Goal: Contribute content: Contribute content

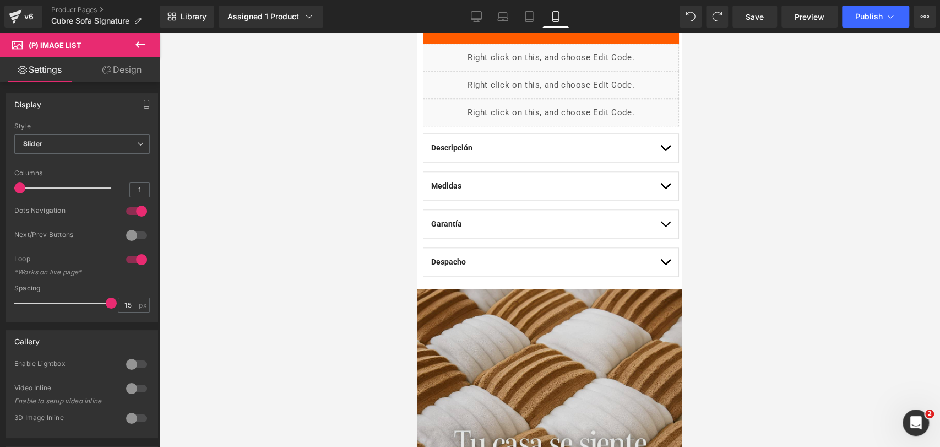
scroll to position [857, 0]
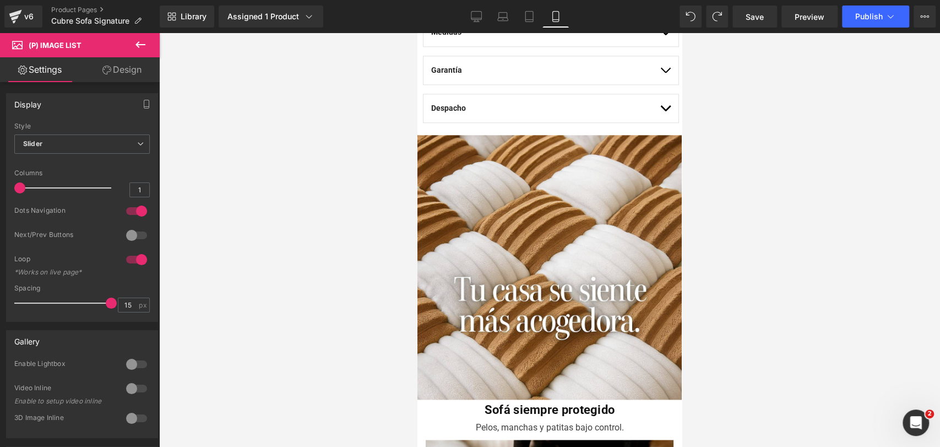
click at [147, 51] on icon at bounding box center [140, 44] width 13 height 13
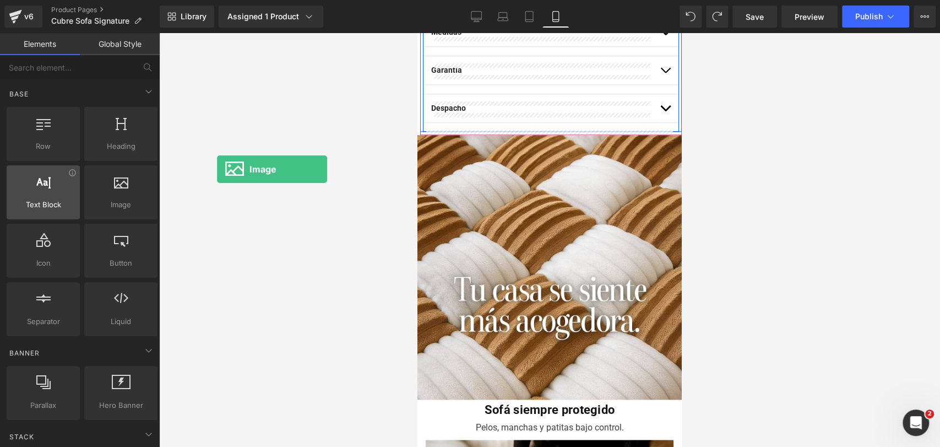
drag, startPoint x: 163, startPoint y: 187, endPoint x: 63, endPoint y: 173, distance: 100.1
click at [63, 173] on div "Row rows, columns, layouts, div Heading headings, titles, h1,h2,h3,h4,h5,h6 Tex…" at bounding box center [81, 222] width 155 height 234
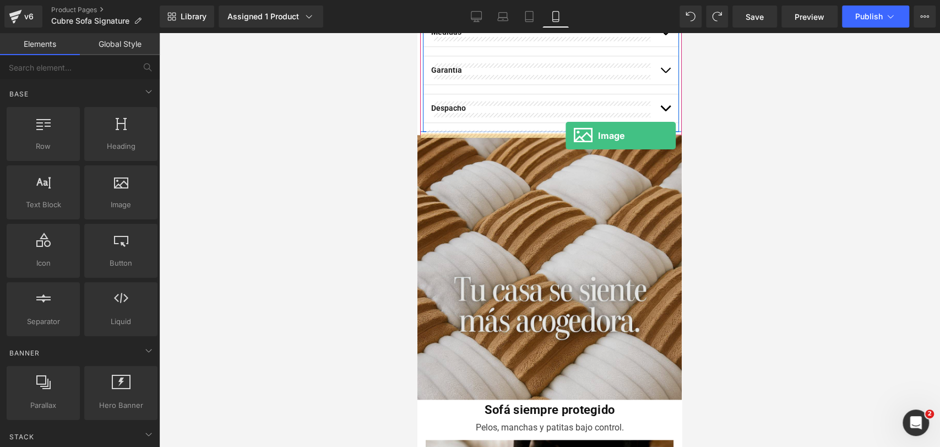
drag, startPoint x: 526, startPoint y: 231, endPoint x: 566, endPoint y: 136, distance: 103.5
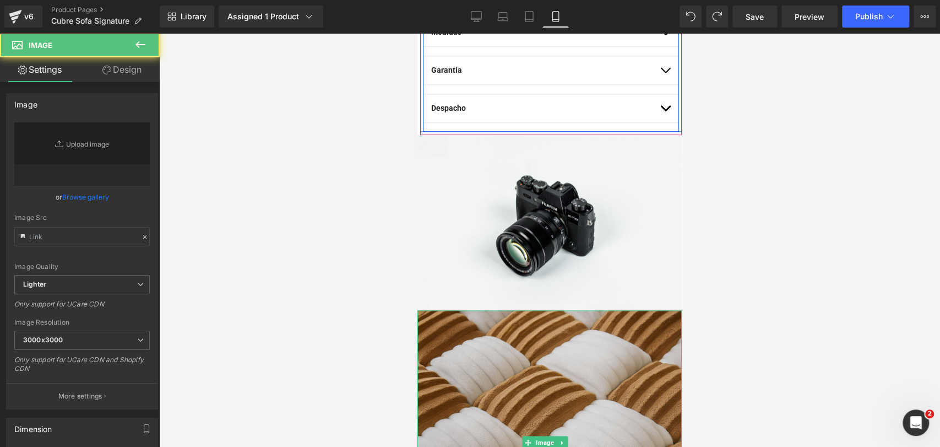
type input "//[DOMAIN_NAME][URL]"
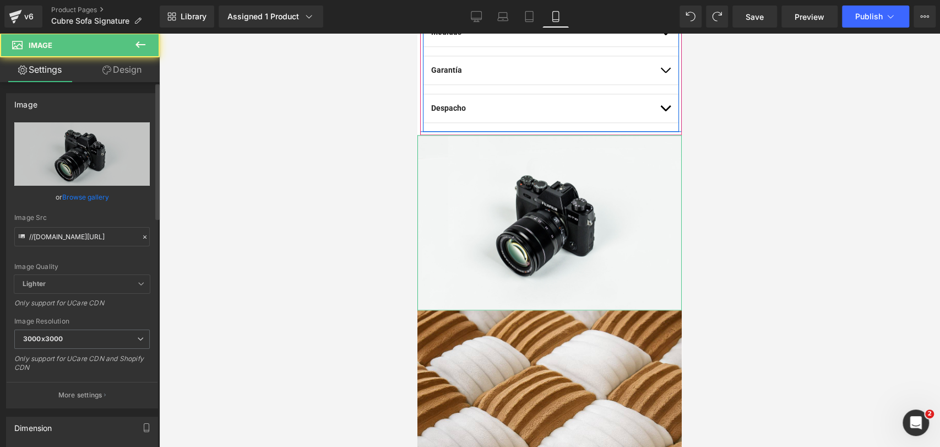
click at [81, 199] on link "Browse gallery" at bounding box center [85, 196] width 47 height 19
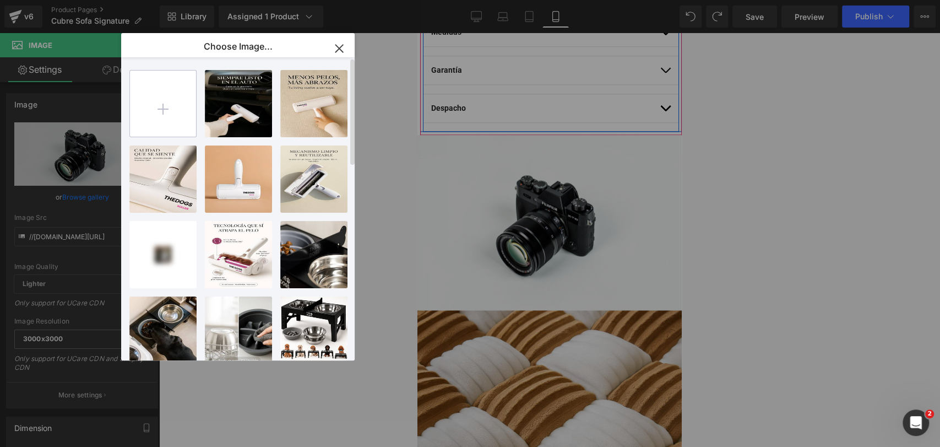
click at [168, 85] on input "file" at bounding box center [163, 104] width 66 height 66
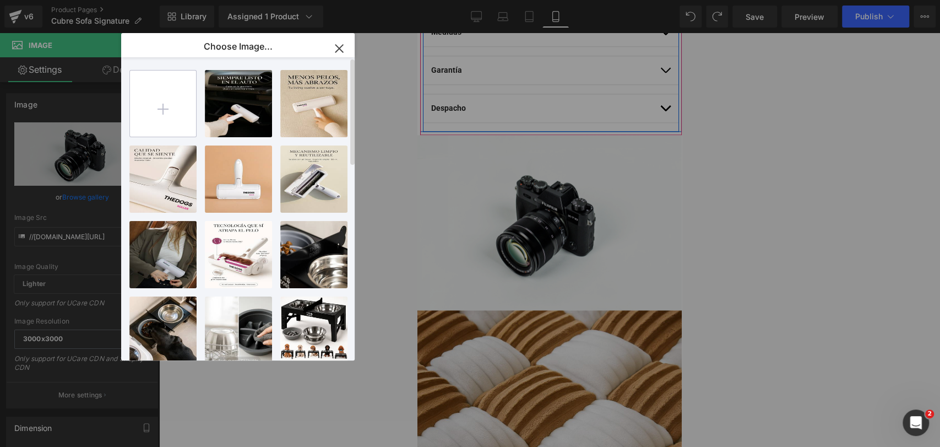
type input "C:\fakepath\20250920_0852_Living Minimalista y Acogedor_remix_01k5kfcbsgew28v1s…"
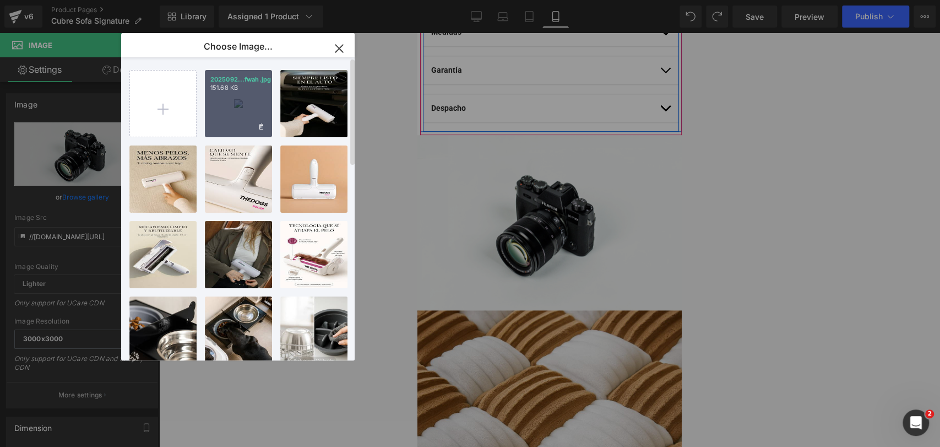
drag, startPoint x: 246, startPoint y: 111, endPoint x: 210, endPoint y: 135, distance: 43.4
click at [247, 112] on div "2025092...fwah.jpg 151.68 KB" at bounding box center [238, 103] width 67 height 67
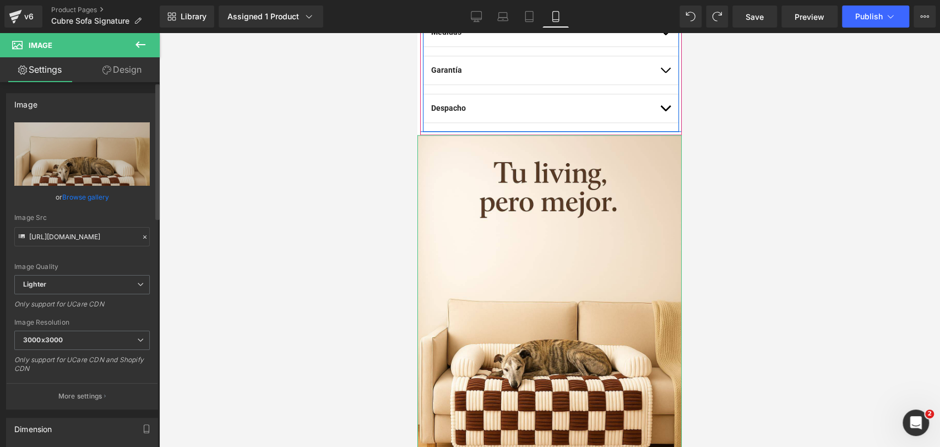
click at [93, 192] on link "Browse gallery" at bounding box center [85, 196] width 47 height 19
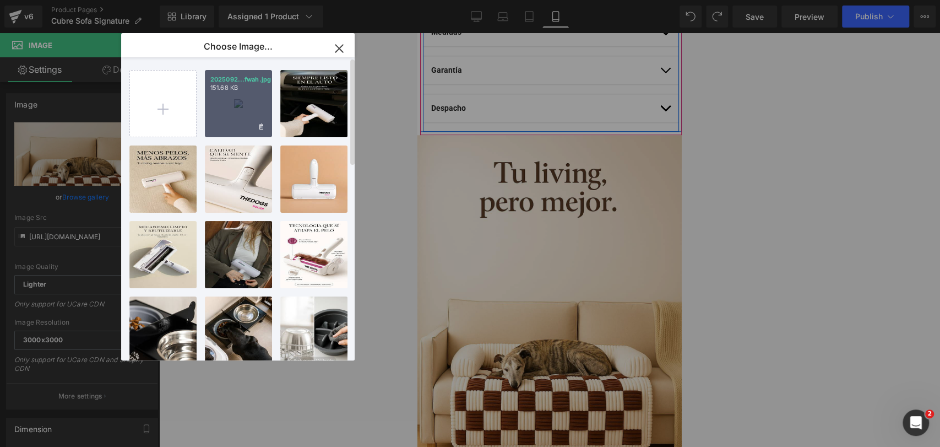
click at [226, 108] on div "2025092...fwah.jpg 151.68 KB" at bounding box center [238, 103] width 67 height 67
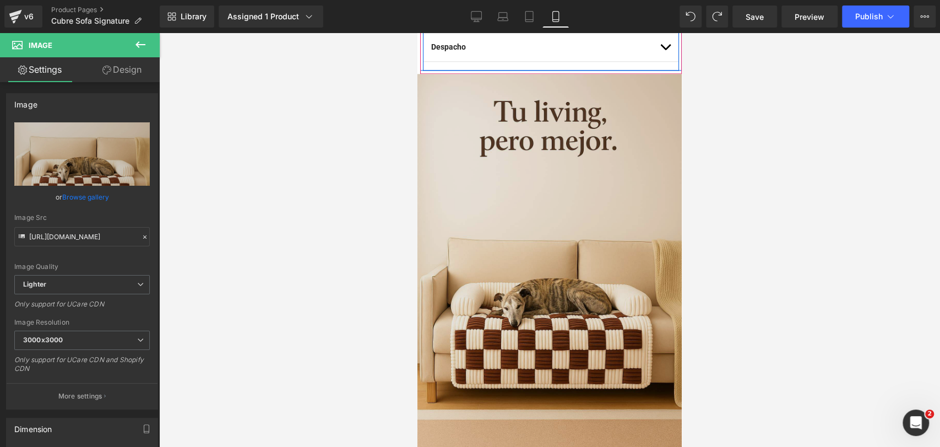
scroll to position [979, 0]
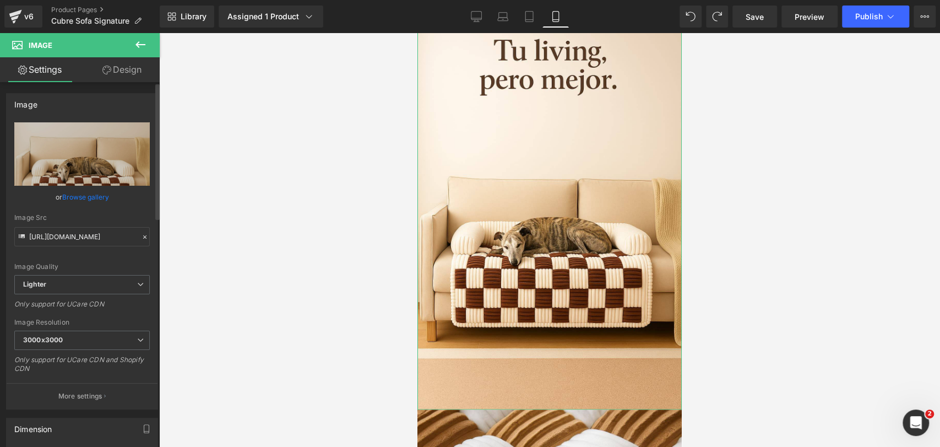
click at [129, 328] on div "Image Resolution 3000x3000 100x100 240x240 480x480 576x576 640x640 768x768 800x…" at bounding box center [82, 349] width 136 height 62
drag, startPoint x: 123, startPoint y: 336, endPoint x: 125, endPoint y: 350, distance: 14.4
click at [125, 337] on span "3000x3000" at bounding box center [82, 340] width 136 height 19
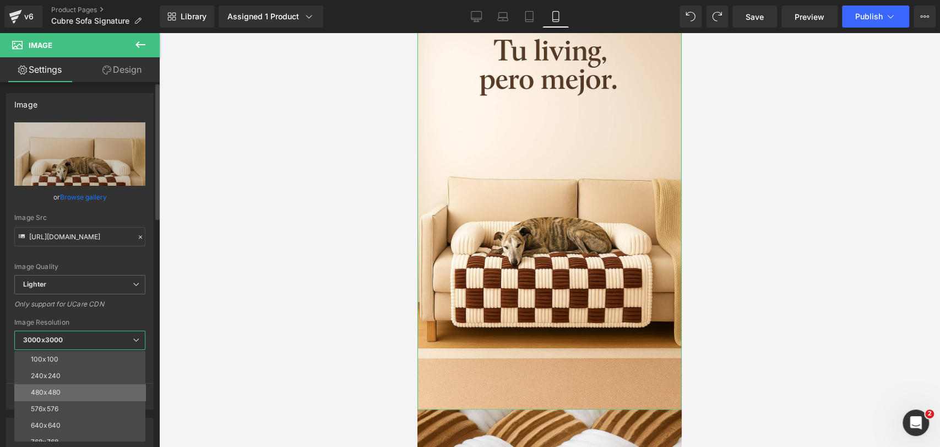
scroll to position [61, 0]
click at [108, 390] on li "800x800" at bounding box center [82, 397] width 136 height 17
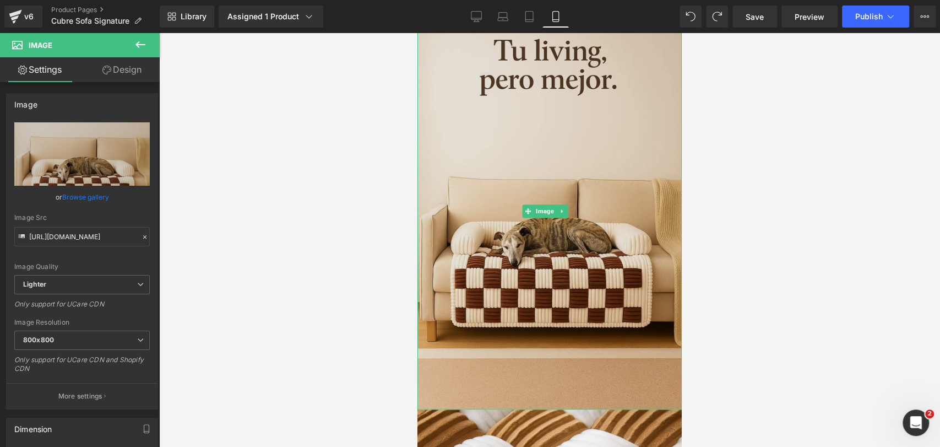
type input "[URL][DOMAIN_NAME]"
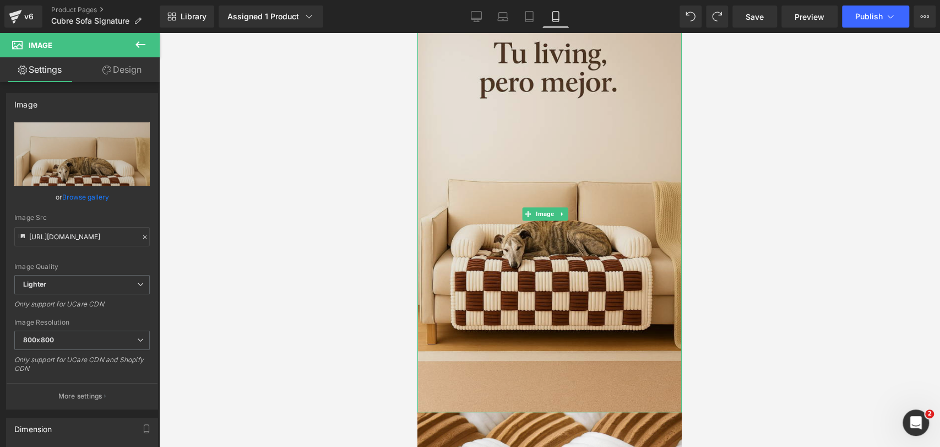
scroll to position [979, 0]
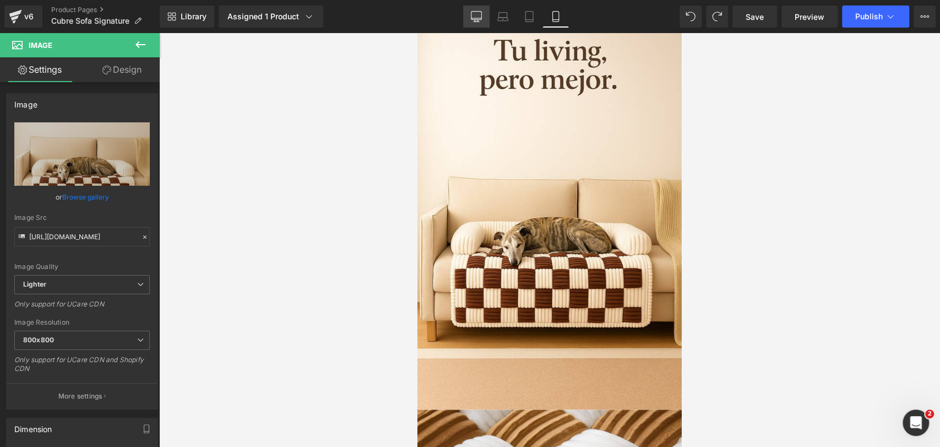
click at [484, 15] on link "Desktop" at bounding box center [476, 17] width 26 height 22
type input "auto"
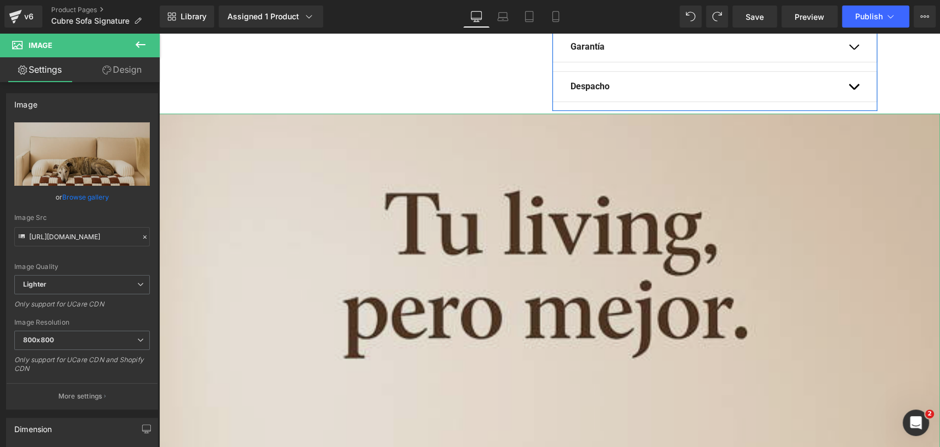
scroll to position [698, 0]
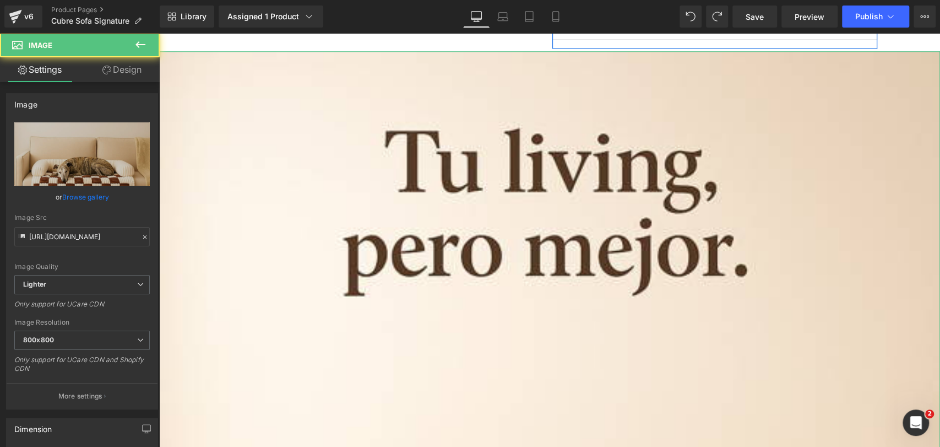
click at [101, 63] on link "Design" at bounding box center [122, 69] width 80 height 25
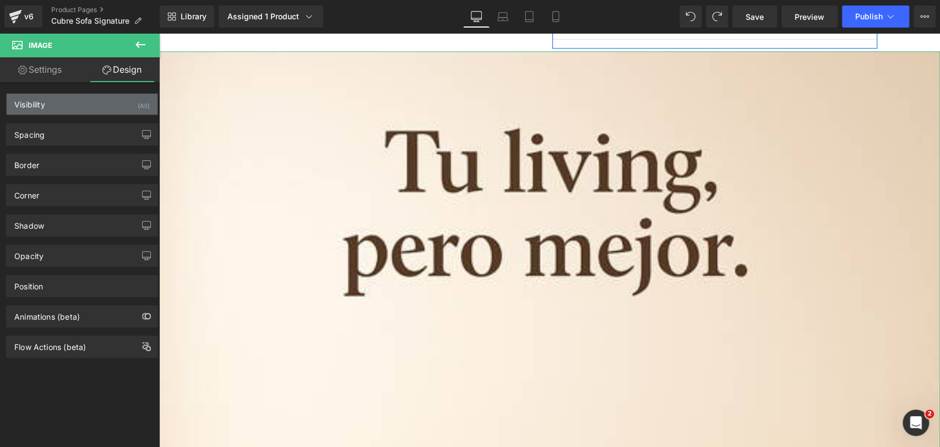
click at [96, 114] on div "Visibility (All)" at bounding box center [82, 104] width 151 height 21
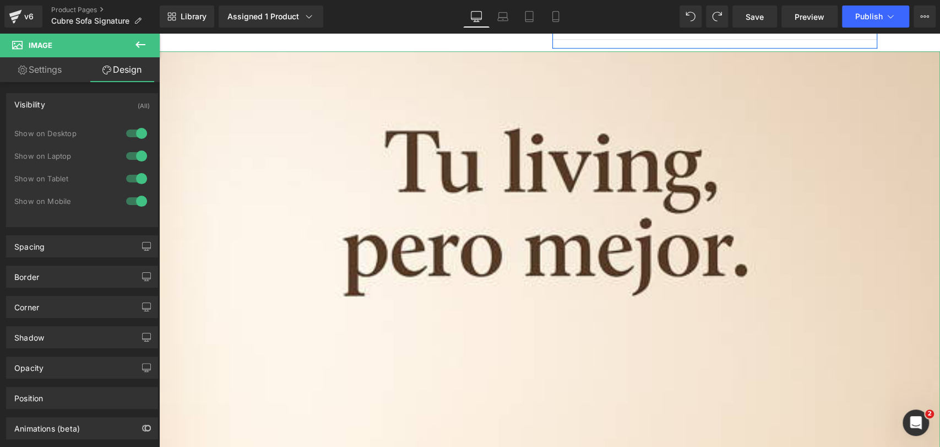
click at [128, 147] on div at bounding box center [136, 156] width 26 height 18
click at [136, 132] on div at bounding box center [136, 134] width 26 height 18
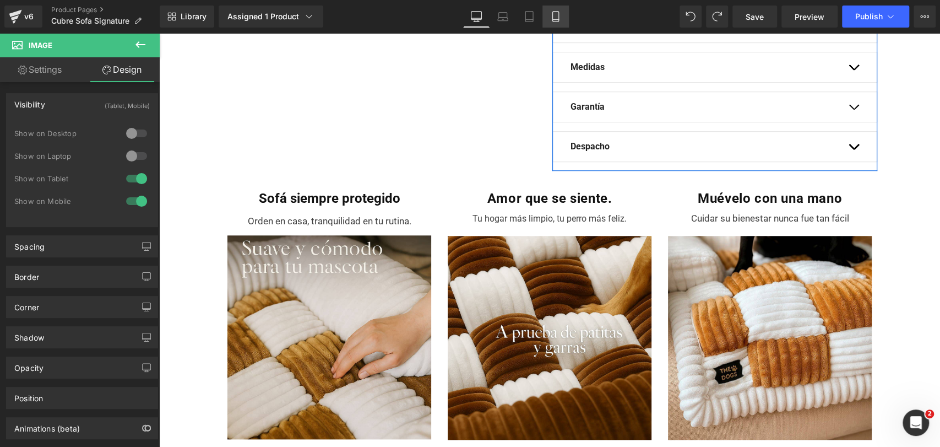
click at [559, 17] on icon at bounding box center [556, 17] width 6 height 10
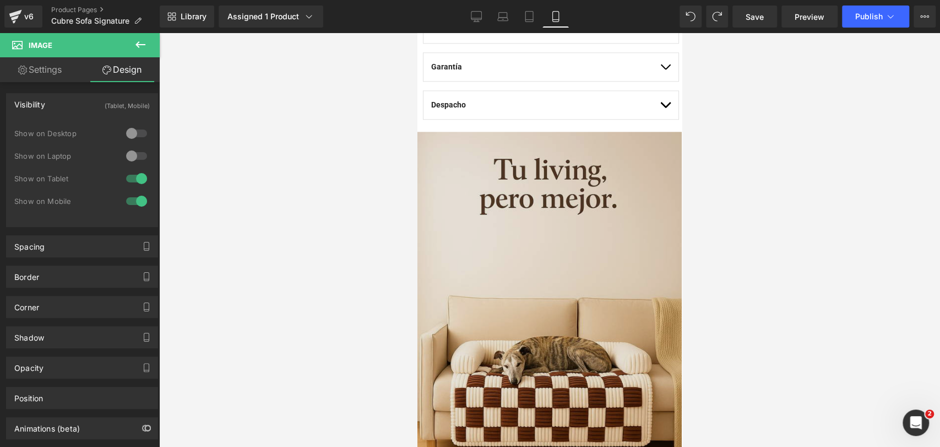
scroll to position [879, 0]
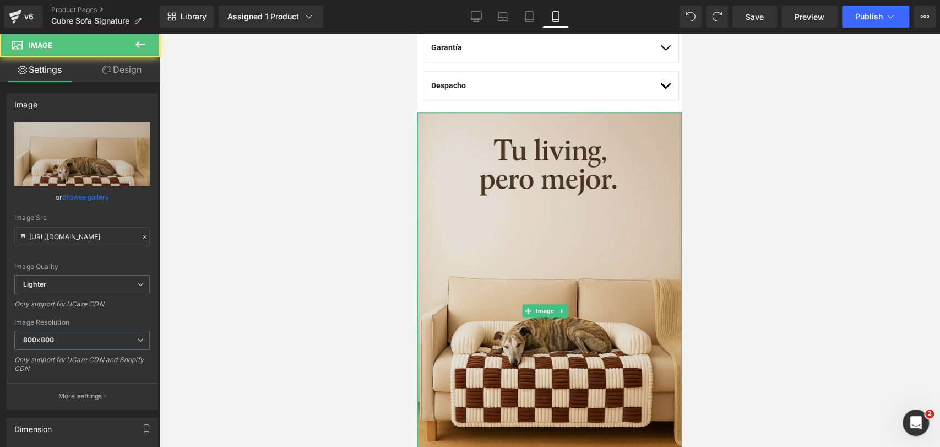
click at [578, 153] on img at bounding box center [550, 310] width 264 height 397
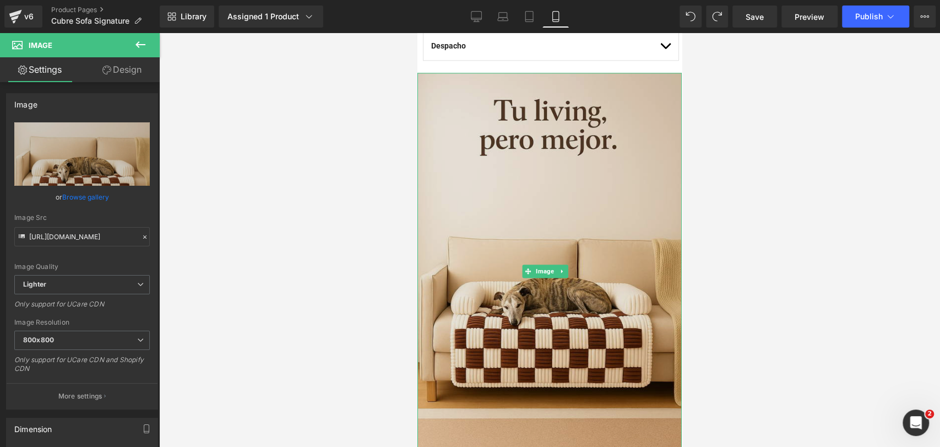
scroll to position [940, 0]
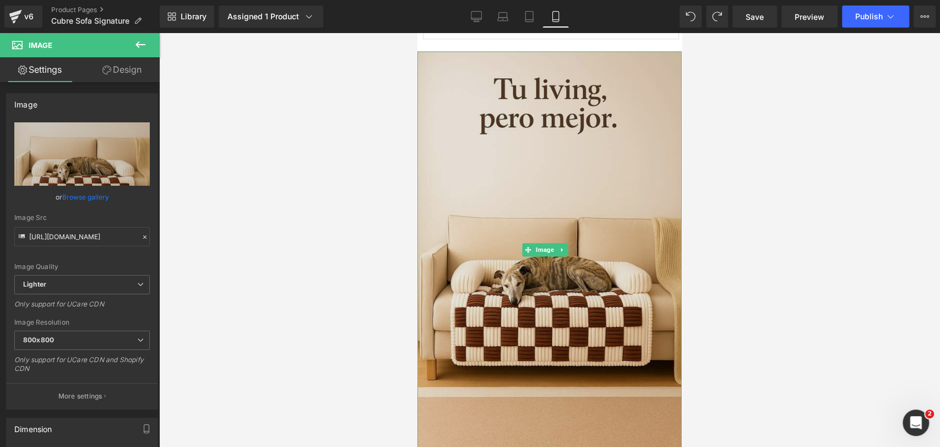
click at [589, 144] on img at bounding box center [550, 249] width 264 height 397
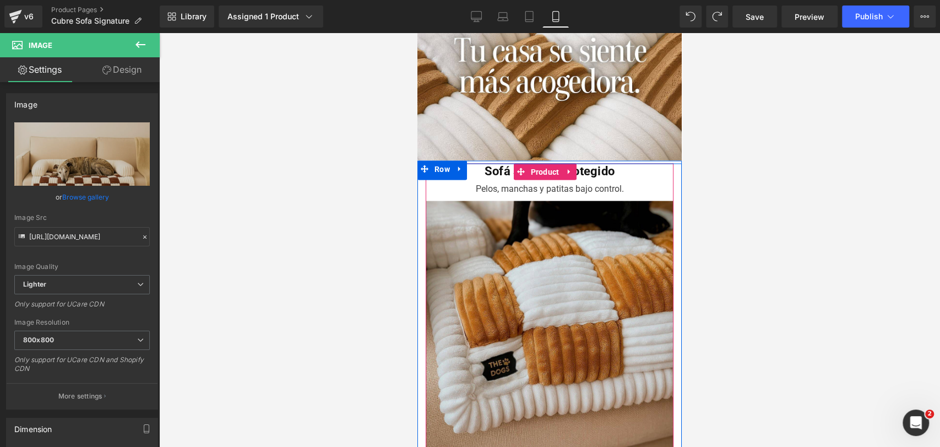
scroll to position [1491, 0]
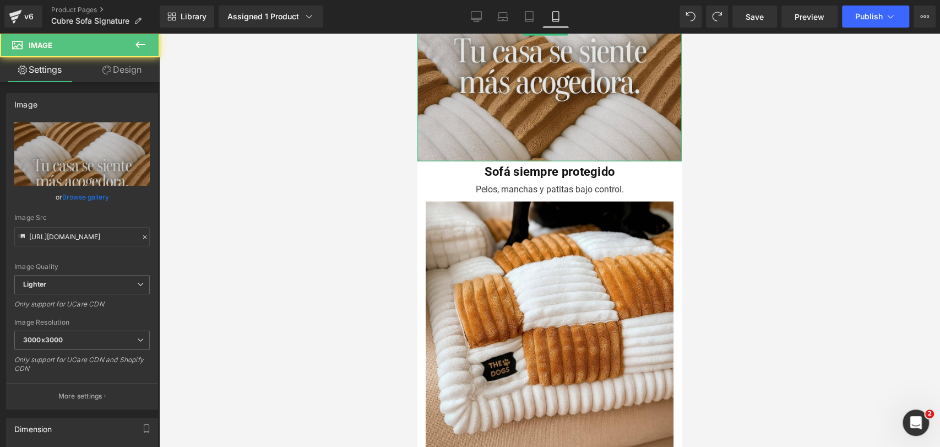
click at [591, 122] on img at bounding box center [550, 29] width 264 height 264
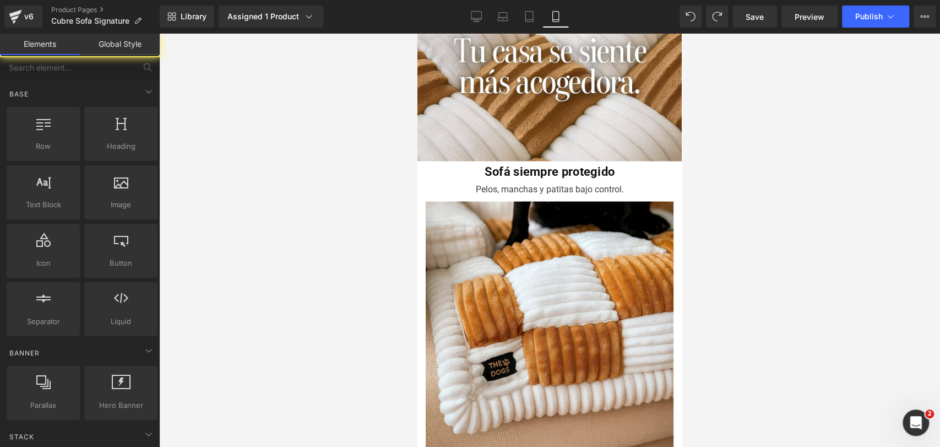
click at [710, 155] on div at bounding box center [549, 240] width 781 height 414
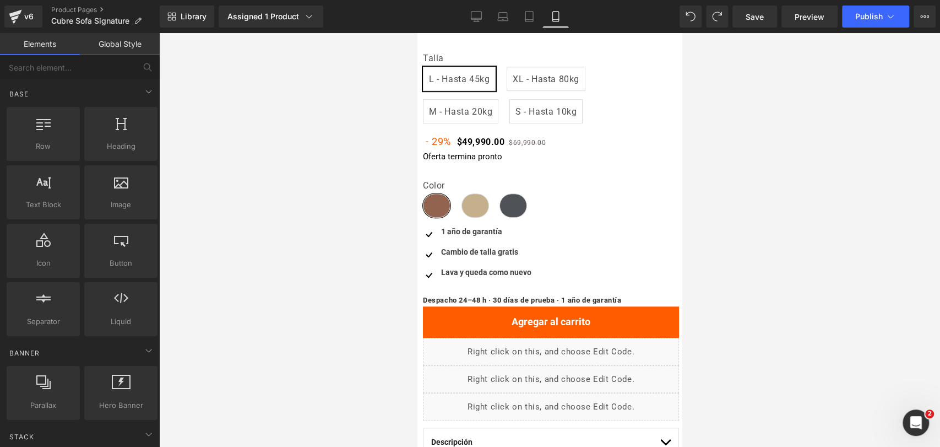
scroll to position [428, 0]
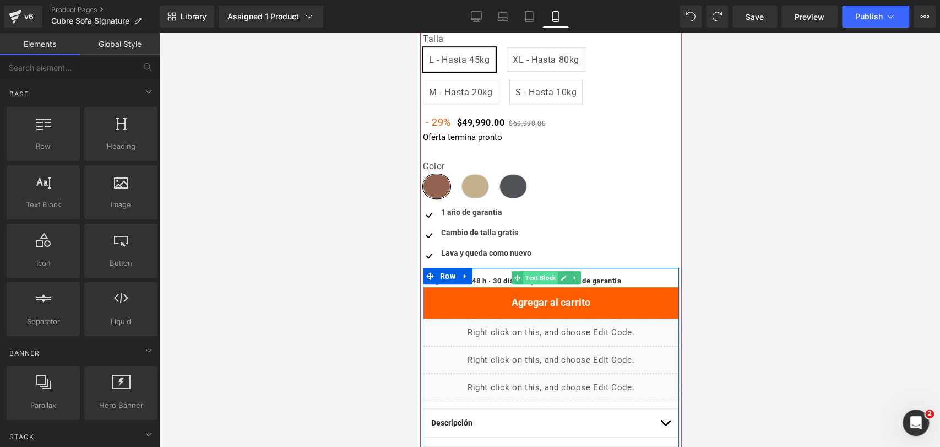
click at [545, 279] on span "Text Block" at bounding box center [540, 277] width 35 height 13
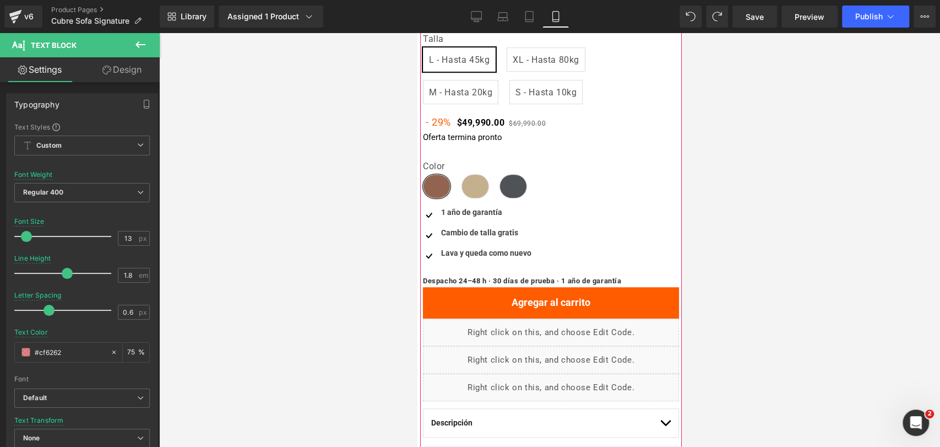
click at [481, 213] on div "1 año de garantía Text Block" at bounding box center [485, 213] width 93 height 12
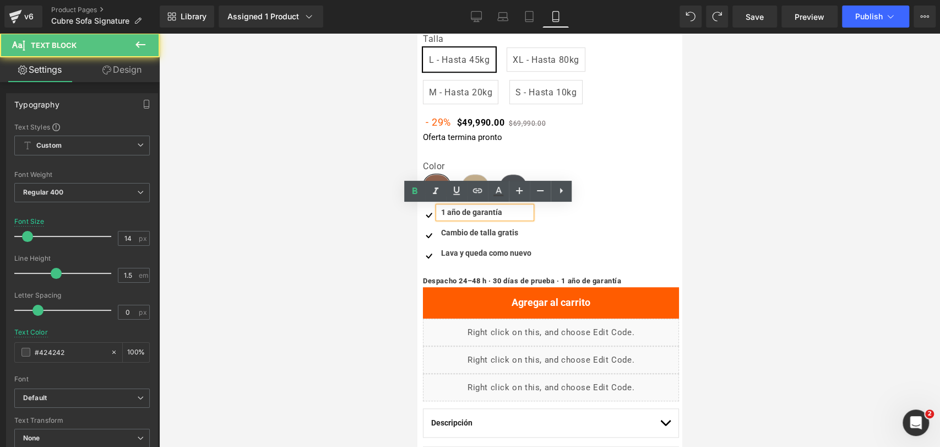
click at [788, 195] on div at bounding box center [549, 240] width 781 height 414
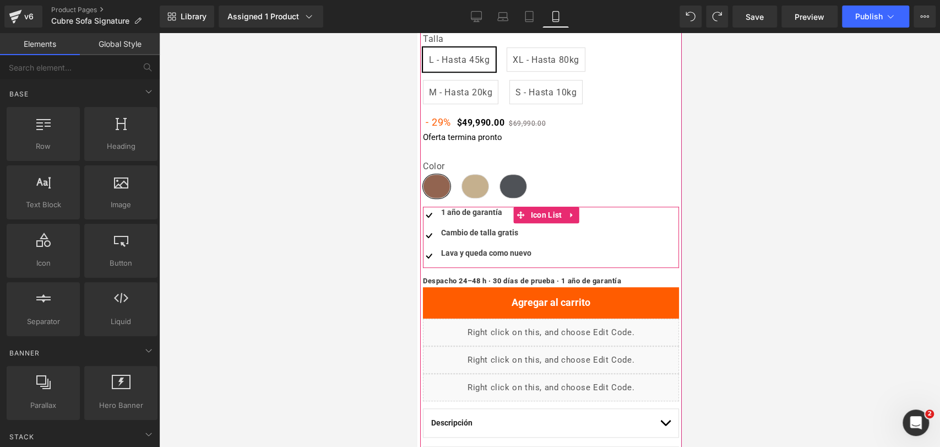
scroll to position [367, 0]
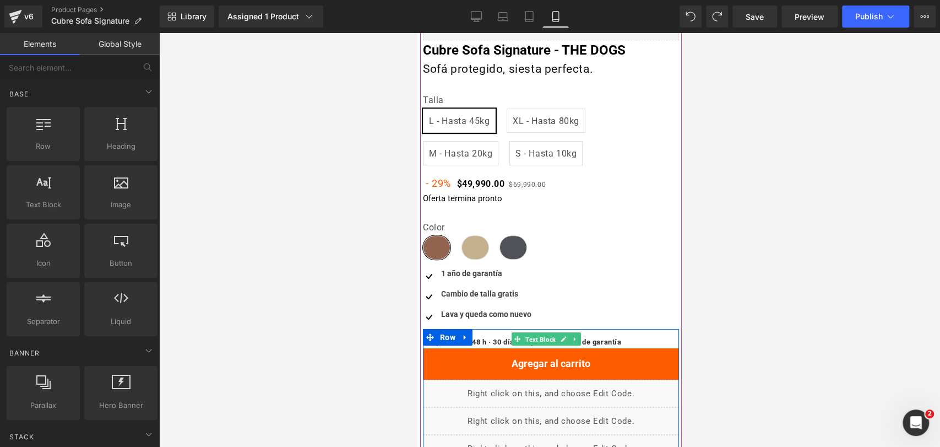
click at [536, 343] on span "Text Block" at bounding box center [540, 338] width 35 height 13
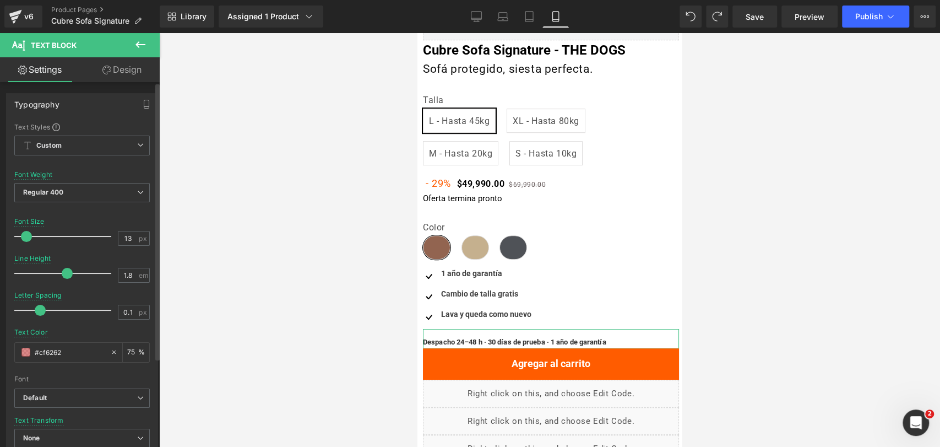
type input "0"
drag, startPoint x: 46, startPoint y: 307, endPoint x: 36, endPoint y: 308, distance: 9.9
click at [36, 308] on span at bounding box center [38, 310] width 11 height 11
click at [701, 244] on div at bounding box center [549, 240] width 781 height 414
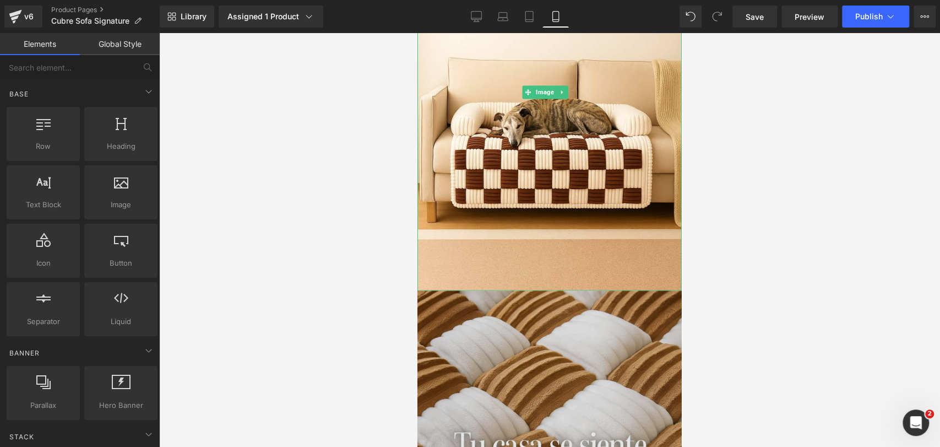
scroll to position [1224, 0]
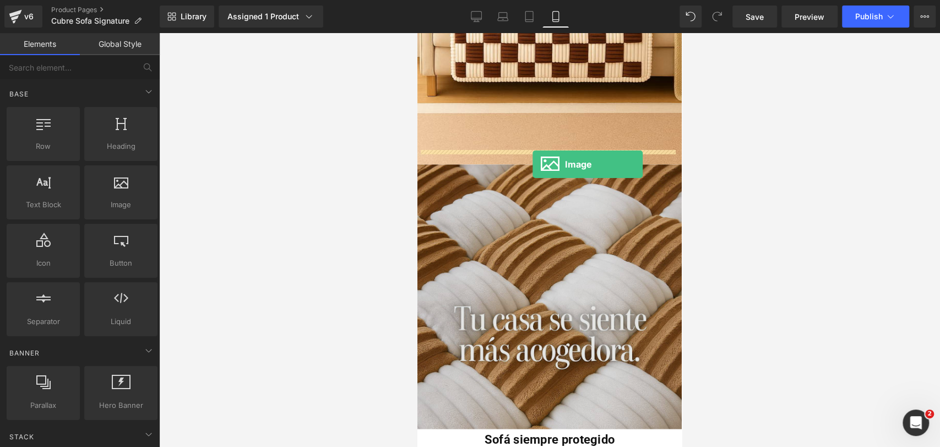
drag, startPoint x: 548, startPoint y: 231, endPoint x: 533, endPoint y: 164, distance: 68.3
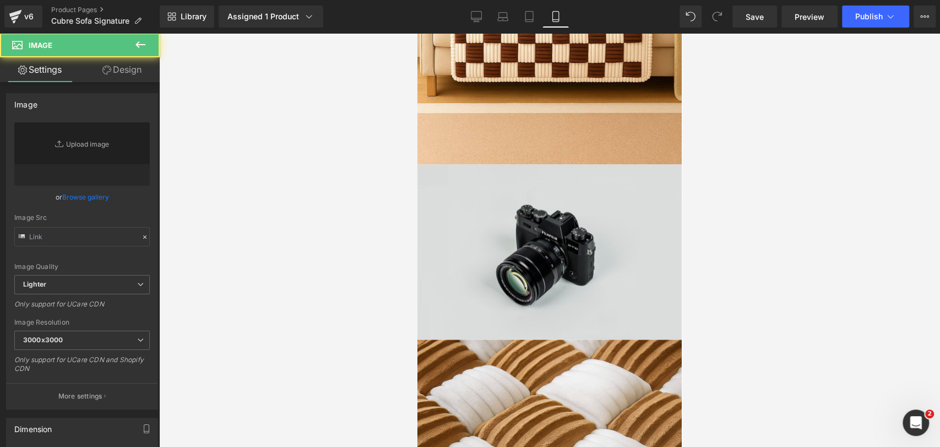
type input "//[DOMAIN_NAME][URL]"
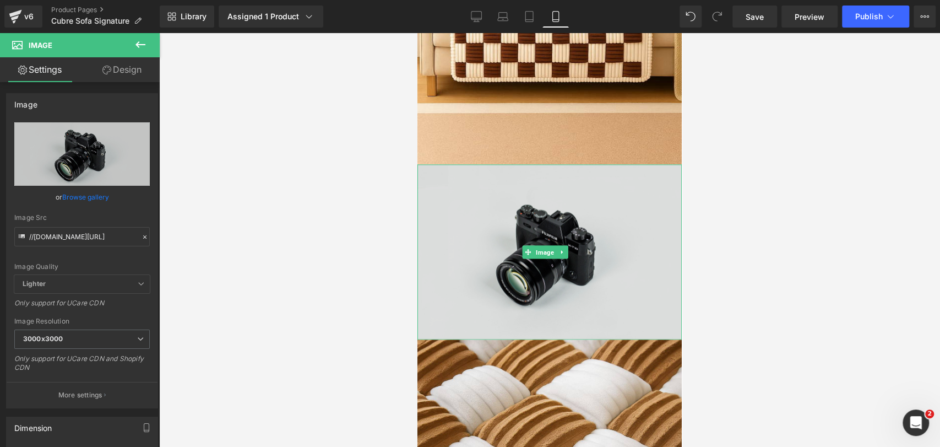
click at [561, 190] on img at bounding box center [550, 251] width 264 height 175
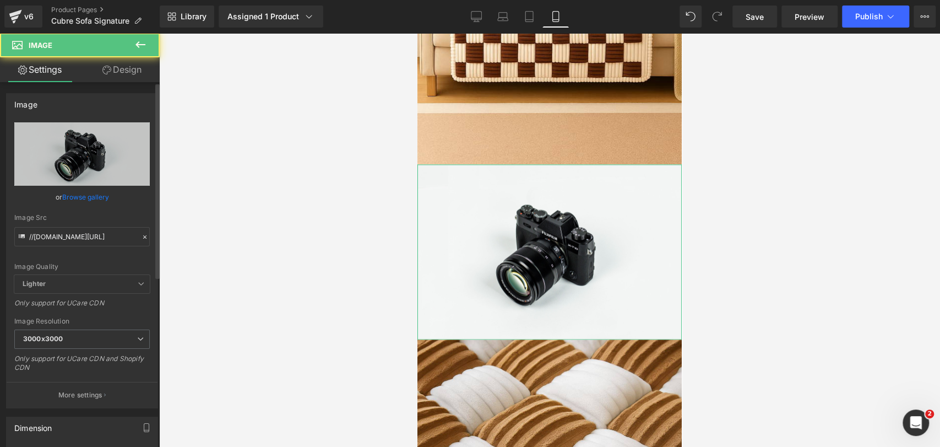
click at [49, 192] on div "or Browse gallery" at bounding box center [82, 197] width 136 height 12
click at [68, 197] on link "Browse gallery" at bounding box center [85, 196] width 47 height 19
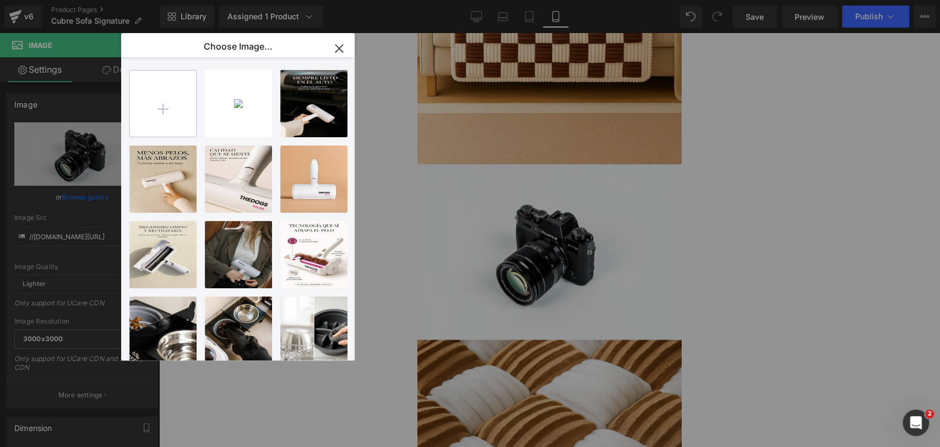
click at [174, 109] on input "file" at bounding box center [163, 104] width 66 height 66
type input "C:\fakepath\20250920_1002_Limpieza de Sofá_remix_01k5kkdejsft28e5tvt3gteh59.jpg"
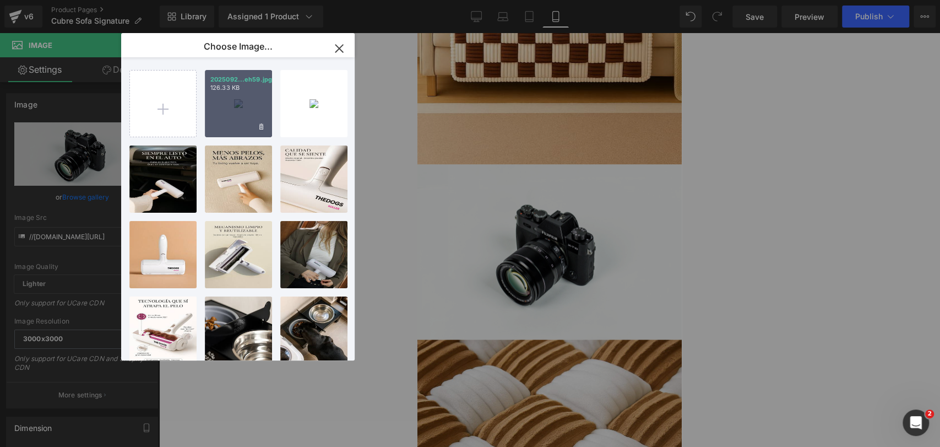
click at [234, 122] on div "2025092...eh59.jpg 126.33 KB" at bounding box center [238, 103] width 67 height 67
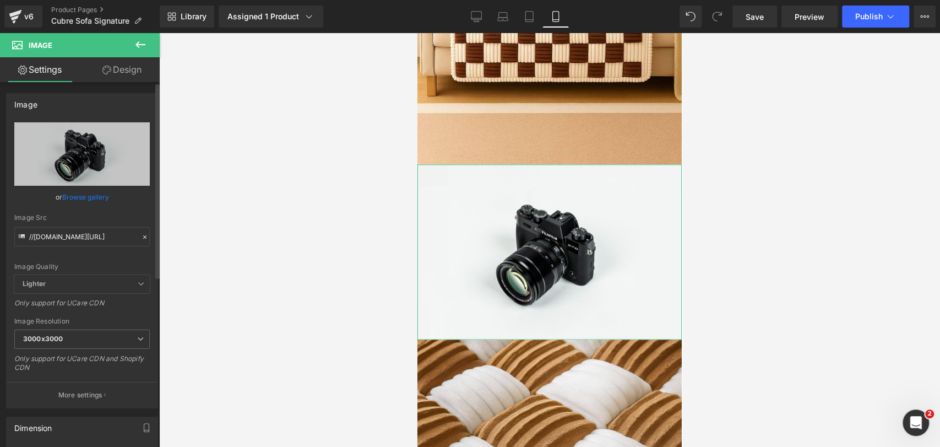
click at [94, 195] on link "Browse gallery" at bounding box center [85, 196] width 47 height 19
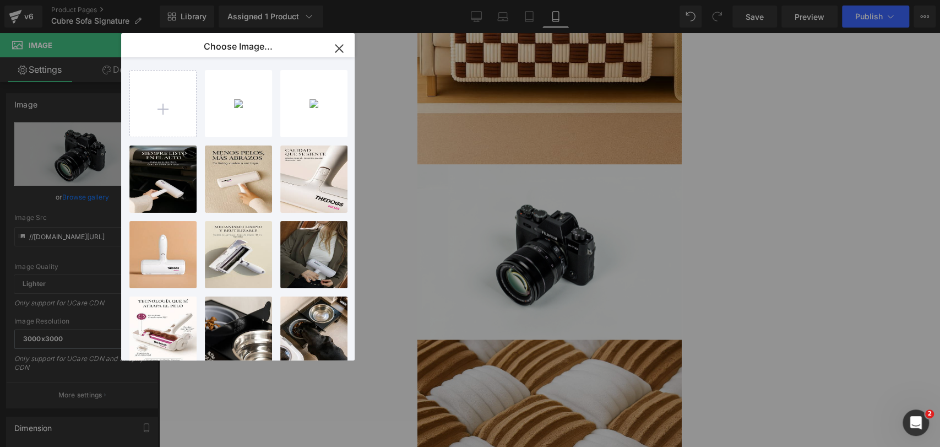
drag, startPoint x: 220, startPoint y: 123, endPoint x: 277, endPoint y: 120, distance: 57.4
click at [0, 0] on div "2025092...eh59.jpg 126.33 KB" at bounding box center [0, 0] width 0 height 0
type input "[URL][DOMAIN_NAME]"
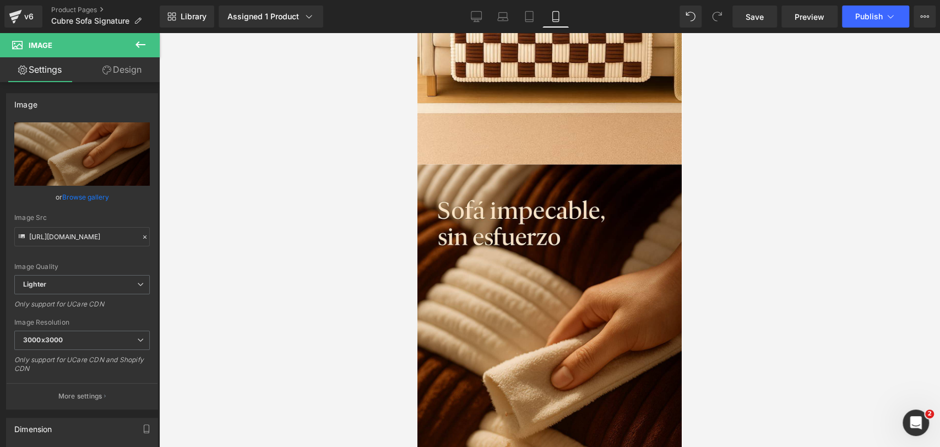
click at [760, 133] on div at bounding box center [549, 240] width 781 height 414
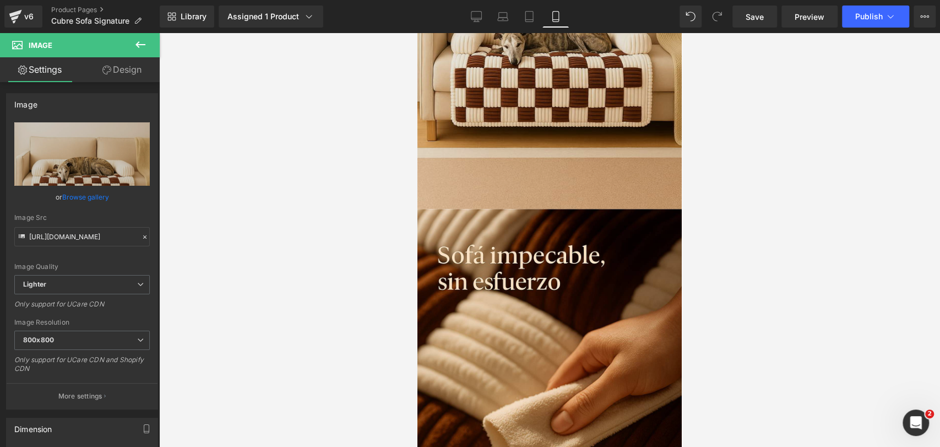
scroll to position [1163, 0]
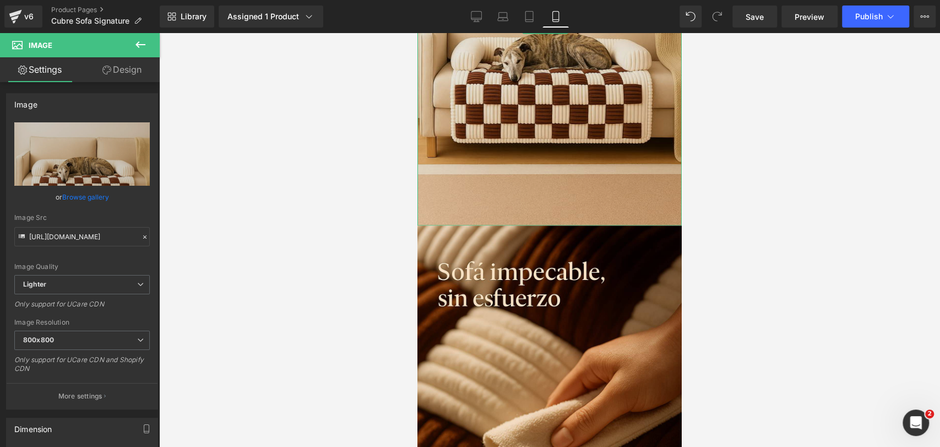
click at [559, 111] on img at bounding box center [550, 27] width 264 height 397
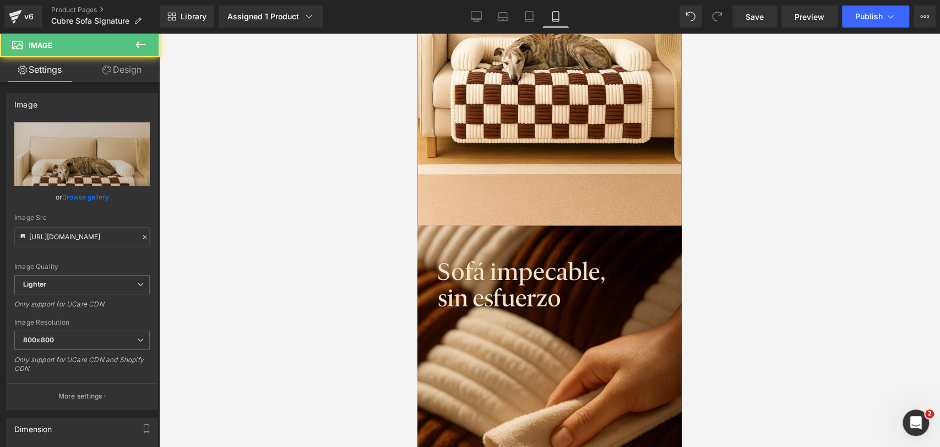
click at [147, 80] on link "Design" at bounding box center [122, 69] width 80 height 25
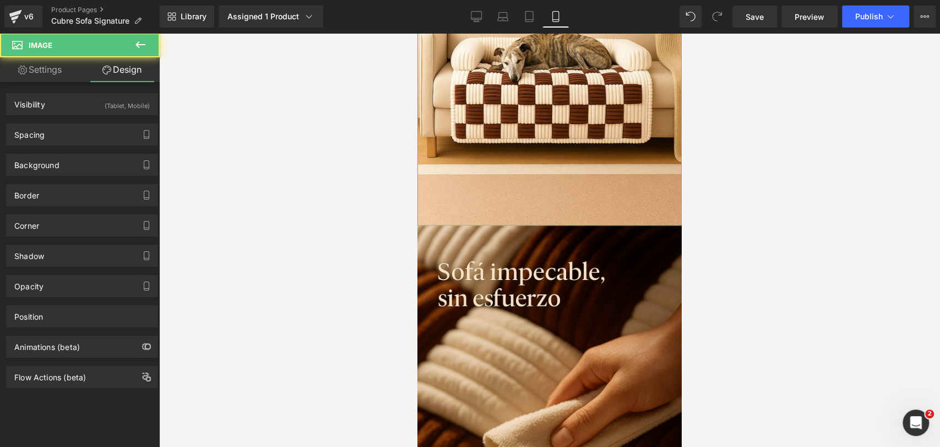
click at [110, 99] on div "(Tablet, Mobile)" at bounding box center [127, 103] width 45 height 18
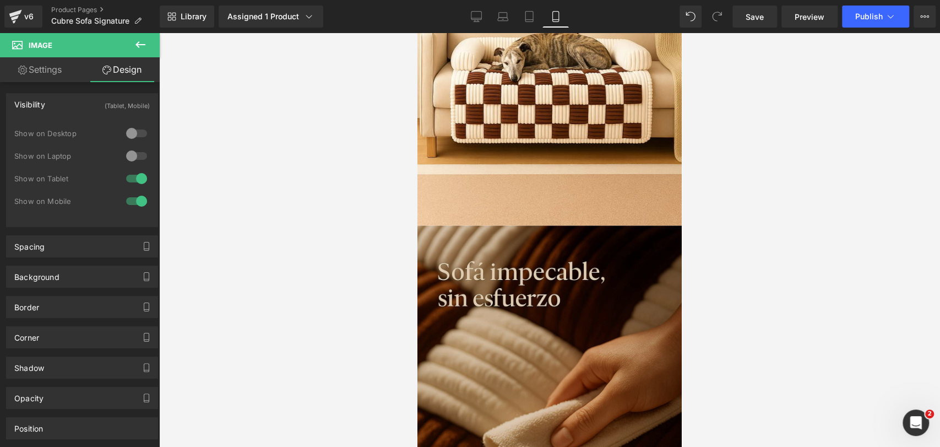
click at [489, 247] on img at bounding box center [550, 423] width 264 height 397
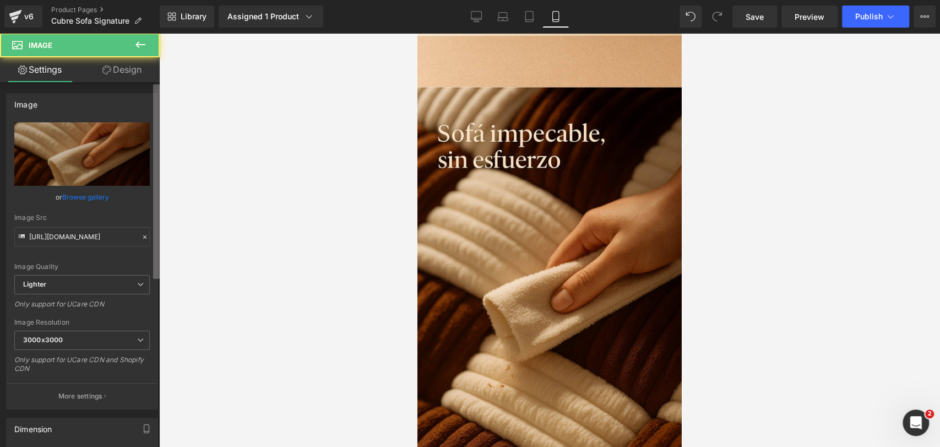
scroll to position [1469, 0]
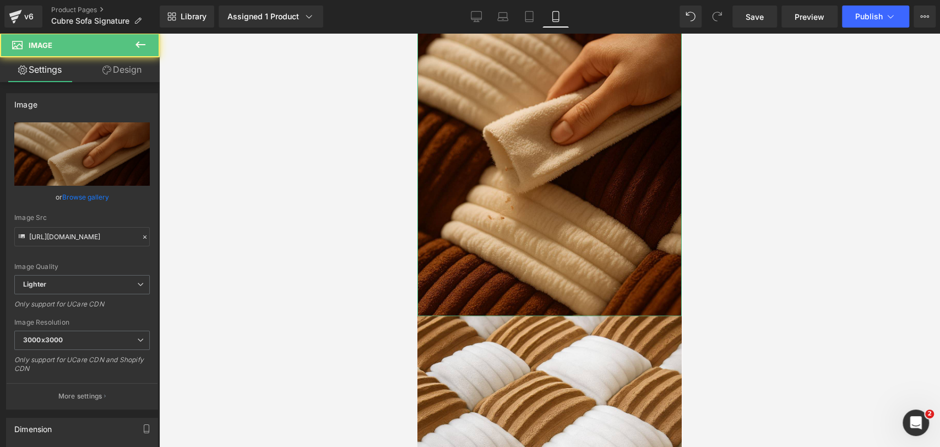
click at [145, 78] on link "Design" at bounding box center [122, 69] width 80 height 25
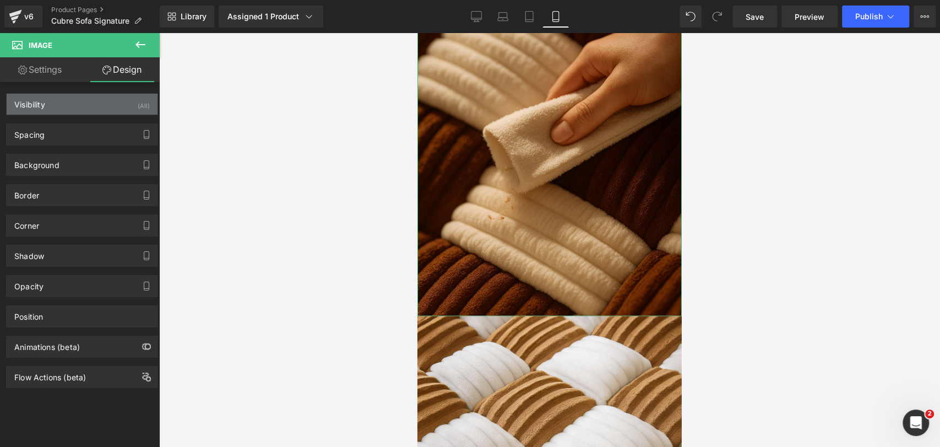
click at [123, 98] on div "Visibility (All)" at bounding box center [82, 104] width 151 height 21
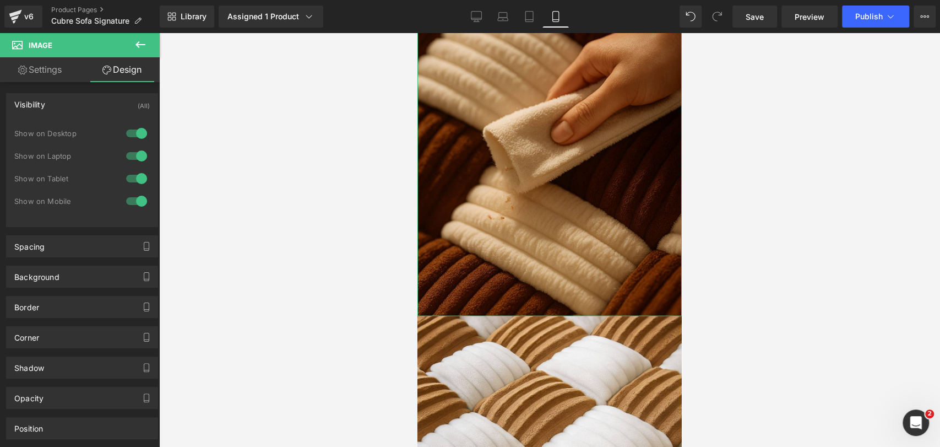
click at [138, 132] on div at bounding box center [136, 134] width 26 height 18
click at [133, 152] on div at bounding box center [136, 156] width 26 height 18
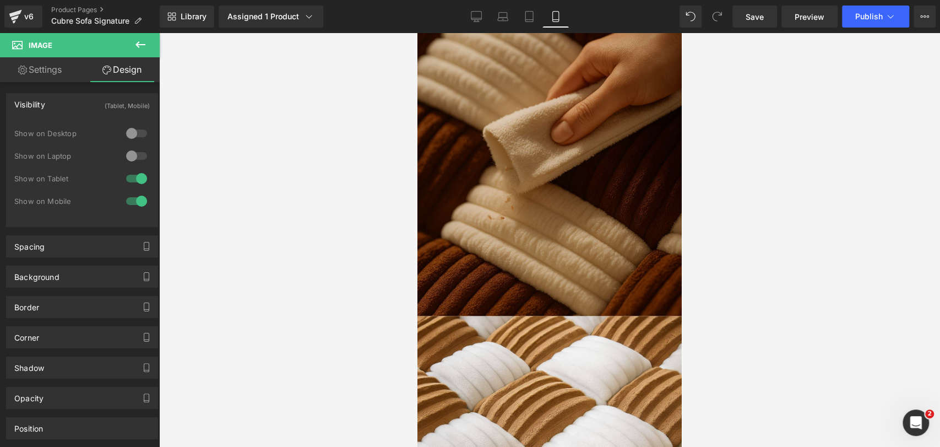
click at [563, 155] on img at bounding box center [550, 118] width 264 height 397
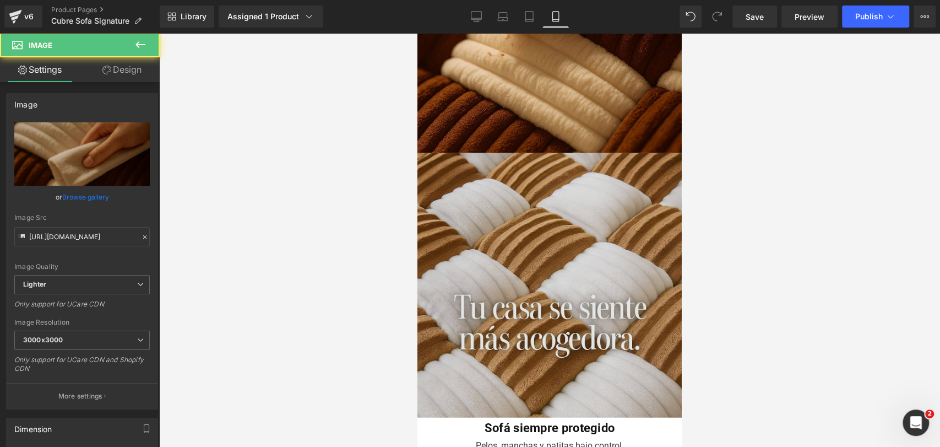
scroll to position [1653, 0]
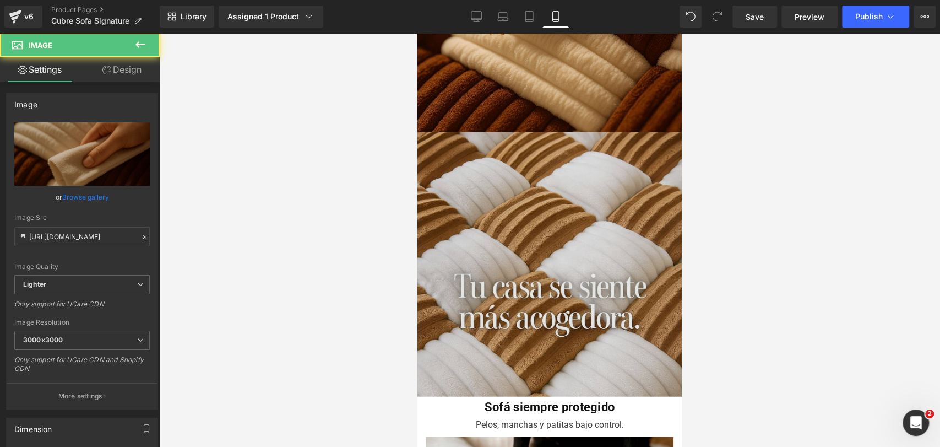
click at [572, 177] on img at bounding box center [550, 264] width 264 height 264
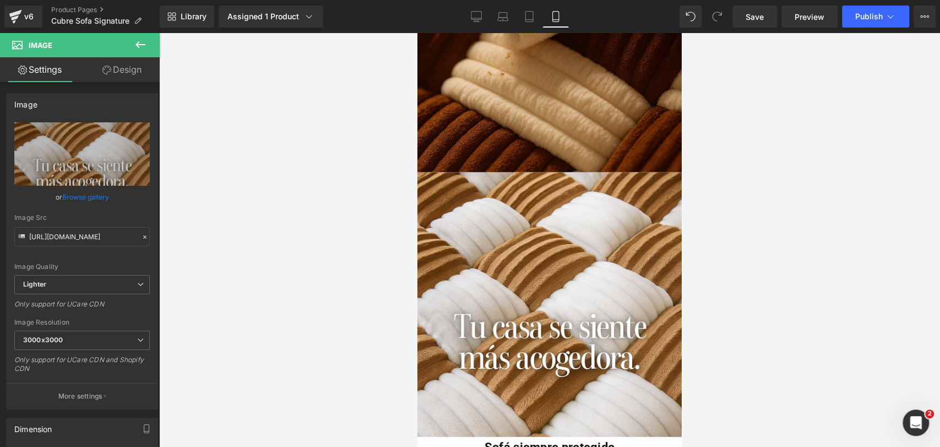
scroll to position [1591, 0]
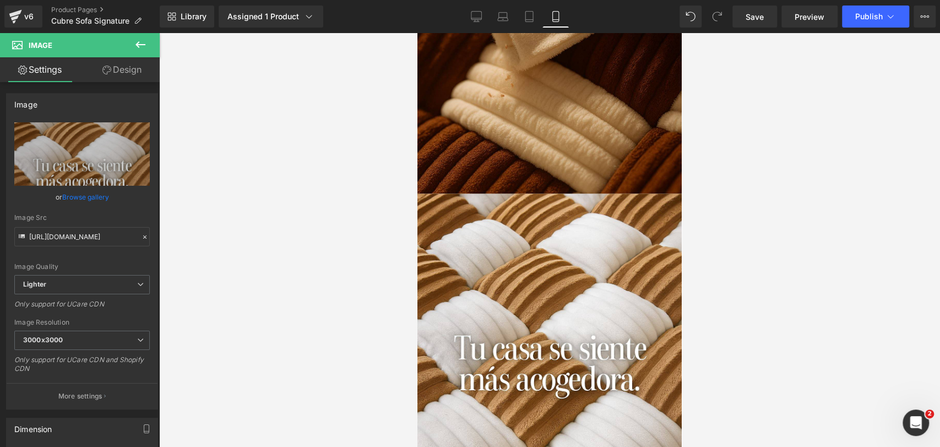
click at [140, 50] on icon at bounding box center [140, 44] width 13 height 13
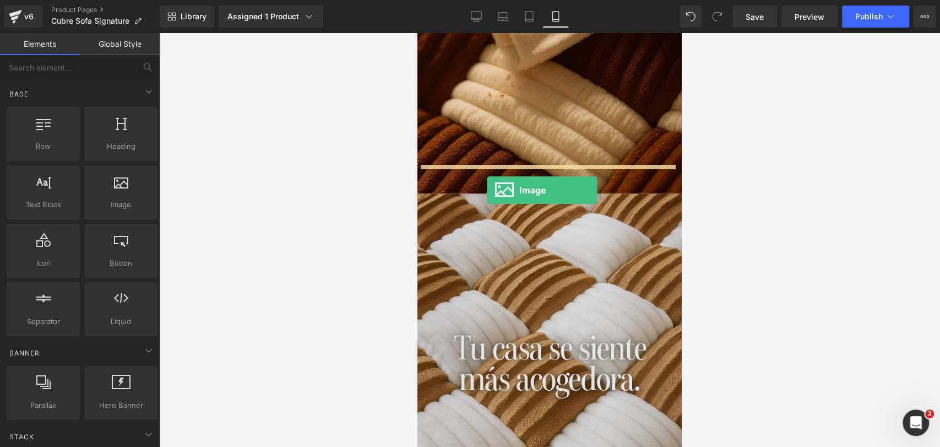
drag, startPoint x: 619, startPoint y: 226, endPoint x: 501, endPoint y: 183, distance: 125.8
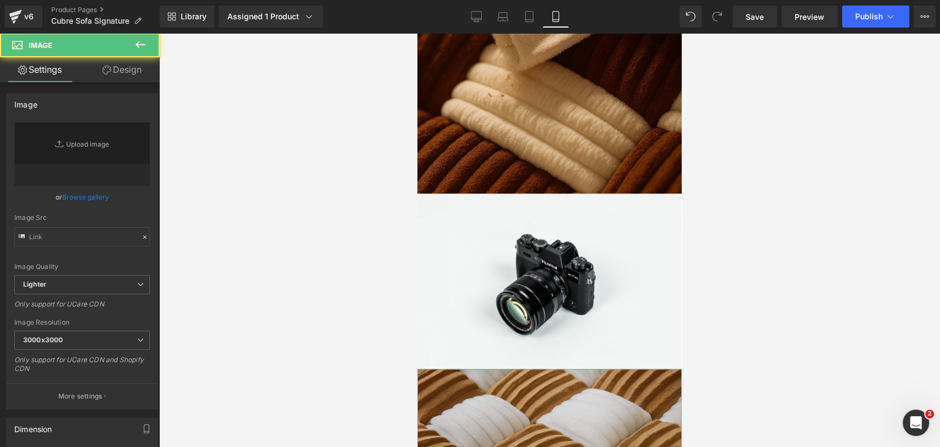
type input "//[DOMAIN_NAME][URL]"
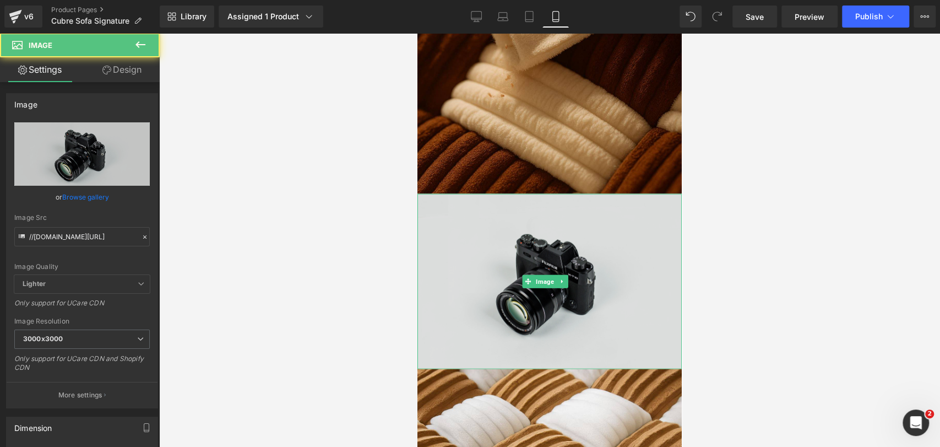
drag, startPoint x: 529, startPoint y: 194, endPoint x: 472, endPoint y: 195, distance: 56.8
click at [530, 195] on img at bounding box center [550, 281] width 264 height 175
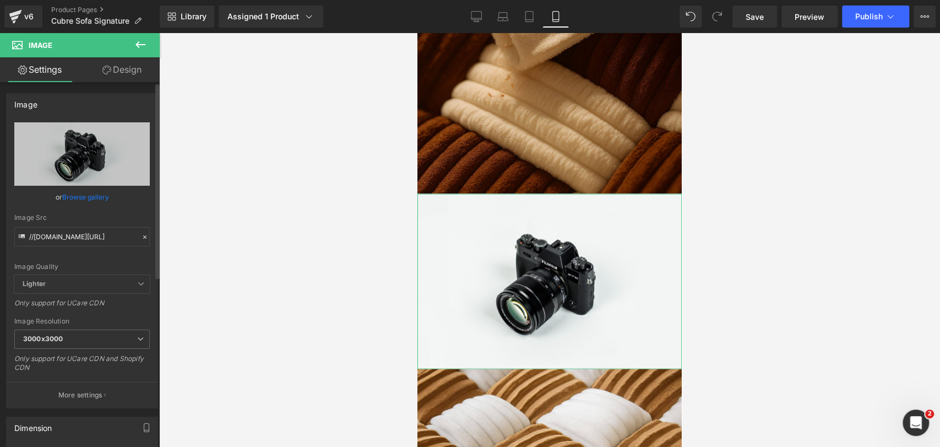
click at [68, 200] on link "Browse gallery" at bounding box center [85, 196] width 47 height 19
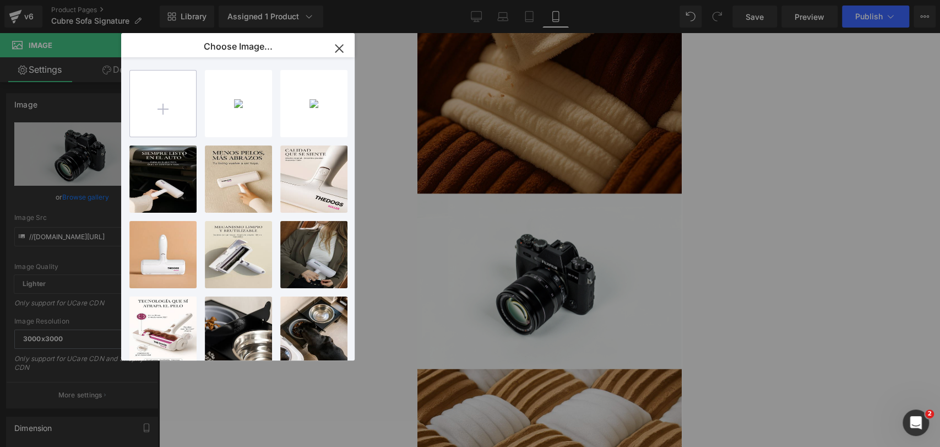
click at [149, 91] on input "file" at bounding box center [163, 104] width 66 height 66
type input "C:\fakepath\20250920_1007_Perro Relajado en Sofá_remix_01k5kkp9dhf6dbwdqezwp6x5…"
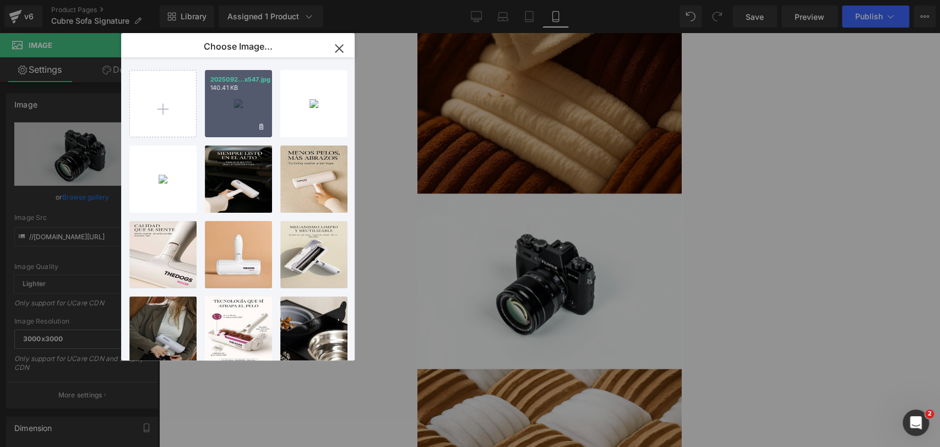
click at [246, 105] on div "2025092...x547.jpg 140.41 KB" at bounding box center [238, 103] width 67 height 67
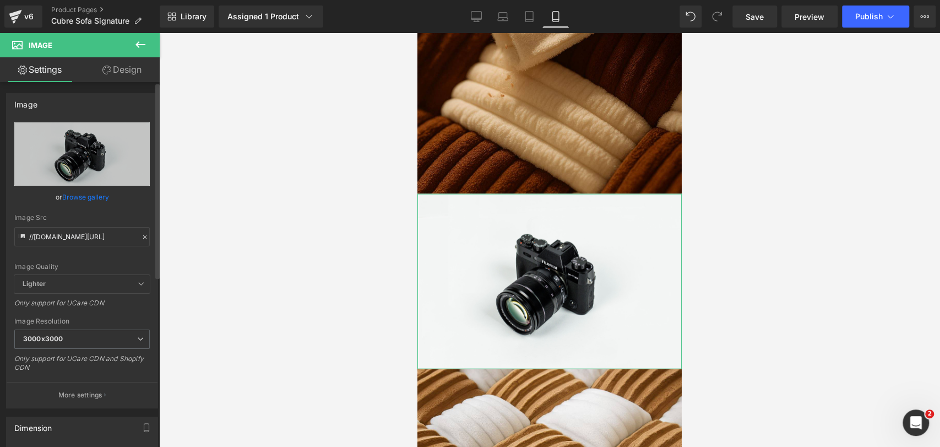
click at [97, 201] on link "Browse gallery" at bounding box center [85, 196] width 47 height 19
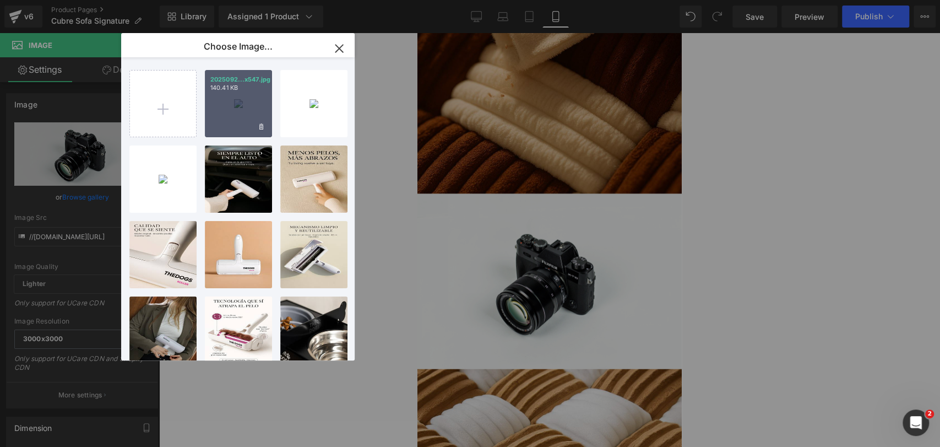
click at [225, 120] on div "2025092...x547.jpg 140.41 KB" at bounding box center [238, 103] width 67 height 67
type input "[URL][DOMAIN_NAME]"
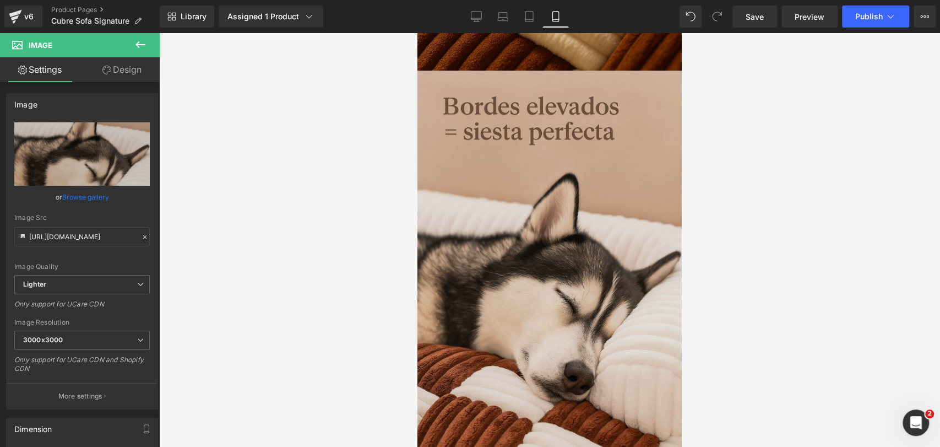
click at [645, 129] on img at bounding box center [550, 269] width 264 height 397
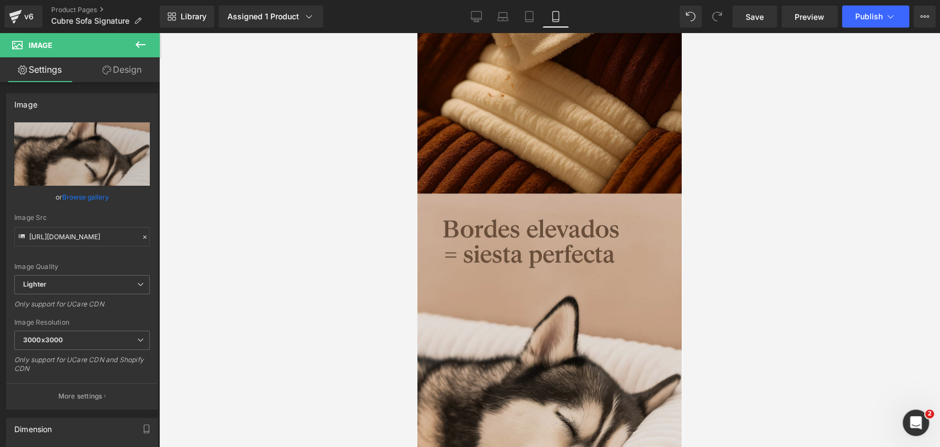
click at [566, 219] on img at bounding box center [550, 392] width 264 height 397
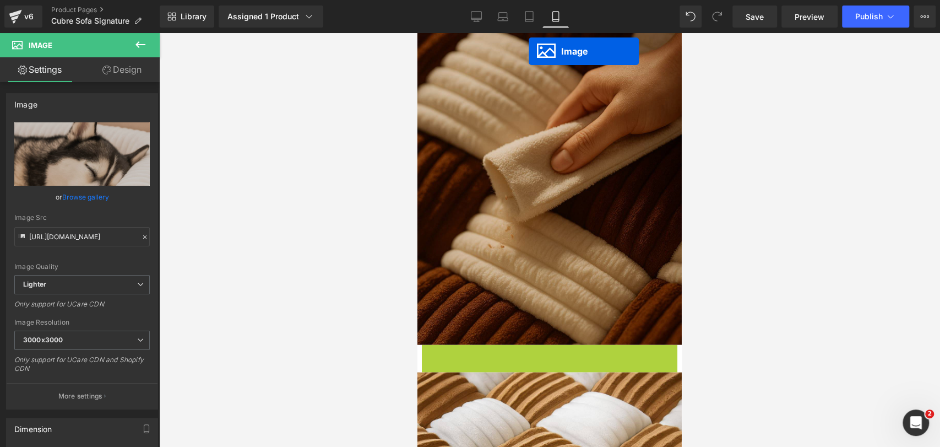
scroll to position [1311, 0]
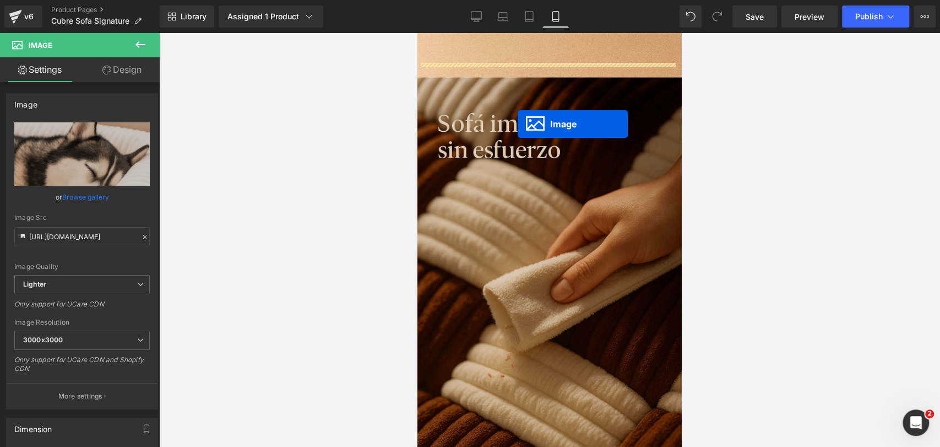
drag, startPoint x: 527, startPoint y: 361, endPoint x: 517, endPoint y: 119, distance: 242.6
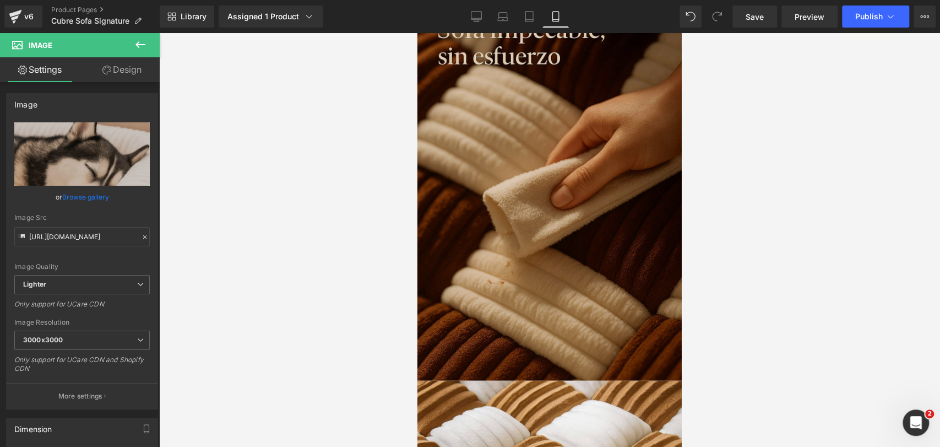
scroll to position [2046, 0]
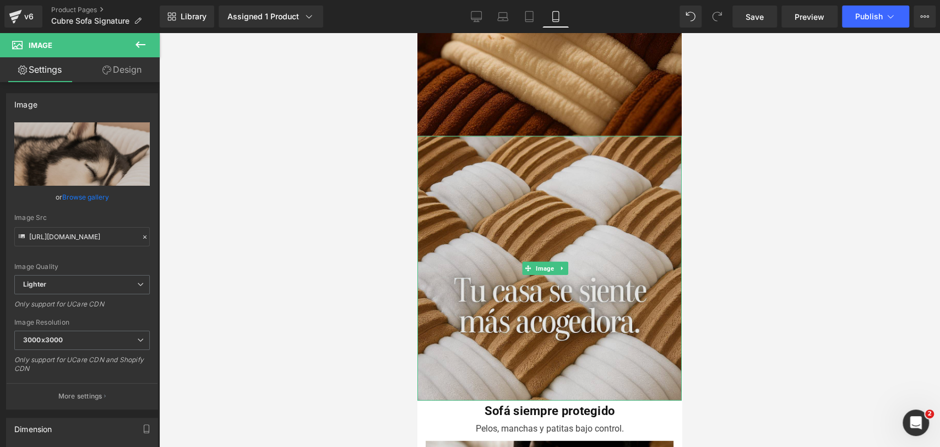
click at [620, 140] on img at bounding box center [550, 268] width 264 height 264
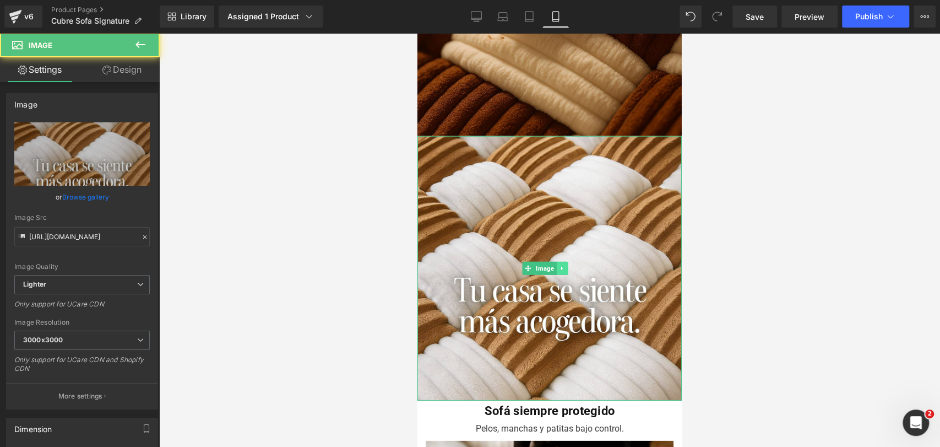
click at [565, 265] on icon at bounding box center [562, 268] width 6 height 7
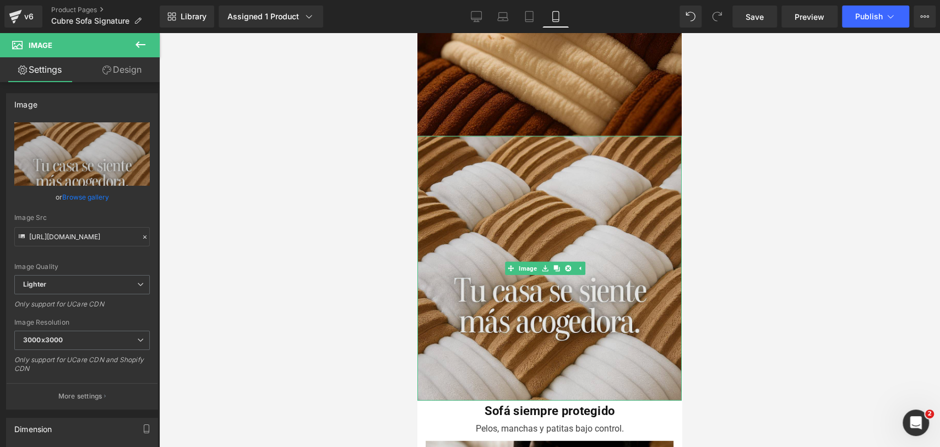
click at [574, 172] on img at bounding box center [550, 268] width 264 height 264
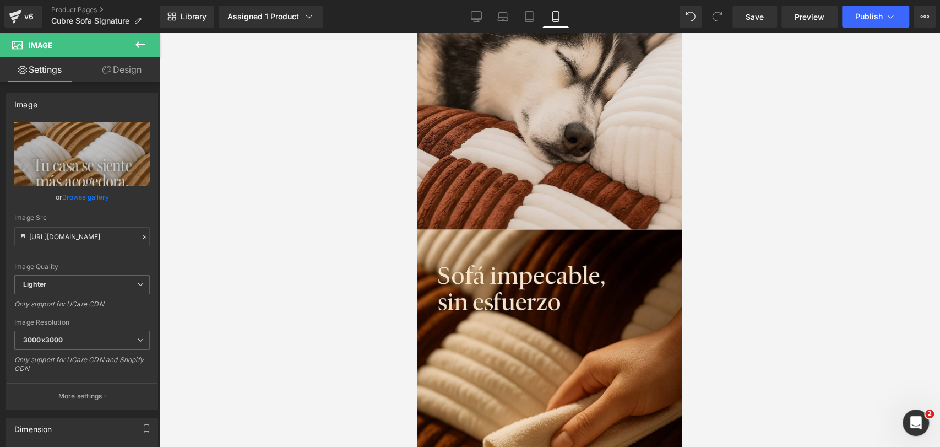
scroll to position [1556, 0]
click at [617, 229] on img at bounding box center [550, 427] width 264 height 397
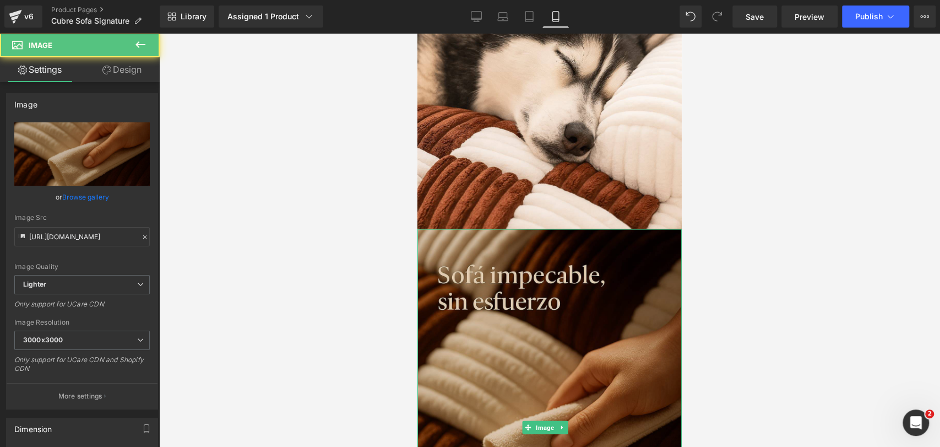
click at [601, 229] on img at bounding box center [550, 427] width 264 height 397
click at [596, 240] on img at bounding box center [550, 427] width 264 height 397
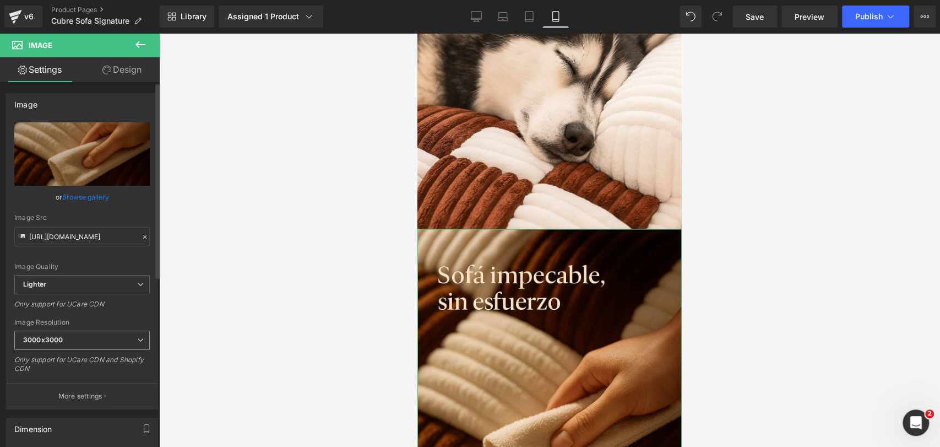
click at [108, 339] on span "3000x3000" at bounding box center [82, 340] width 136 height 19
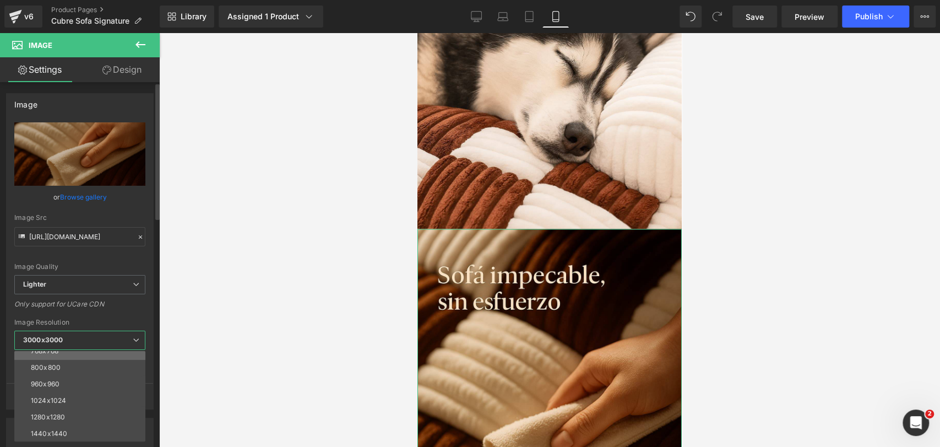
scroll to position [61, 0]
click at [102, 390] on li "800x800" at bounding box center [82, 397] width 136 height 17
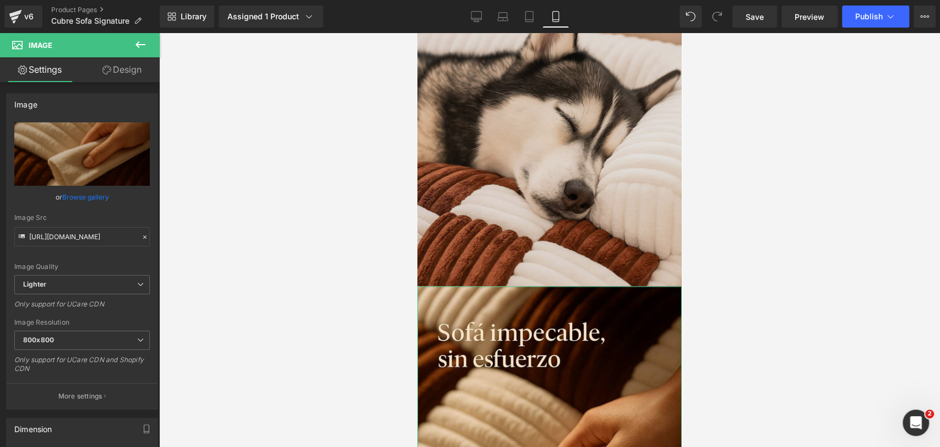
type input "[URL][DOMAIN_NAME]"
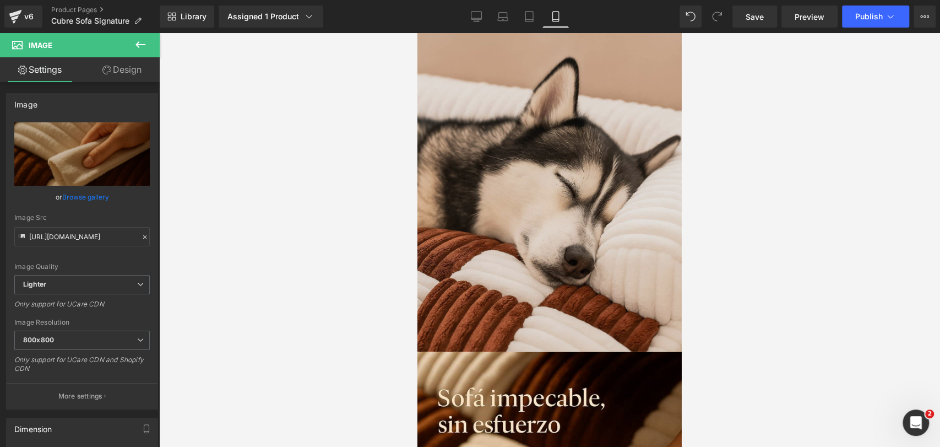
click at [571, 165] on img at bounding box center [550, 153] width 264 height 397
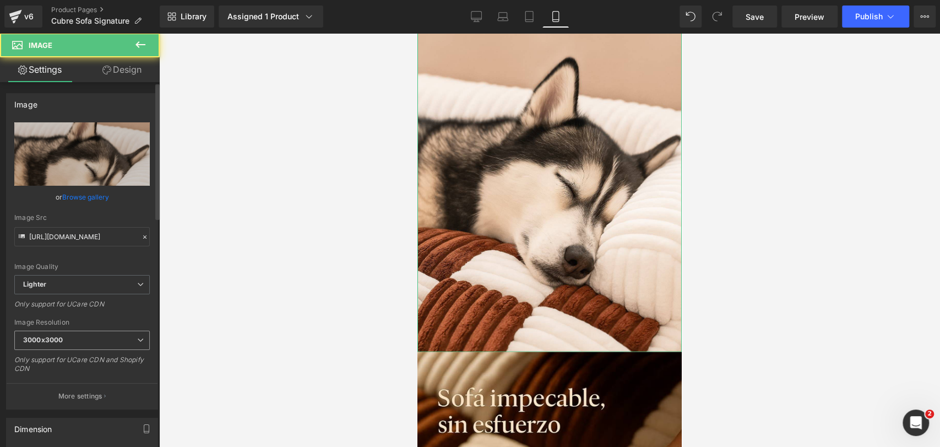
click at [121, 338] on span "3000x3000" at bounding box center [82, 340] width 136 height 19
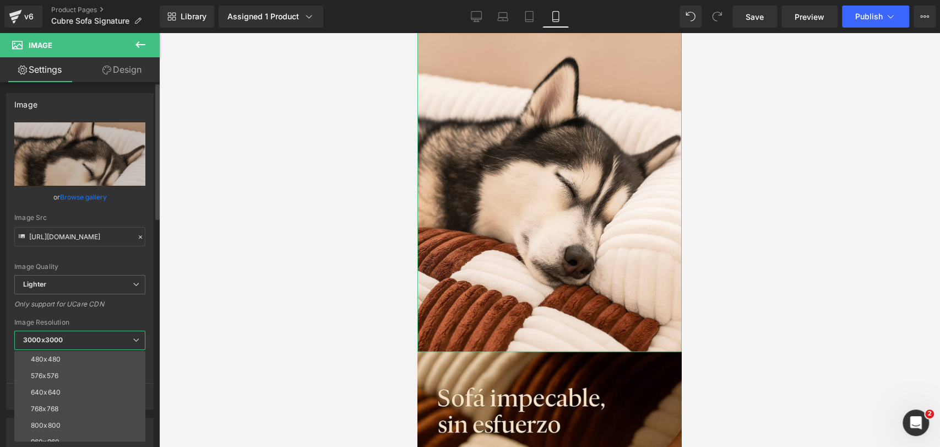
scroll to position [61, 0]
click at [106, 395] on li "800x800" at bounding box center [82, 397] width 136 height 17
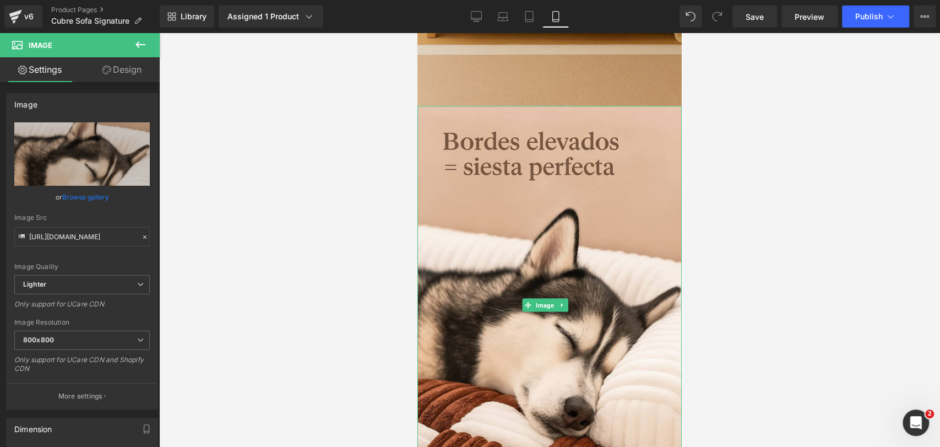
scroll to position [1189, 0]
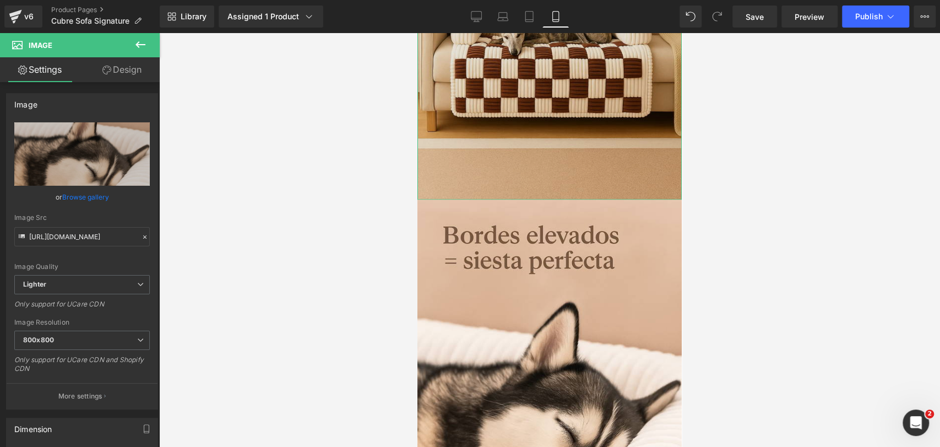
click at [583, 104] on img at bounding box center [550, 1] width 264 height 397
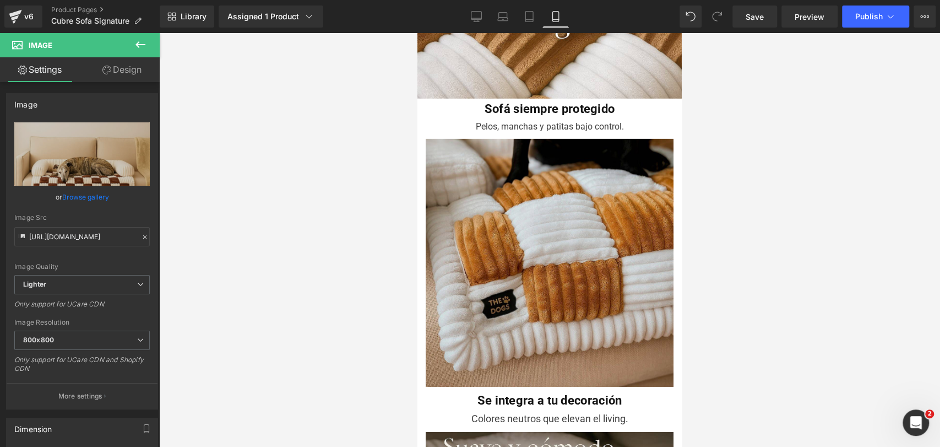
scroll to position [2352, 0]
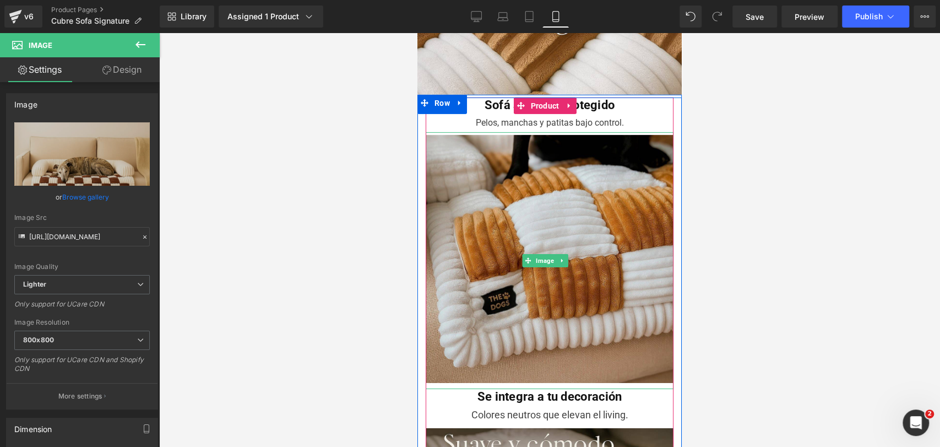
click at [526, 132] on img at bounding box center [550, 260] width 248 height 257
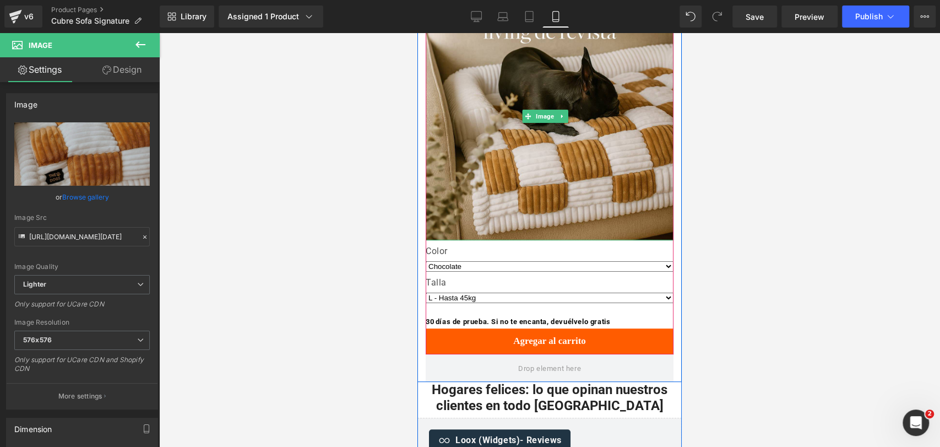
scroll to position [3086, 0]
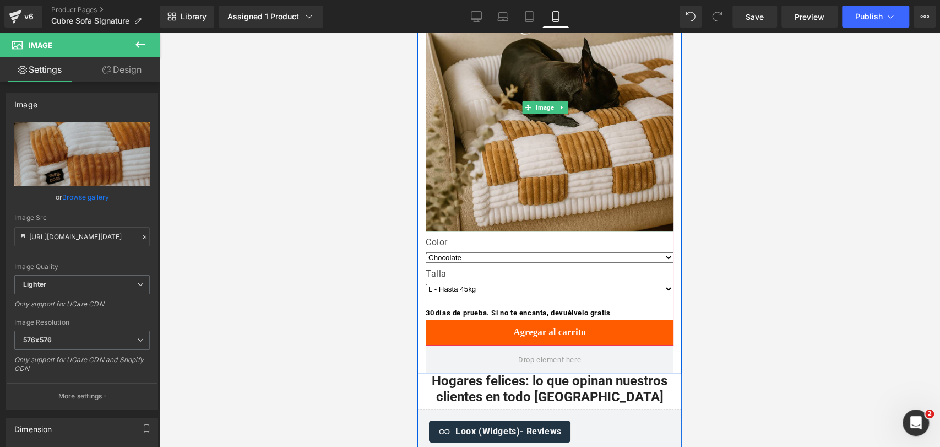
click at [526, 150] on div "Image" at bounding box center [550, 107] width 248 height 248
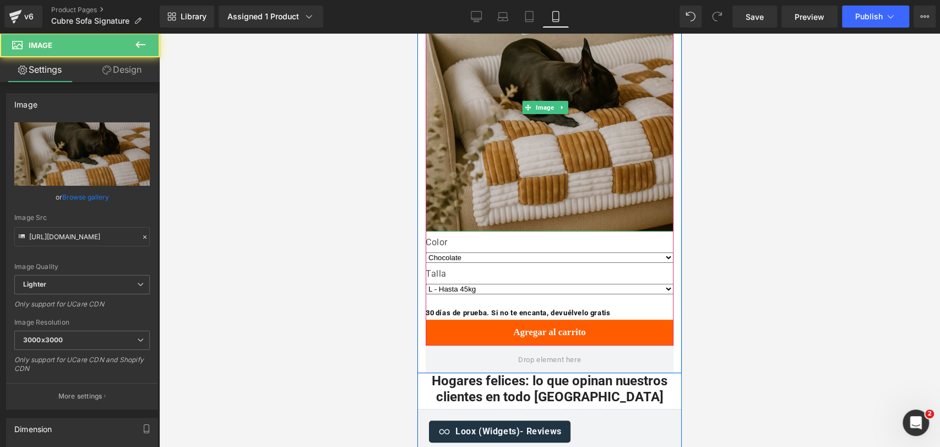
click at [513, 116] on img at bounding box center [550, 107] width 248 height 248
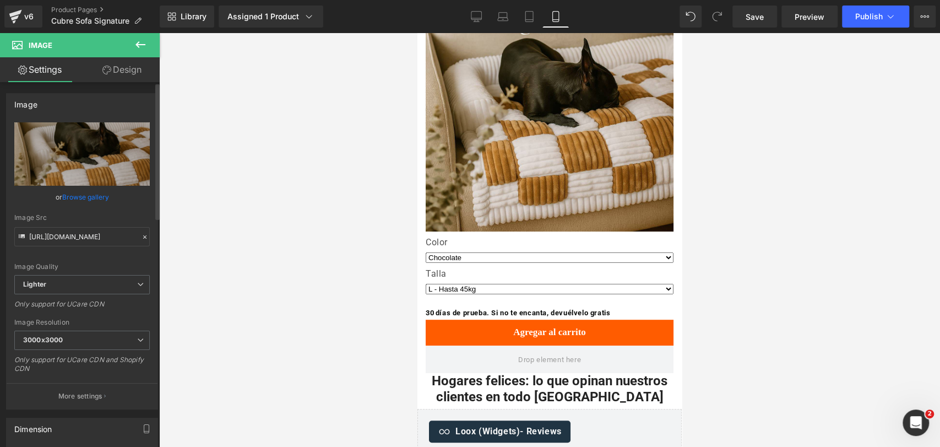
click at [131, 77] on link "Design" at bounding box center [122, 69] width 80 height 25
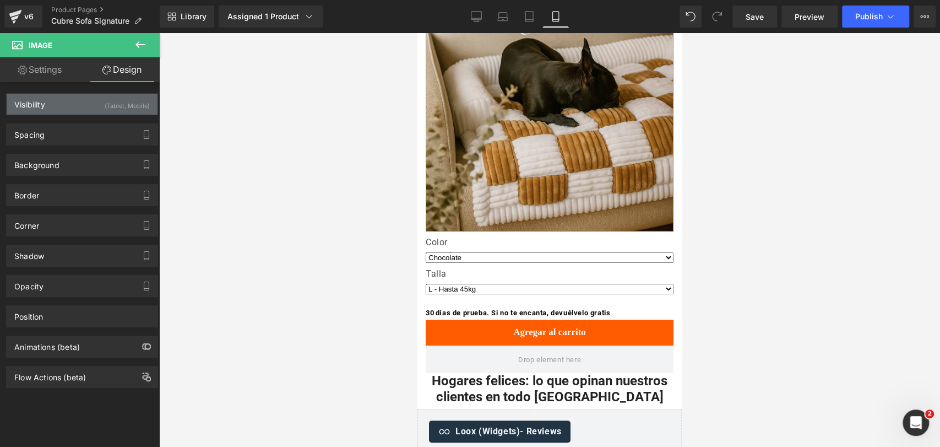
click at [118, 107] on div "(Tablet, Mobile)" at bounding box center [127, 103] width 45 height 18
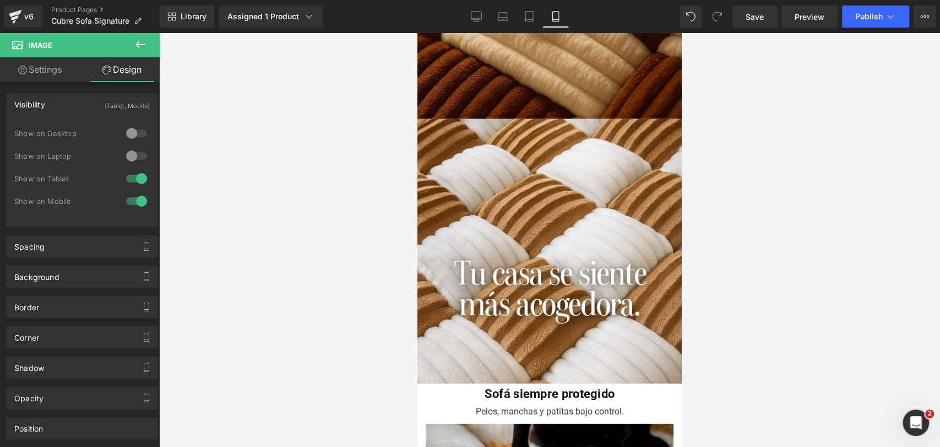
scroll to position [2046, 0]
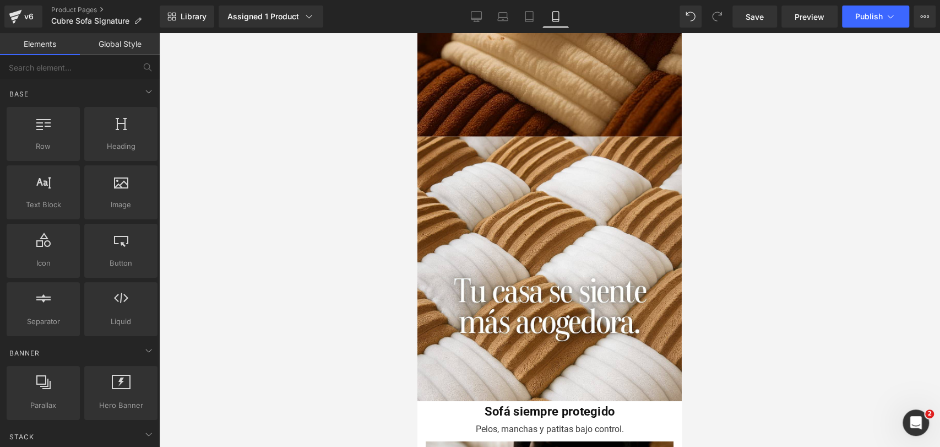
click at [736, 160] on div at bounding box center [549, 240] width 781 height 414
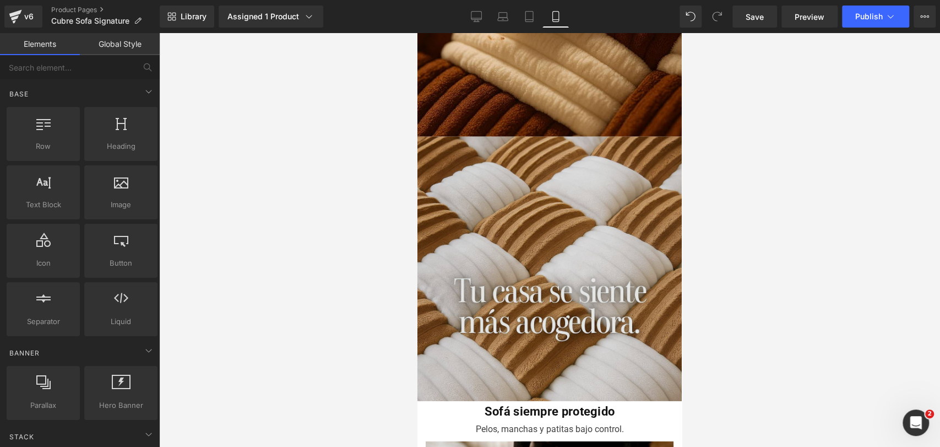
click at [639, 172] on img at bounding box center [550, 269] width 264 height 264
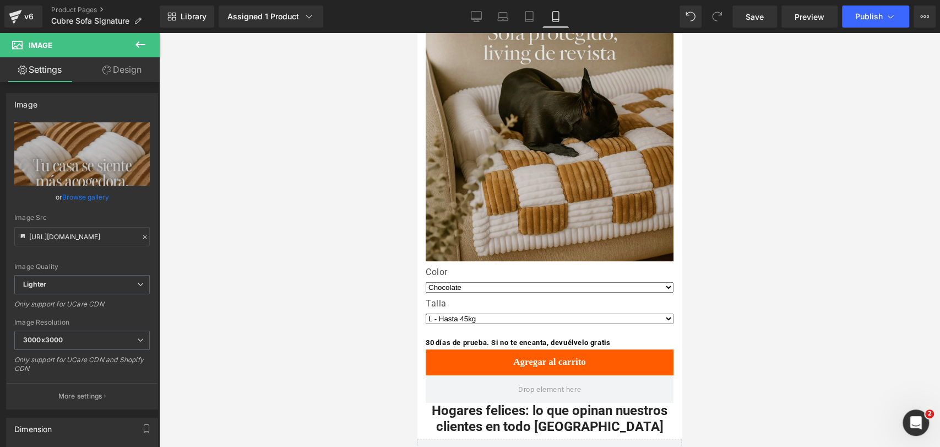
scroll to position [3086, 0]
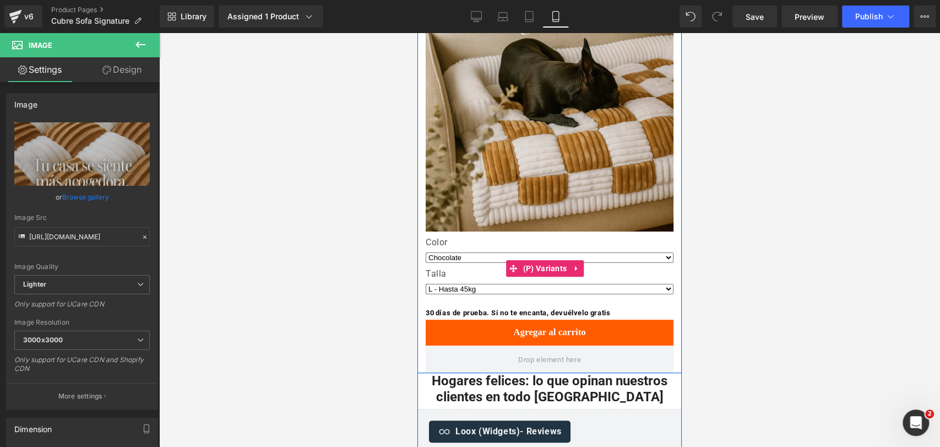
click at [495, 237] on label "Color" at bounding box center [550, 243] width 248 height 13
click at [565, 252] on select "Chocolate Beige Gris" at bounding box center [550, 257] width 248 height 10
click at [547, 237] on label "Color" at bounding box center [550, 243] width 248 height 13
click at [562, 237] on label "Color" at bounding box center [550, 243] width 248 height 13
drag, startPoint x: 564, startPoint y: 158, endPoint x: 626, endPoint y: 173, distance: 64.1
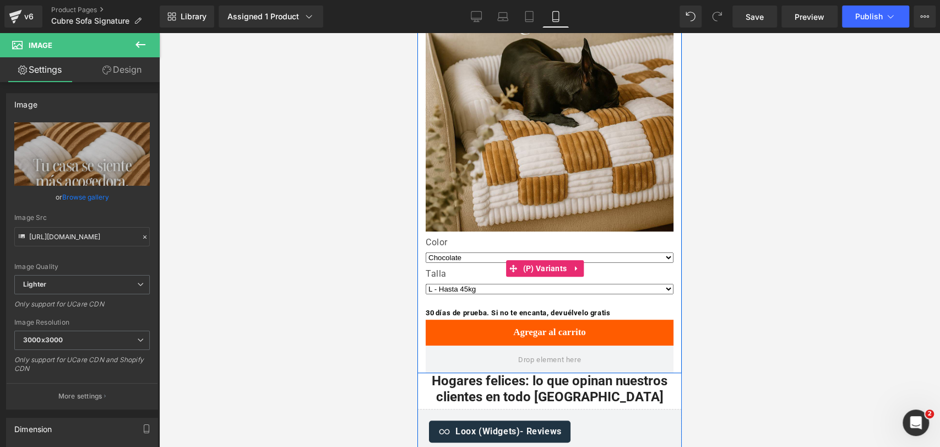
click at [622, 237] on div "Color Chocolate Beige Gris" at bounding box center [550, 252] width 248 height 31
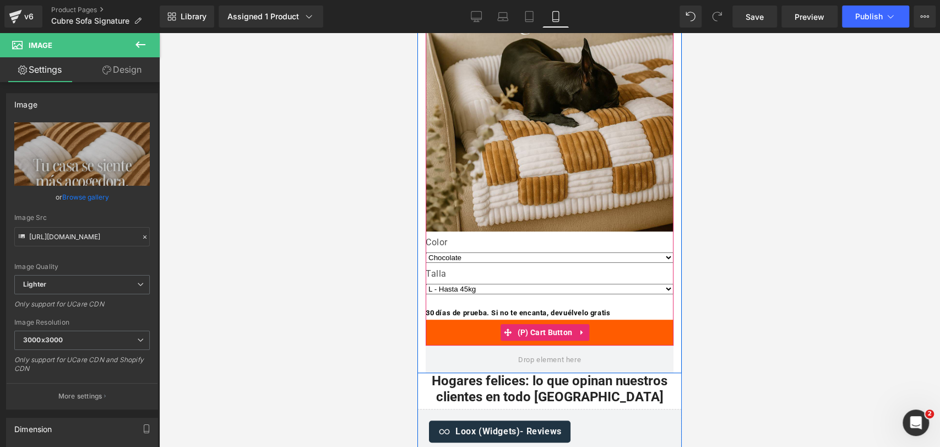
drag, startPoint x: 629, startPoint y: 172, endPoint x: 656, endPoint y: 231, distance: 64.6
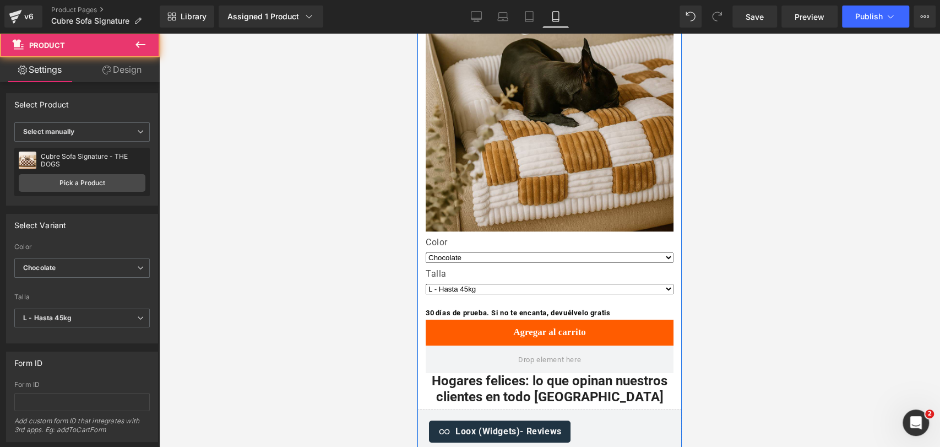
click at [661, 237] on div "Color Chocolate Beige Gris" at bounding box center [550, 252] width 248 height 31
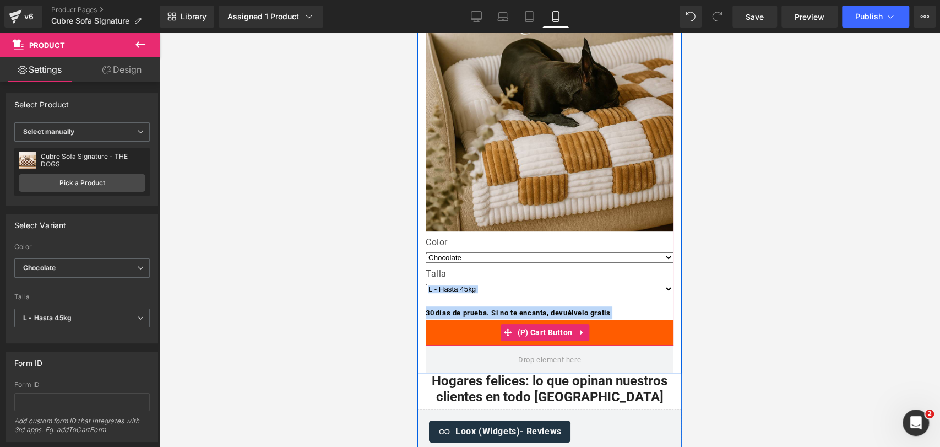
drag, startPoint x: 642, startPoint y: 201, endPoint x: 580, endPoint y: 217, distance: 64.4
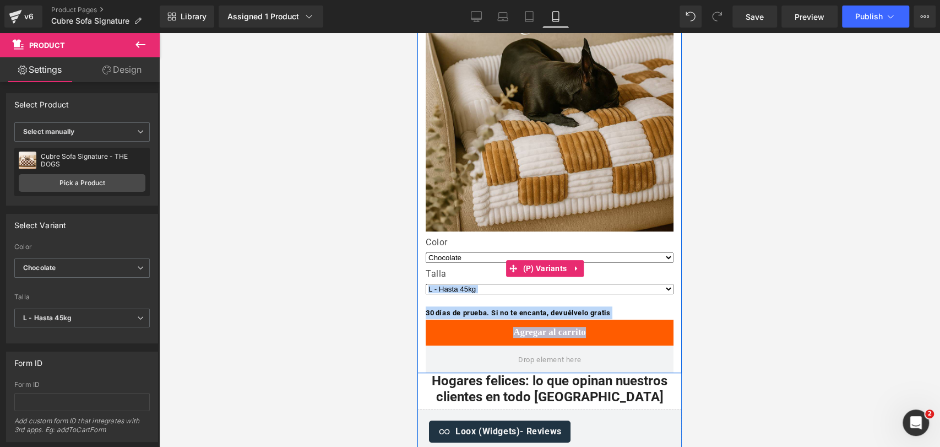
click at [561, 237] on div "Color Chocolate Beige Gris [GEOGRAPHIC_DATA] L - Hasta 45kg XL - Hasta 80kg M -…" at bounding box center [550, 268] width 248 height 63
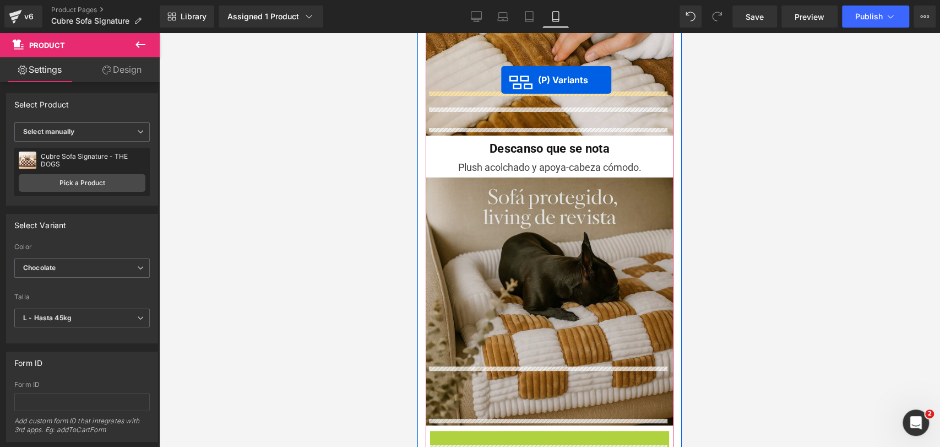
scroll to position [2871, 0]
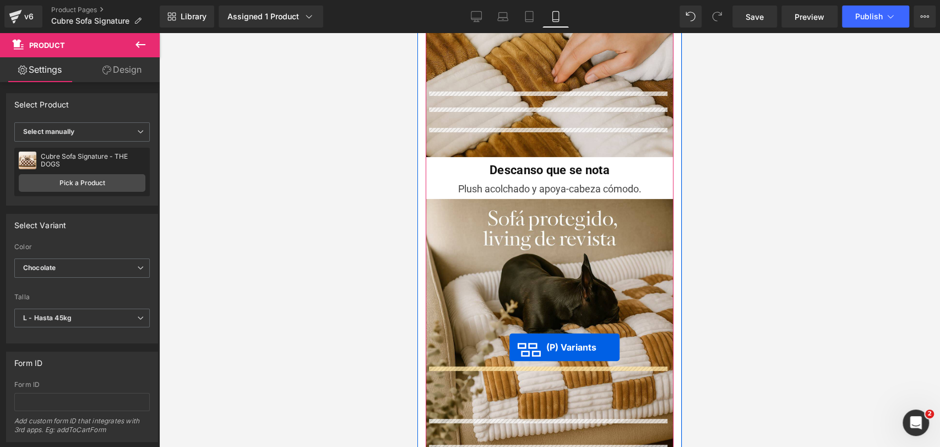
drag, startPoint x: 512, startPoint y: 191, endPoint x: 510, endPoint y: 379, distance: 187.9
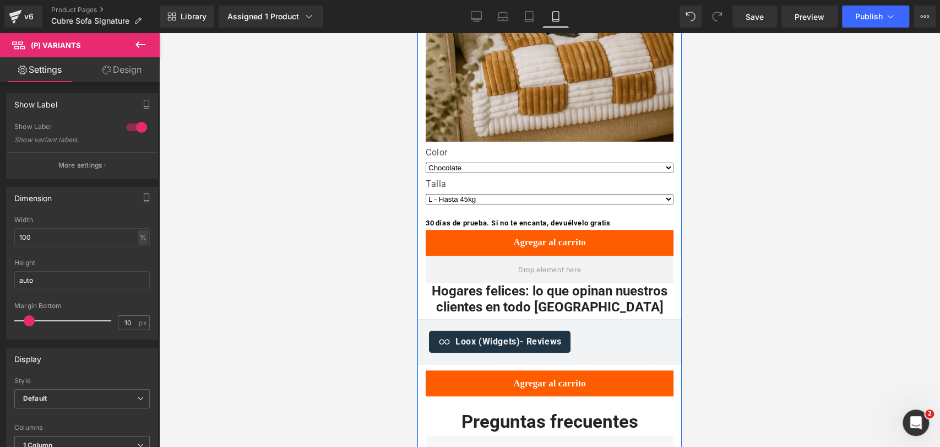
scroll to position [3177, 0]
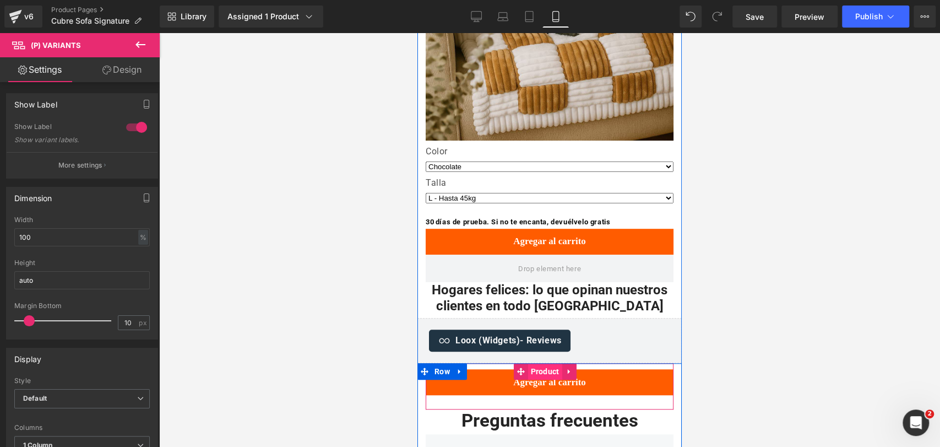
click at [533, 363] on span "Product" at bounding box center [545, 371] width 34 height 17
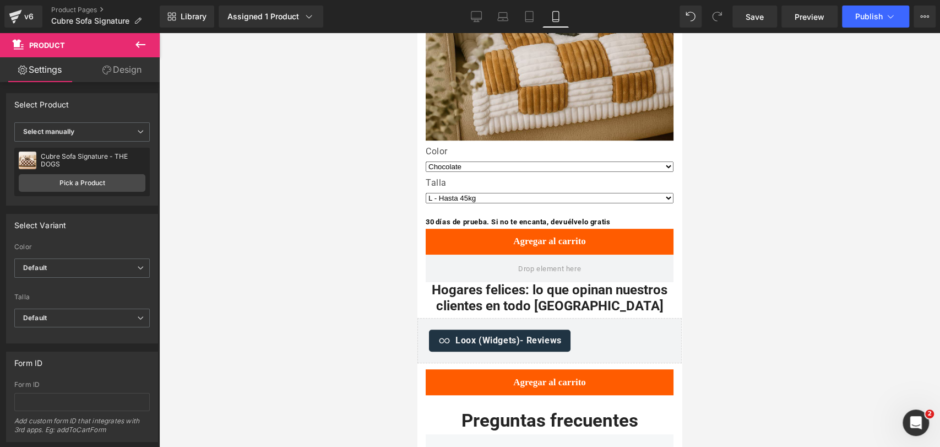
click at [137, 36] on button at bounding box center [140, 45] width 39 height 24
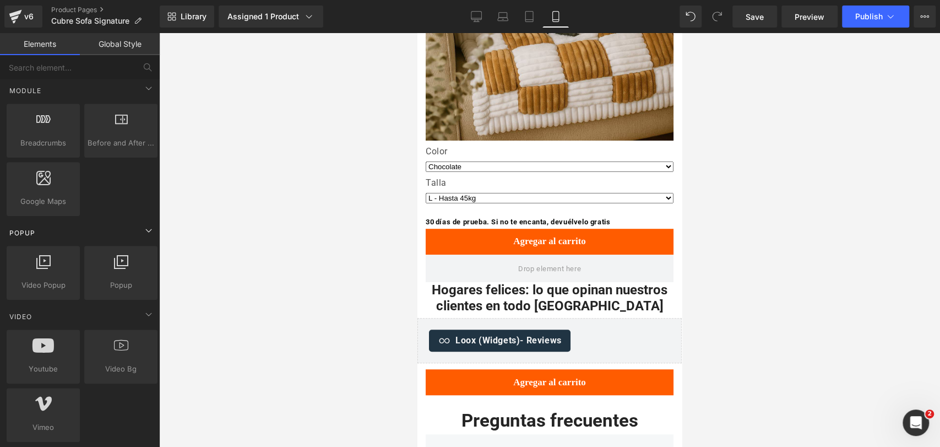
scroll to position [551, 0]
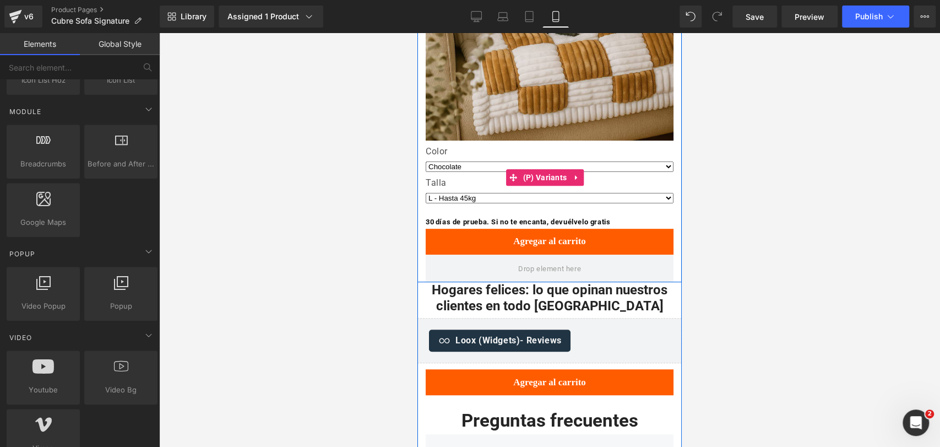
click at [549, 177] on label "Talla" at bounding box center [550, 183] width 248 height 13
click at [569, 193] on select "L - Hasta 45kg XL - Hasta 80kg M - Hasta 20kg S - Hasta 10kg" at bounding box center [550, 198] width 248 height 10
click at [658, 193] on select "L - Hasta 45kg XL - Hasta 80kg M - Hasta 20kg S - Hasta 10kg" at bounding box center [550, 198] width 248 height 10
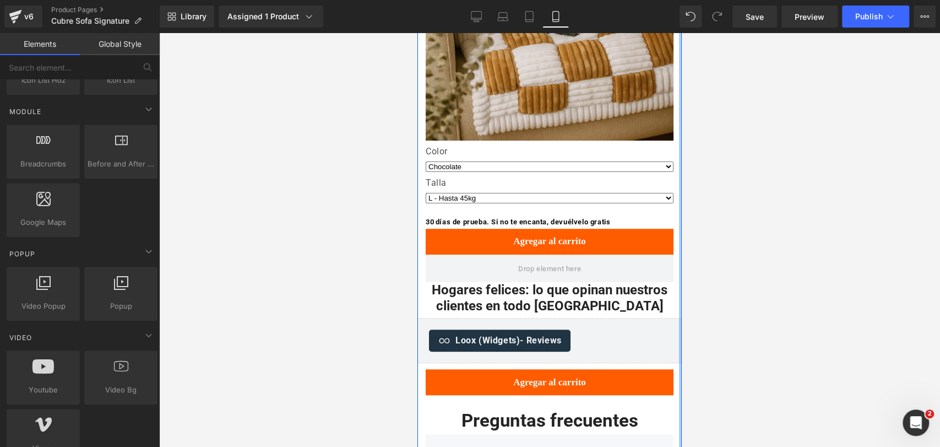
drag, startPoint x: 669, startPoint y: 136, endPoint x: 671, endPoint y: 142, distance: 6.2
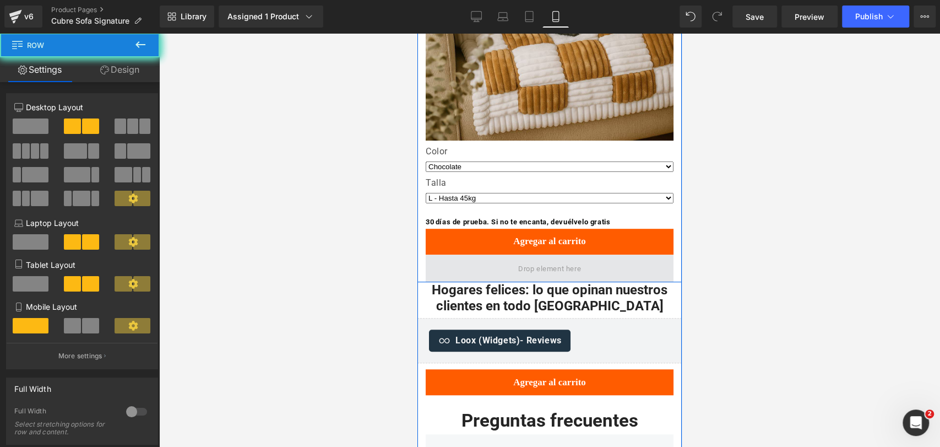
click at [655, 255] on span at bounding box center [550, 269] width 248 height 28
click at [650, 255] on span at bounding box center [550, 269] width 248 height 28
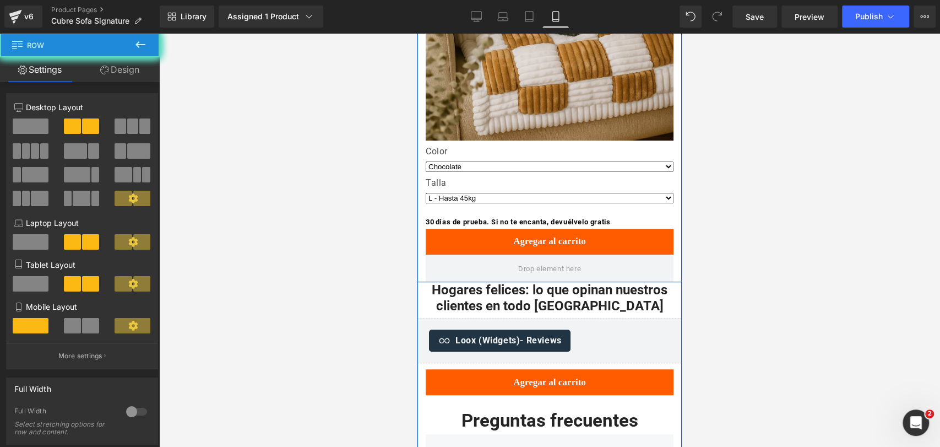
click at [646, 229] on button "Agregar al carrito" at bounding box center [550, 242] width 248 height 26
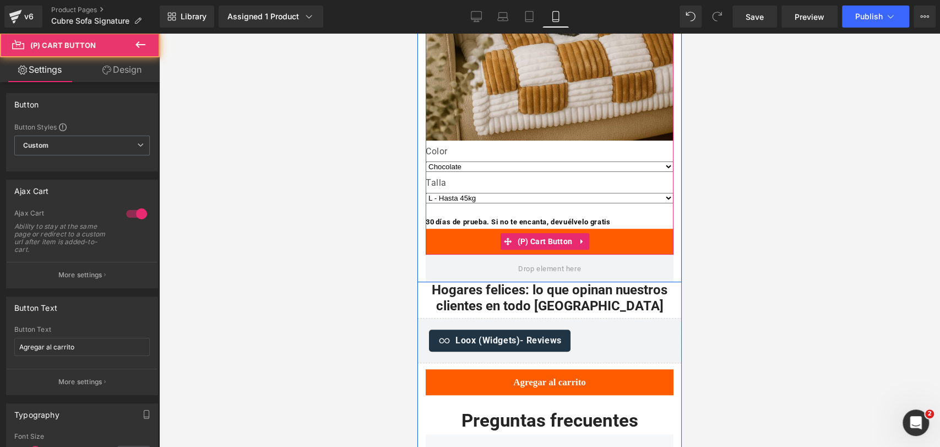
click at [646, 229] on button "Cargando.." at bounding box center [550, 242] width 248 height 26
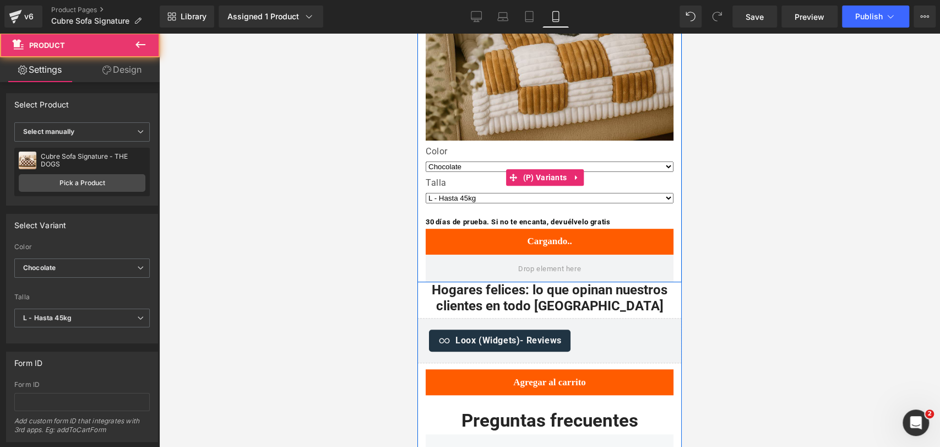
click at [426, 146] on label "Color" at bounding box center [550, 152] width 248 height 13
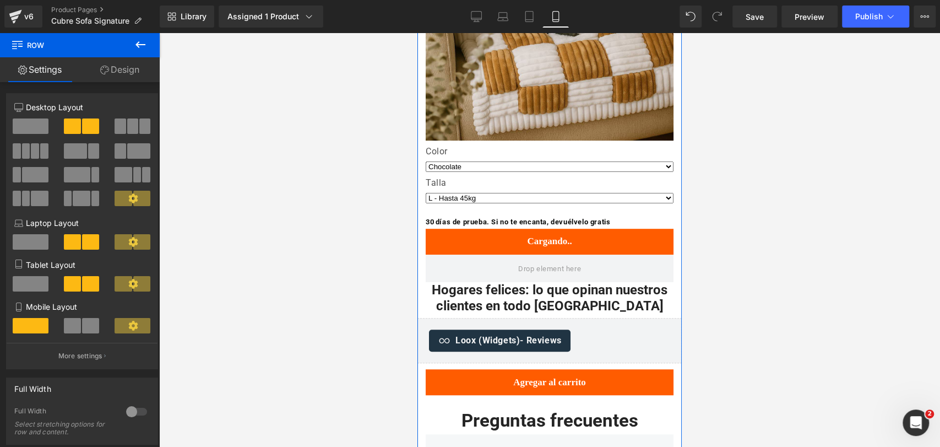
click at [433, 177] on label "Talla" at bounding box center [550, 183] width 248 height 13
drag, startPoint x: 430, startPoint y: 123, endPoint x: 426, endPoint y: 136, distance: 12.7
click at [429, 177] on div "Talla L - Hasta 45kg XL - Hasta 80kg M - Hasta 20kg S - Hasta 10kg" at bounding box center [550, 192] width 248 height 31
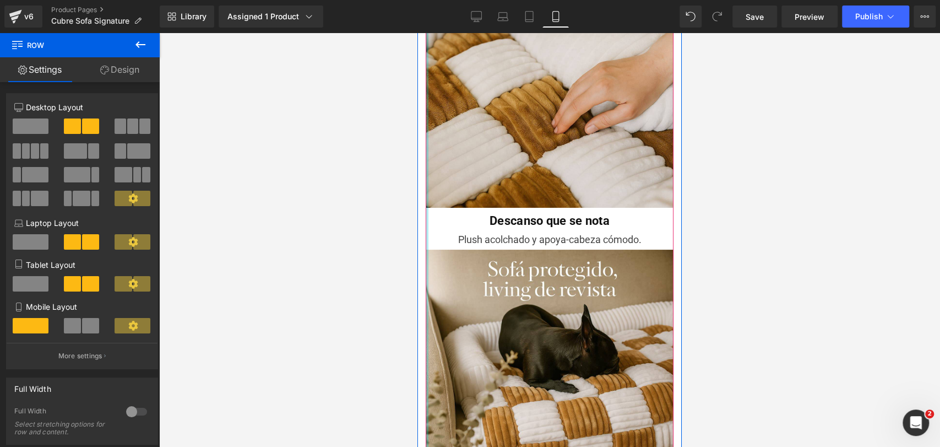
scroll to position [2810, 0]
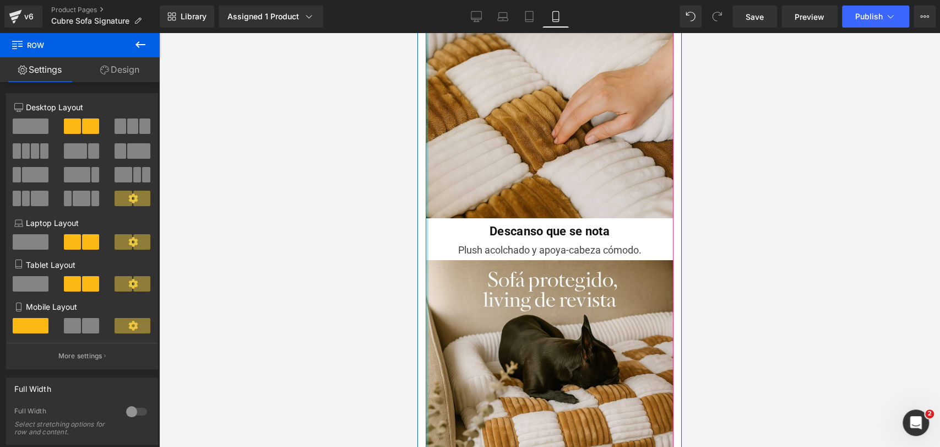
click at [427, 160] on div at bounding box center [427, 131] width 3 height 982
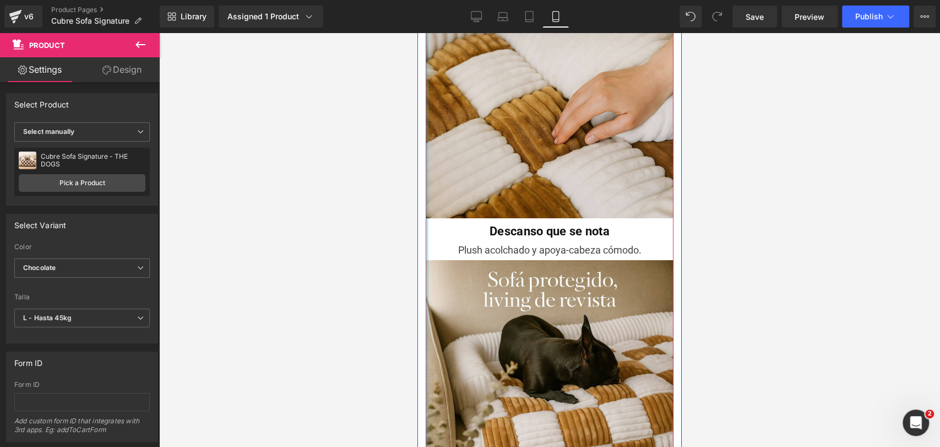
drag, startPoint x: 427, startPoint y: 161, endPoint x: 424, endPoint y: 177, distance: 16.3
click at [423, 179] on div "Sofá siempre protegido Heading Pelos, manchas y patitas bajo control. Text Bloc…" at bounding box center [550, 131] width 264 height 982
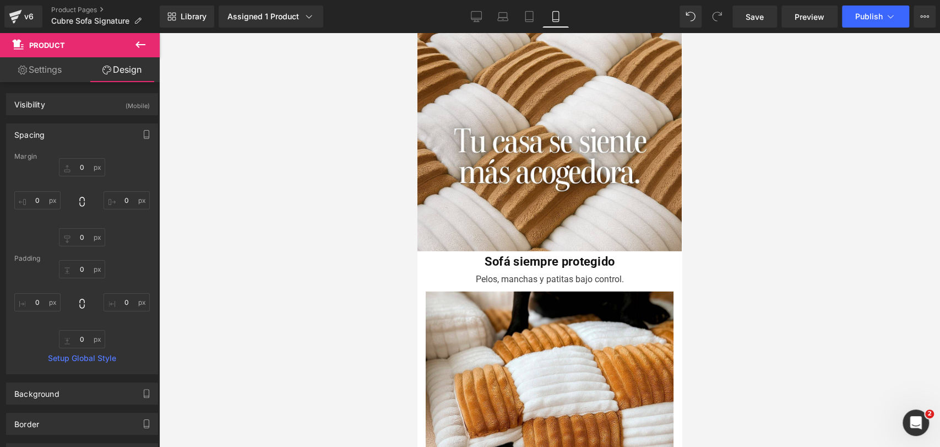
scroll to position [2198, 0]
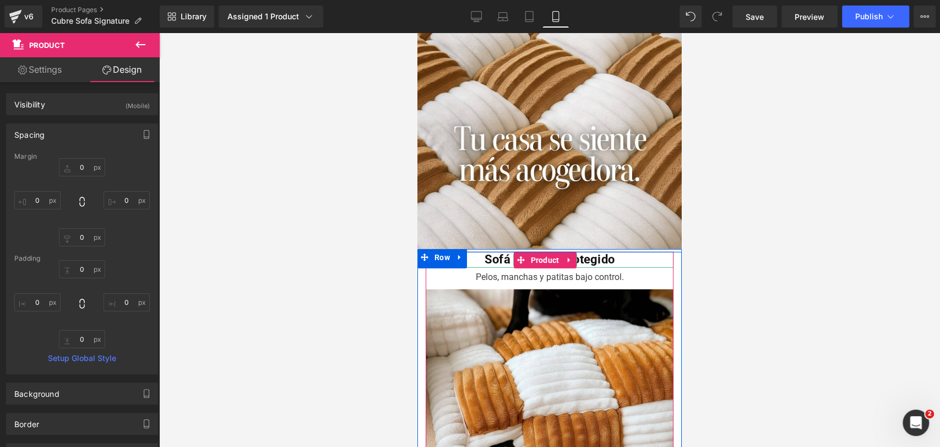
click at [506, 252] on b "Sofá siempre protegido" at bounding box center [550, 259] width 131 height 14
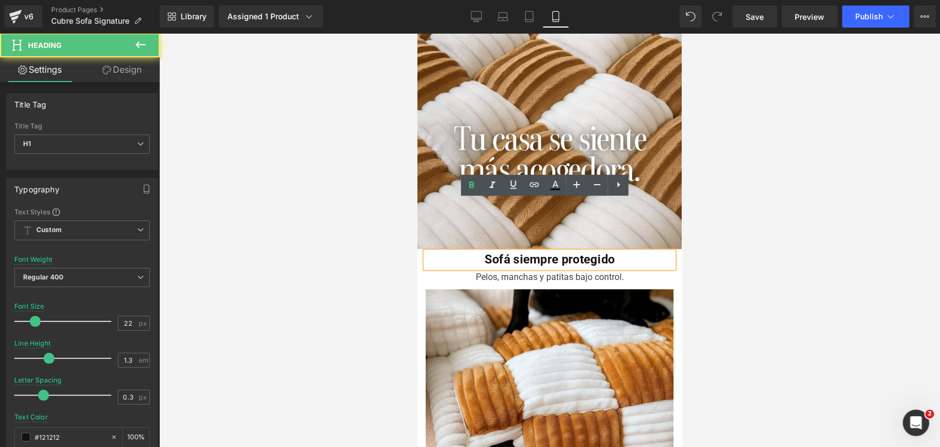
click at [695, 221] on div at bounding box center [549, 240] width 781 height 414
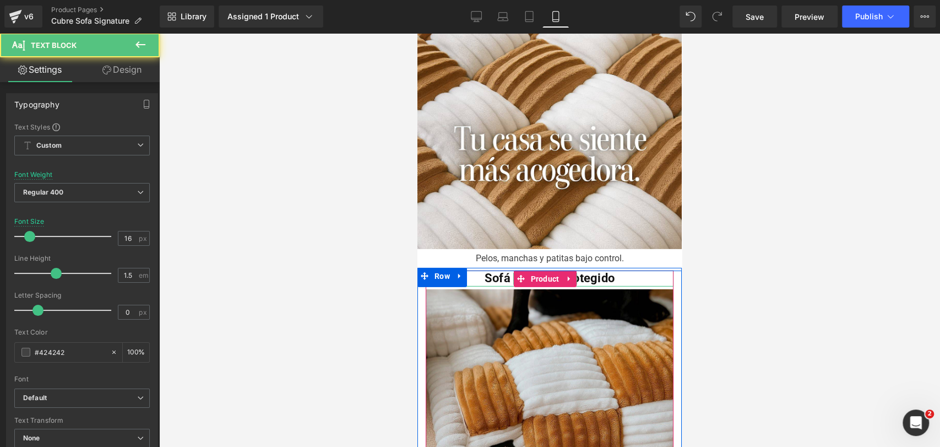
click at [495, 271] on b "Sofá siempre protegido" at bounding box center [550, 278] width 131 height 14
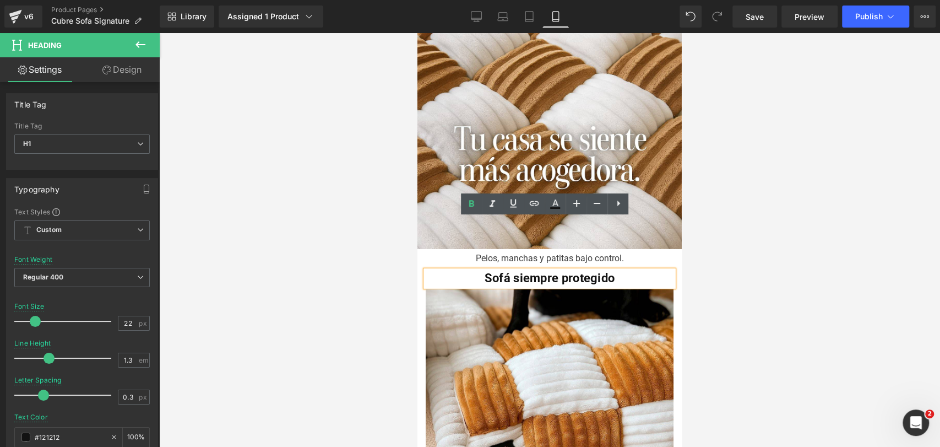
click at [630, 271] on h1 "Sofá siempre protegido" at bounding box center [550, 279] width 248 height 16
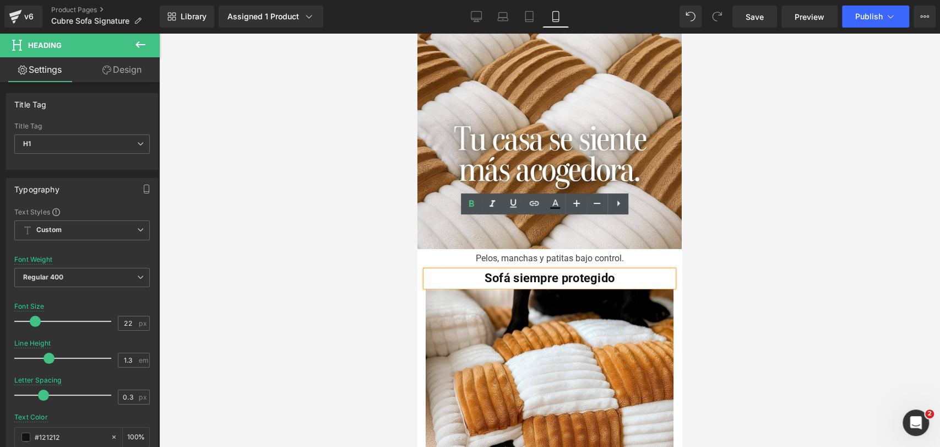
click at [732, 235] on div at bounding box center [549, 240] width 781 height 414
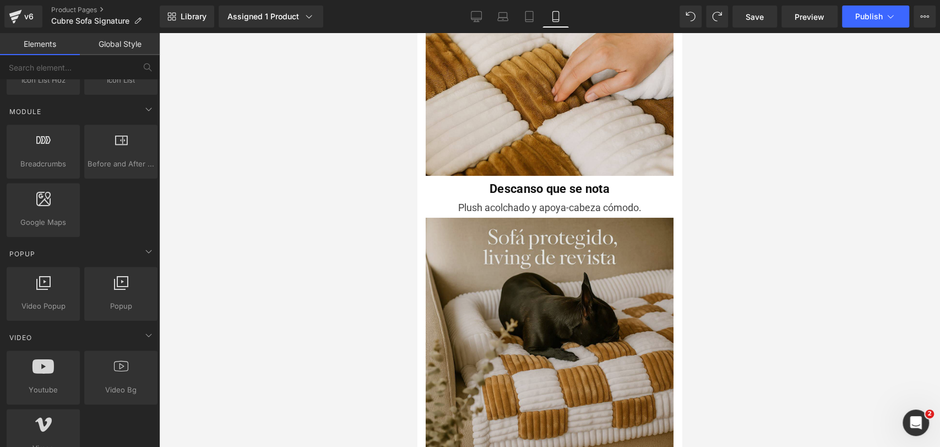
scroll to position [3054, 0]
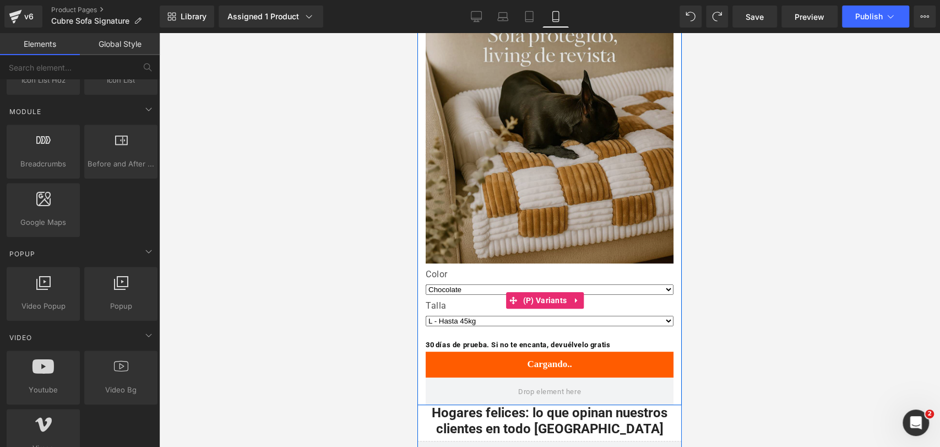
click at [524, 164] on img at bounding box center [550, 139] width 248 height 248
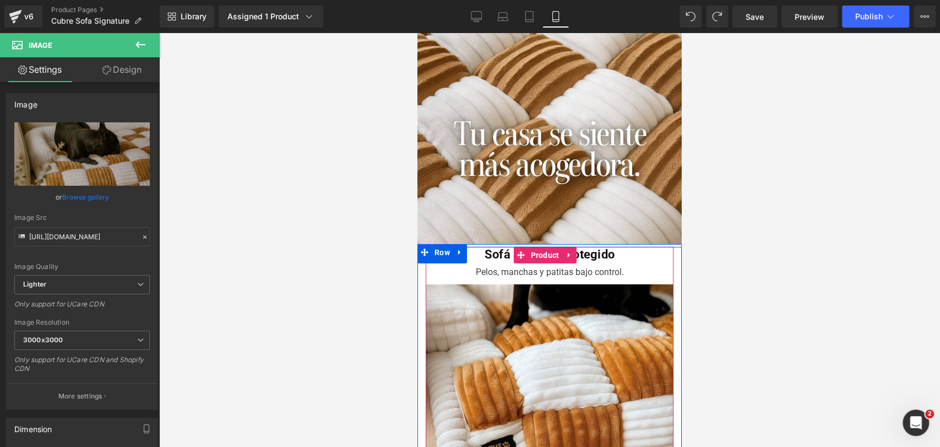
scroll to position [2198, 0]
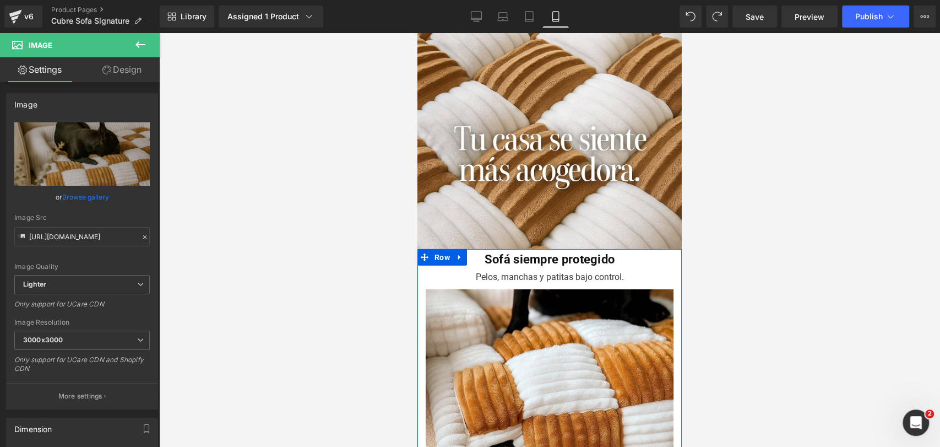
click at [485, 252] on b "Sofá siempre protegido" at bounding box center [550, 259] width 131 height 14
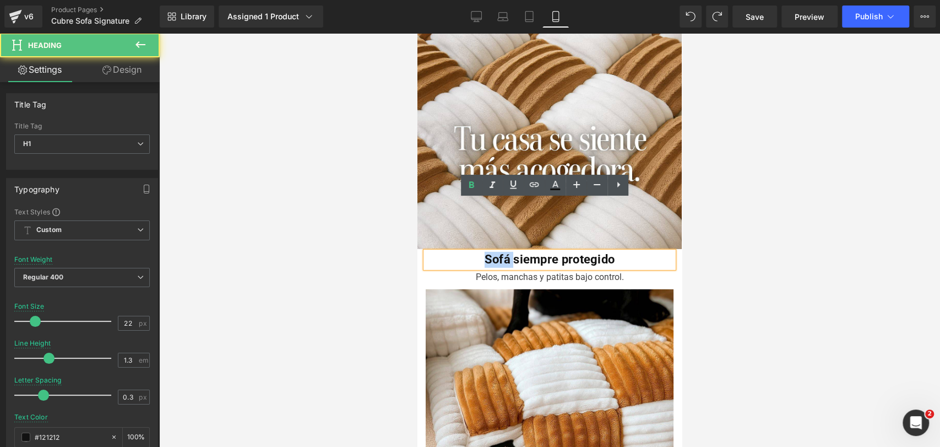
click at [485, 252] on b "Sofá siempre protegido" at bounding box center [550, 259] width 131 height 14
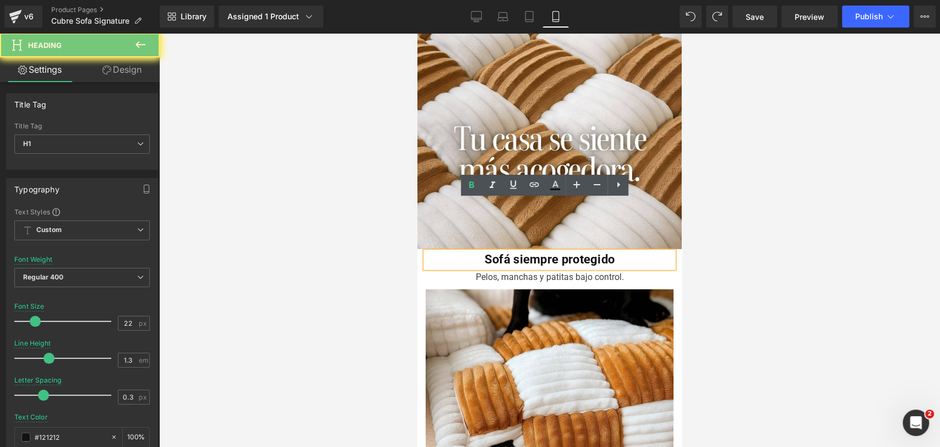
drag, startPoint x: 559, startPoint y: 213, endPoint x: 570, endPoint y: 213, distance: 10.5
click at [561, 252] on b "Sofá siempre protegido" at bounding box center [550, 259] width 131 height 14
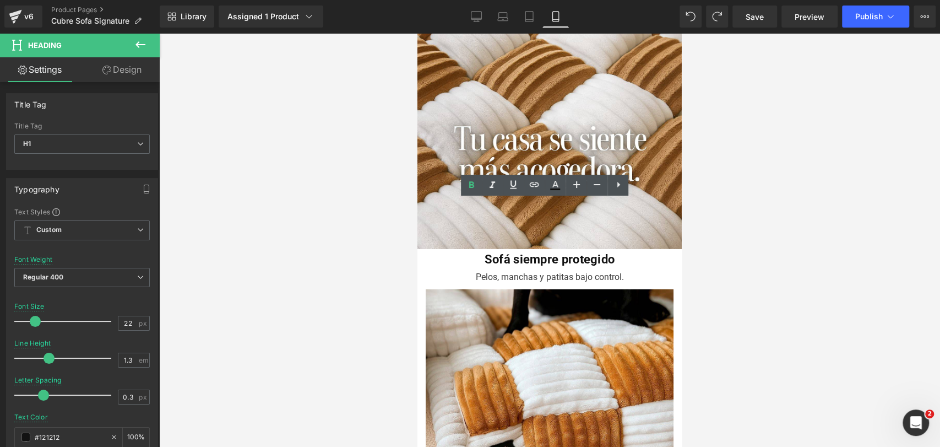
click at [727, 217] on div at bounding box center [549, 240] width 781 height 414
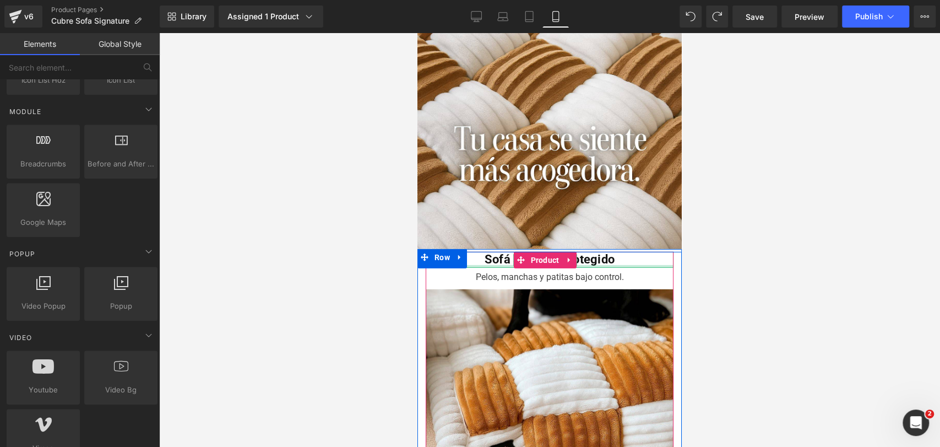
click at [473, 265] on div at bounding box center [550, 266] width 248 height 3
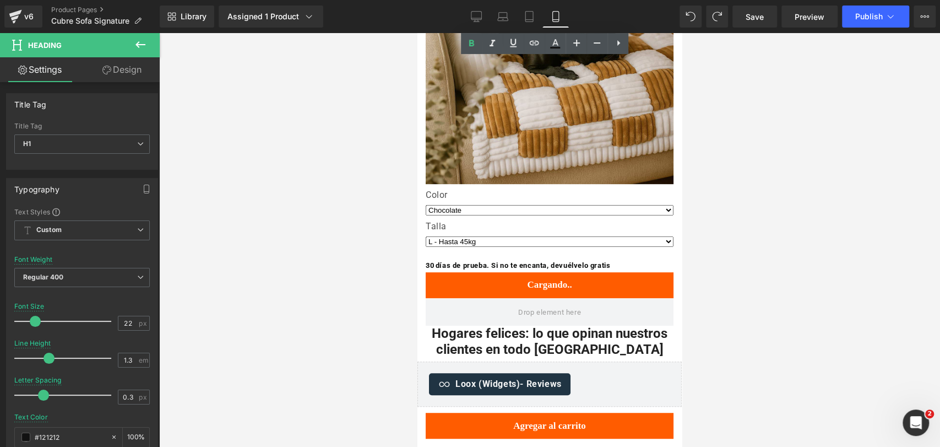
scroll to position [3116, 0]
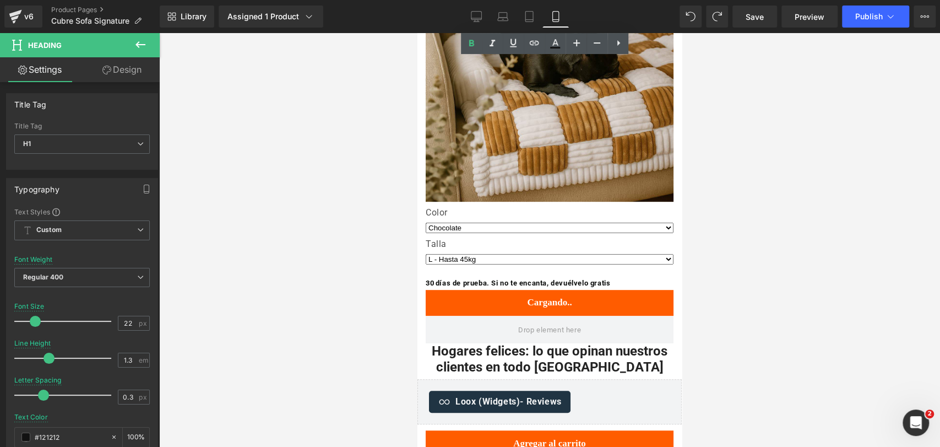
click at [511, 207] on label "Color" at bounding box center [550, 213] width 248 height 13
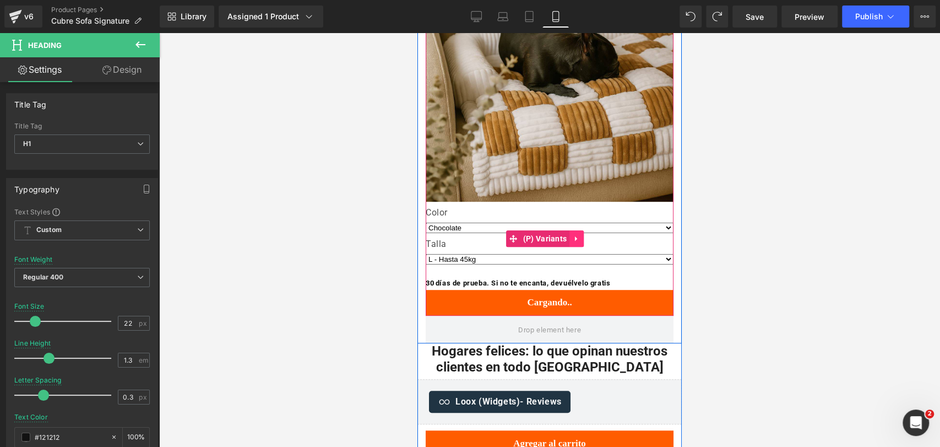
click at [572, 230] on link at bounding box center [577, 238] width 14 height 17
click at [570, 235] on icon at bounding box center [570, 239] width 8 height 8
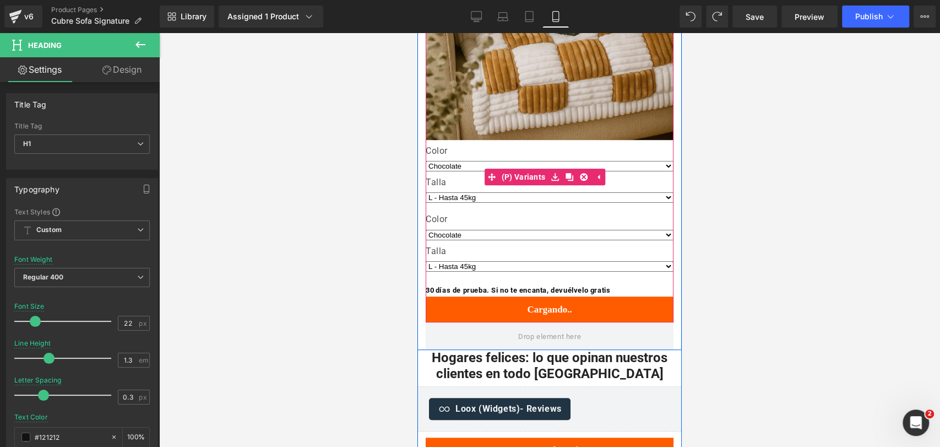
scroll to position [3238, 0]
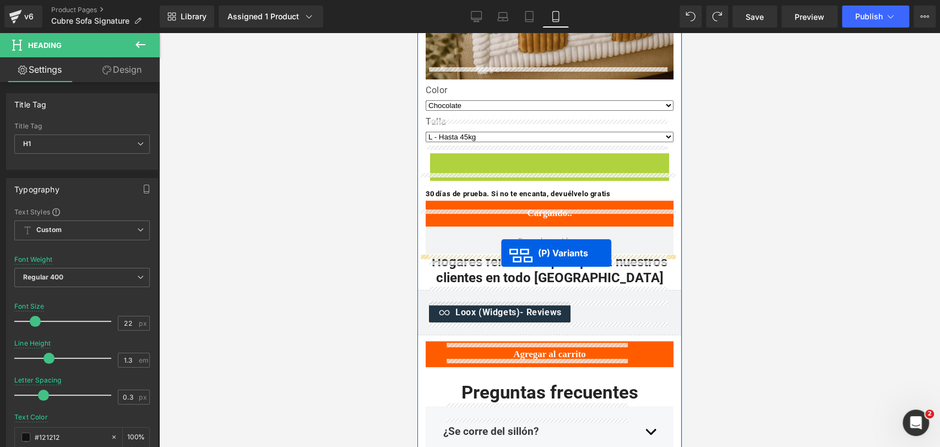
drag, startPoint x: 511, startPoint y: 104, endPoint x: 500, endPoint y: 257, distance: 153.6
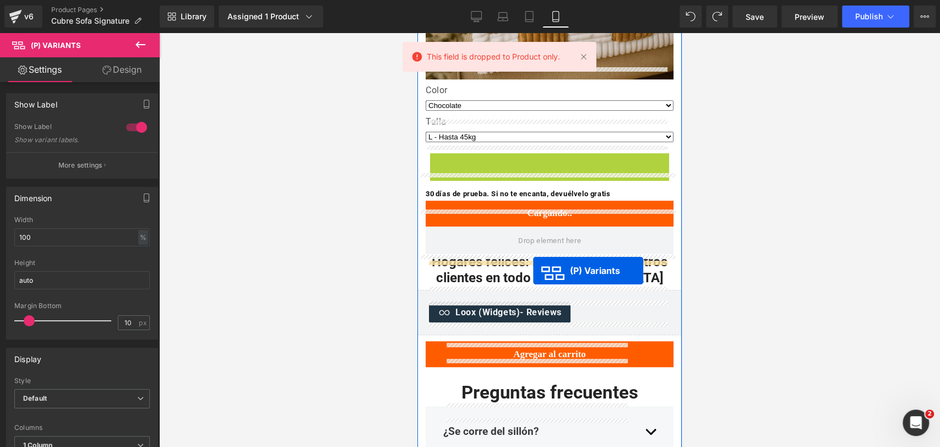
drag, startPoint x: 518, startPoint y: 103, endPoint x: 533, endPoint y: 270, distance: 167.6
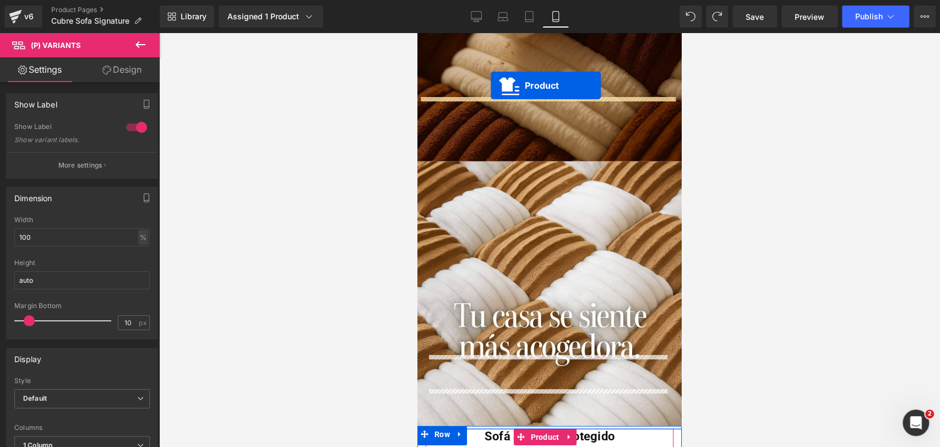
scroll to position [2010, 0]
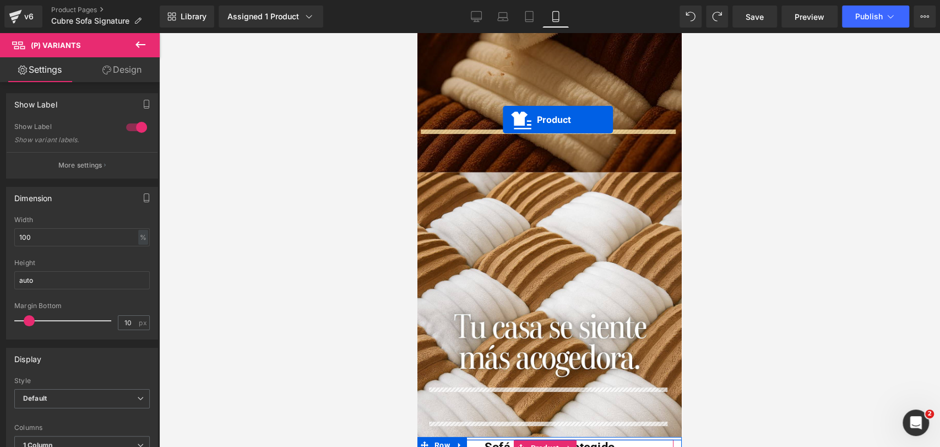
drag, startPoint x: 523, startPoint y: 228, endPoint x: 503, endPoint y: 121, distance: 108.7
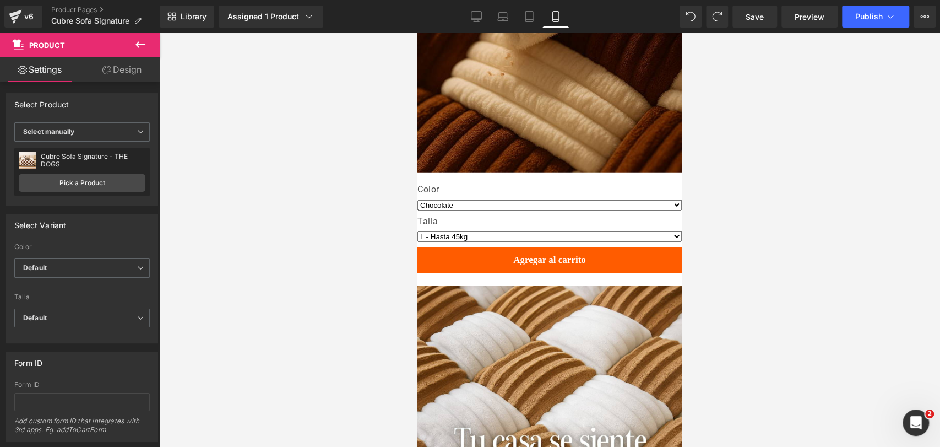
click at [837, 226] on div at bounding box center [549, 240] width 781 height 414
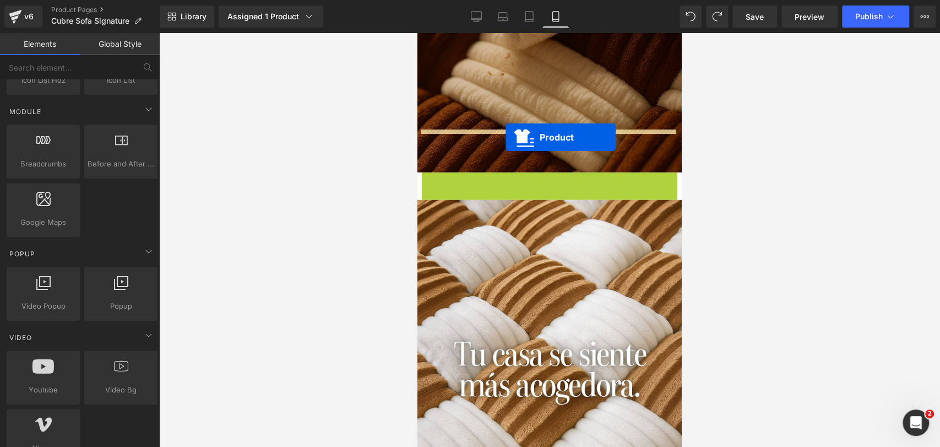
drag, startPoint x: 517, startPoint y: 136, endPoint x: 520, endPoint y: 128, distance: 8.6
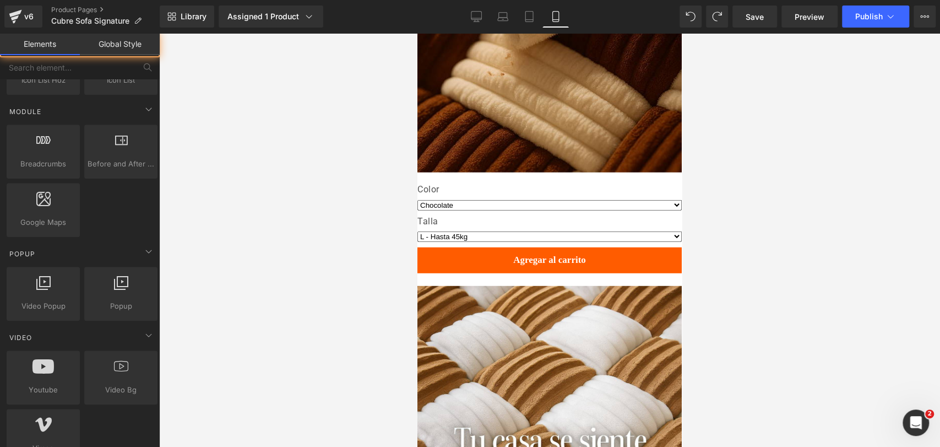
drag, startPoint x: 781, startPoint y: 150, endPoint x: 702, endPoint y: 156, distance: 79.0
click at [776, 152] on div at bounding box center [549, 240] width 781 height 414
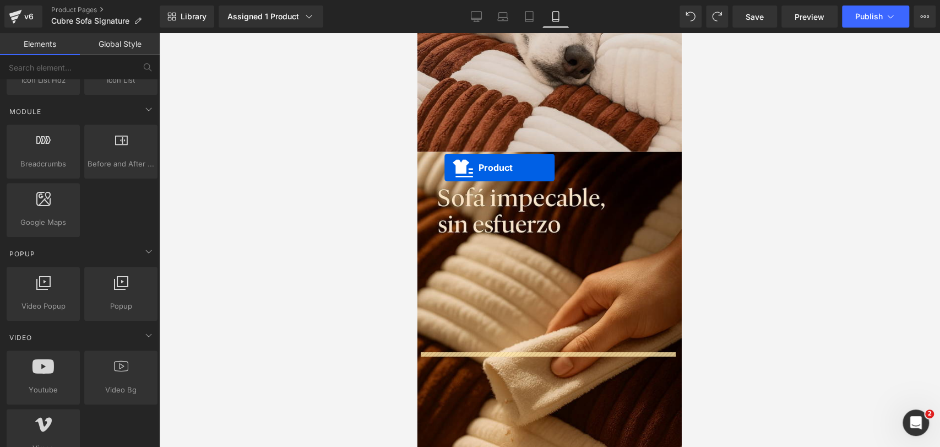
scroll to position [1617, 0]
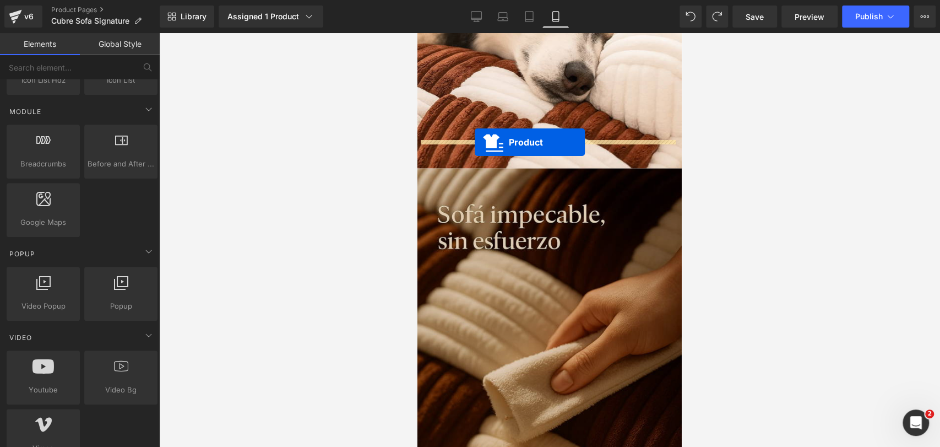
drag, startPoint x: 523, startPoint y: 134, endPoint x: 475, endPoint y: 142, distance: 49.1
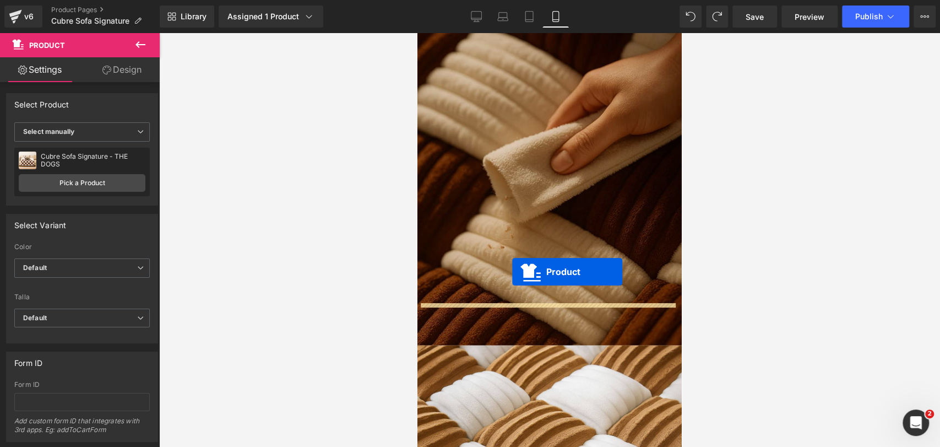
drag, startPoint x: 517, startPoint y: 88, endPoint x: 512, endPoint y: 272, distance: 183.5
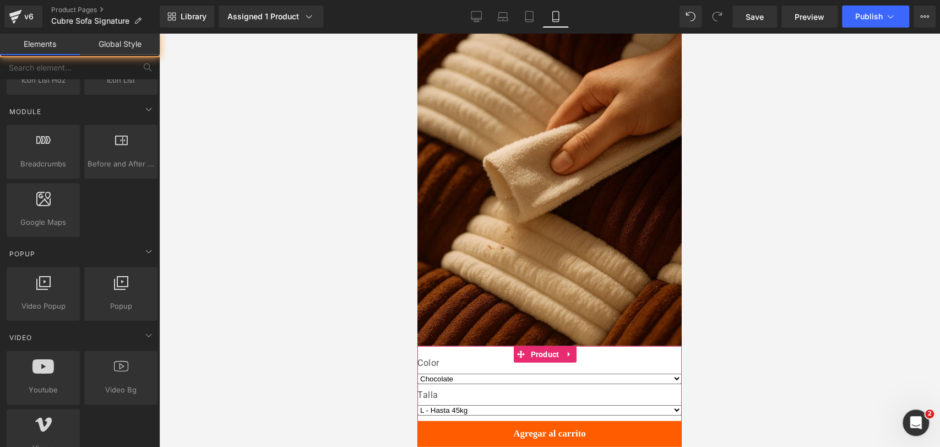
click at [763, 228] on div at bounding box center [549, 240] width 781 height 414
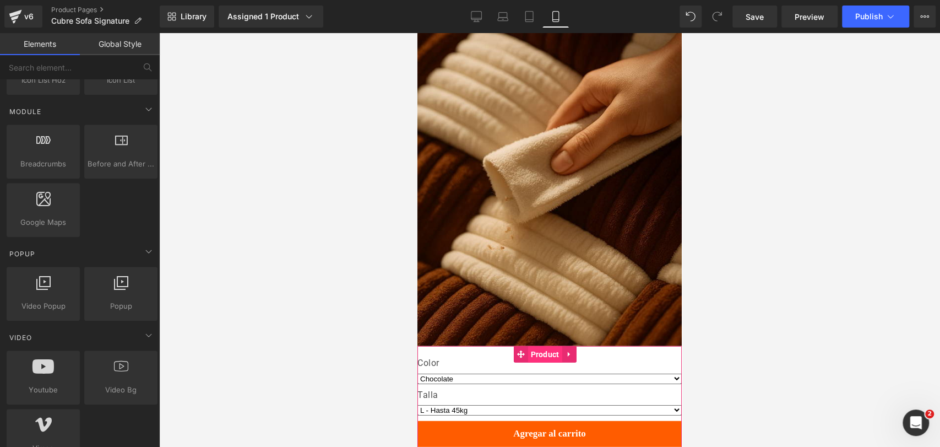
click at [539, 346] on span "Product" at bounding box center [545, 354] width 34 height 17
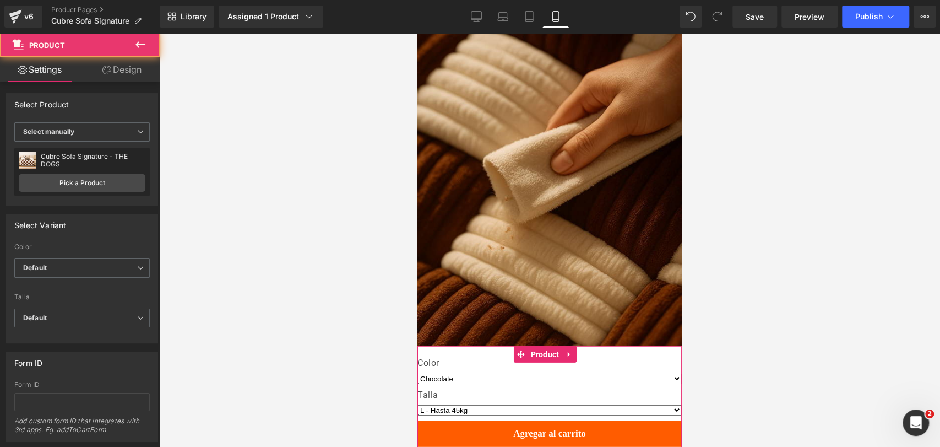
click at [133, 75] on link "Design" at bounding box center [122, 69] width 80 height 25
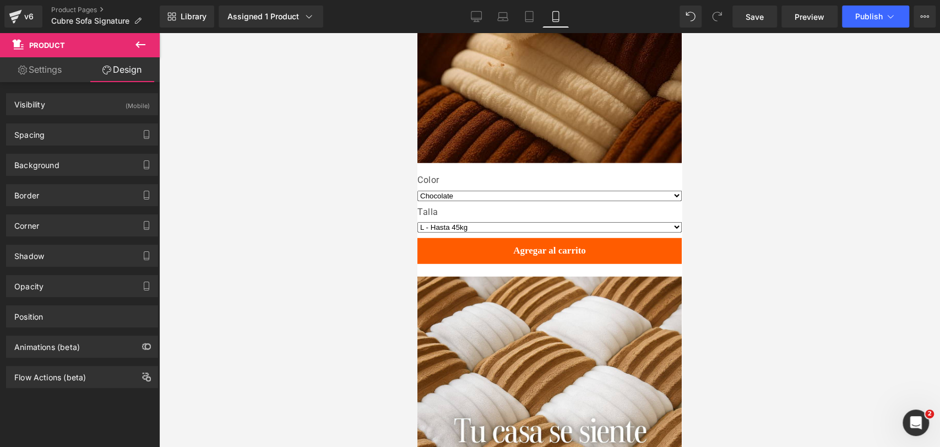
scroll to position [2020, 0]
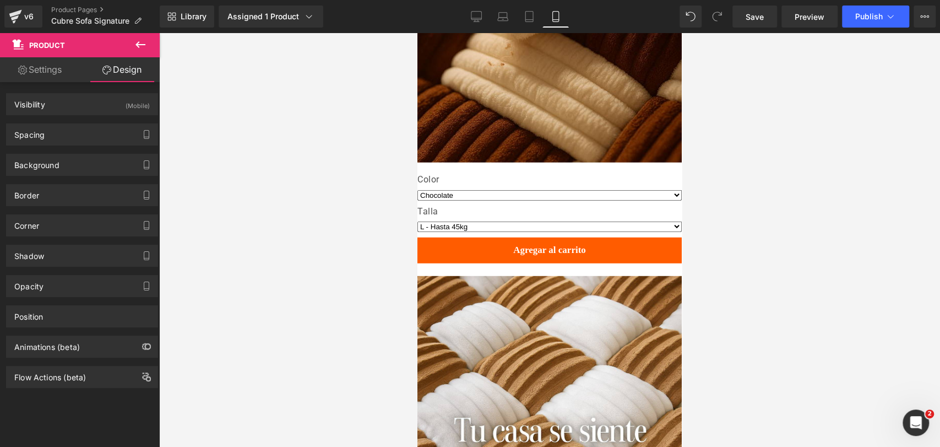
click at [729, 120] on div at bounding box center [549, 240] width 781 height 414
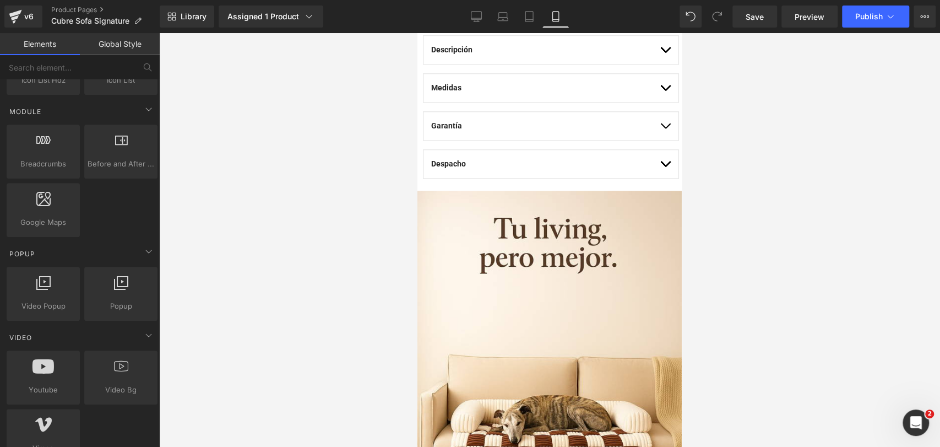
scroll to position [734, 0]
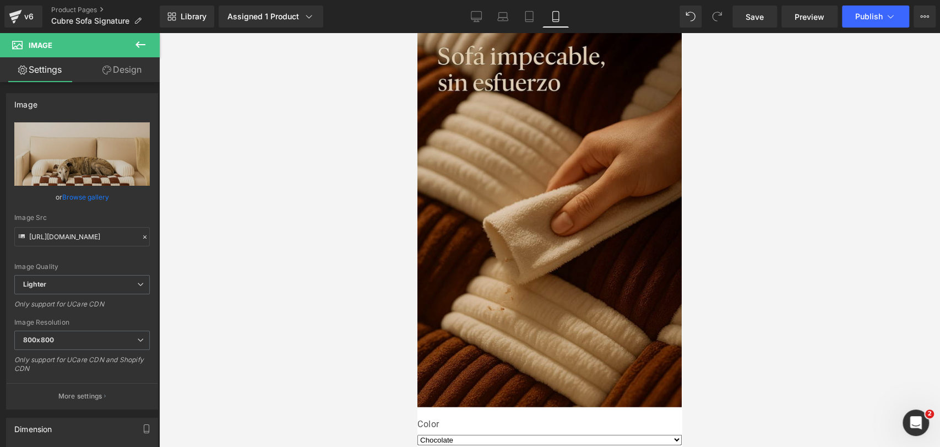
scroll to position [2020, 0]
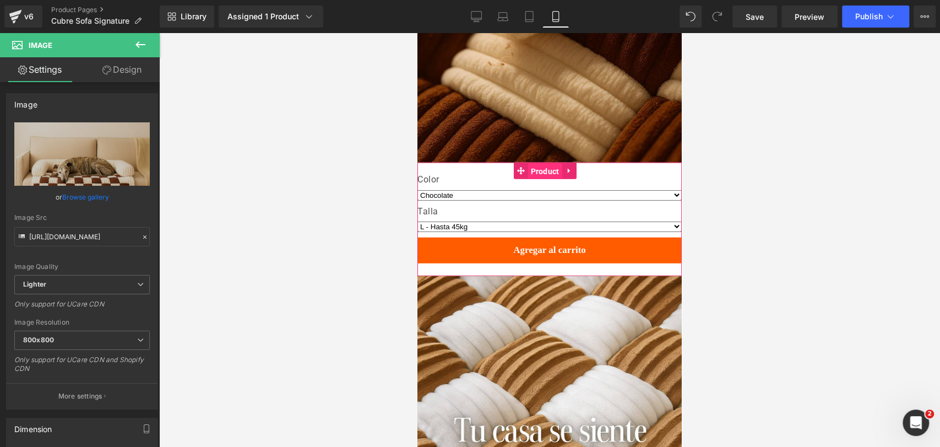
click at [535, 163] on span "Product" at bounding box center [545, 171] width 34 height 17
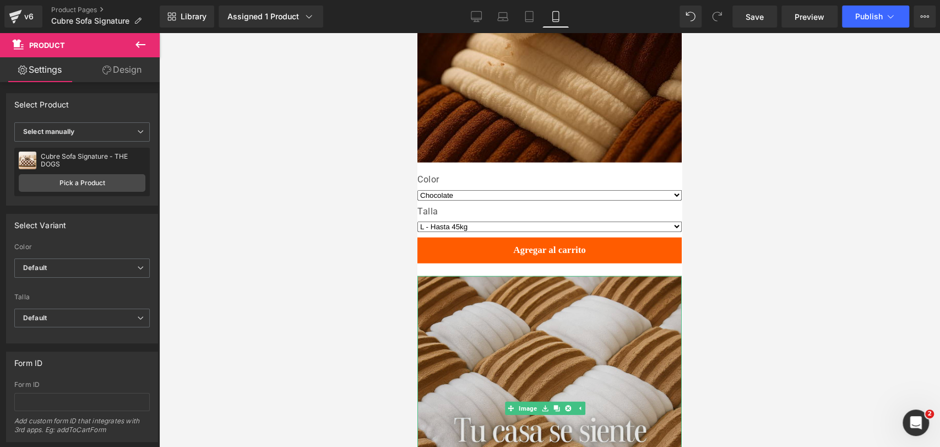
click at [425, 276] on img at bounding box center [550, 408] width 264 height 264
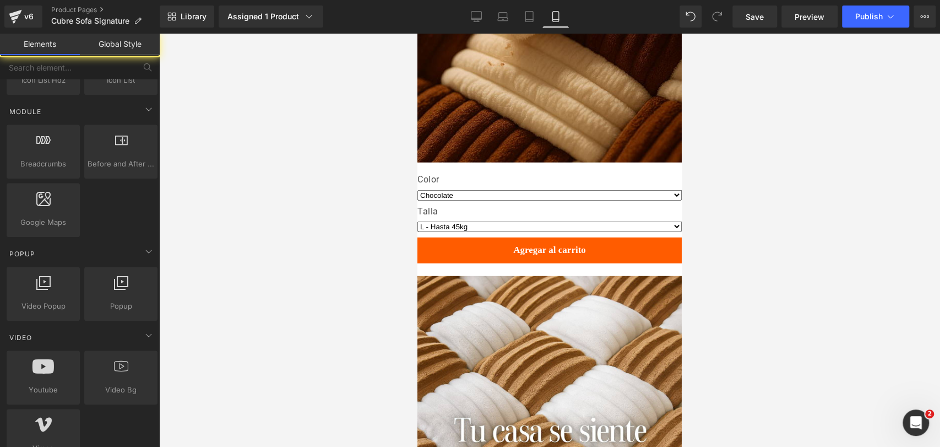
click at [418, 262] on iframe at bounding box center [550, 240] width 264 height 414
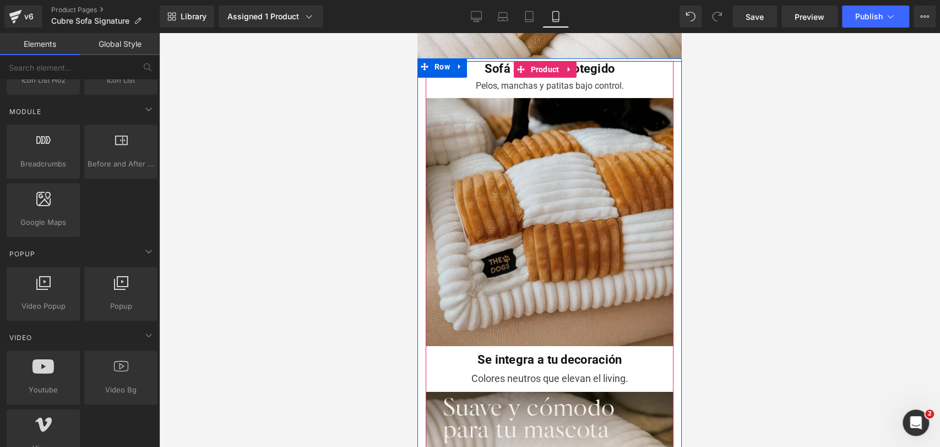
scroll to position [2387, 0]
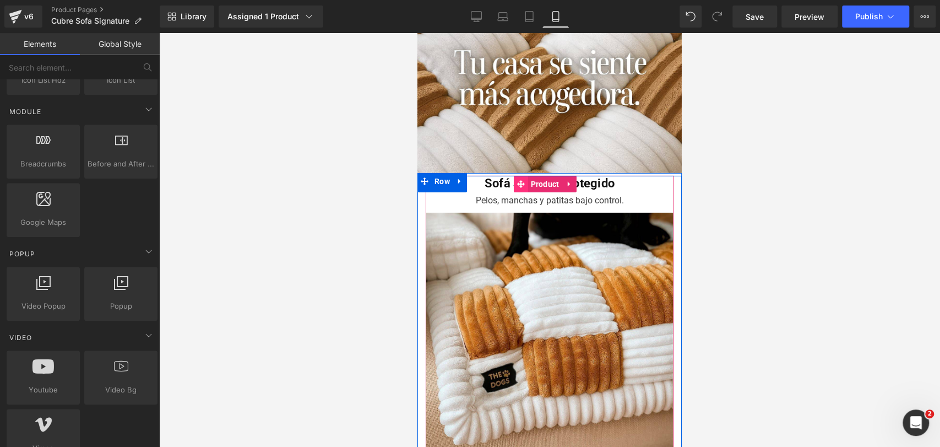
click at [519, 180] on icon at bounding box center [521, 184] width 8 height 8
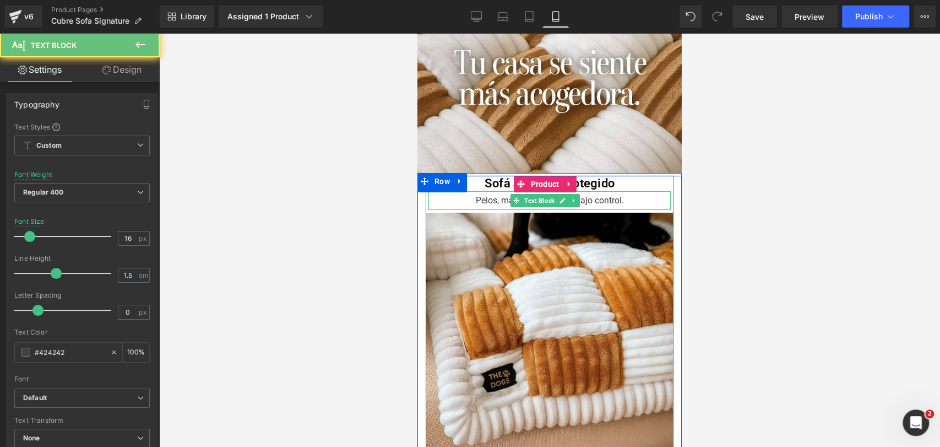
click at [509, 191] on div "Pelos, manchas y patitas bajo control." at bounding box center [550, 200] width 242 height 19
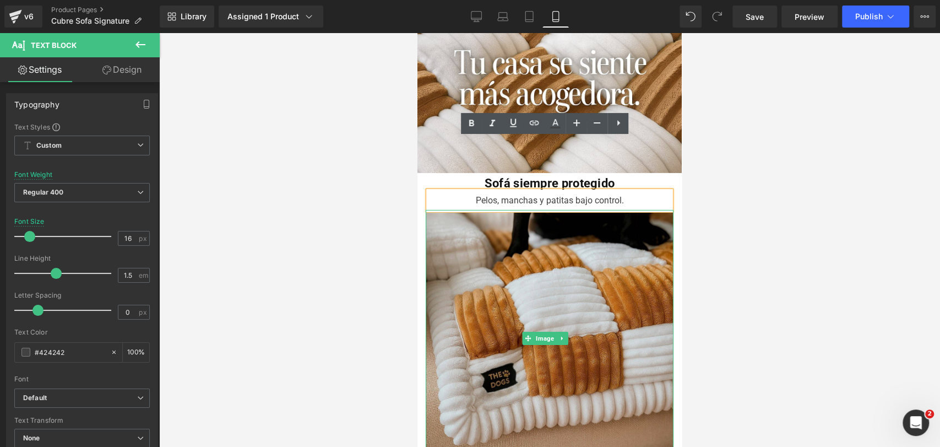
click at [518, 210] on img at bounding box center [550, 338] width 248 height 257
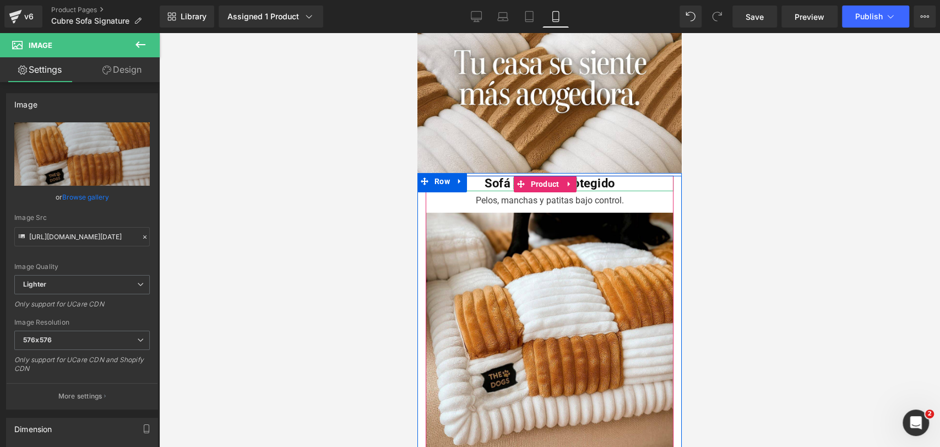
click at [485, 176] on b "Sofá siempre protegido" at bounding box center [550, 183] width 131 height 14
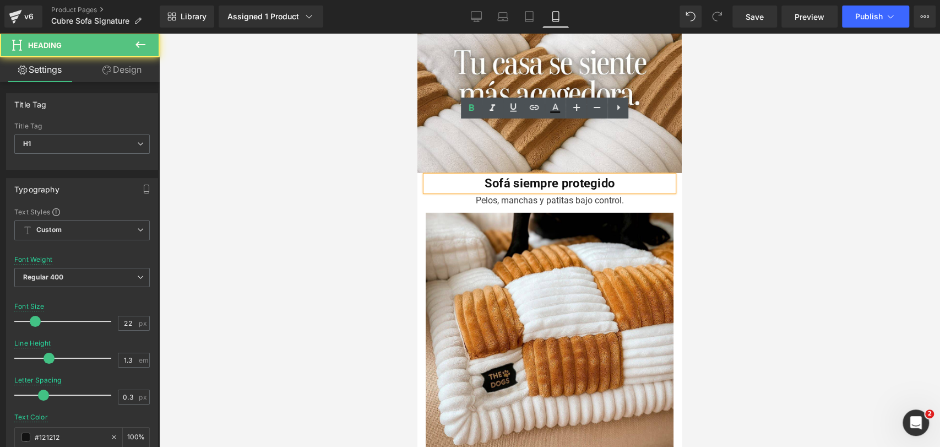
click at [485, 176] on b "Sofá siempre protegido" at bounding box center [550, 183] width 131 height 14
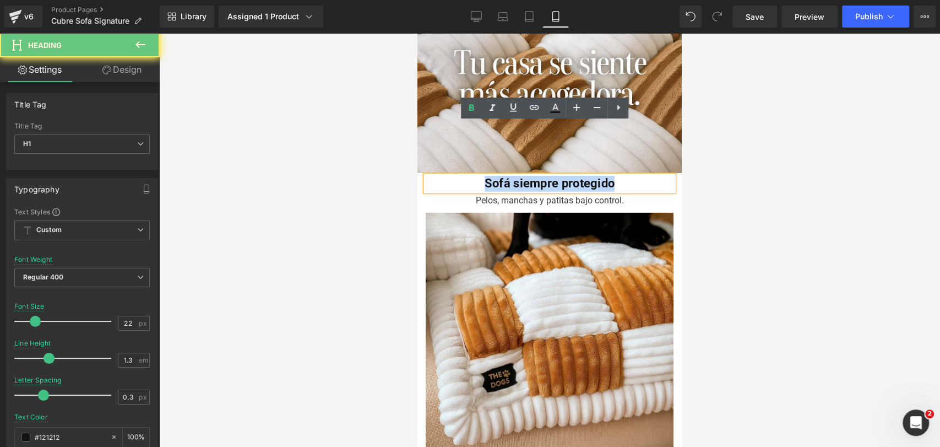
click at [485, 176] on b "Sofá siempre protegido" at bounding box center [550, 183] width 131 height 14
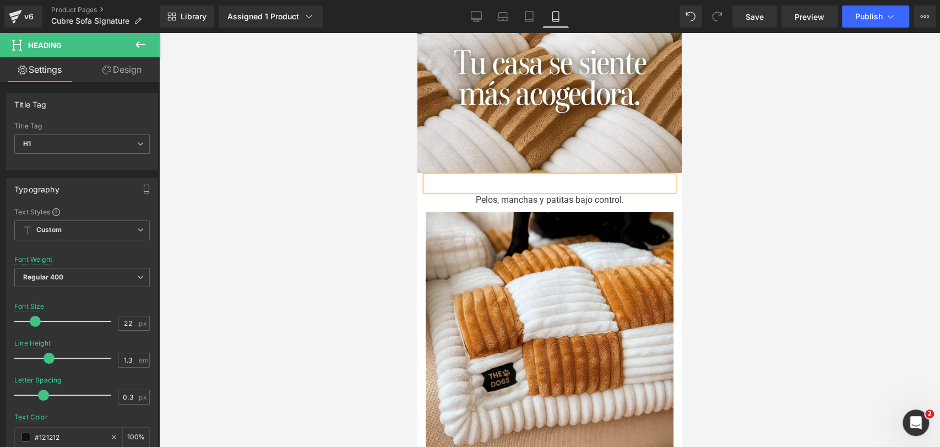
click at [771, 174] on div at bounding box center [549, 240] width 781 height 414
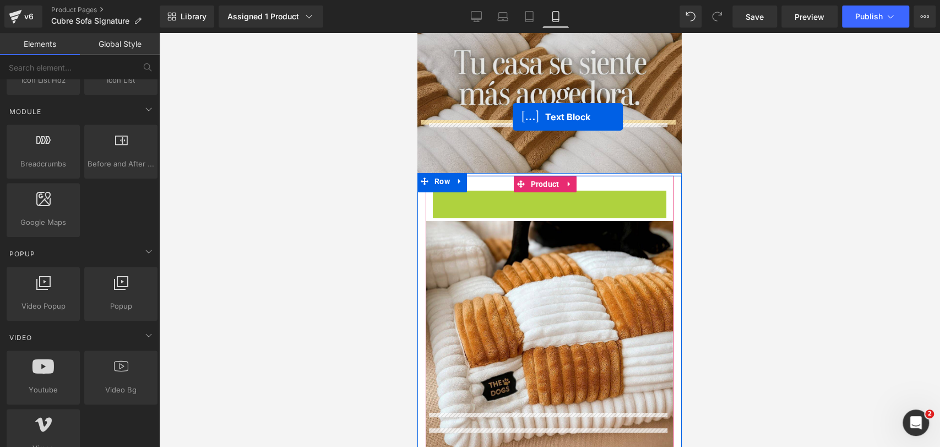
drag, startPoint x: 512, startPoint y: 147, endPoint x: 513, endPoint y: 116, distance: 30.3
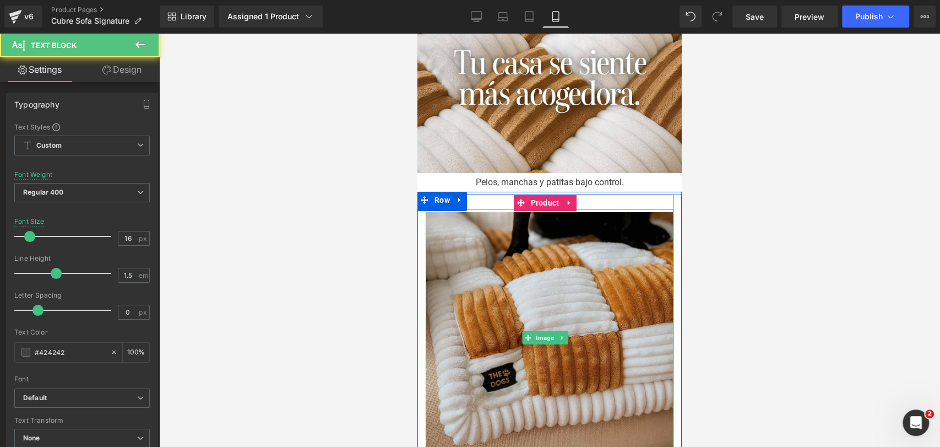
click at [498, 209] on img at bounding box center [550, 337] width 248 height 257
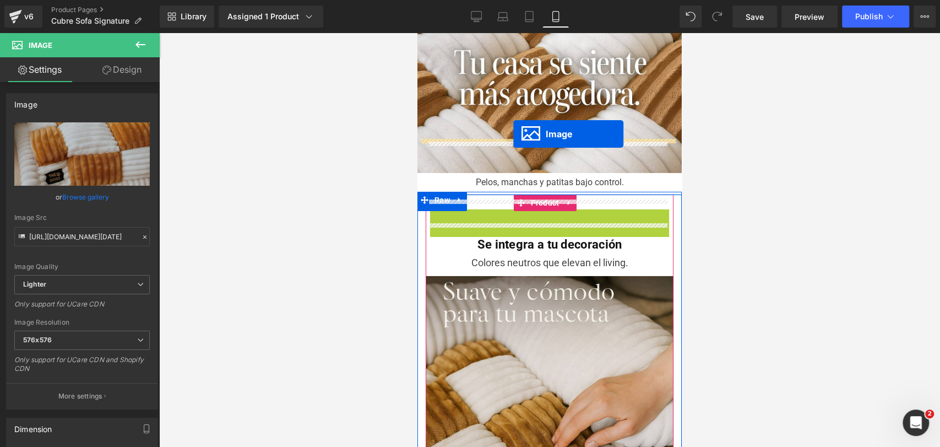
drag, startPoint x: 526, startPoint y: 283, endPoint x: 513, endPoint y: 133, distance: 150.4
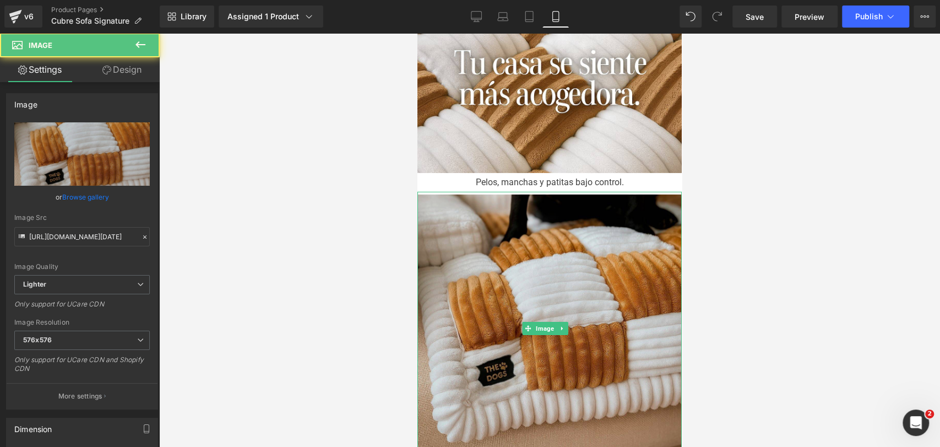
scroll to position [2510, 0]
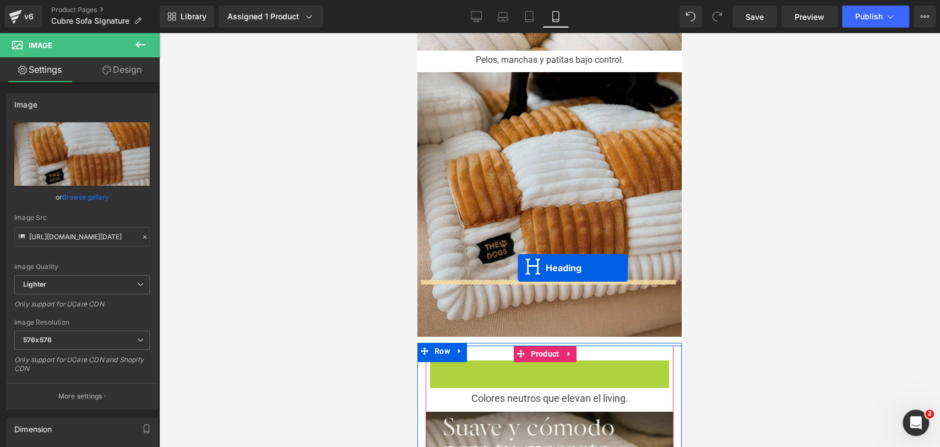
drag, startPoint x: 520, startPoint y: 310, endPoint x: 518, endPoint y: 268, distance: 41.4
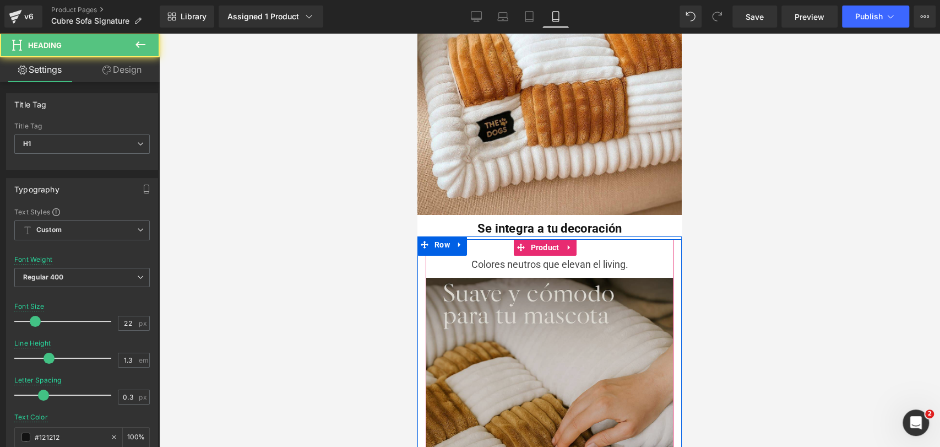
scroll to position [2632, 0]
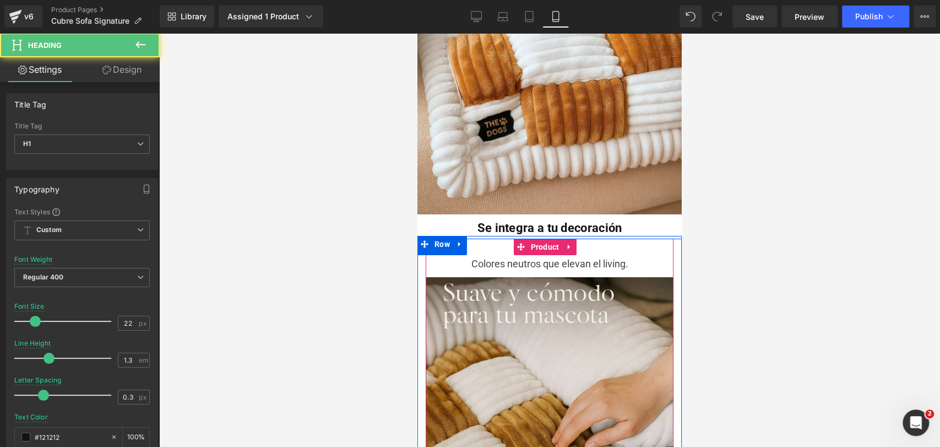
click at [513, 253] on div "Colores neutros que elevan el living. Text Block" at bounding box center [550, 265] width 248 height 24
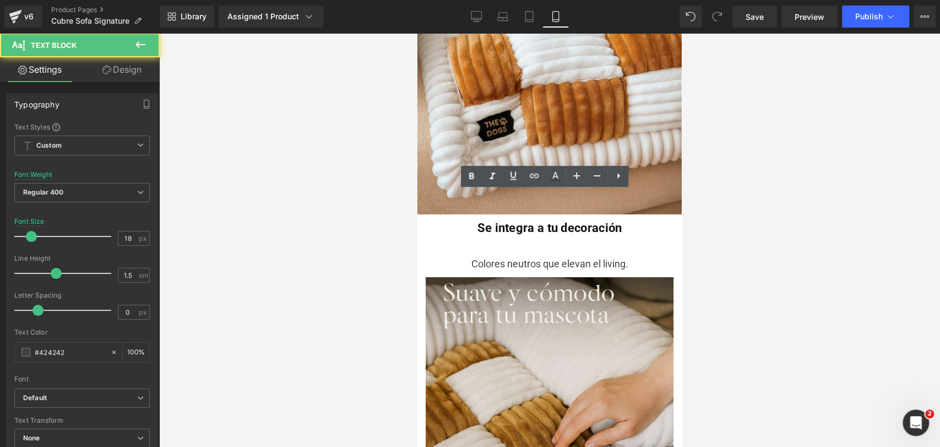
click at [693, 220] on div at bounding box center [549, 240] width 781 height 414
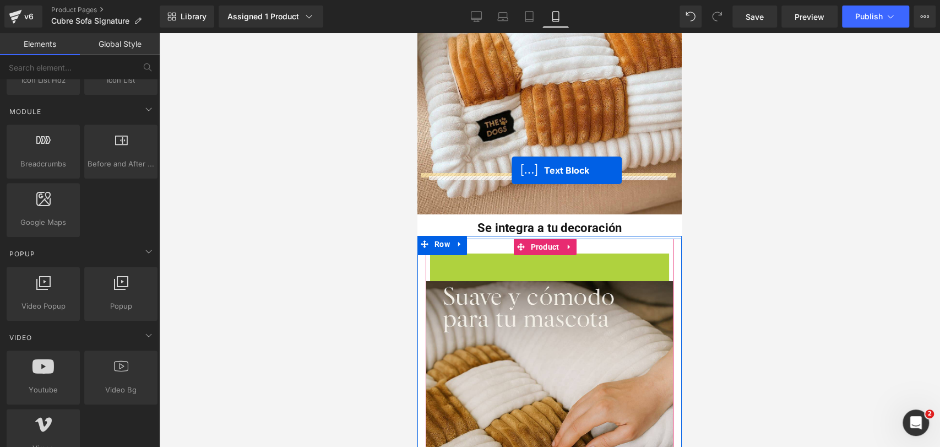
drag, startPoint x: 517, startPoint y: 204, endPoint x: 512, endPoint y: 170, distance: 34.6
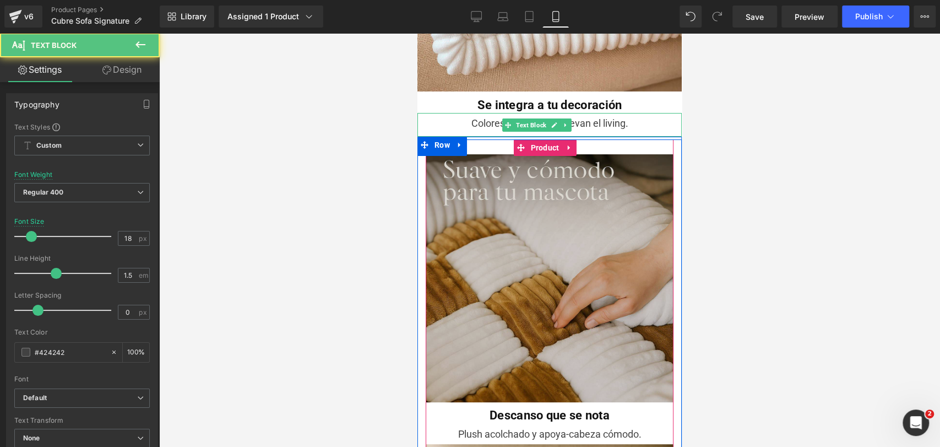
click at [520, 191] on img at bounding box center [550, 280] width 248 height 253
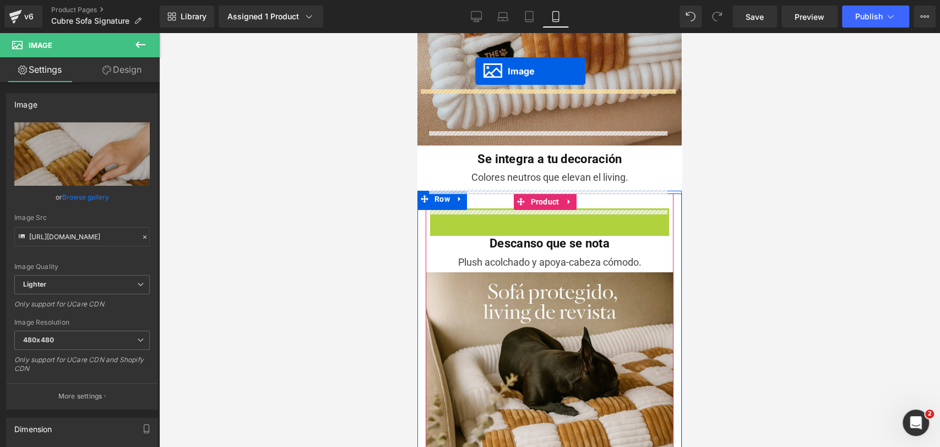
scroll to position [2679, 0]
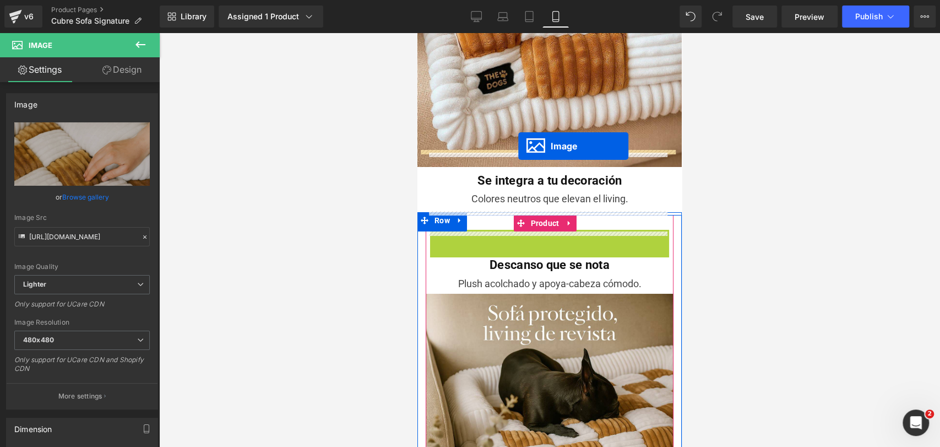
drag, startPoint x: 532, startPoint y: 211, endPoint x: 518, endPoint y: 146, distance: 66.5
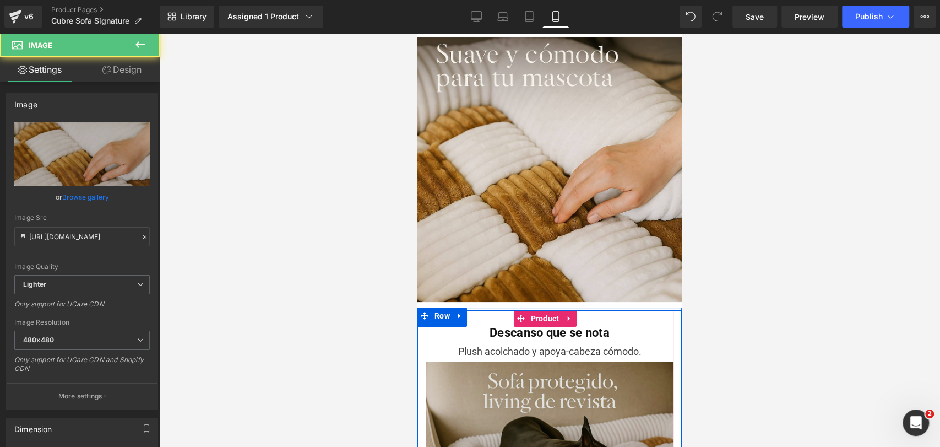
scroll to position [2924, 0]
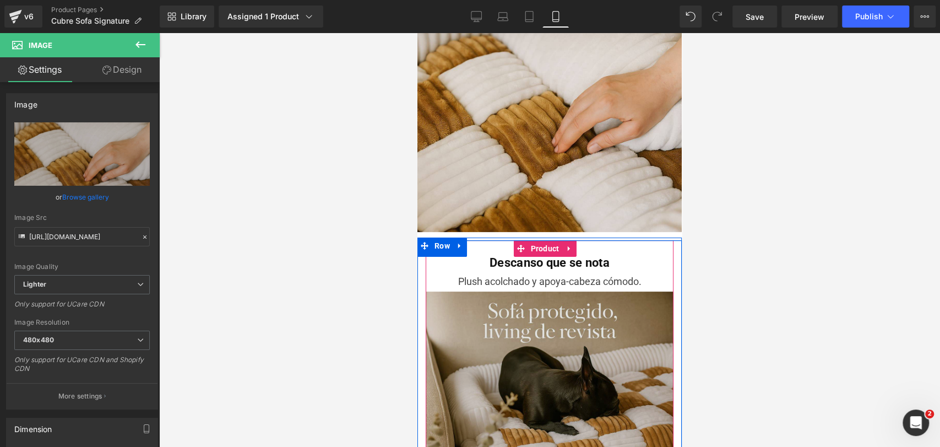
click at [553, 291] on img at bounding box center [550, 415] width 248 height 248
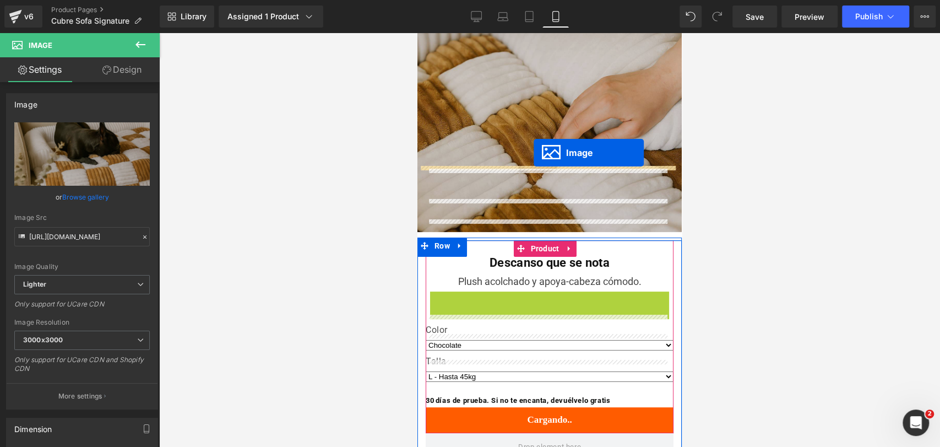
drag, startPoint x: 524, startPoint y: 334, endPoint x: 534, endPoint y: 153, distance: 182.1
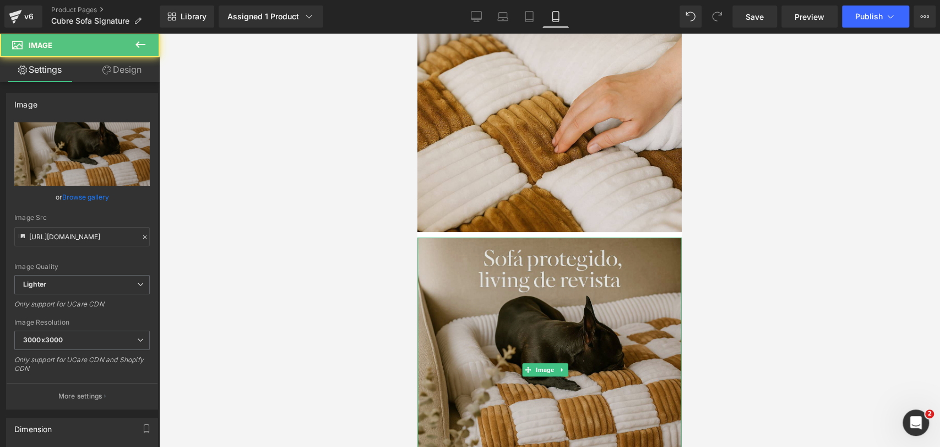
click at [559, 237] on img at bounding box center [550, 369] width 264 height 264
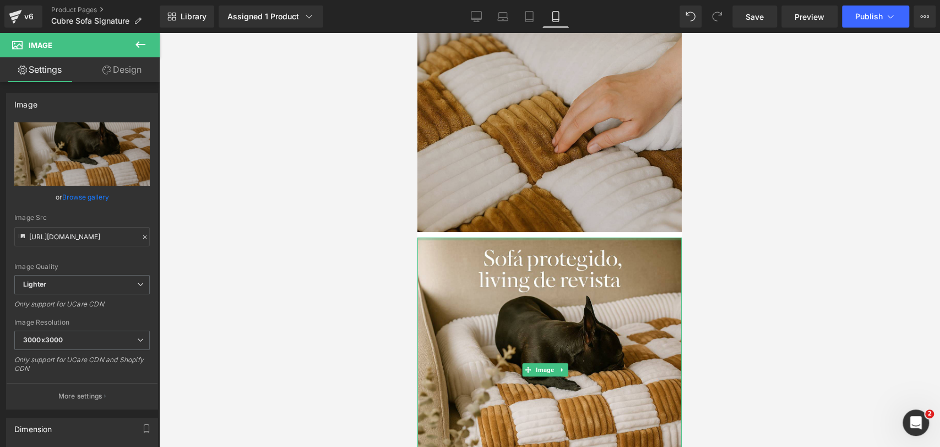
drag, startPoint x: 562, startPoint y: 165, endPoint x: 565, endPoint y: 148, distance: 17.4
click at [565, 148] on div "Oferta (P) Image" at bounding box center [550, 33] width 264 height 5755
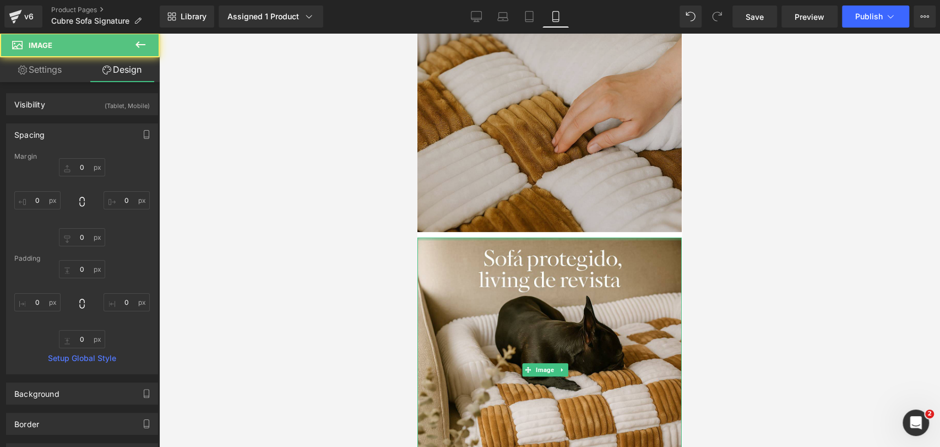
type input "0px"
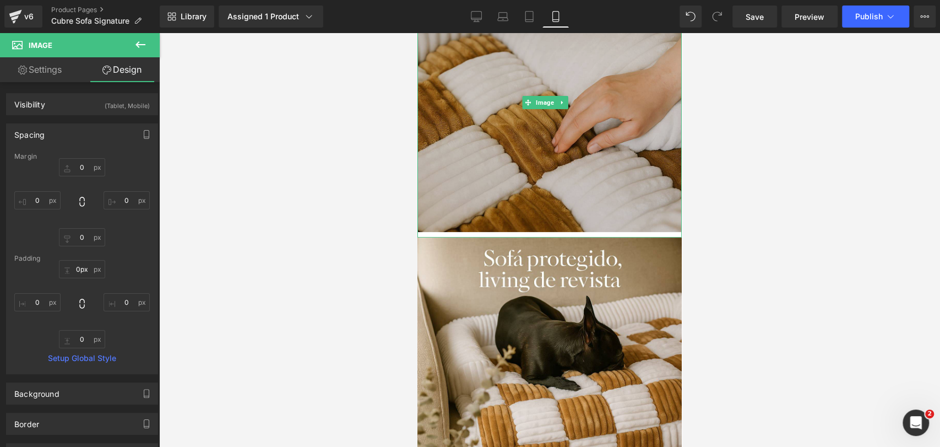
drag, startPoint x: 579, startPoint y: 166, endPoint x: 576, endPoint y: 143, distance: 23.3
click at [576, 143] on div "Oferta (P) Image" at bounding box center [550, 33] width 264 height 5755
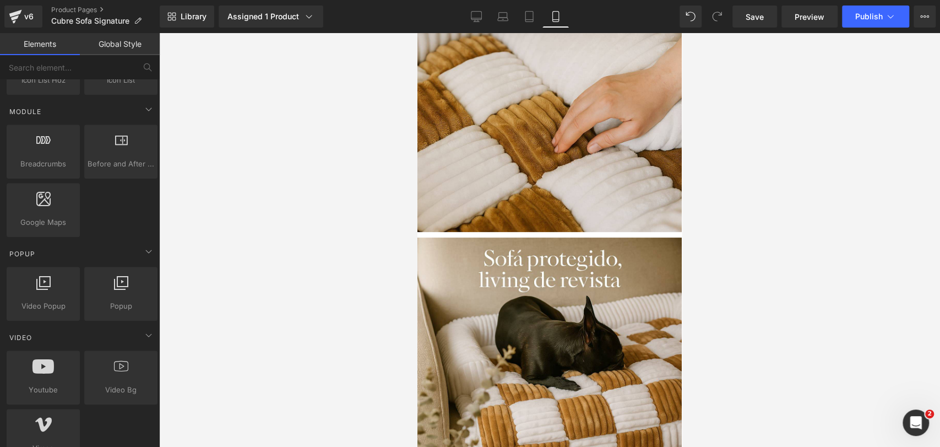
drag, startPoint x: 794, startPoint y: 177, endPoint x: 208, endPoint y: 138, distance: 587.5
click at [794, 177] on div at bounding box center [549, 240] width 781 height 414
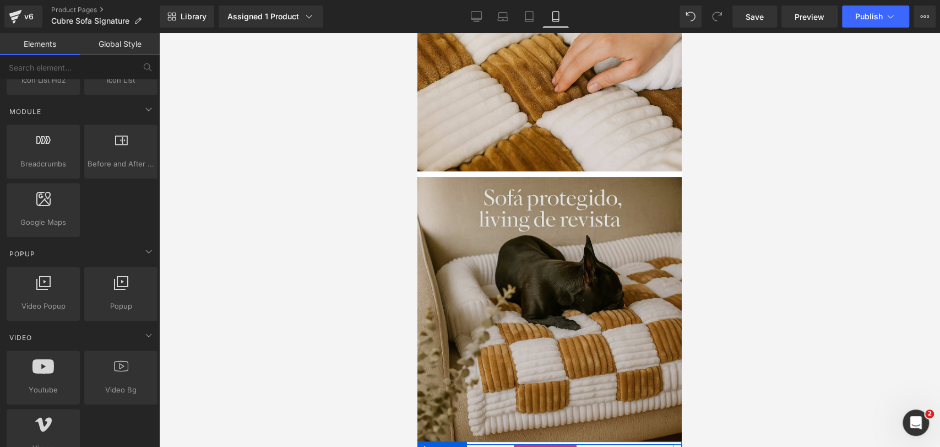
scroll to position [3107, 0]
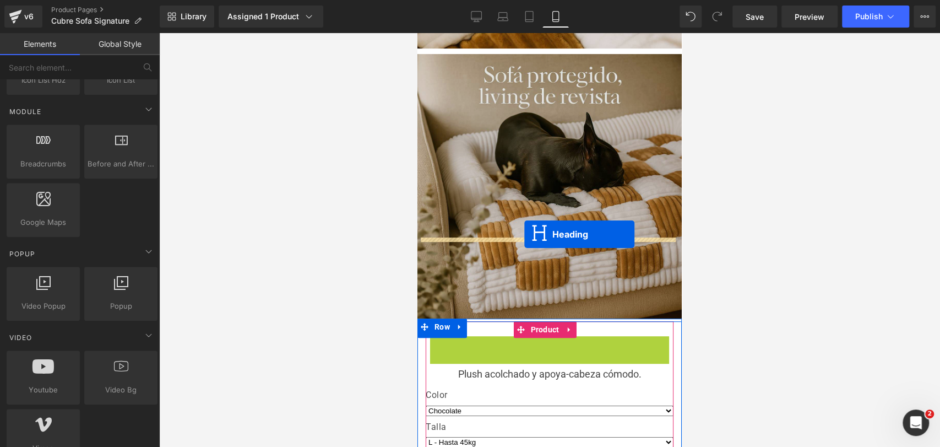
drag, startPoint x: 522, startPoint y: 266, endPoint x: 525, endPoint y: 235, distance: 30.9
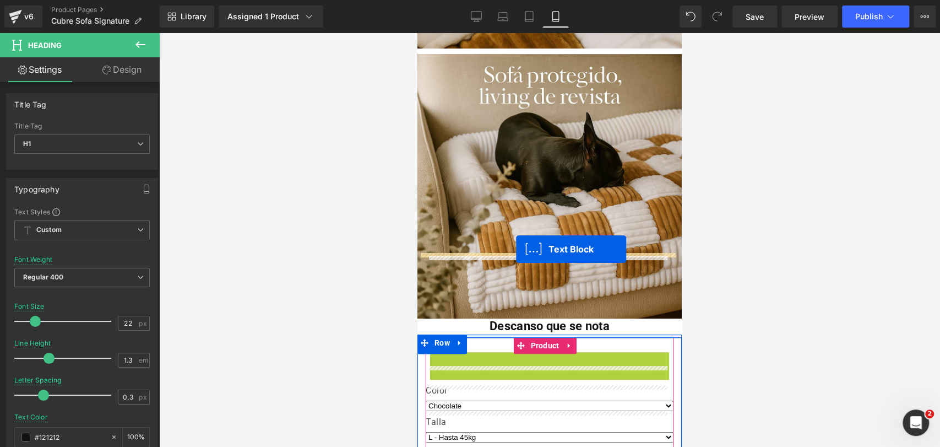
drag, startPoint x: 515, startPoint y: 281, endPoint x: 516, endPoint y: 249, distance: 32.0
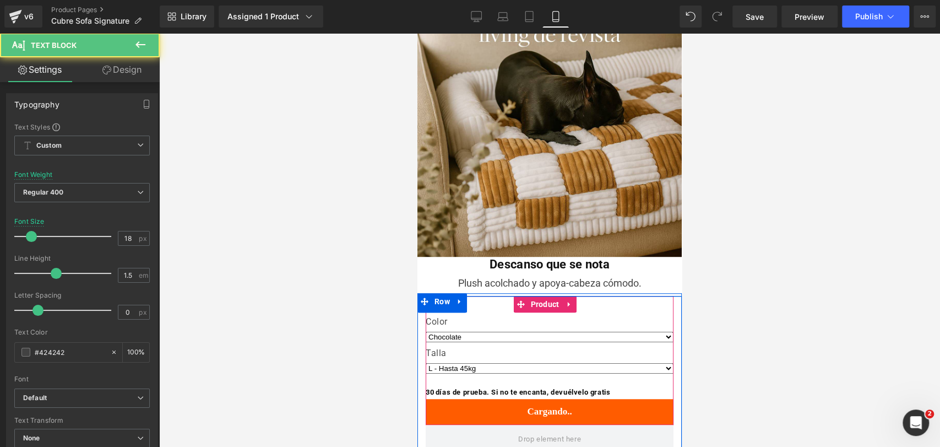
click at [734, 225] on div at bounding box center [549, 240] width 781 height 414
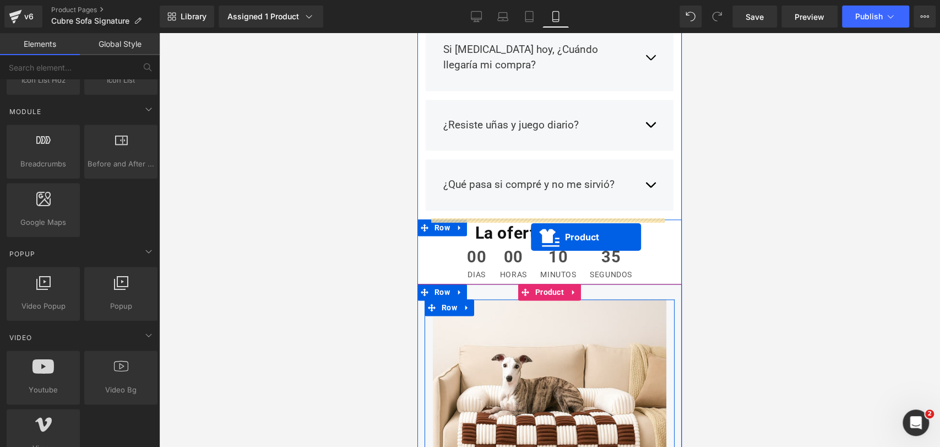
scroll to position [4087, 0]
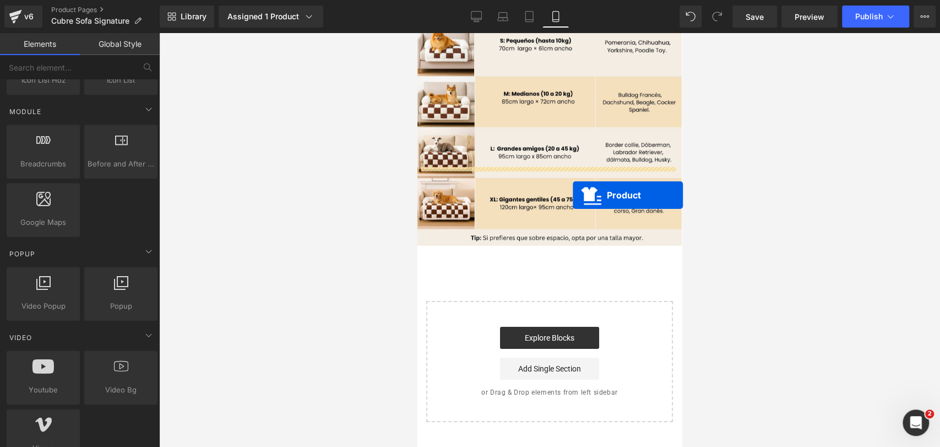
drag, startPoint x: 518, startPoint y: 161, endPoint x: 569, endPoint y: 195, distance: 61.3
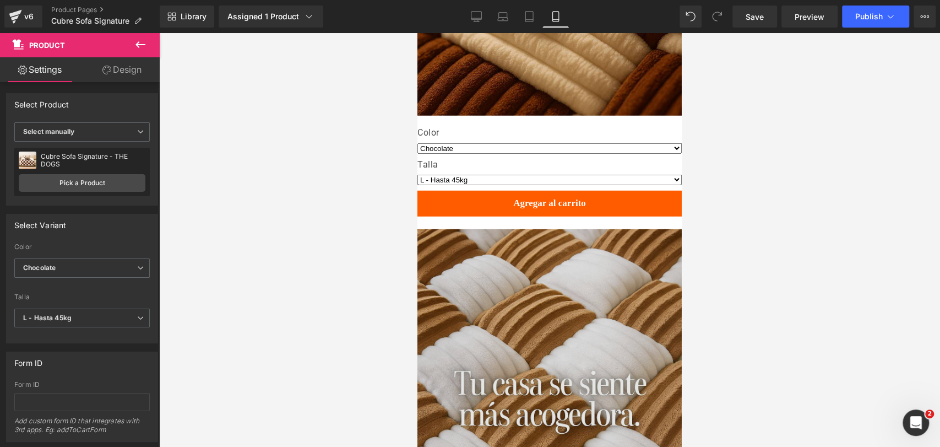
scroll to position [2189, 0]
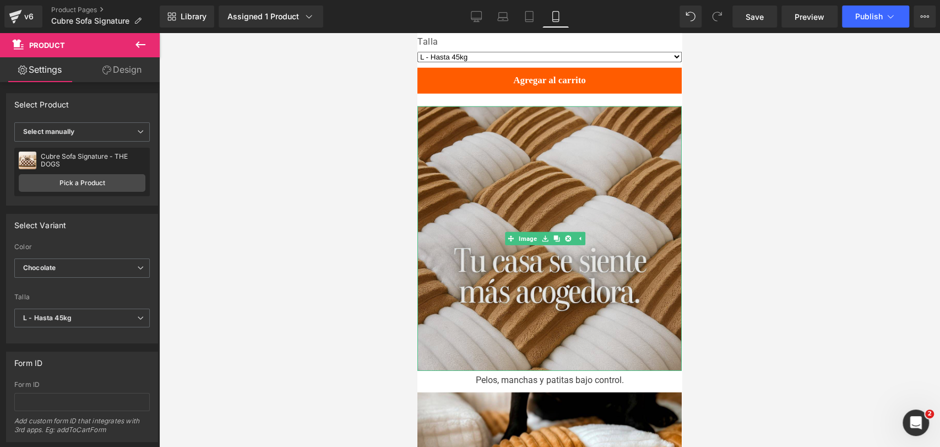
click at [566, 159] on img at bounding box center [550, 238] width 264 height 264
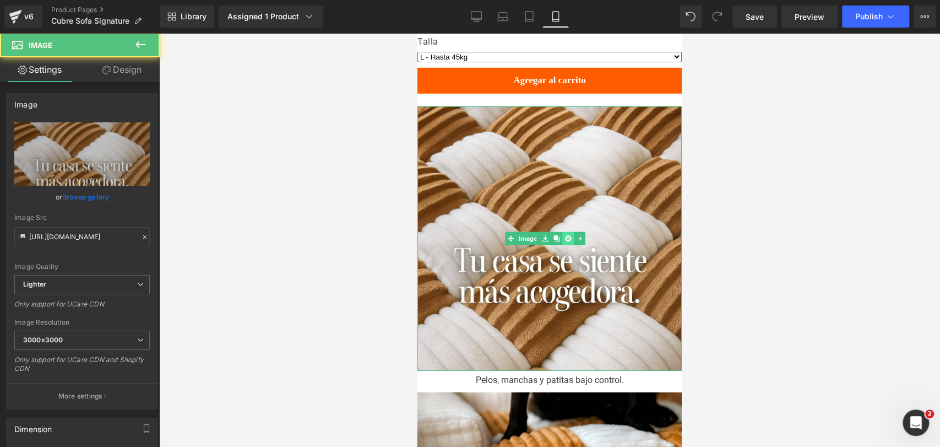
click at [567, 235] on icon at bounding box center [568, 238] width 6 height 7
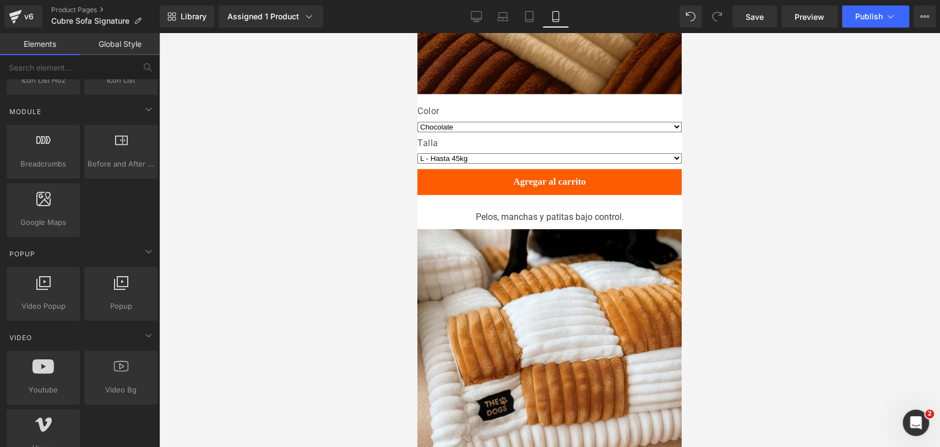
scroll to position [2067, 0]
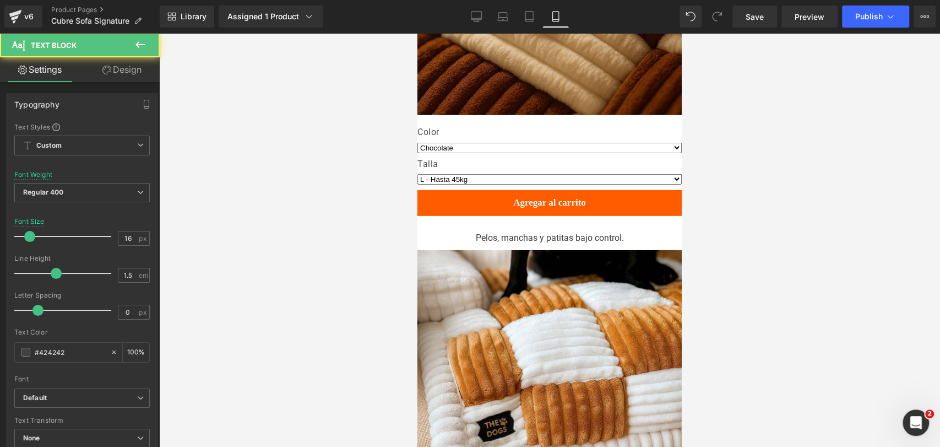
click at [535, 229] on div "Pelos, manchas y patitas bajo control. Text Block" at bounding box center [549, 238] width 259 height 19
click at [708, 197] on div at bounding box center [549, 240] width 781 height 414
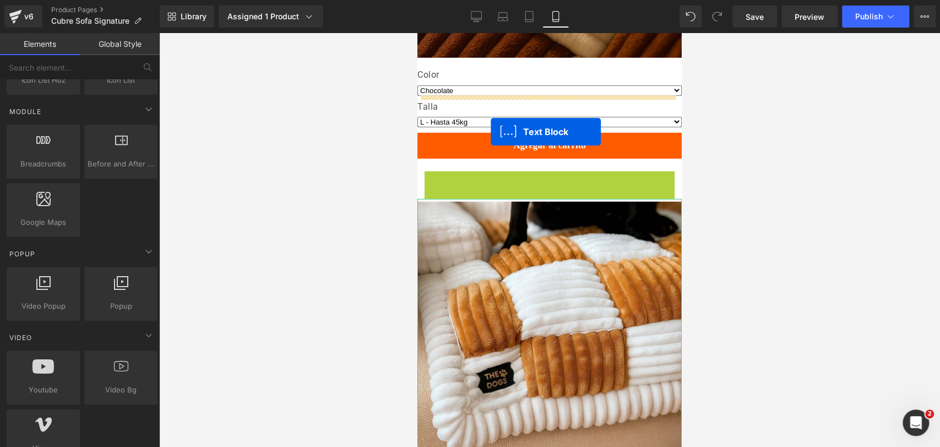
scroll to position [2116, 0]
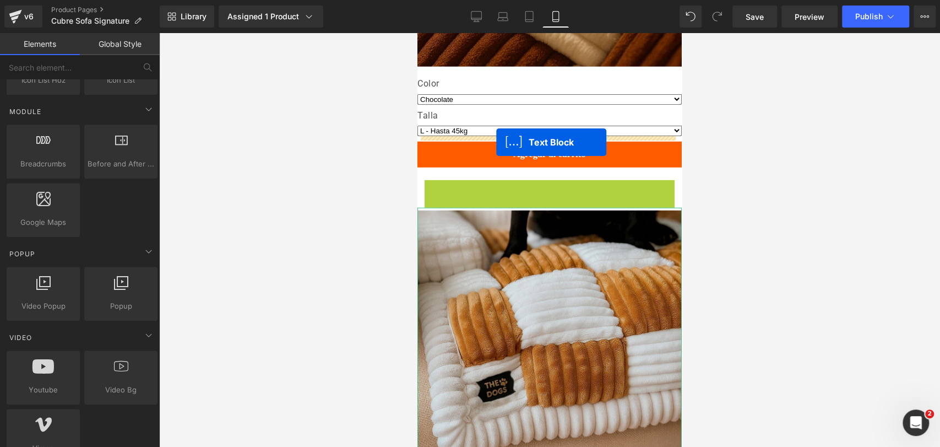
drag, startPoint x: 539, startPoint y: 241, endPoint x: 504, endPoint y: 205, distance: 50.3
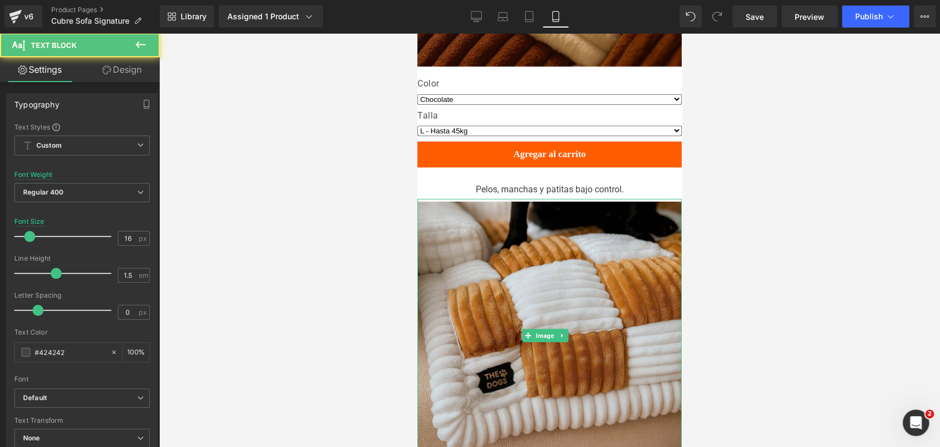
click at [504, 210] on img at bounding box center [550, 335] width 264 height 273
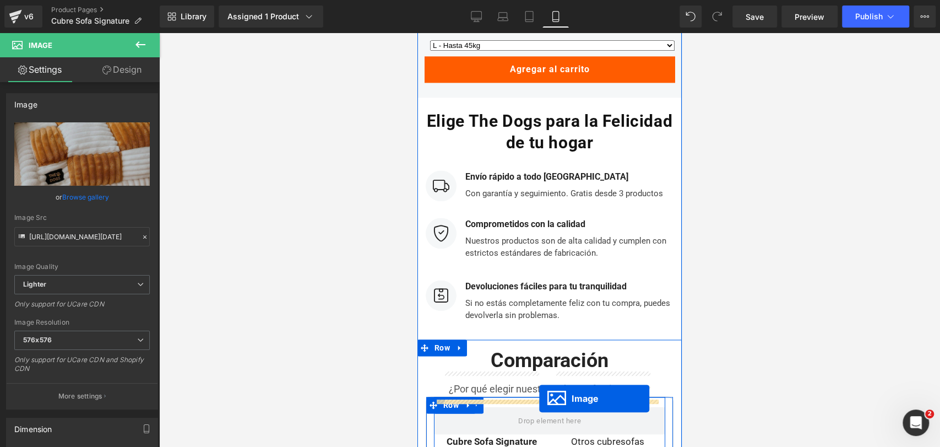
scroll to position [3888, 0]
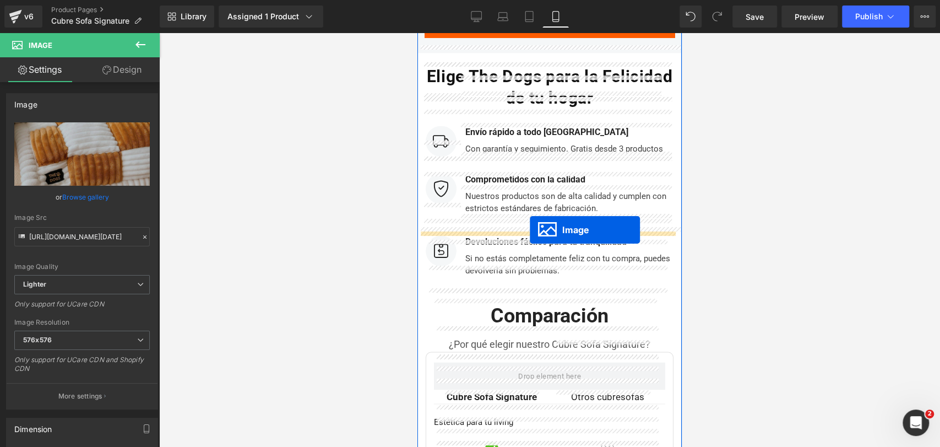
drag, startPoint x: 522, startPoint y: 288, endPoint x: 530, endPoint y: 230, distance: 57.9
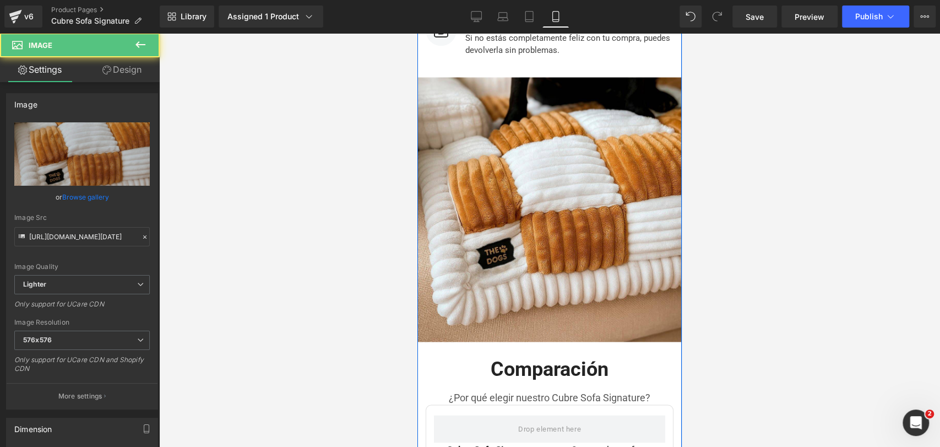
scroll to position [4105, 0]
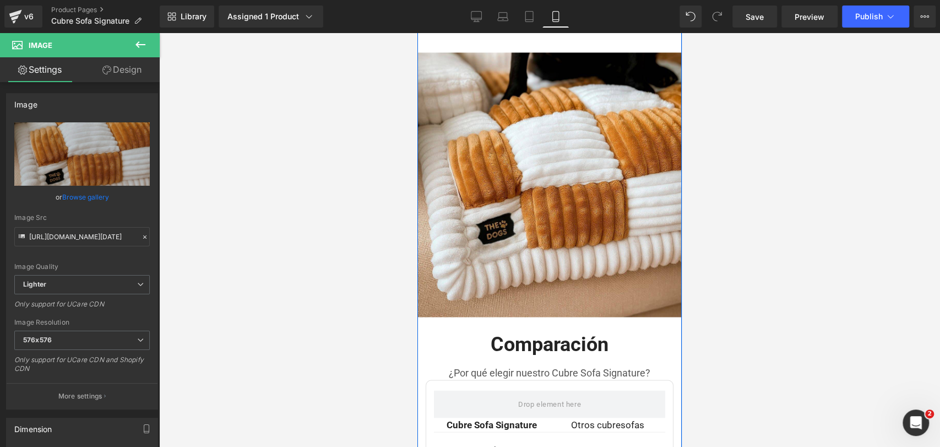
click at [467, 331] on h1 "Comparación" at bounding box center [550, 344] width 248 height 26
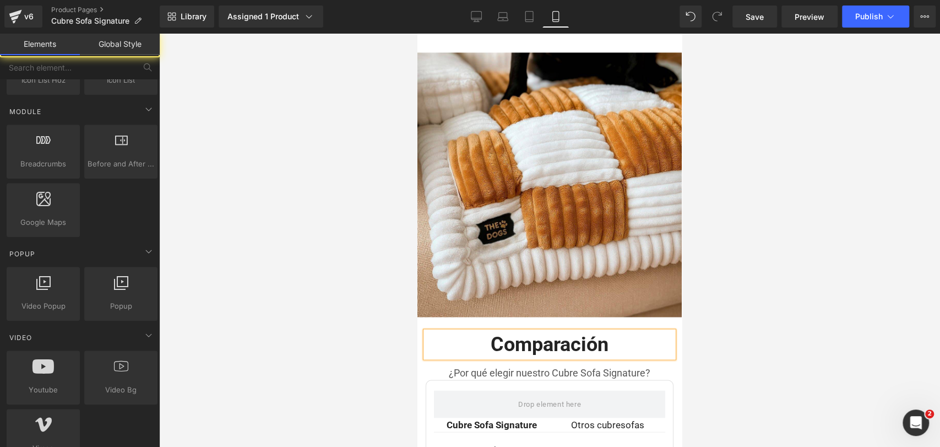
drag, startPoint x: 883, startPoint y: 300, endPoint x: 264, endPoint y: 251, distance: 621.2
click at [883, 300] on div at bounding box center [549, 240] width 781 height 414
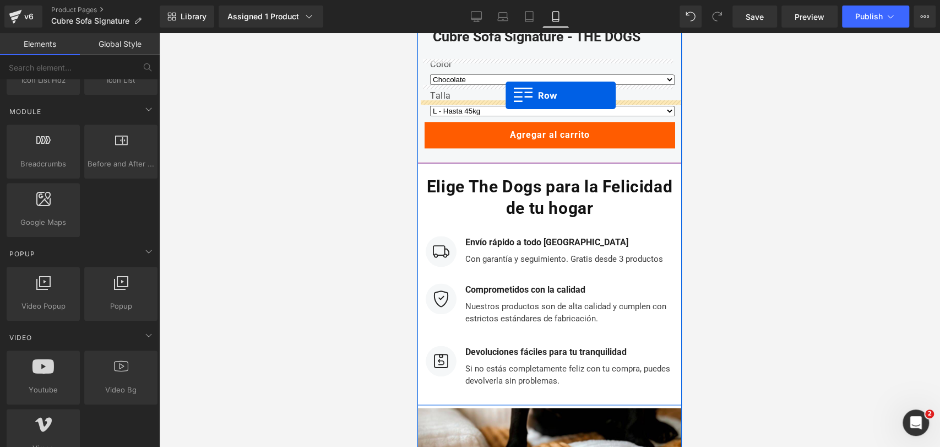
scroll to position [3653, 0]
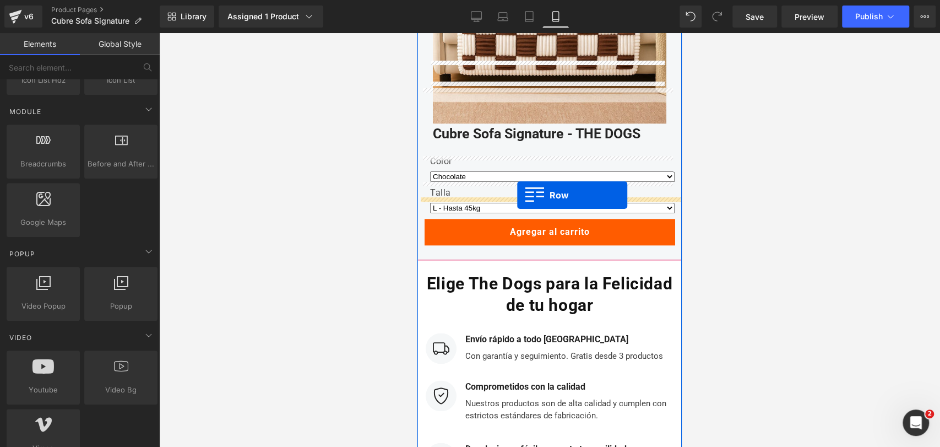
drag, startPoint x: 420, startPoint y: 259, endPoint x: 517, endPoint y: 195, distance: 116.4
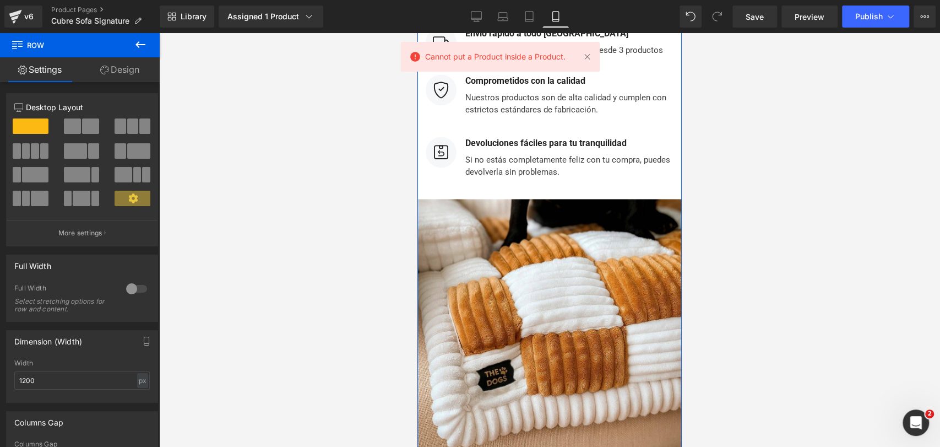
scroll to position [4204, 0]
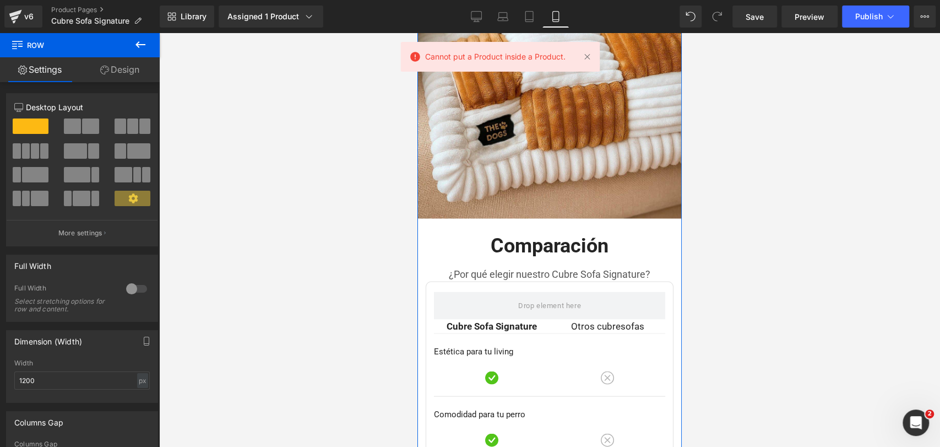
click at [429, 226] on span at bounding box center [429, 232] width 12 height 13
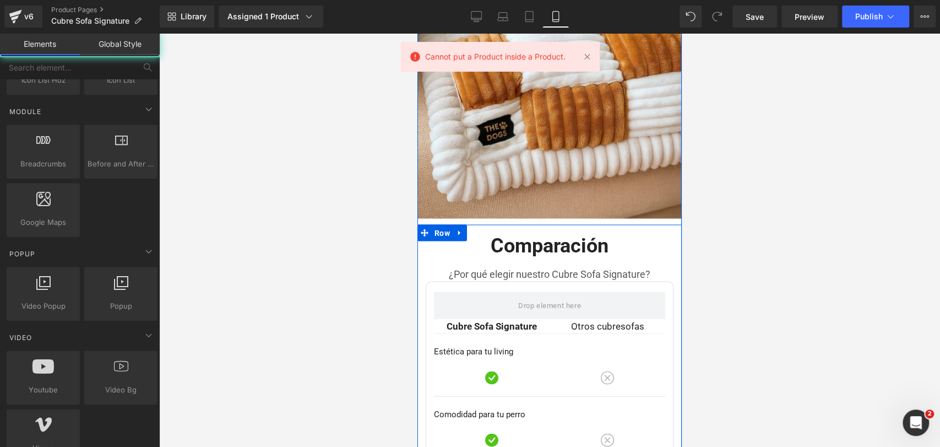
drag, startPoint x: 695, startPoint y: 176, endPoint x: 248, endPoint y: 143, distance: 448.0
click at [696, 176] on div at bounding box center [549, 240] width 781 height 414
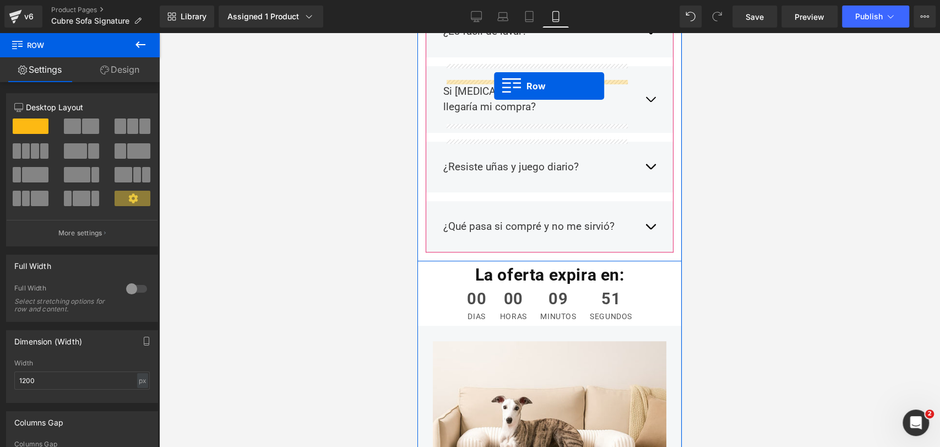
scroll to position [3180, 0]
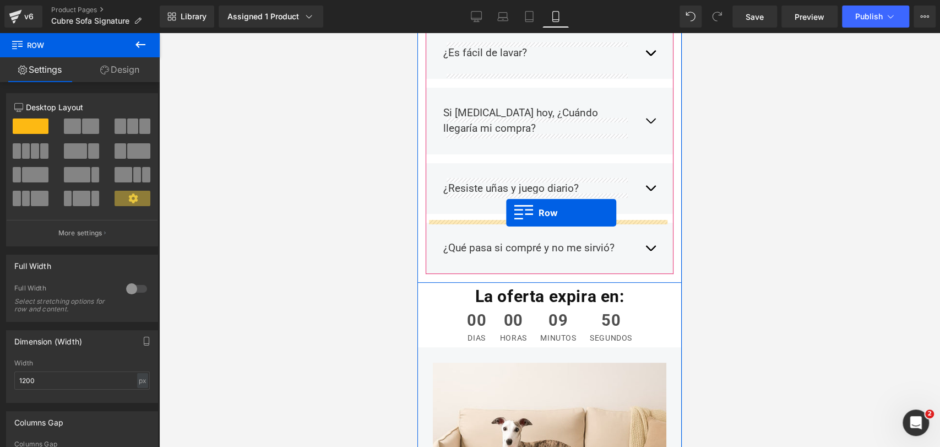
drag, startPoint x: 426, startPoint y: 164, endPoint x: 506, endPoint y: 213, distance: 93.4
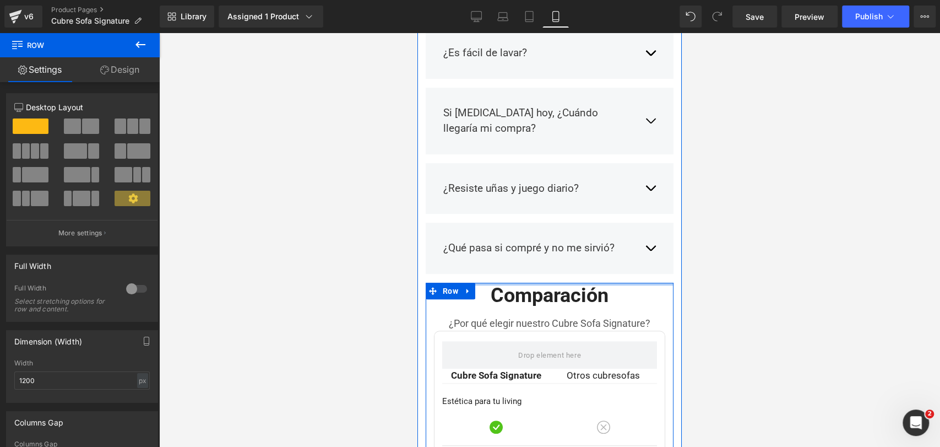
drag, startPoint x: 584, startPoint y: 222, endPoint x: 583, endPoint y: 212, distance: 10.5
click at [583, 212] on div "¿Se corre del sillón? Text Block Tiene base antideslizante, se queda donde la p…" at bounding box center [550, 389] width 264 height 969
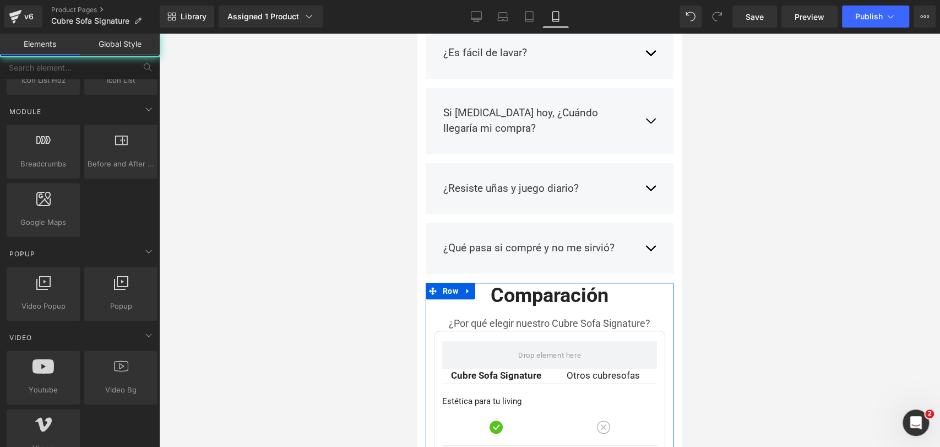
click at [736, 177] on div at bounding box center [549, 240] width 781 height 414
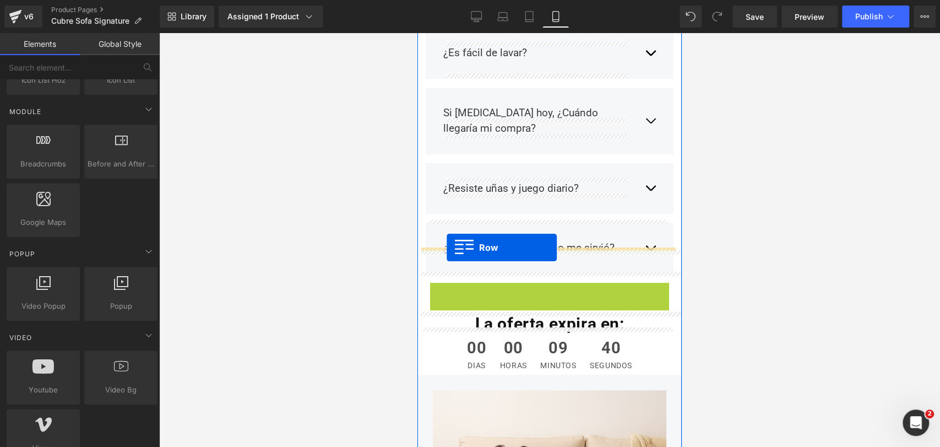
scroll to position [3241, 0]
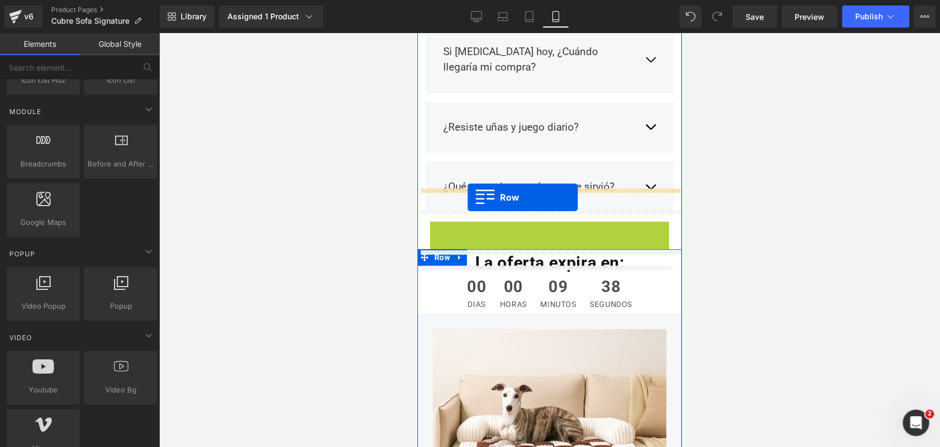
drag, startPoint x: 432, startPoint y: 226, endPoint x: 468, endPoint y: 198, distance: 45.1
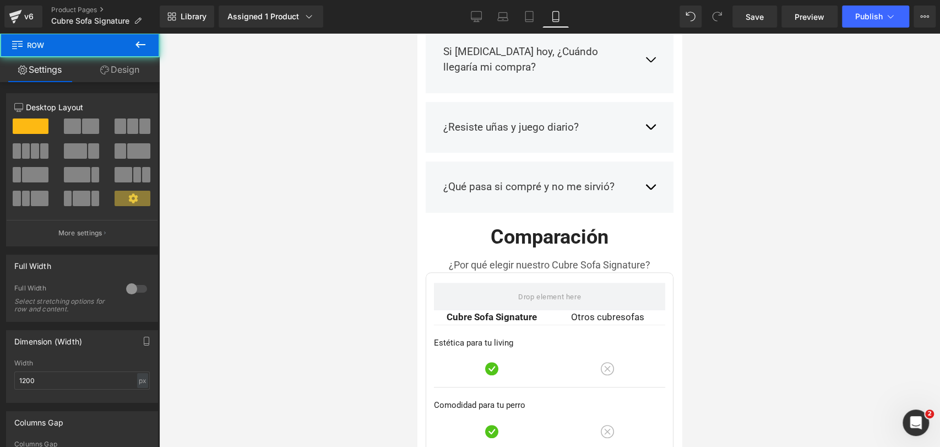
click at [755, 179] on div at bounding box center [549, 240] width 781 height 414
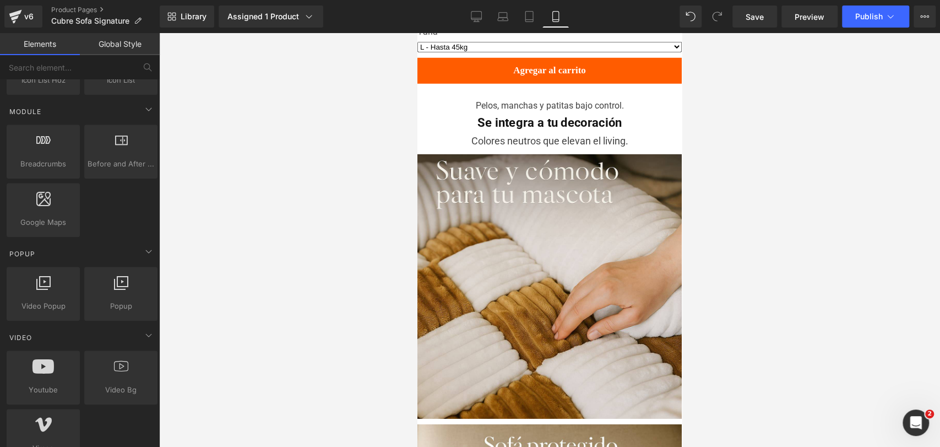
scroll to position [2208, 0]
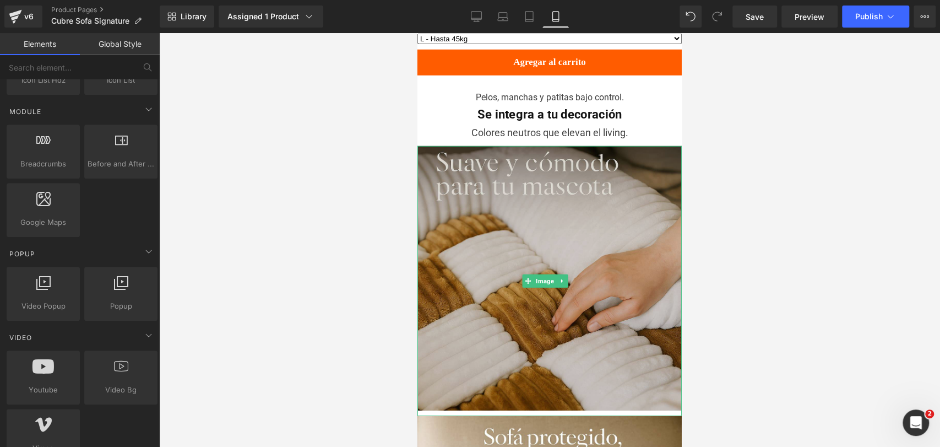
click at [581, 169] on img at bounding box center [550, 281] width 264 height 270
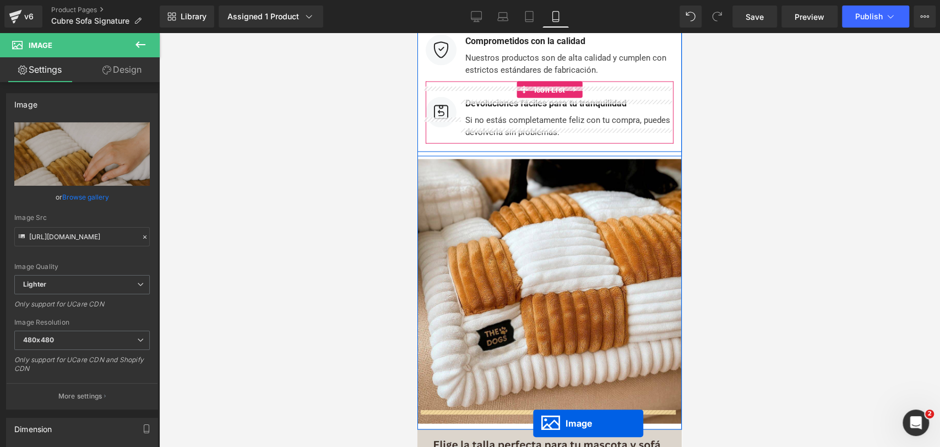
scroll to position [4393, 0]
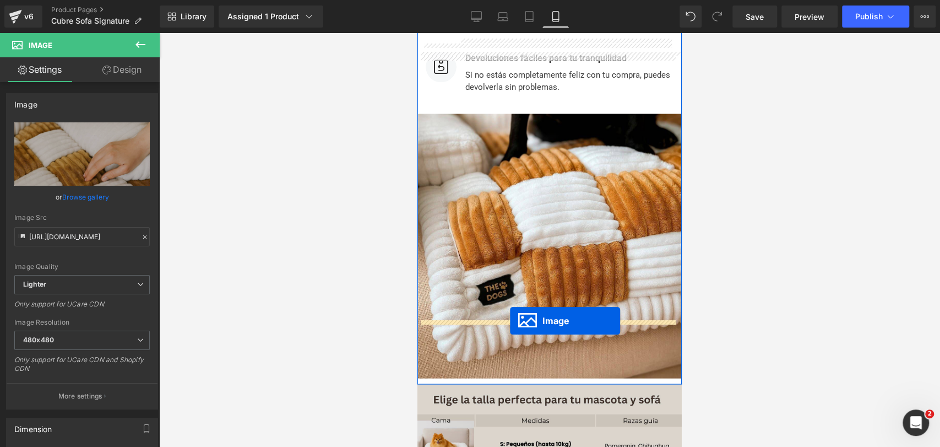
drag, startPoint x: 522, startPoint y: 231, endPoint x: 510, endPoint y: 321, distance: 90.5
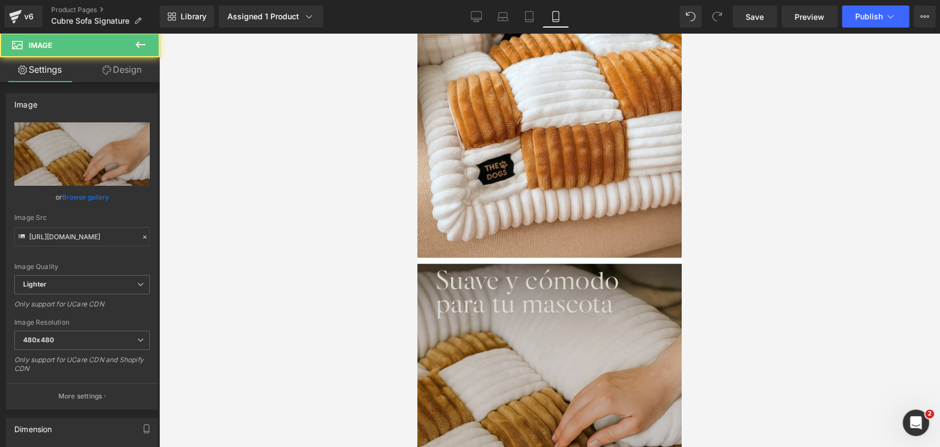
scroll to position [4487, 0]
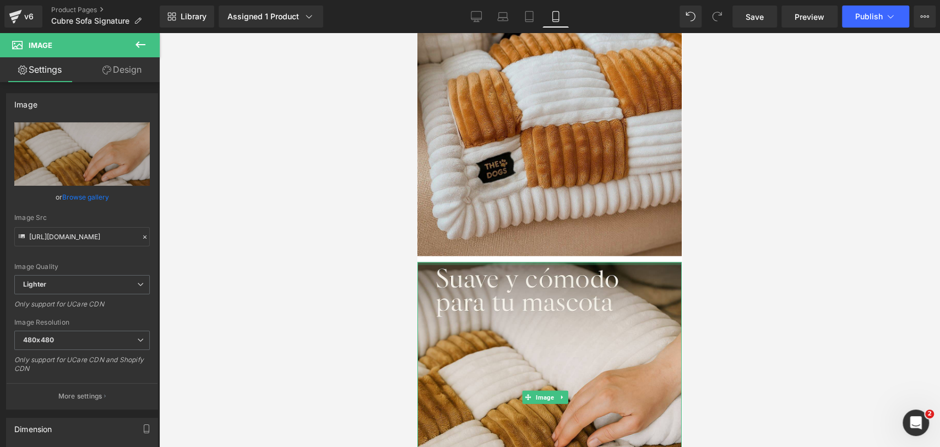
drag, startPoint x: 569, startPoint y: 197, endPoint x: 565, endPoint y: 186, distance: 12.2
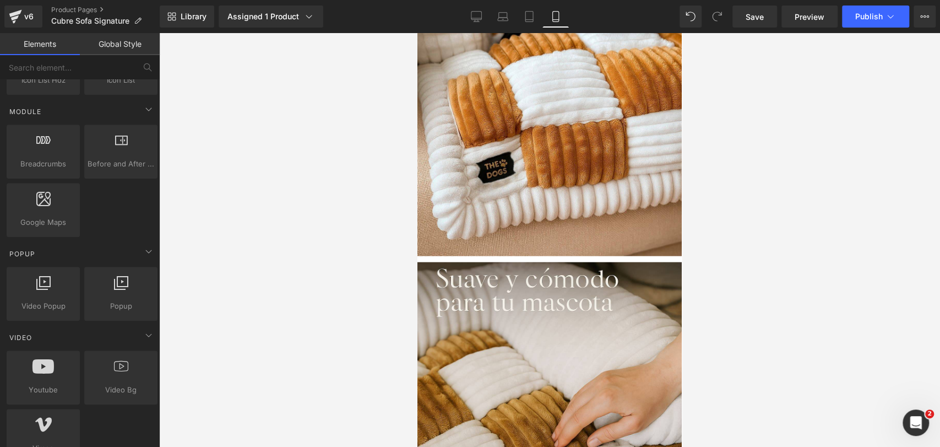
click at [734, 197] on div at bounding box center [549, 240] width 781 height 414
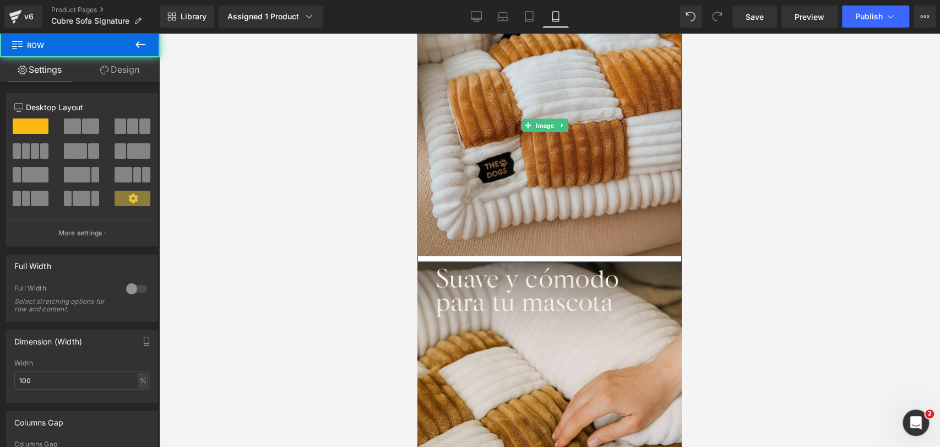
drag, startPoint x: 646, startPoint y: 196, endPoint x: 657, endPoint y: 170, distance: 28.1
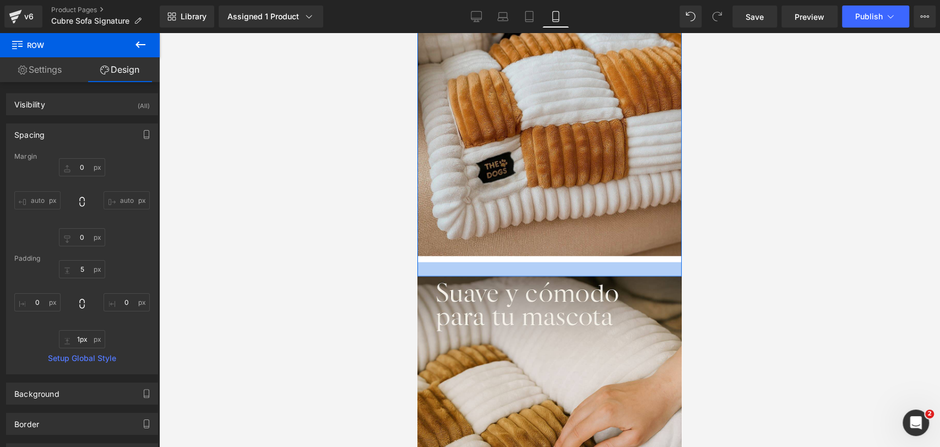
type input "0px"
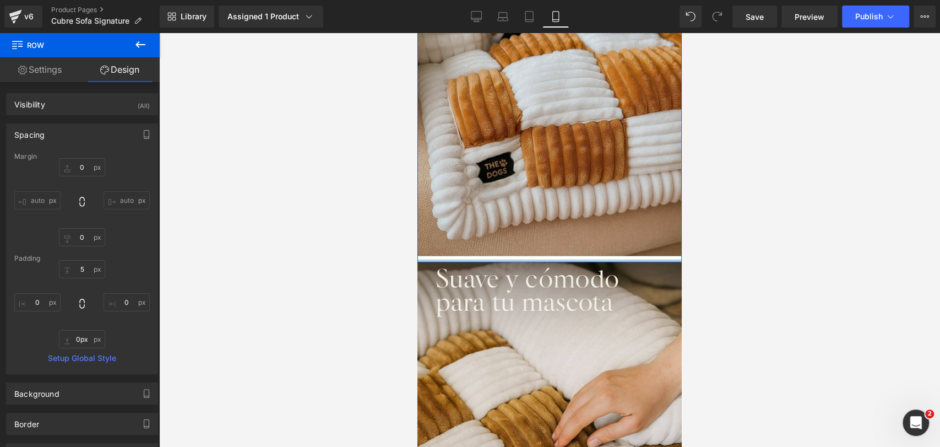
drag, startPoint x: 515, startPoint y: 195, endPoint x: 510, endPoint y: 174, distance: 22.1
click at [513, 186] on img at bounding box center [550, 125] width 264 height 273
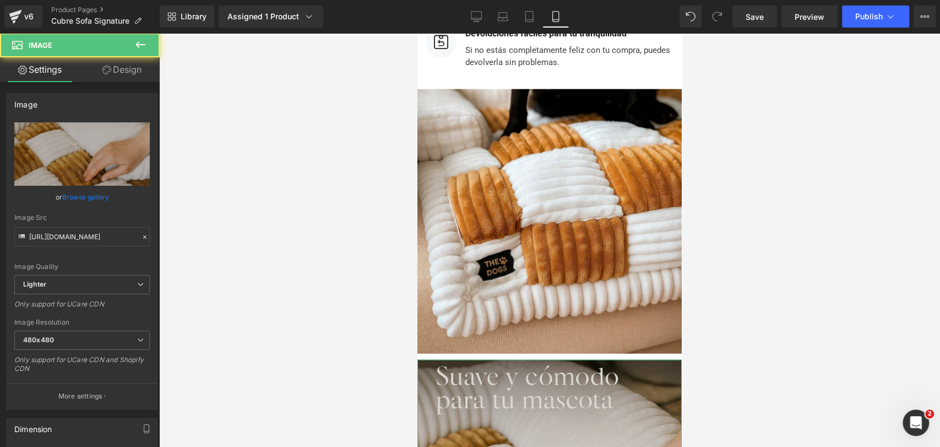
scroll to position [4426, 0]
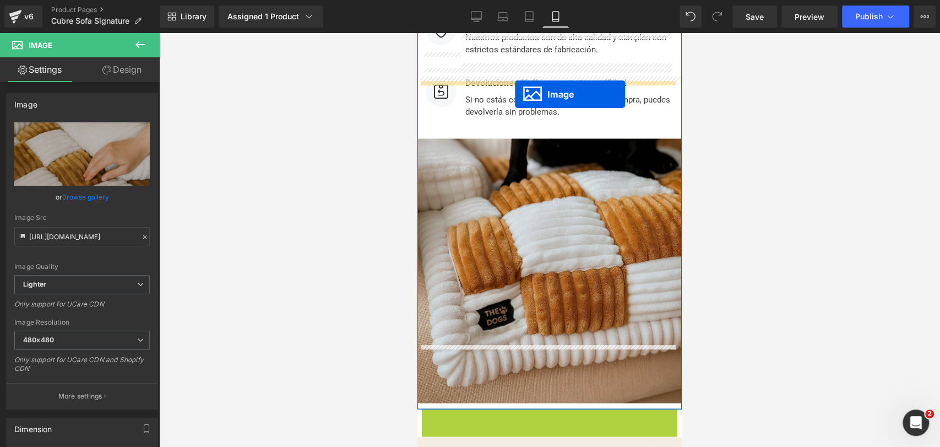
drag, startPoint x: 527, startPoint y: 386, endPoint x: 515, endPoint y: 94, distance: 292.8
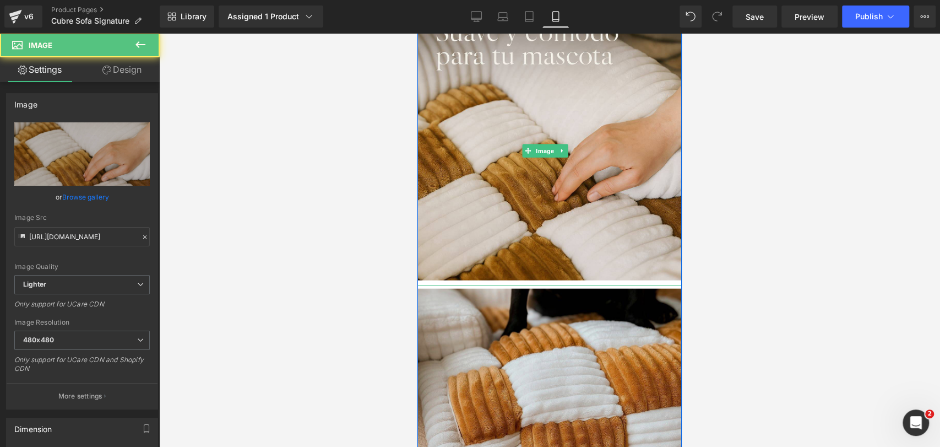
scroll to position [4463, 0]
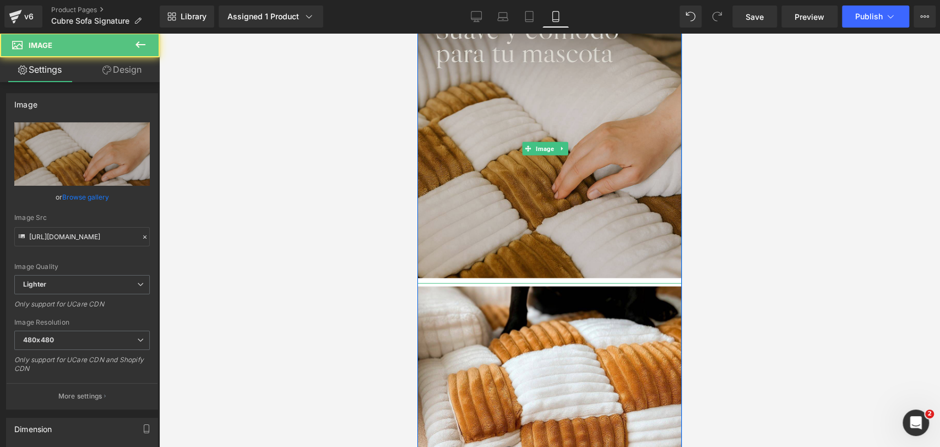
click at [556, 213] on img at bounding box center [550, 149] width 264 height 270
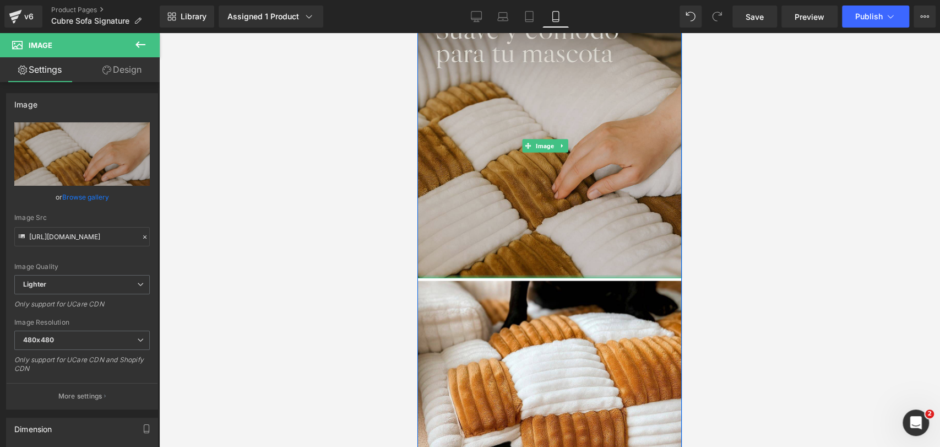
drag, startPoint x: 561, startPoint y: 218, endPoint x: 583, endPoint y: 139, distance: 81.3
click at [576, 129] on div "Image" at bounding box center [550, 146] width 264 height 264
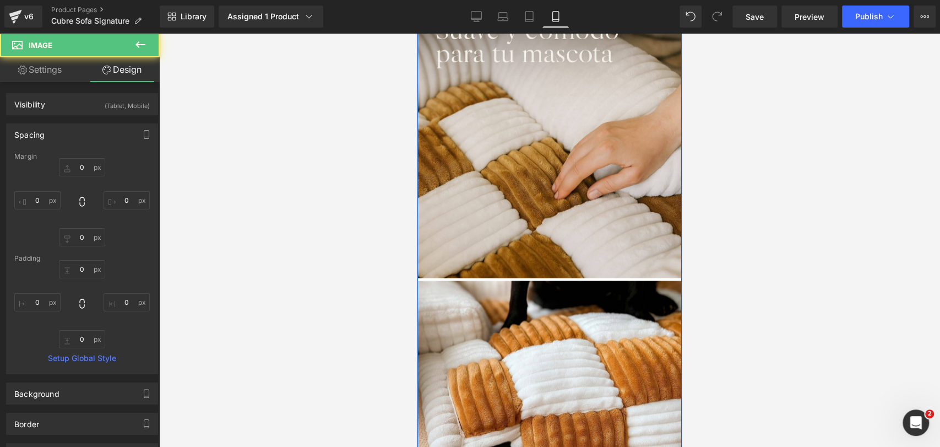
type input "0px"
click at [552, 275] on div at bounding box center [550, 276] width 264 height 3
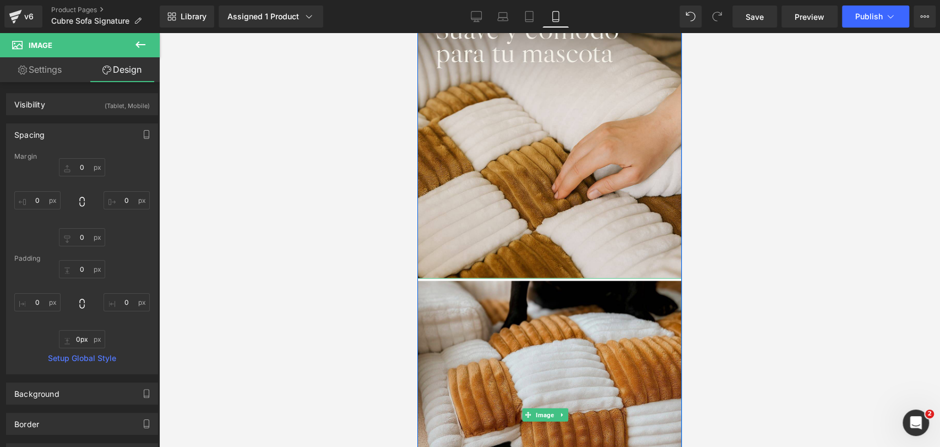
drag, startPoint x: 552, startPoint y: 212, endPoint x: 549, endPoint y: 265, distance: 53.0
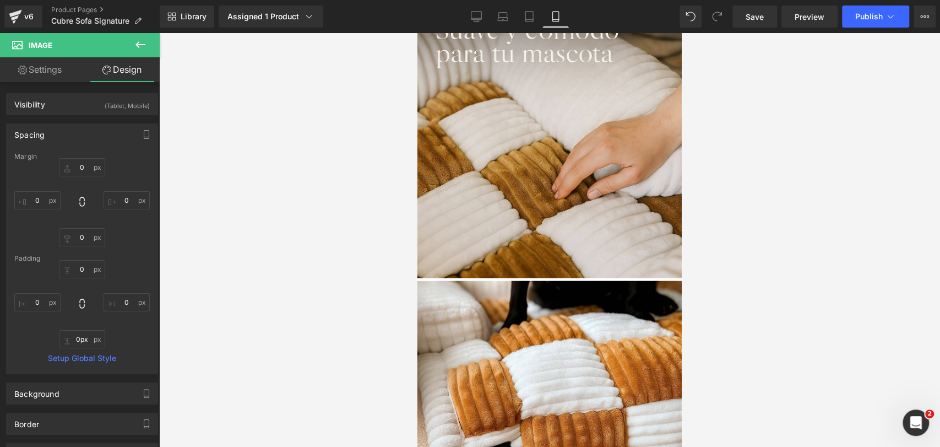
drag, startPoint x: 752, startPoint y: 179, endPoint x: 698, endPoint y: 185, distance: 54.4
click at [749, 181] on div at bounding box center [549, 240] width 781 height 414
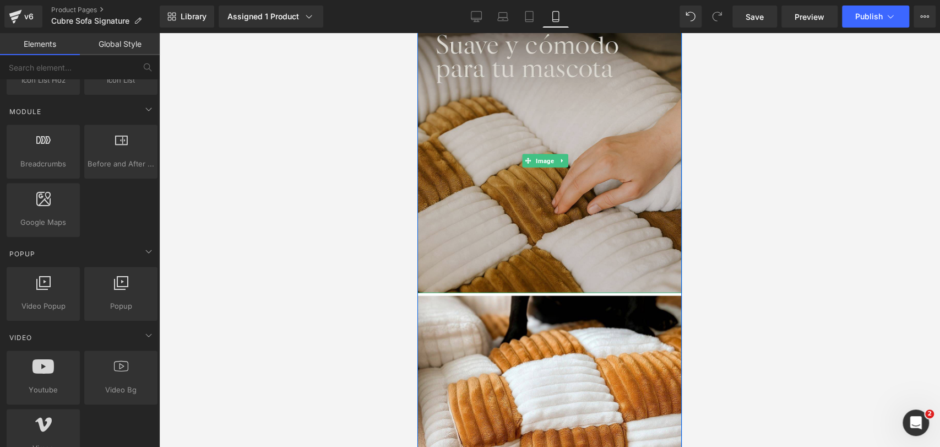
scroll to position [4402, 0]
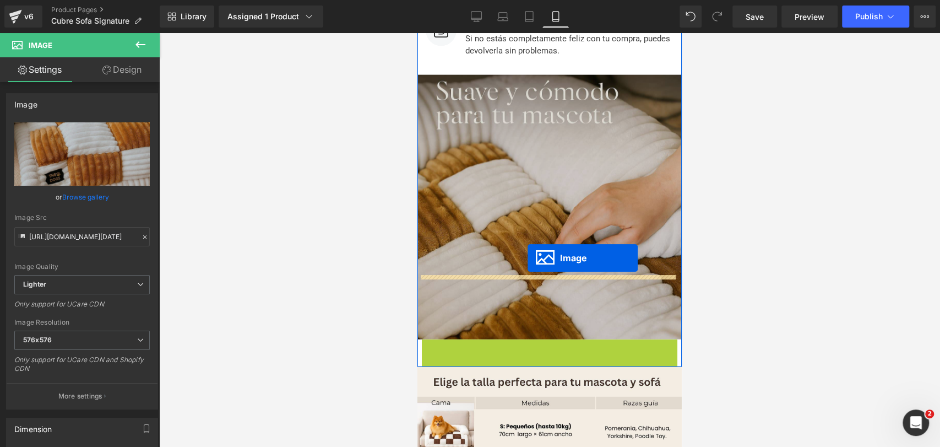
drag, startPoint x: 526, startPoint y: 405, endPoint x: 528, endPoint y: 257, distance: 147.7
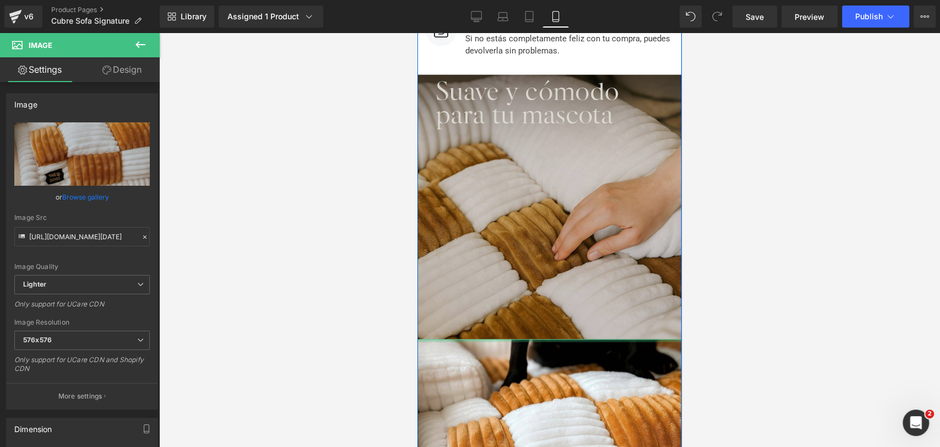
drag, startPoint x: 540, startPoint y: 277, endPoint x: 555, endPoint y: 213, distance: 66.3
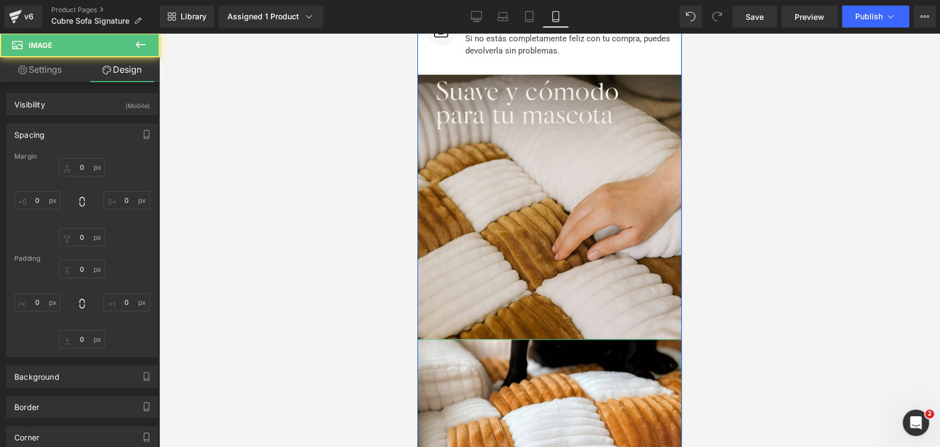
drag, startPoint x: 722, startPoint y: 159, endPoint x: 156, endPoint y: 166, distance: 565.9
click at [722, 159] on div at bounding box center [549, 240] width 781 height 414
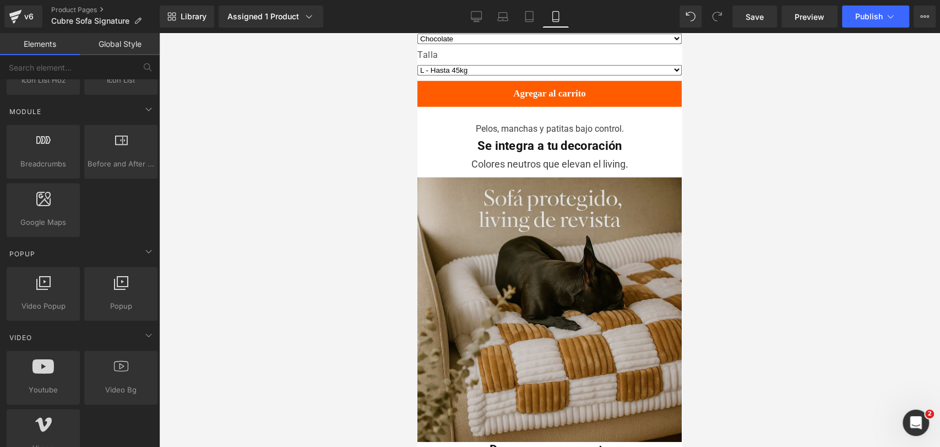
scroll to position [2075, 0]
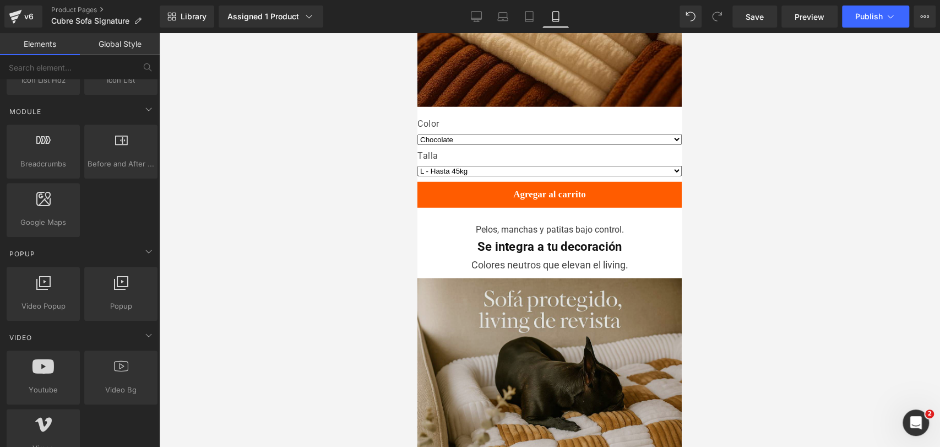
click at [564, 278] on img at bounding box center [550, 410] width 264 height 264
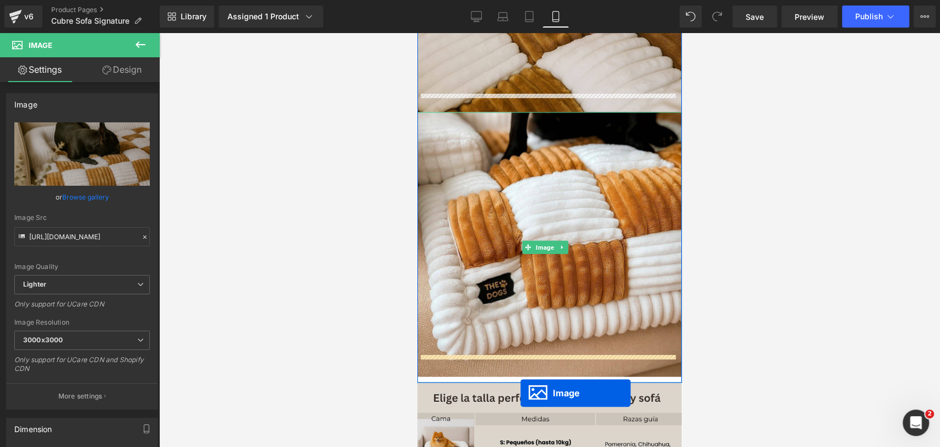
scroll to position [4413, 0]
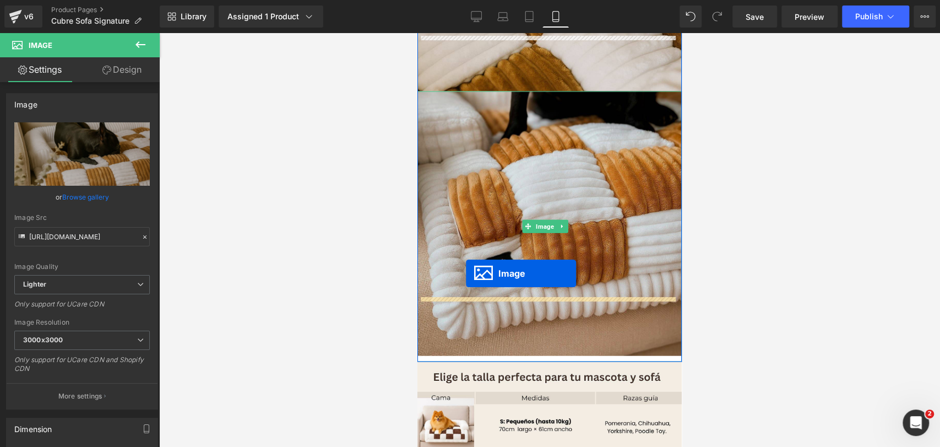
drag, startPoint x: 525, startPoint y: 358, endPoint x: 466, endPoint y: 274, distance: 102.0
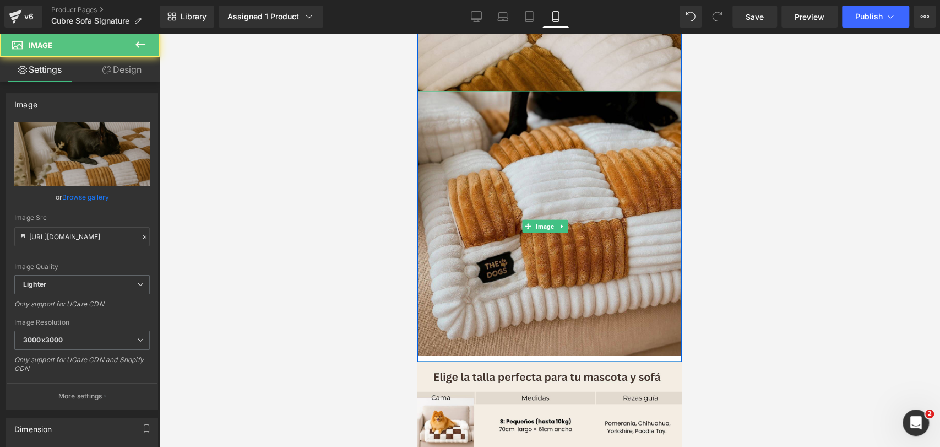
scroll to position [4386, 0]
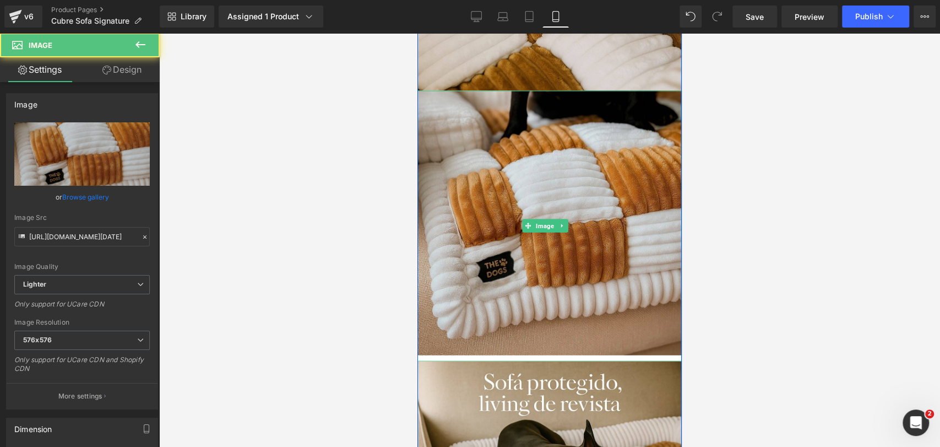
drag, startPoint x: 529, startPoint y: 283, endPoint x: 526, endPoint y: 258, distance: 25.0
click at [526, 258] on img at bounding box center [550, 226] width 264 height 271
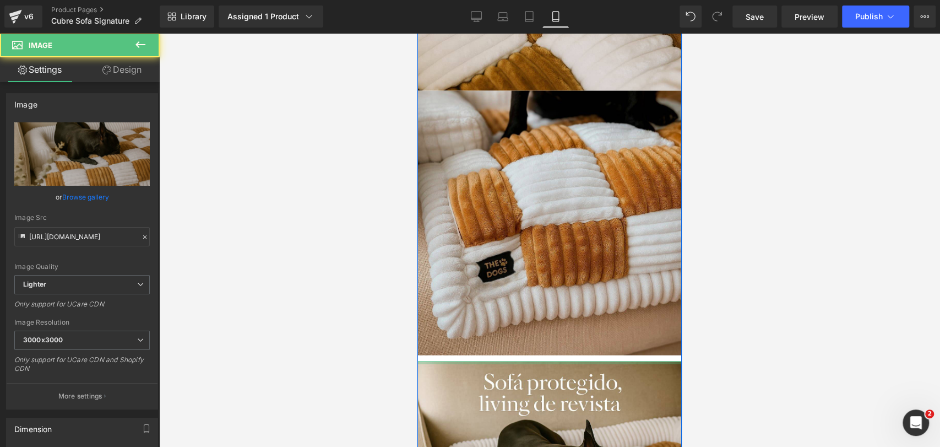
drag, startPoint x: 543, startPoint y: 298, endPoint x: 536, endPoint y: 218, distance: 79.7
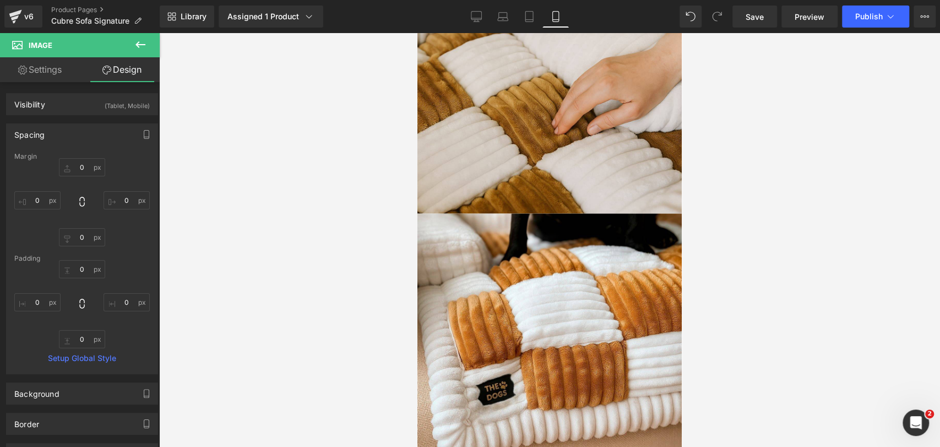
click at [718, 191] on div at bounding box center [549, 240] width 781 height 414
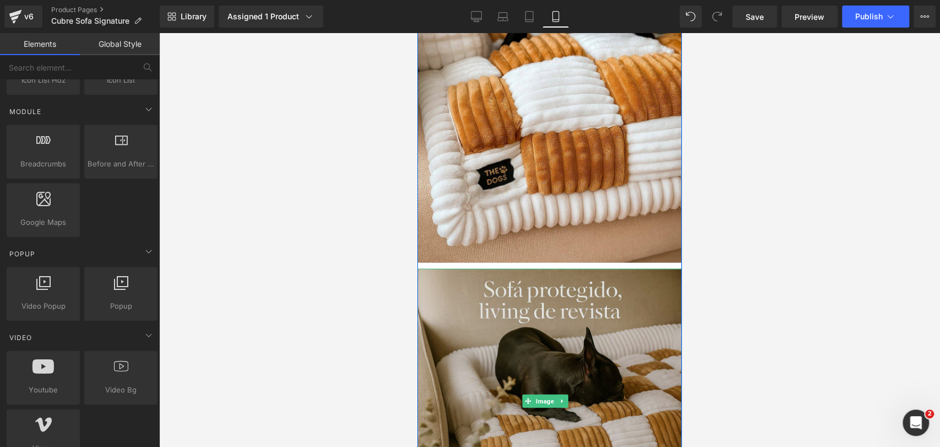
scroll to position [4569, 0]
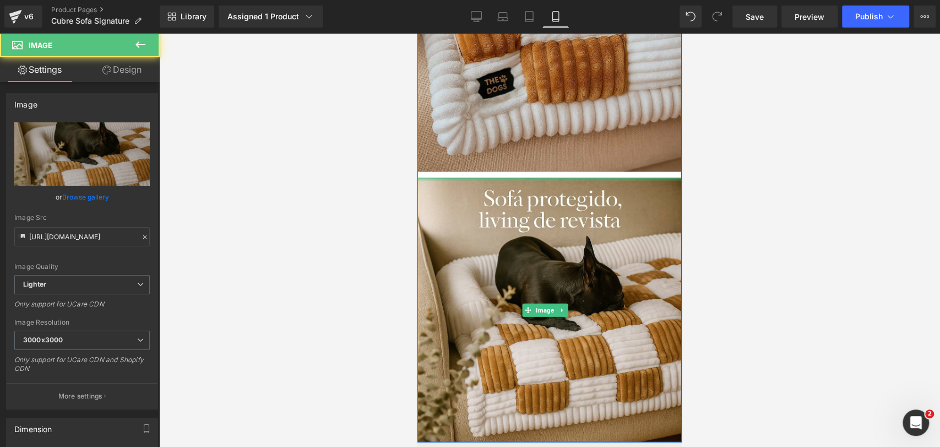
drag, startPoint x: 511, startPoint y: 114, endPoint x: 490, endPoint y: 98, distance: 26.3
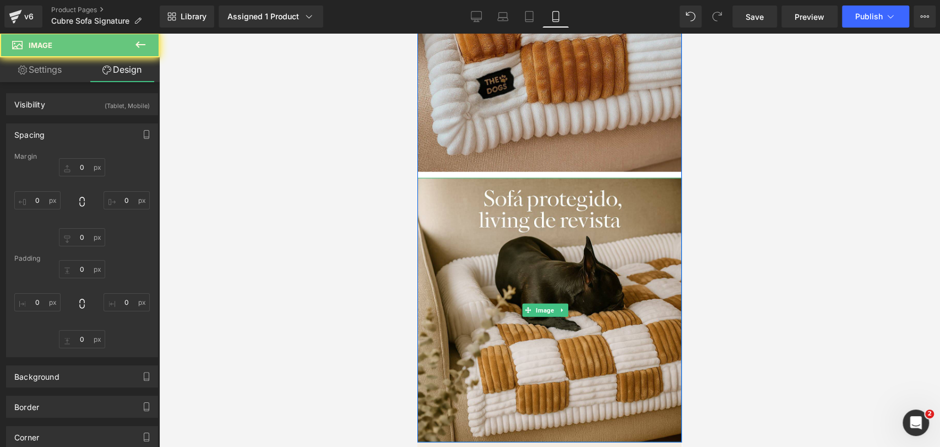
type input "0"
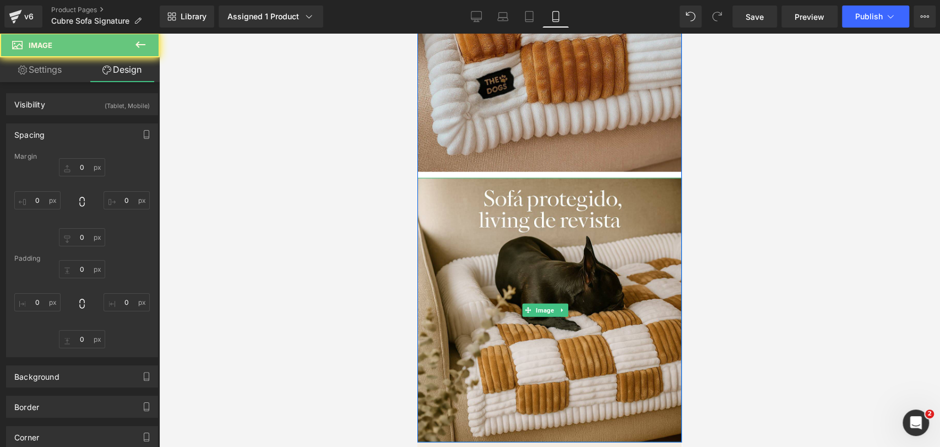
type input "0"
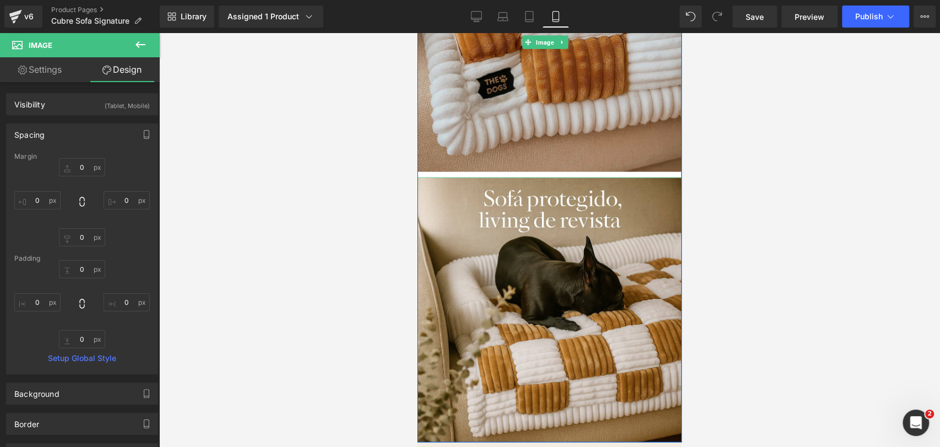
click at [505, 110] on img at bounding box center [550, 42] width 264 height 271
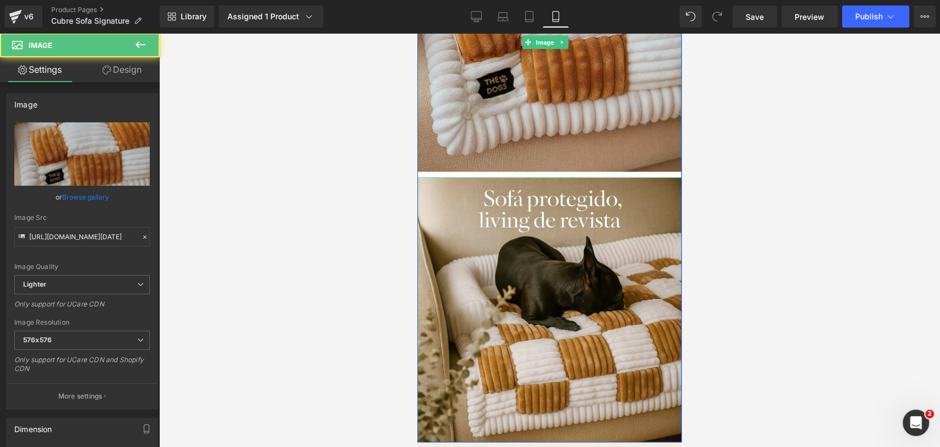
click at [512, 110] on img at bounding box center [550, 42] width 264 height 271
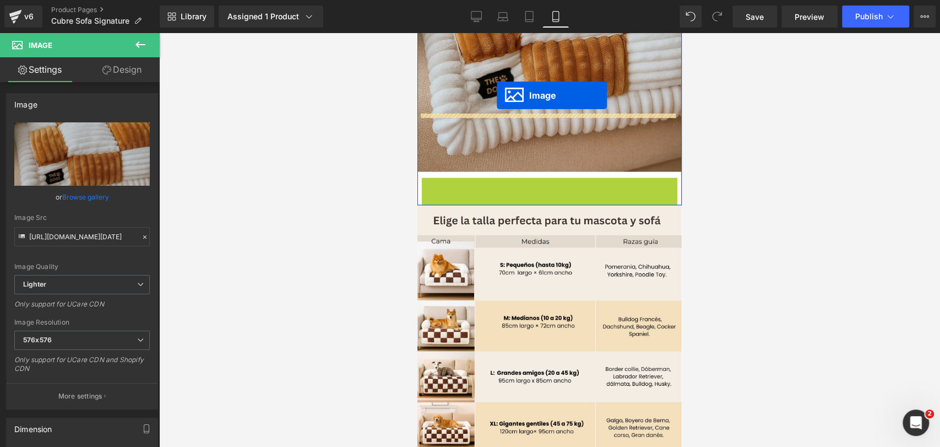
drag, startPoint x: 529, startPoint y: 236, endPoint x: 495, endPoint y: 95, distance: 145.1
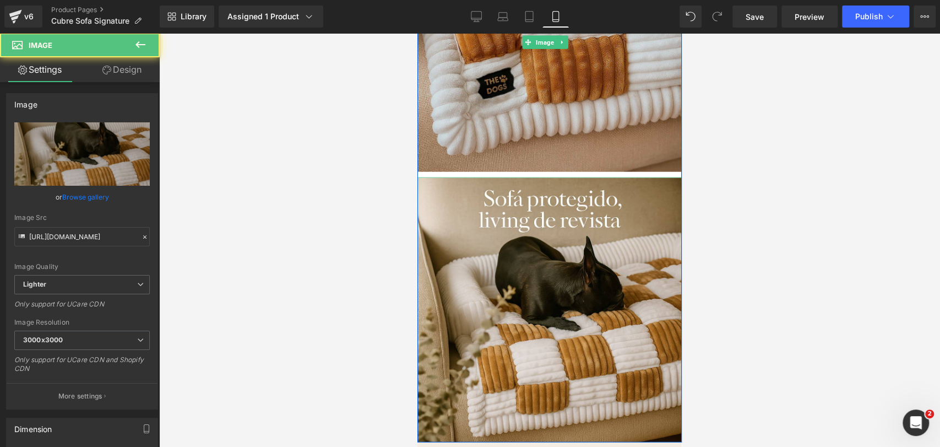
drag, startPoint x: 484, startPoint y: 116, endPoint x: 484, endPoint y: 94, distance: 22.0
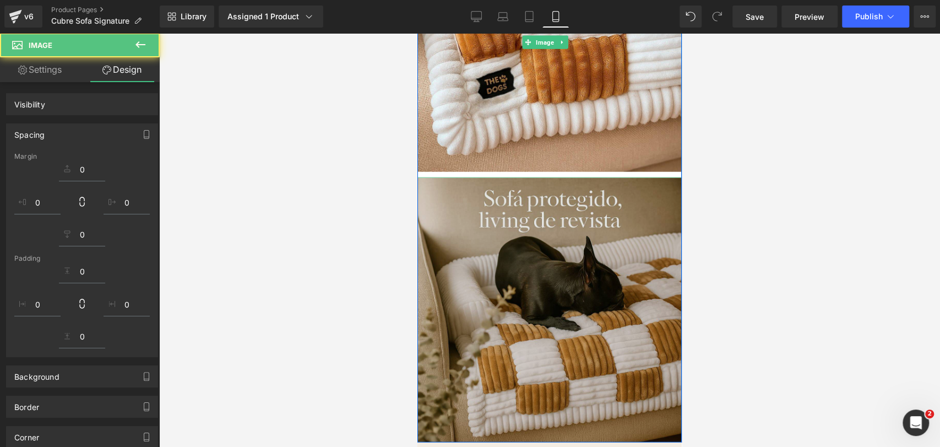
click at [531, 195] on img at bounding box center [550, 310] width 264 height 264
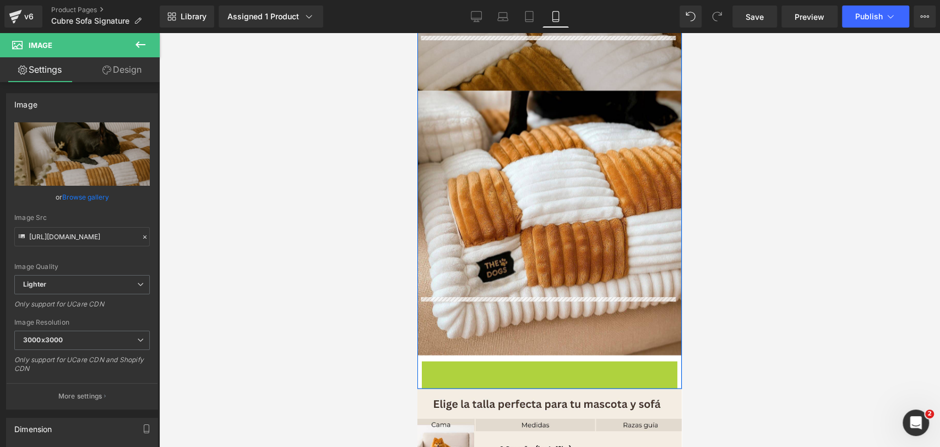
scroll to position [4508, 0]
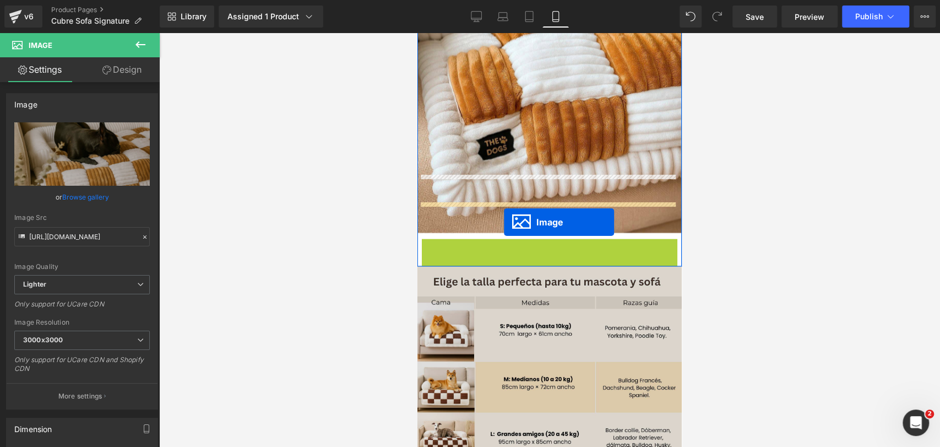
drag, startPoint x: 532, startPoint y: 204, endPoint x: 504, endPoint y: 221, distance: 32.4
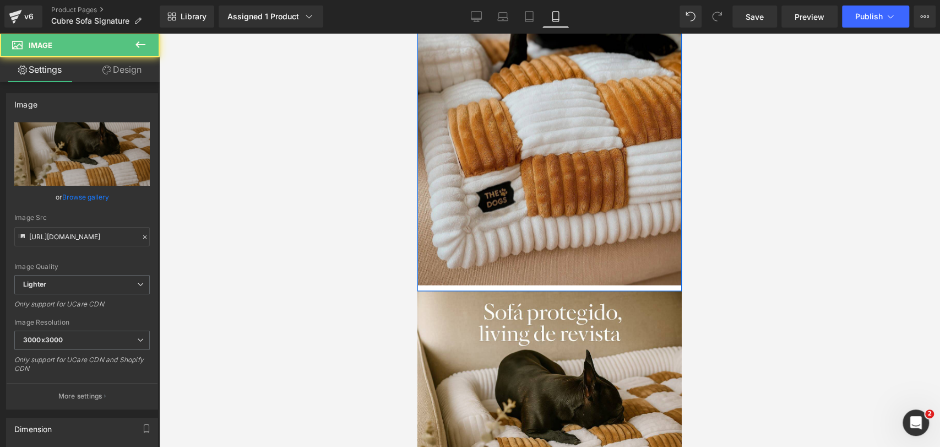
scroll to position [4386, 0]
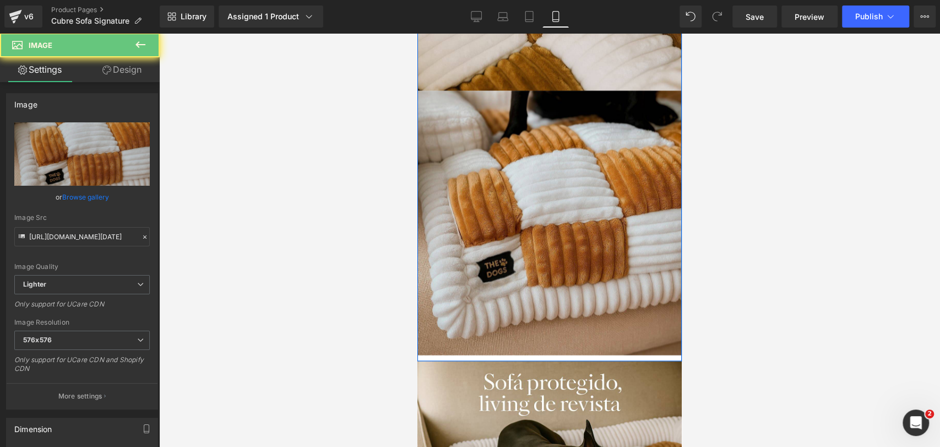
click at [517, 154] on img at bounding box center [550, 226] width 264 height 271
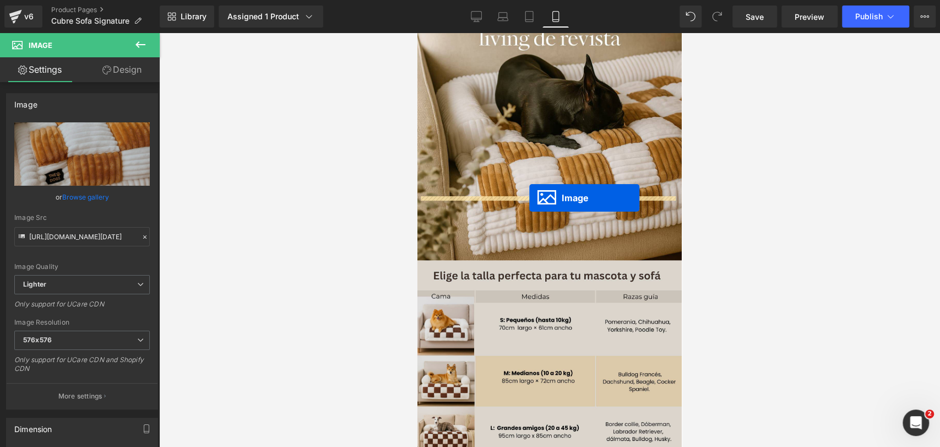
drag, startPoint x: 528, startPoint y: 168, endPoint x: 529, endPoint y: 198, distance: 30.3
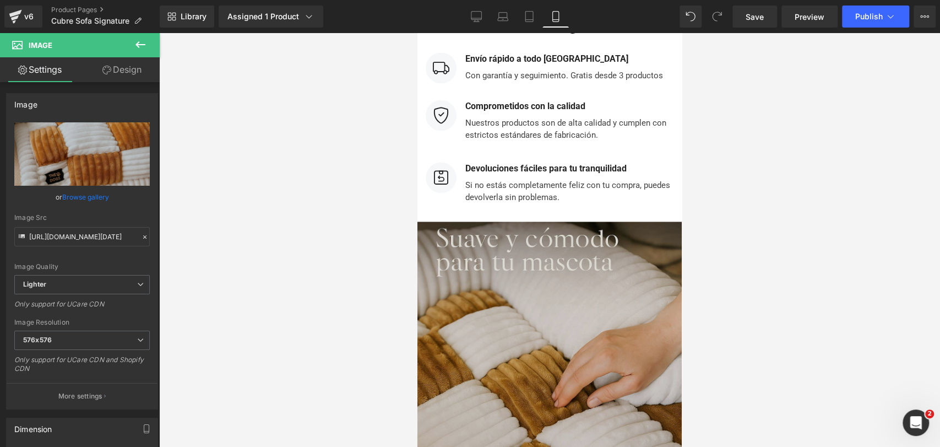
click at [521, 245] on img at bounding box center [550, 353] width 264 height 264
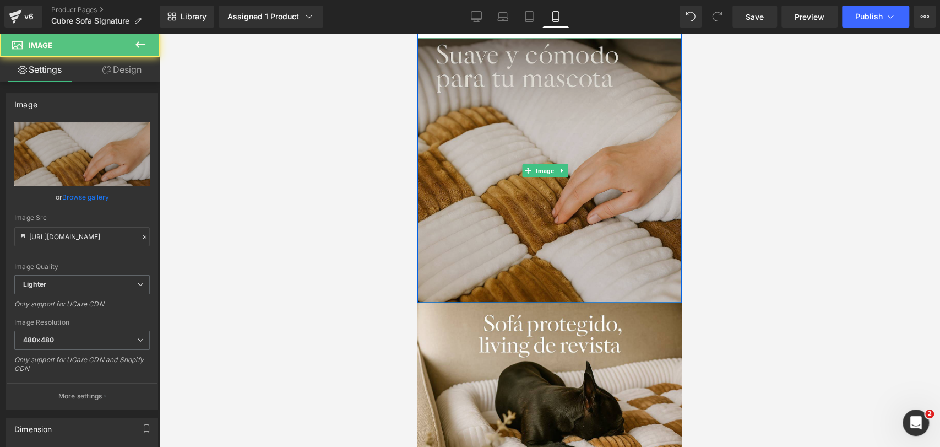
scroll to position [4174, 0]
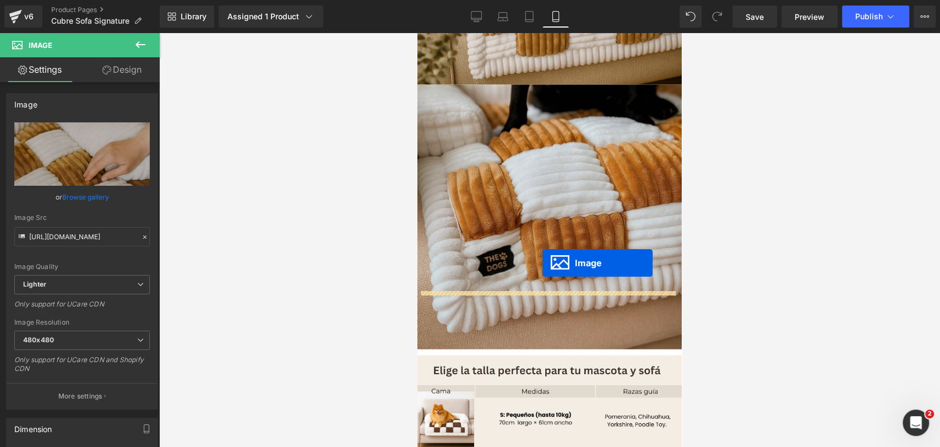
drag, startPoint x: 526, startPoint y: 125, endPoint x: 543, endPoint y: 262, distance: 138.8
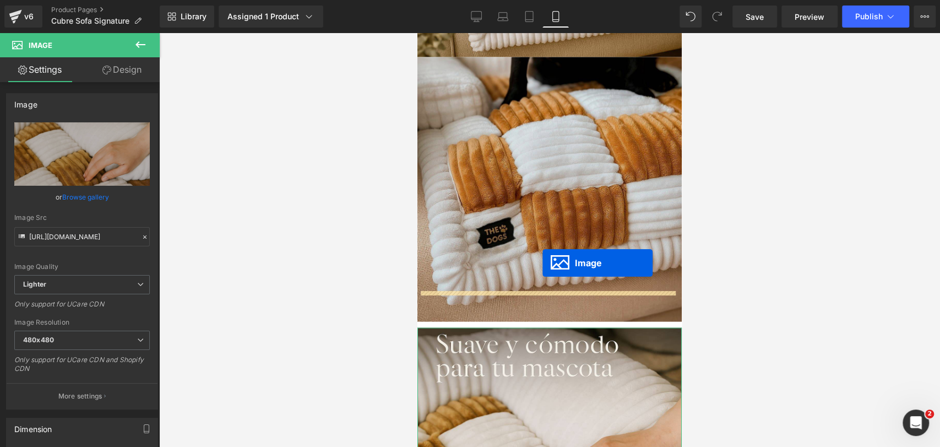
scroll to position [4392, 0]
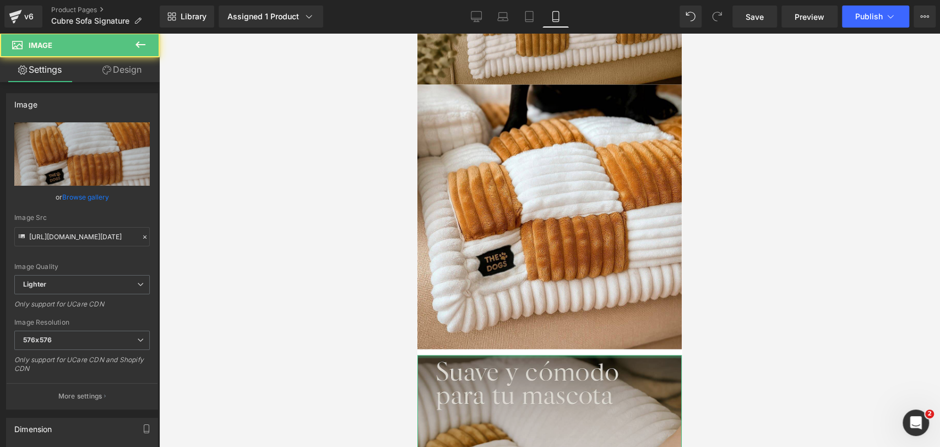
click at [533, 355] on div at bounding box center [550, 356] width 264 height 3
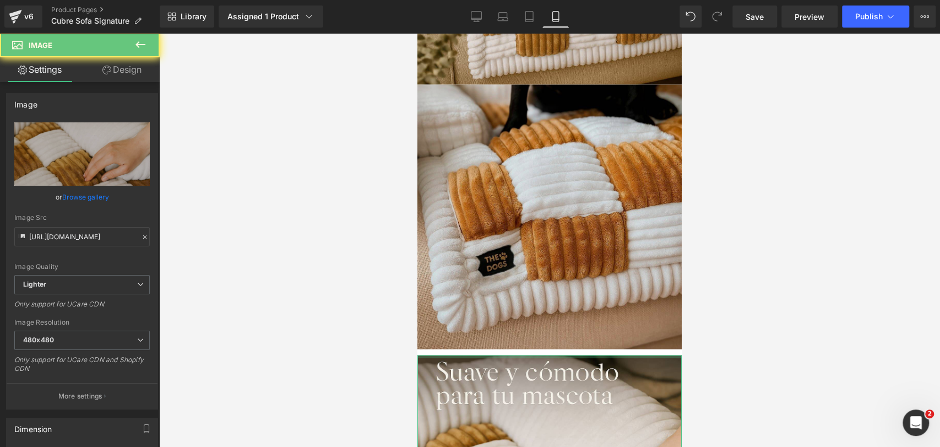
drag, startPoint x: 532, startPoint y: 291, endPoint x: 536, endPoint y: 266, distance: 26.2
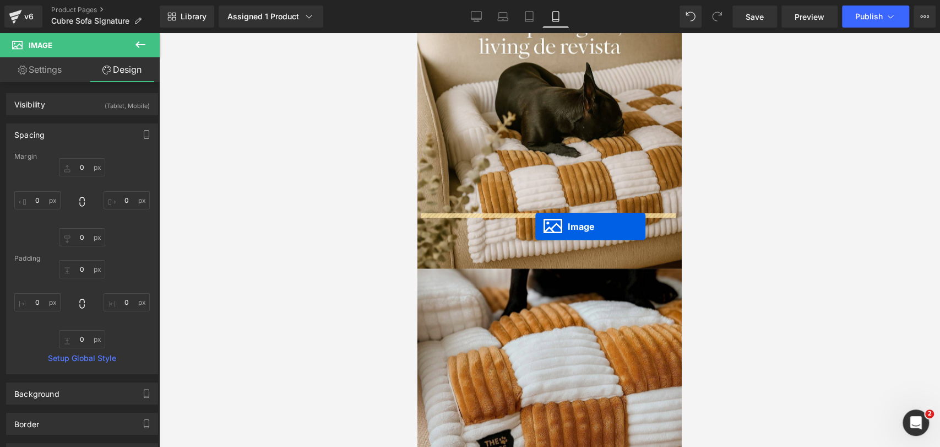
scroll to position [4024, 0]
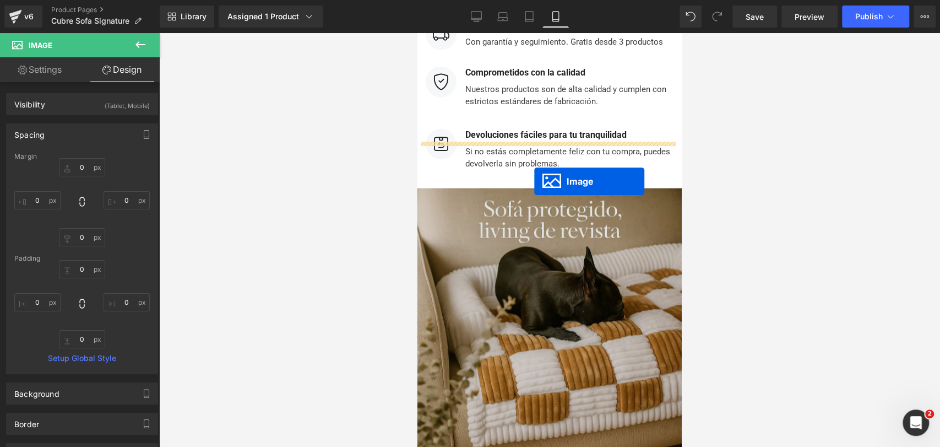
drag, startPoint x: 517, startPoint y: 337, endPoint x: 534, endPoint y: 182, distance: 155.8
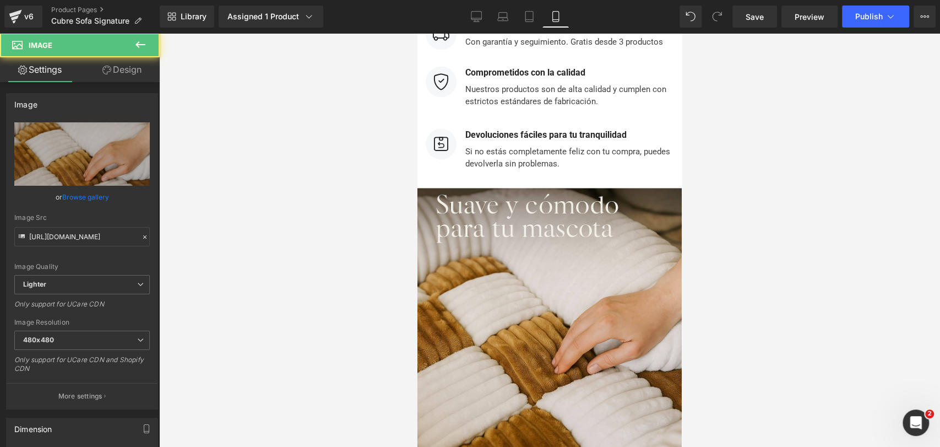
click at [759, 186] on div at bounding box center [549, 240] width 781 height 414
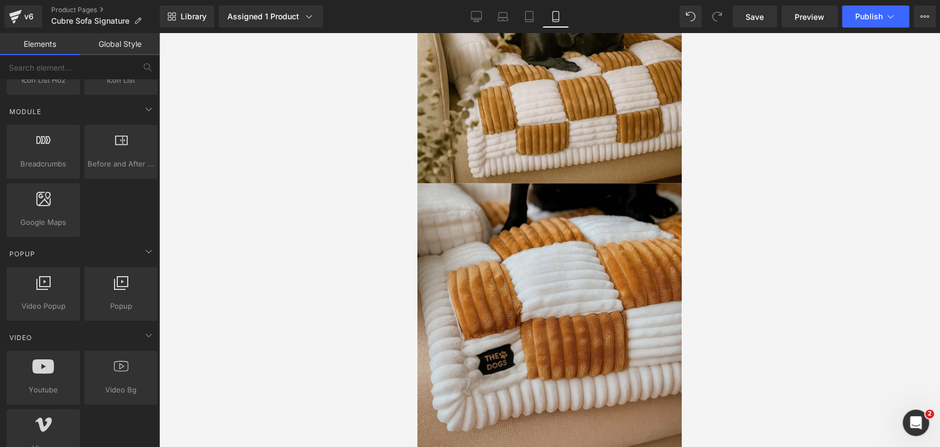
scroll to position [4637, 0]
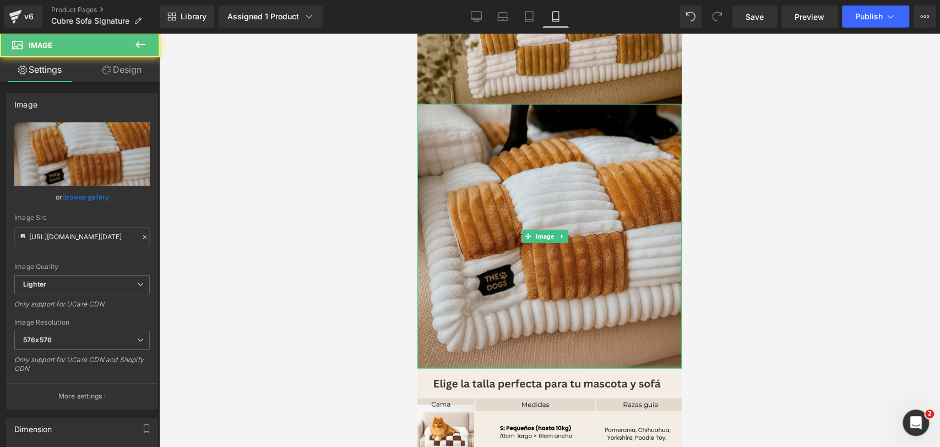
drag, startPoint x: 541, startPoint y: 300, endPoint x: 548, endPoint y: 268, distance: 32.7
click at [548, 268] on div "Image" at bounding box center [550, 236] width 264 height 264
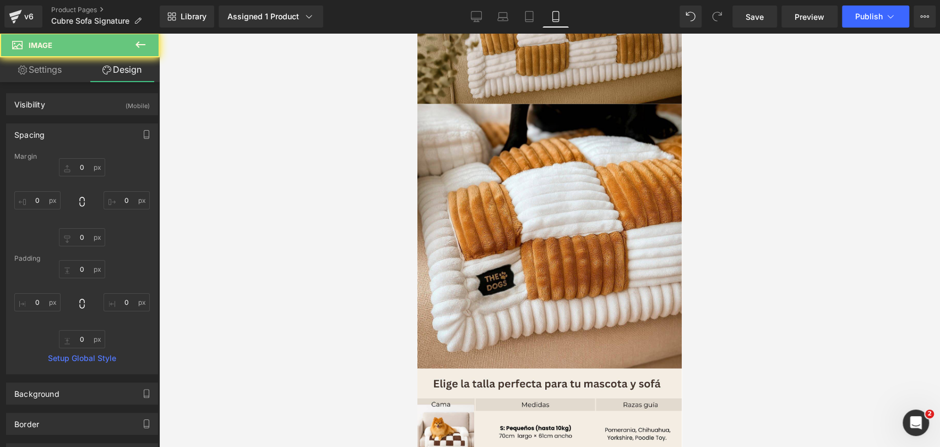
click at [743, 244] on div at bounding box center [549, 240] width 781 height 414
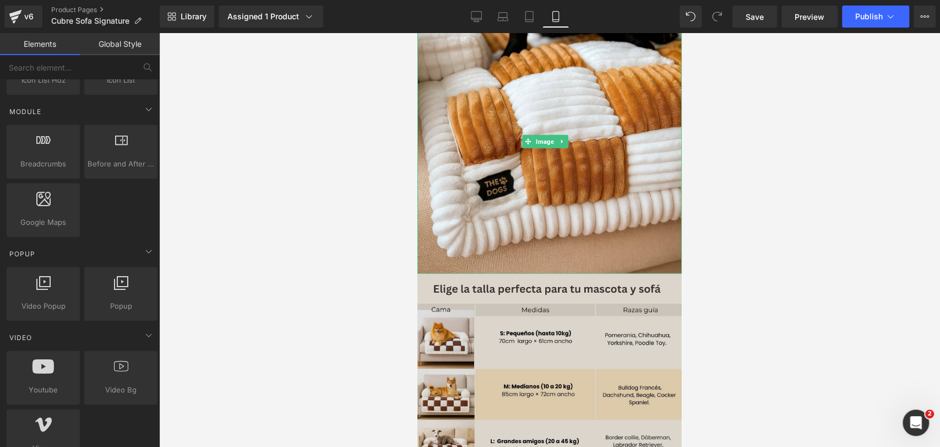
scroll to position [4881, 0]
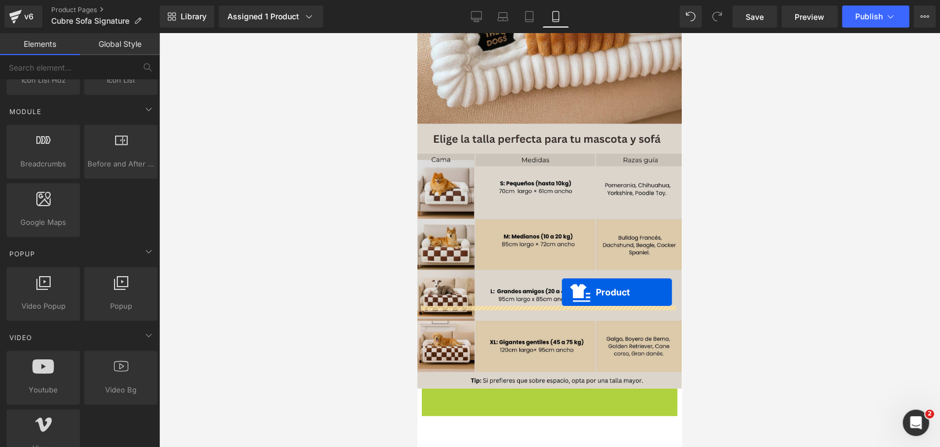
drag, startPoint x: 517, startPoint y: 317, endPoint x: 566, endPoint y: 289, distance: 57.0
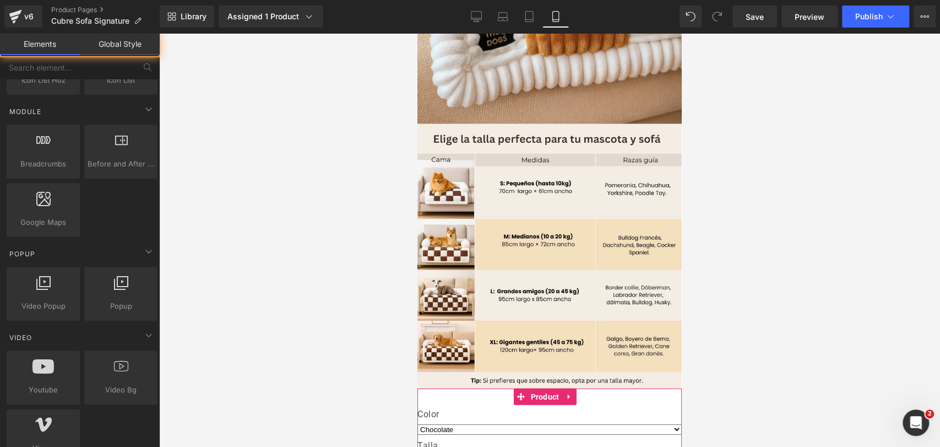
click at [766, 217] on div at bounding box center [549, 240] width 781 height 414
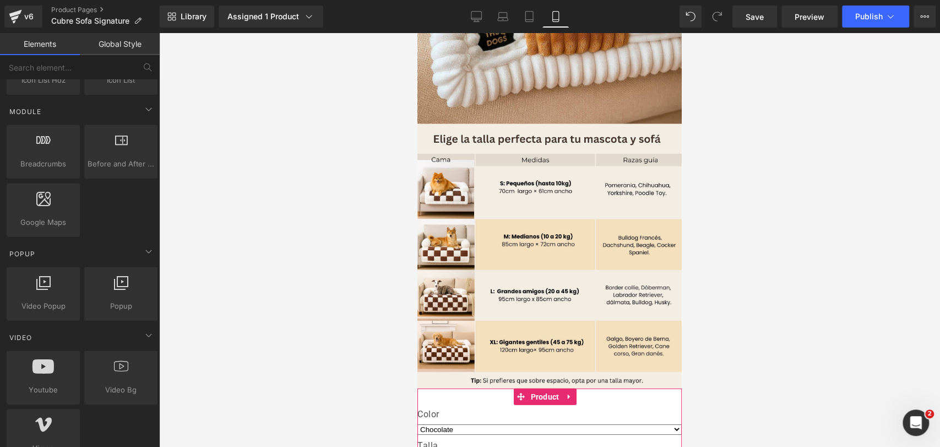
click at [751, 203] on div at bounding box center [549, 240] width 781 height 414
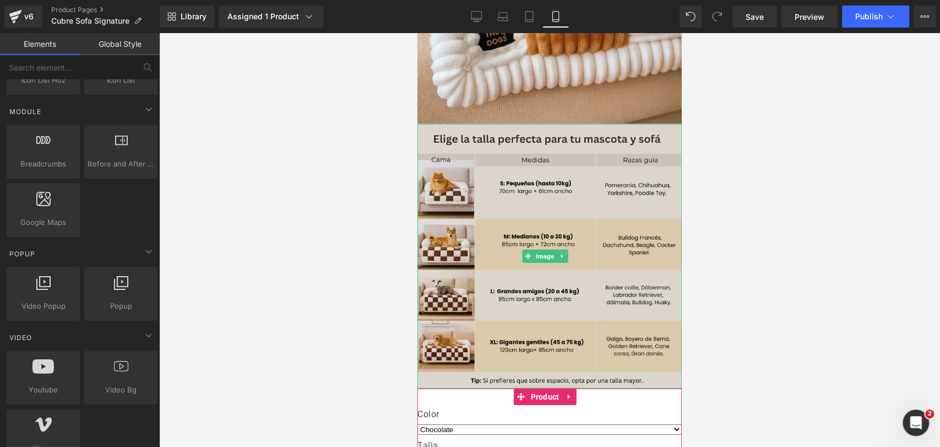
click at [577, 124] on img at bounding box center [550, 256] width 264 height 264
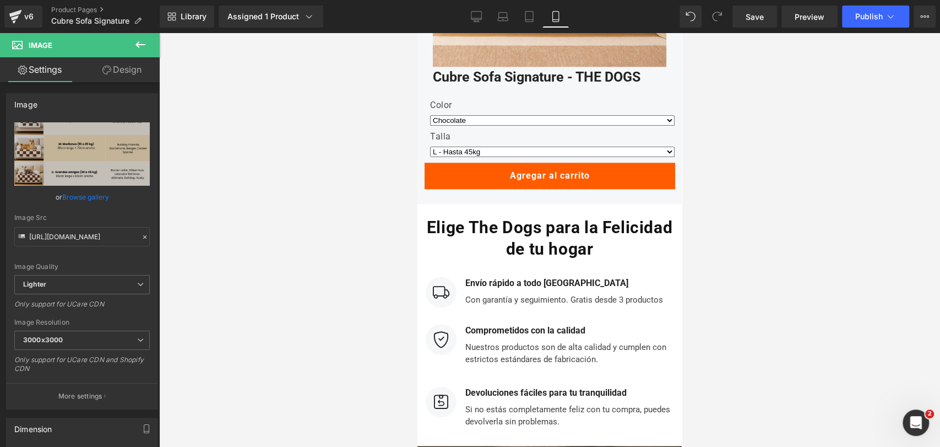
scroll to position [3780, 0]
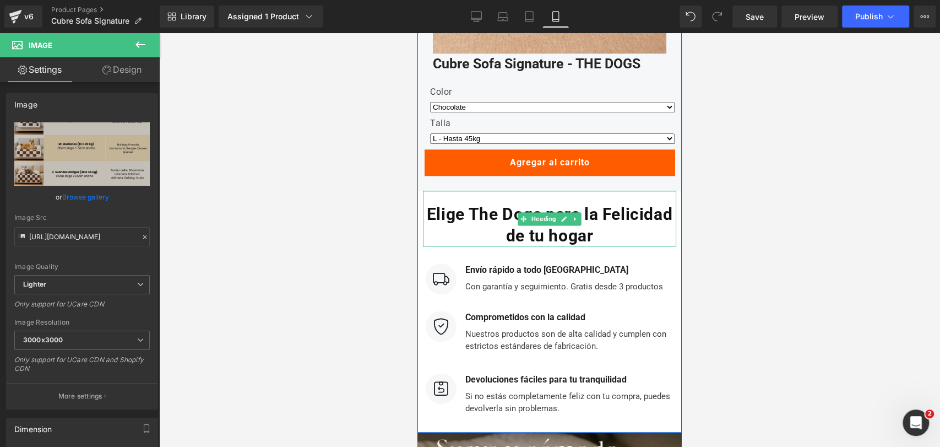
click at [505, 204] on b "Elige The Dogs para la Felicidad de tu hogar" at bounding box center [550, 224] width 246 height 41
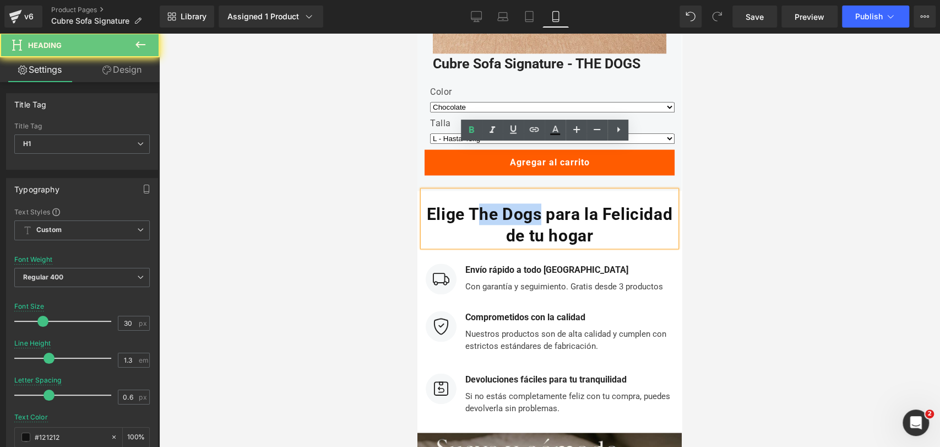
drag, startPoint x: 522, startPoint y: 167, endPoint x: 575, endPoint y: 175, distance: 53.9
click at [575, 204] on b "Elige The Dogs para la Felicidad de tu hogar" at bounding box center [550, 224] width 246 height 41
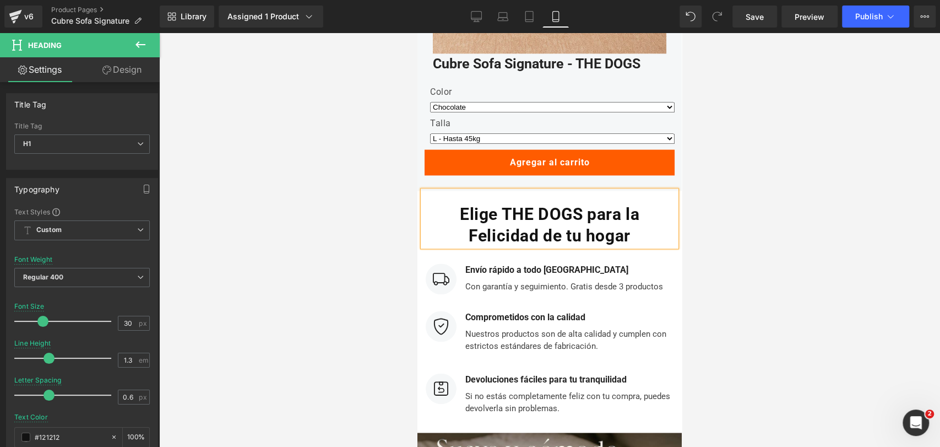
click at [457, 203] on h1 "Elige THE DOGS para la Felicidad de tu hogar" at bounding box center [549, 224] width 253 height 43
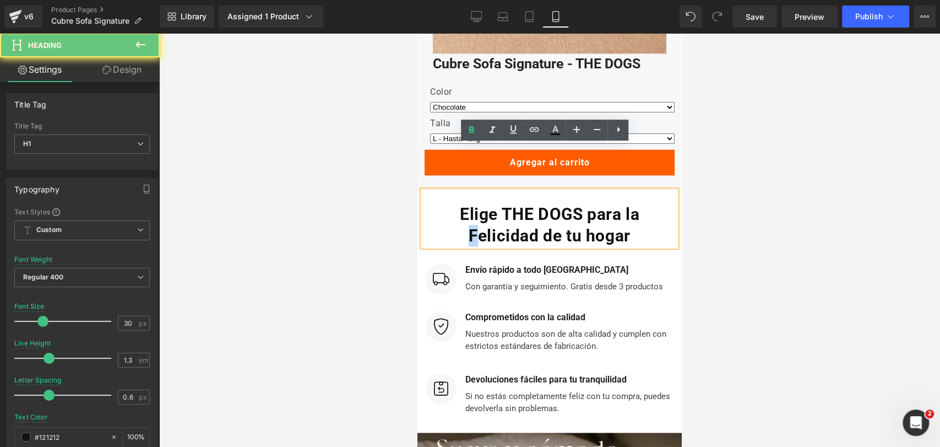
click at [466, 204] on b "Elige THE DOGS para la Felicidad de tu hogar" at bounding box center [550, 224] width 180 height 41
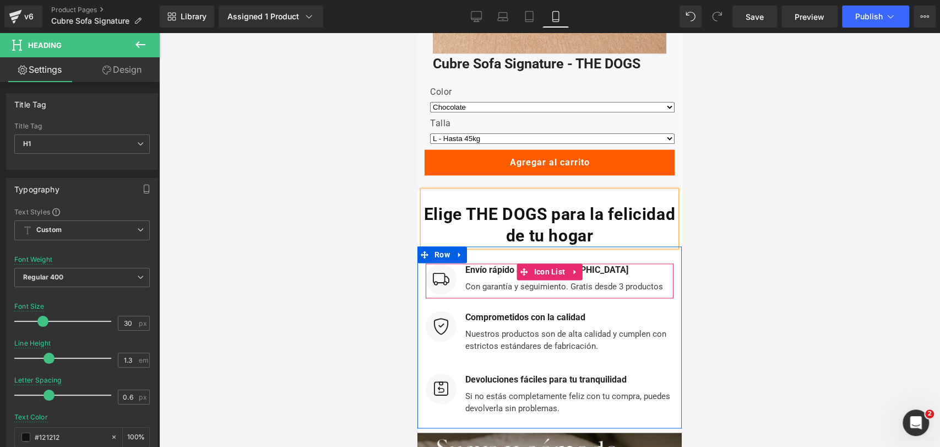
click at [630, 277] on div "Con garantía y seguimiento. Gratis desde 3 productos Text Block" at bounding box center [563, 285] width 201 height 17
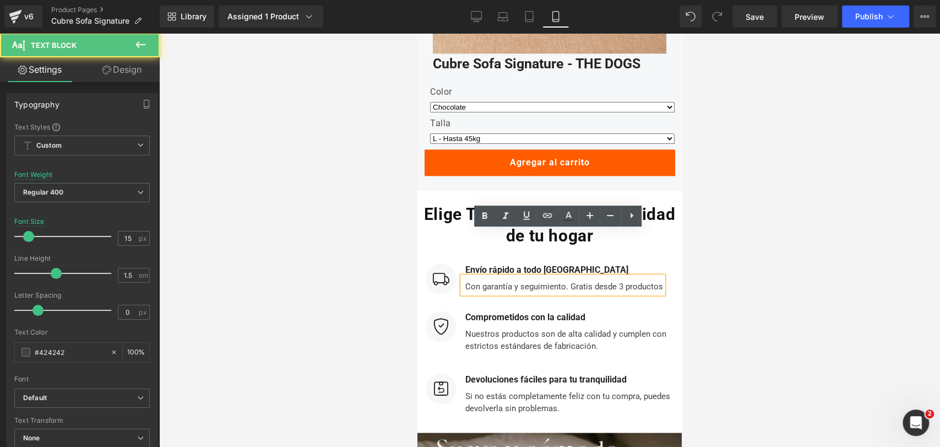
click at [463, 277] on div "Con garantía y seguimiento. Gratis desde 3 productos" at bounding box center [563, 285] width 201 height 17
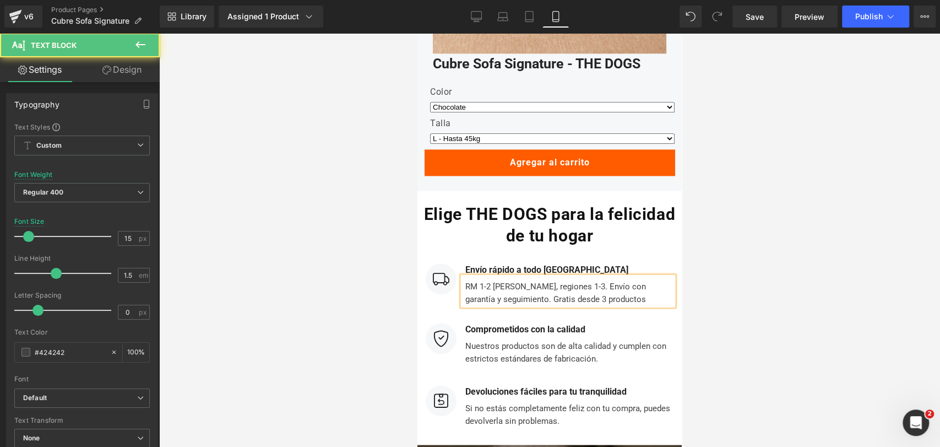
click at [564, 277] on div "RM 1-2 [PERSON_NAME], regiones 1-3. Envío con garantía y seguimiento. Gratis de…" at bounding box center [568, 291] width 211 height 29
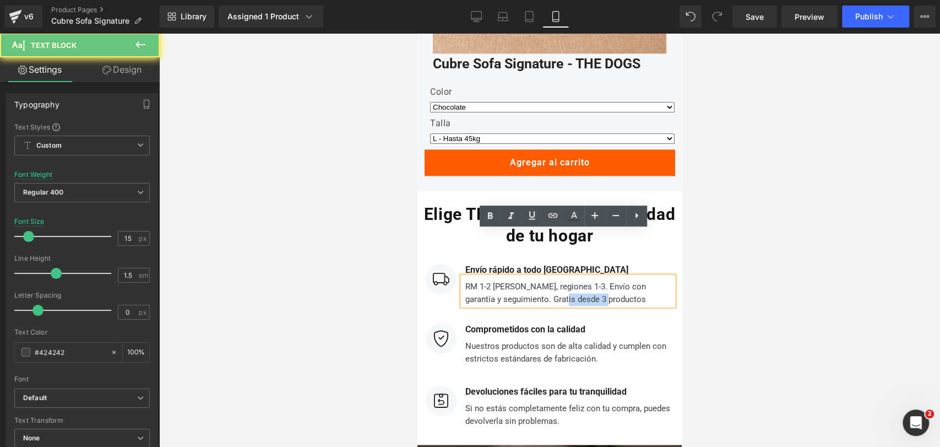
drag, startPoint x: 559, startPoint y: 254, endPoint x: 623, endPoint y: 256, distance: 63.9
click at [623, 277] on div "RM 1-2 [PERSON_NAME], regiones 1-3. Envío con garantía y seguimiento. Gratis de…" at bounding box center [568, 291] width 211 height 29
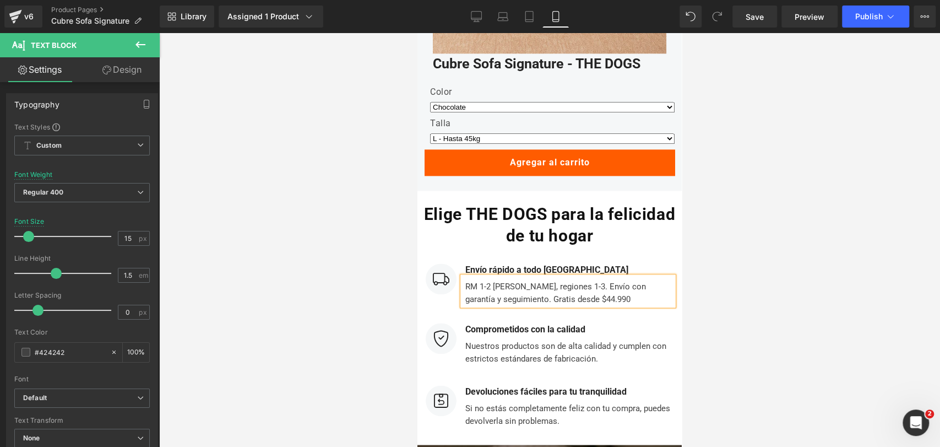
click at [721, 228] on div at bounding box center [549, 240] width 781 height 414
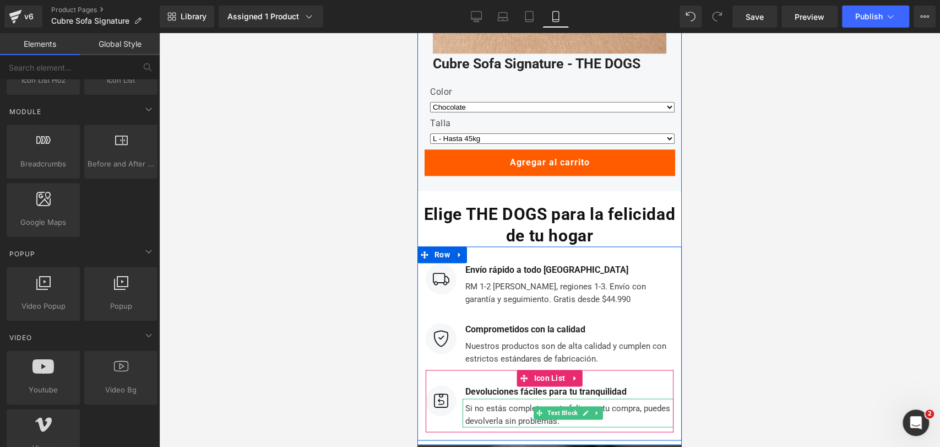
click at [610, 398] on div "Si no estás completamente feliz con tu compra, puedes devolverla sin problemas." at bounding box center [568, 412] width 211 height 29
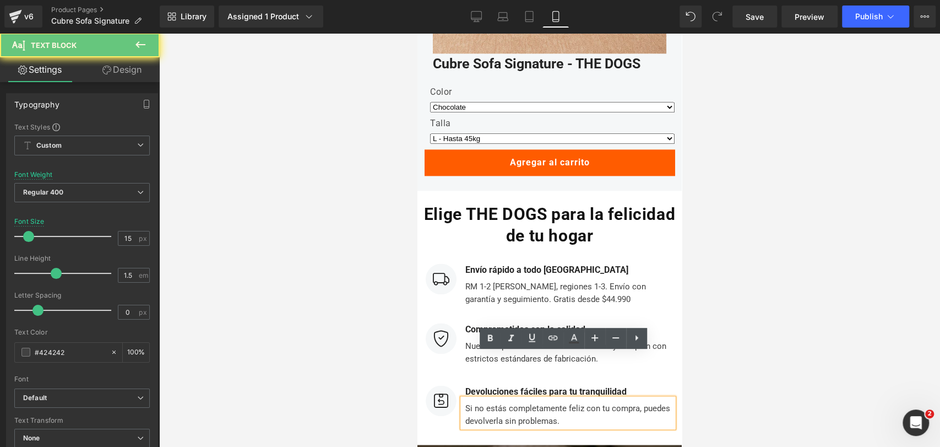
click at [607, 398] on div "Si no estás completamente feliz con tu compra, puedes devolverla sin problemas." at bounding box center [568, 412] width 211 height 29
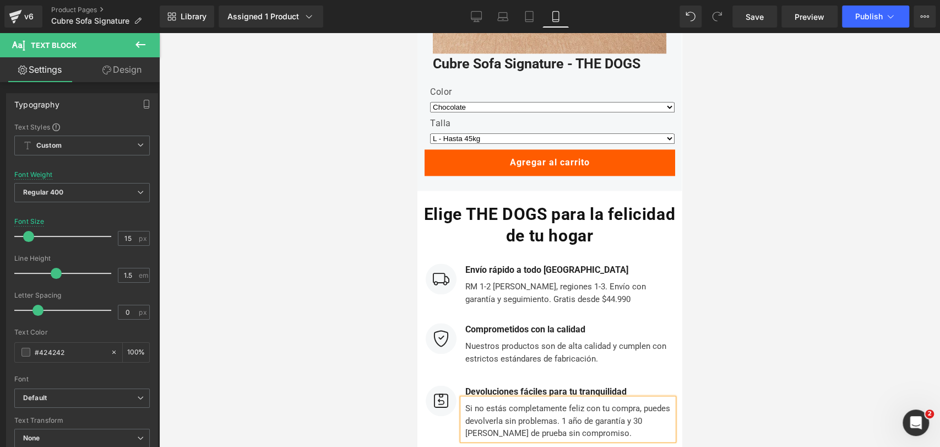
click at [781, 274] on div at bounding box center [549, 240] width 781 height 414
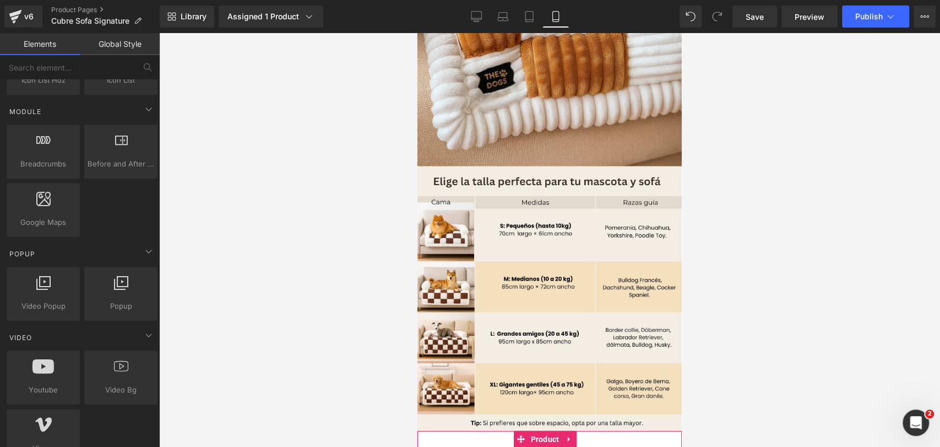
scroll to position [5065, 0]
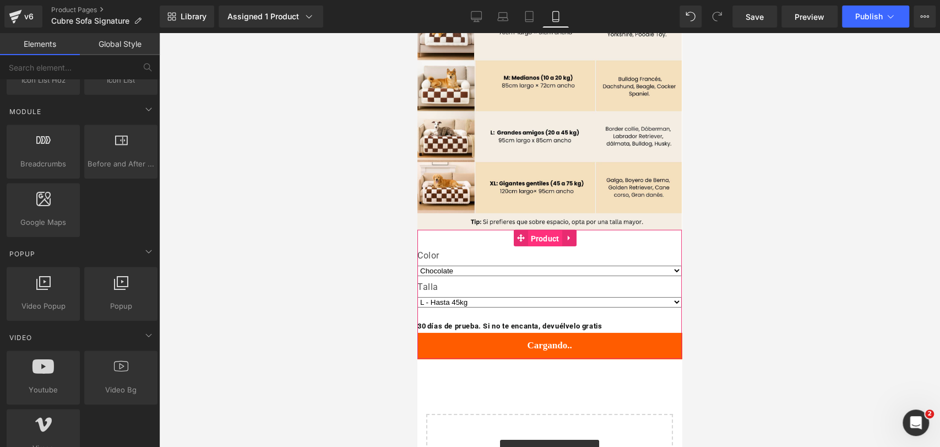
click at [562, 230] on span "Product" at bounding box center [545, 238] width 34 height 17
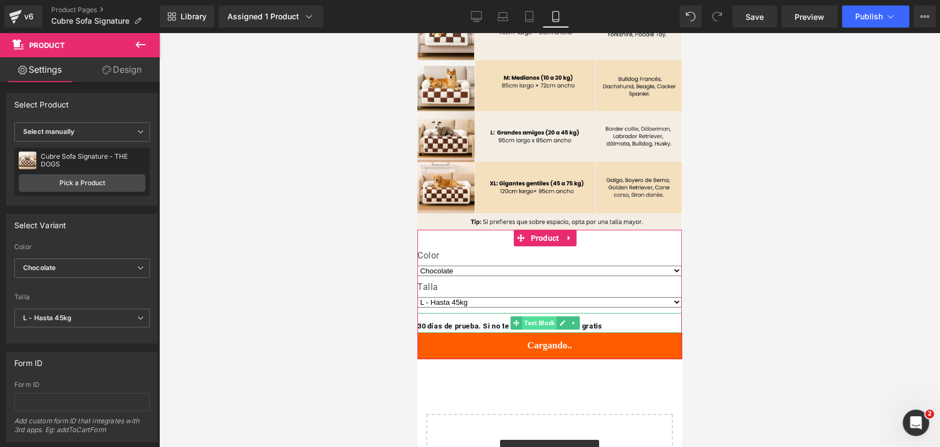
click at [539, 316] on span "Text Block" at bounding box center [539, 322] width 35 height 13
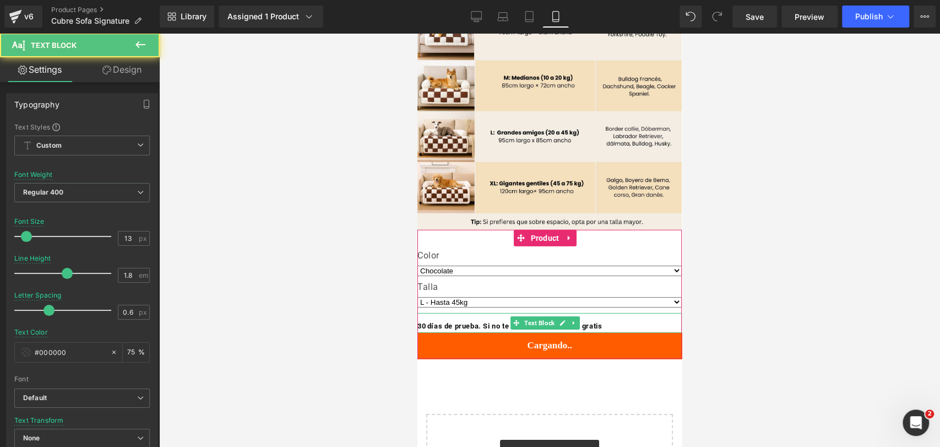
click at [448, 322] on b "30 días de prueba. Si no te encanta, devuélvelo gratis" at bounding box center [510, 326] width 185 height 8
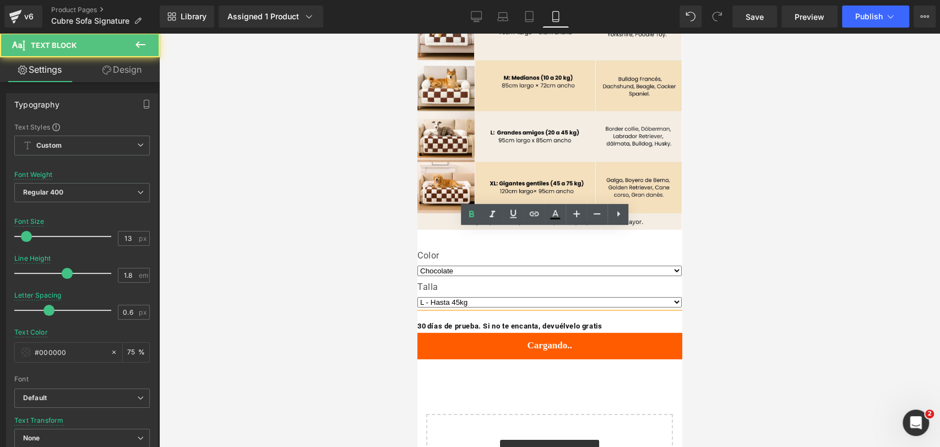
click at [473, 322] on b "30 días de prueba. Si no te encanta, devuélvelo gratis" at bounding box center [510, 326] width 185 height 8
click at [782, 246] on div at bounding box center [549, 240] width 781 height 414
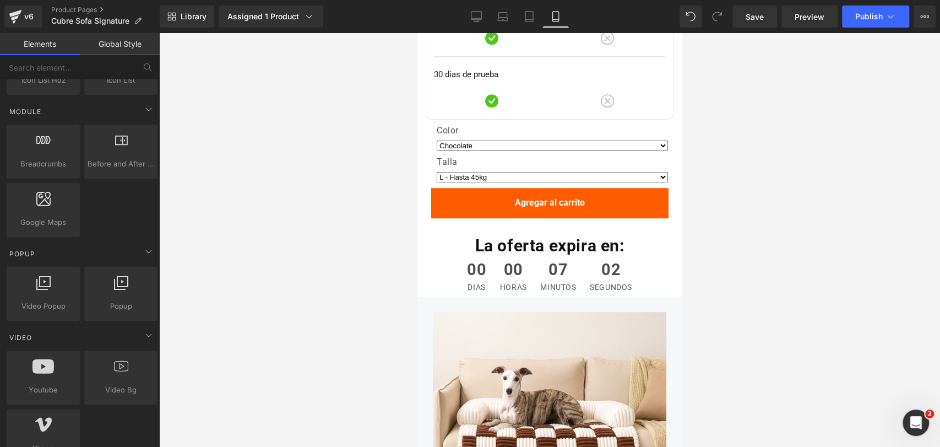
scroll to position [3106, 0]
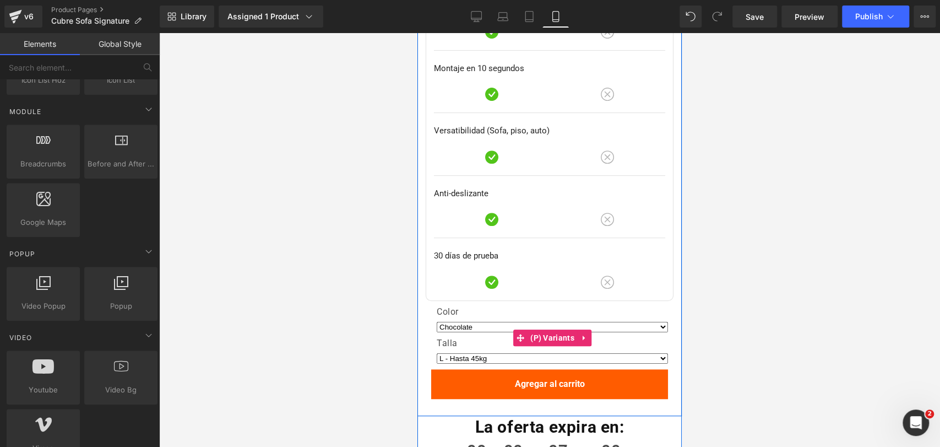
click at [554, 306] on label "Color" at bounding box center [552, 312] width 231 height 13
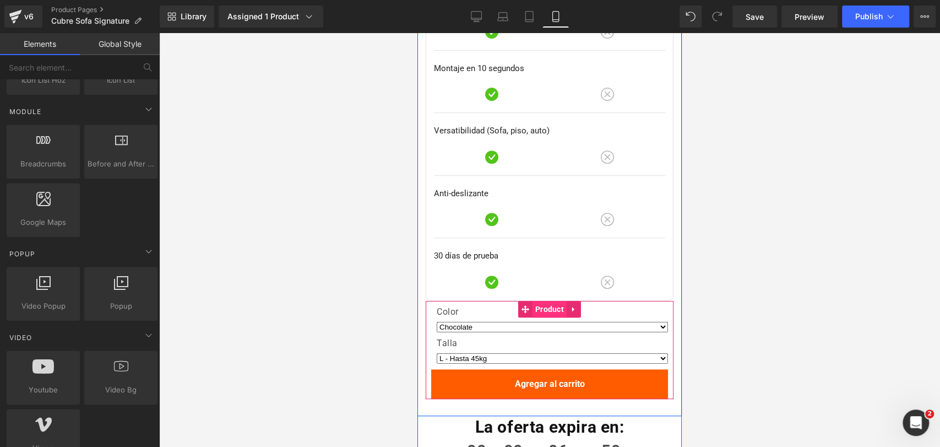
click at [558, 301] on span "Product" at bounding box center [550, 309] width 34 height 17
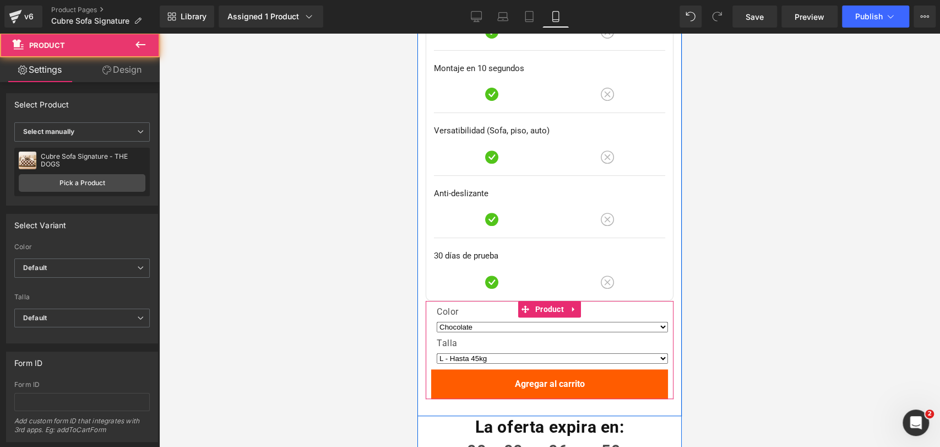
click at [570, 305] on icon at bounding box center [574, 309] width 8 height 8
drag, startPoint x: 575, startPoint y: 269, endPoint x: 598, endPoint y: 220, distance: 54.7
click at [575, 301] on link at bounding box center [581, 309] width 14 height 17
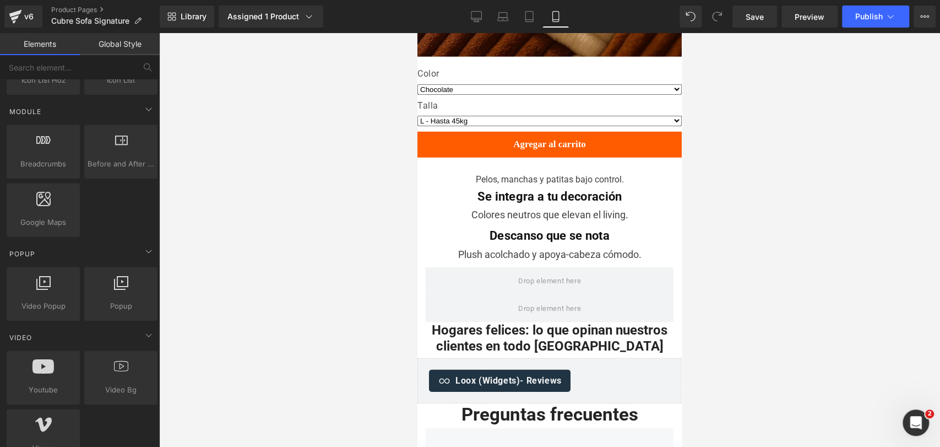
scroll to position [2066, 0]
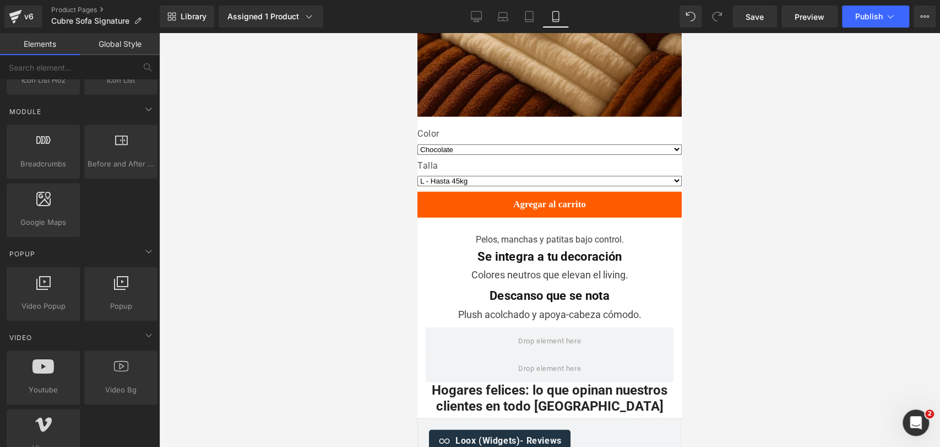
click at [531, 249] on div "Se integra a tu decoración Heading" at bounding box center [550, 257] width 264 height 16
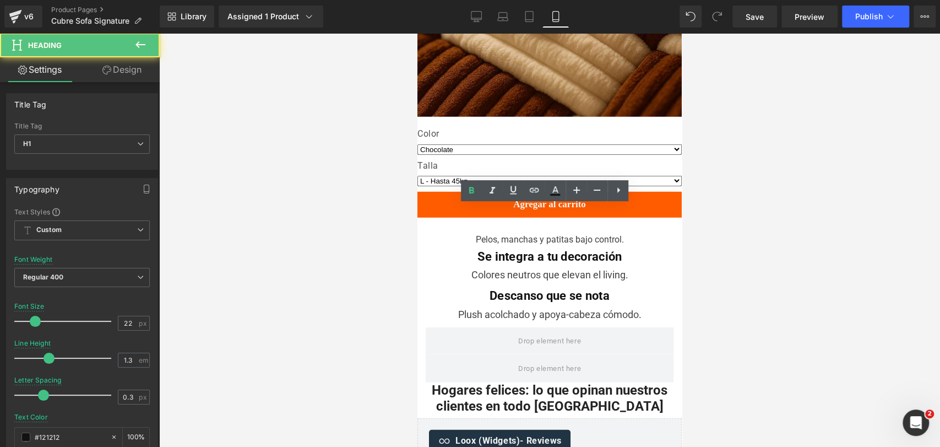
click at [754, 204] on div at bounding box center [549, 240] width 781 height 414
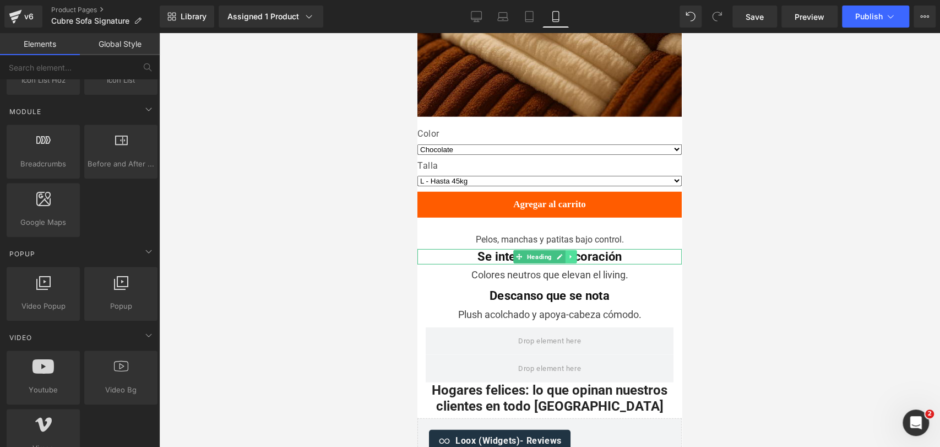
click at [566, 250] on link at bounding box center [571, 256] width 12 height 13
click at [574, 253] on icon at bounding box center [577, 256] width 6 height 7
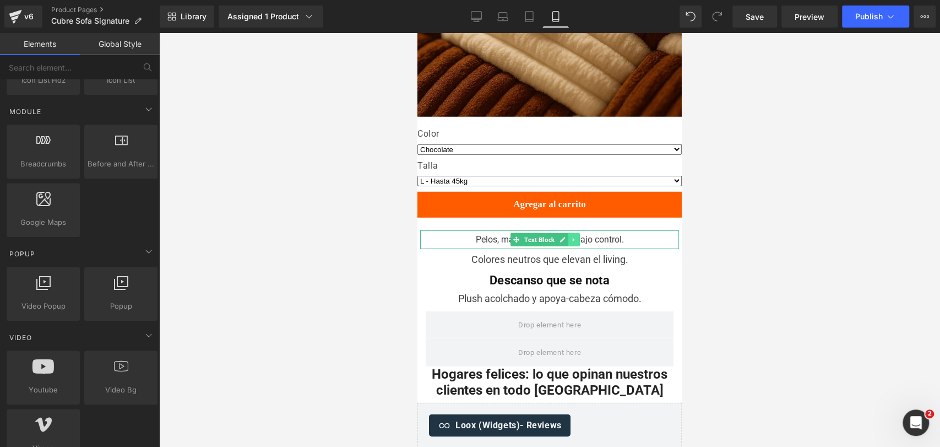
click at [572, 236] on icon at bounding box center [574, 239] width 6 height 7
click at [579, 236] on icon at bounding box center [580, 239] width 6 height 6
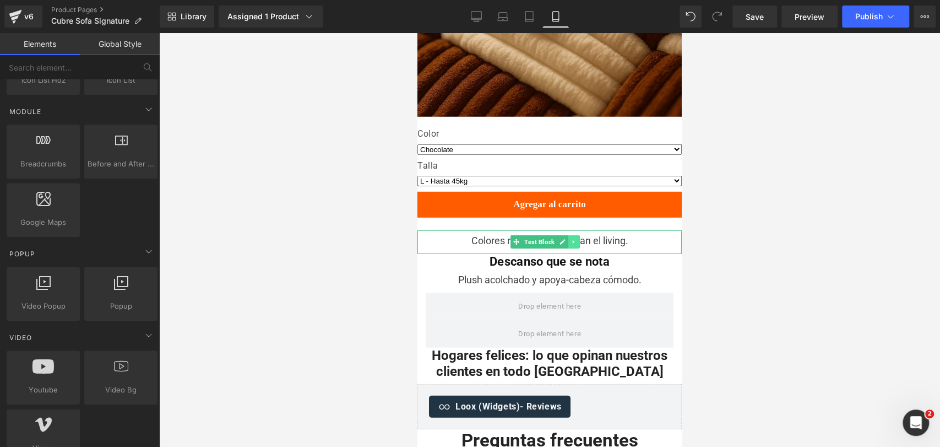
click at [571, 239] on icon at bounding box center [574, 242] width 6 height 7
click at [582, 239] on icon at bounding box center [580, 242] width 6 height 6
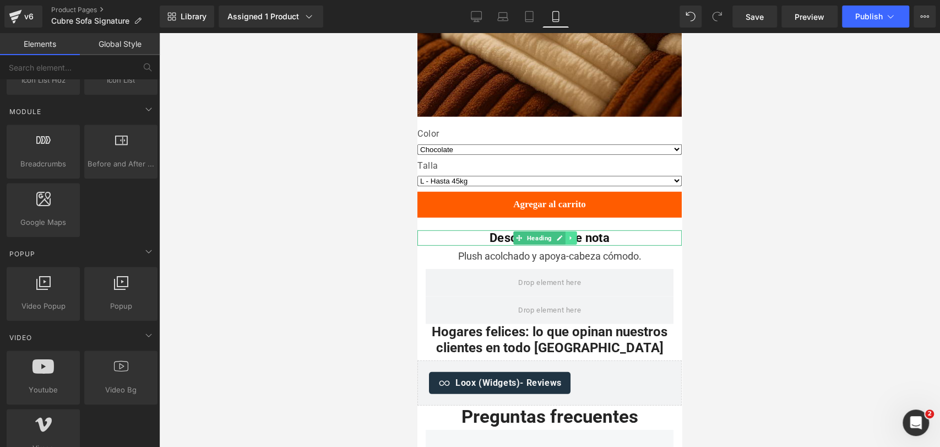
click at [575, 231] on link at bounding box center [571, 237] width 12 height 13
click at [579, 235] on icon at bounding box center [577, 238] width 6 height 6
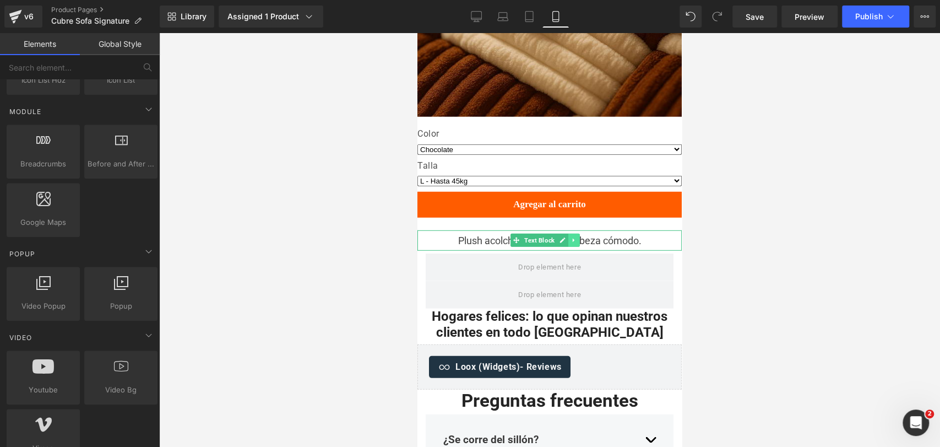
click at [572, 237] on icon at bounding box center [574, 240] width 6 height 7
click at [576, 234] on link at bounding box center [580, 240] width 12 height 13
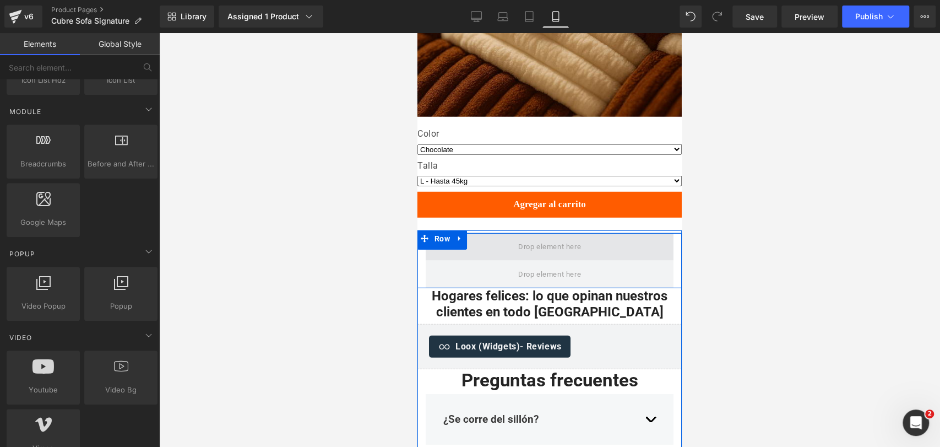
click at [548, 237] on span at bounding box center [550, 246] width 71 height 18
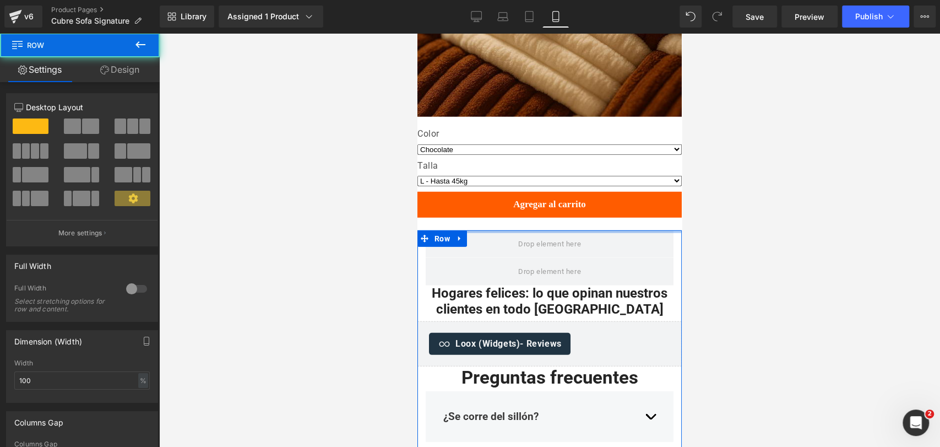
drag, startPoint x: 510, startPoint y: 188, endPoint x: 509, endPoint y: 177, distance: 11.1
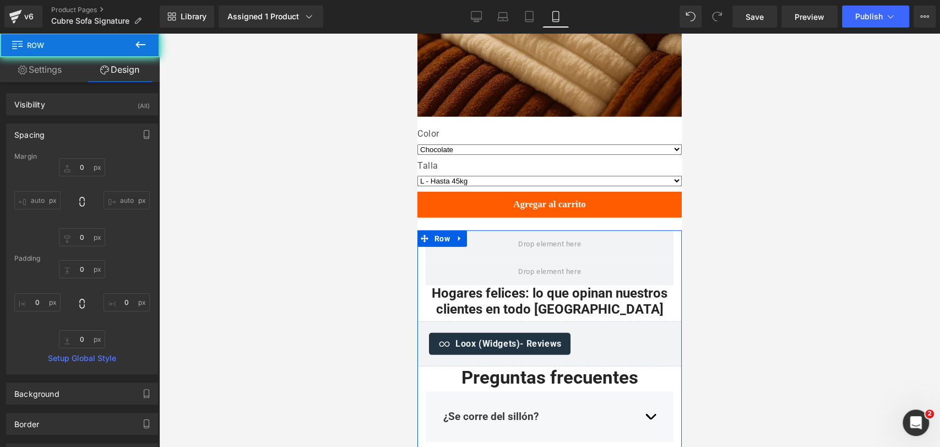
click at [815, 187] on div at bounding box center [549, 240] width 781 height 414
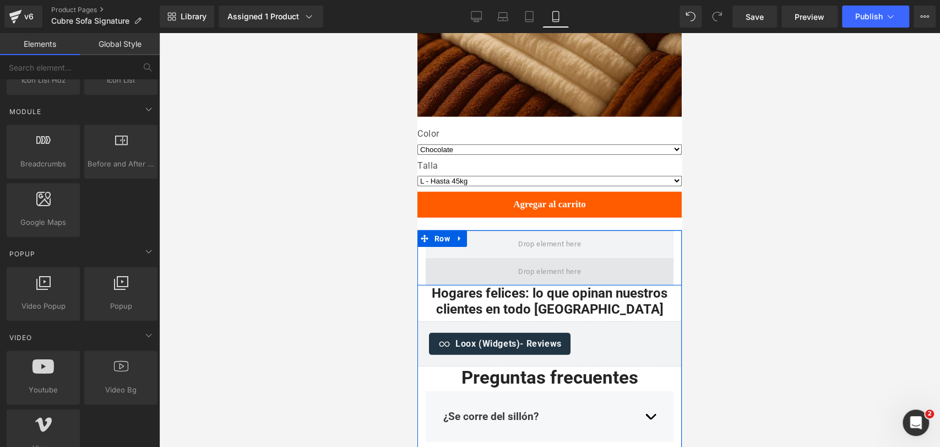
click at [531, 262] on span at bounding box center [550, 271] width 71 height 18
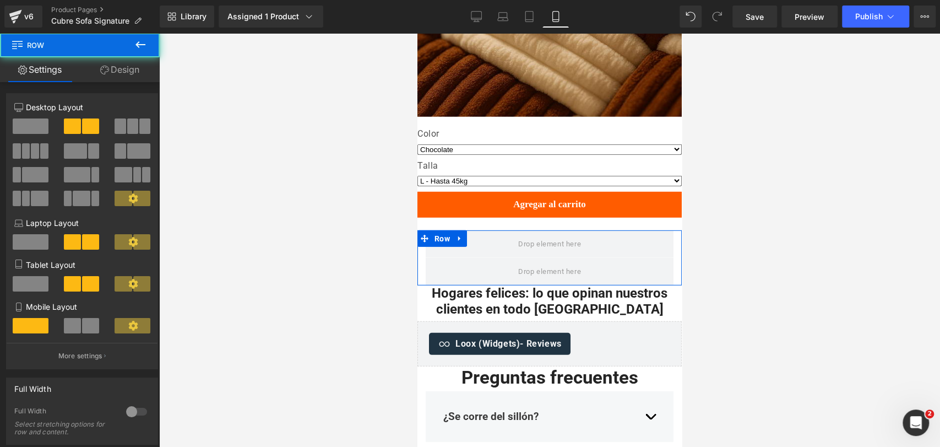
click at [137, 73] on link "Design" at bounding box center [120, 69] width 80 height 25
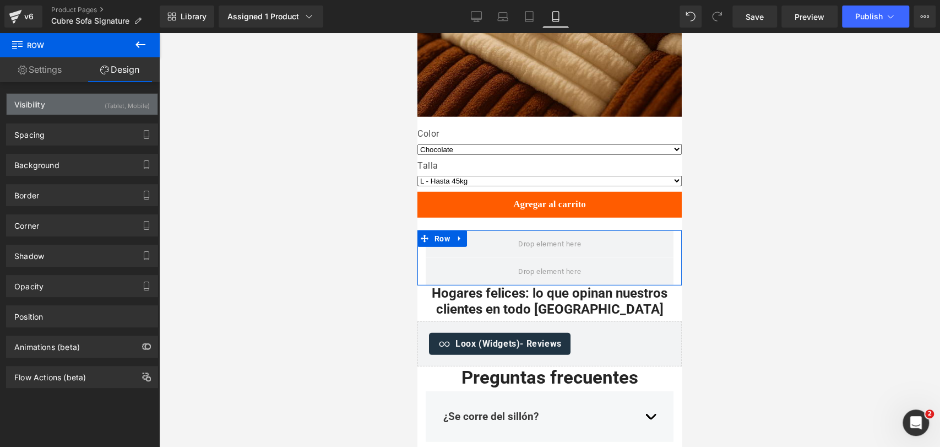
click at [121, 98] on div "(Tablet, Mobile)" at bounding box center [127, 103] width 45 height 18
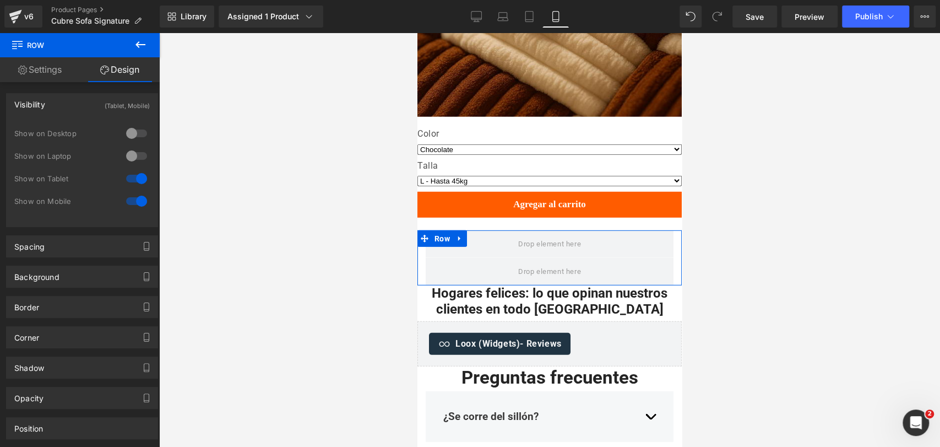
click at [137, 194] on div at bounding box center [136, 201] width 26 height 18
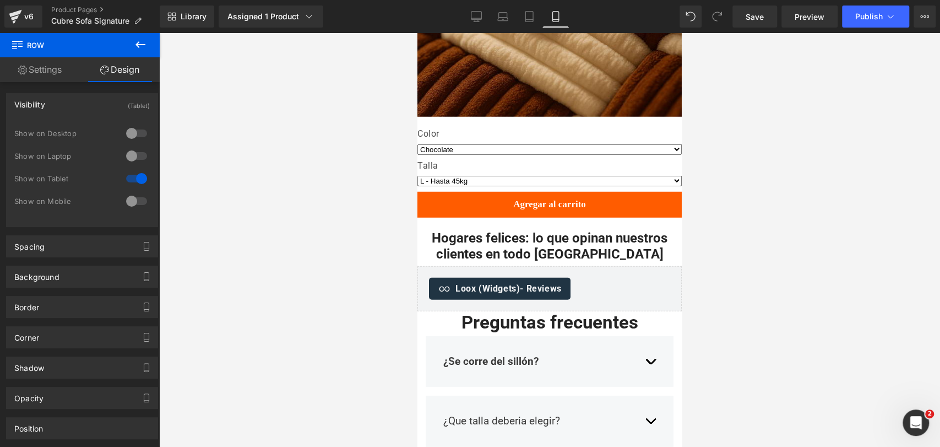
click at [728, 144] on div at bounding box center [549, 240] width 781 height 414
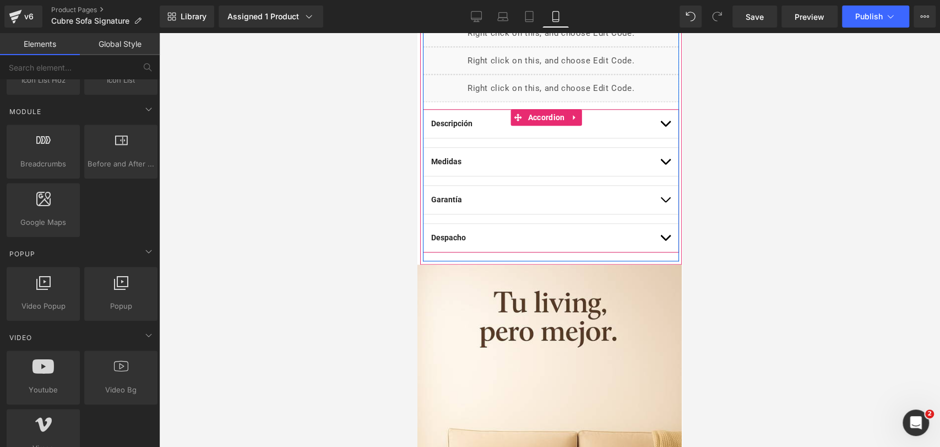
scroll to position [657, 0]
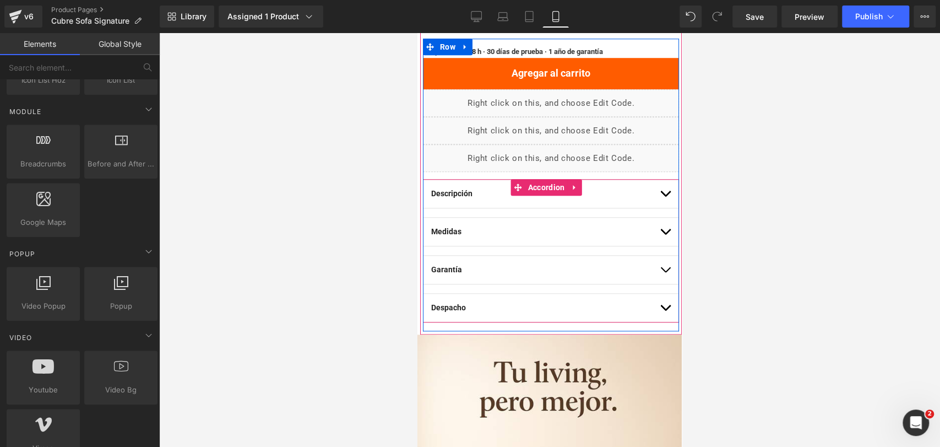
click at [660, 191] on button "button" at bounding box center [665, 194] width 11 height 28
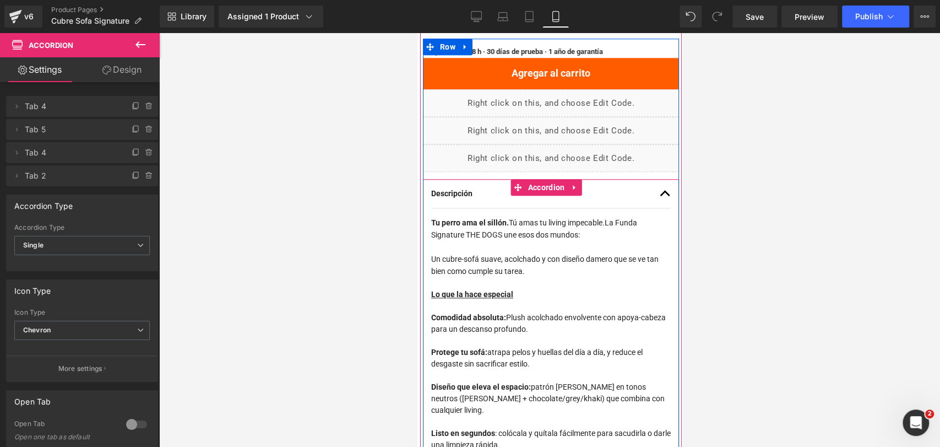
scroll to position [718, 0]
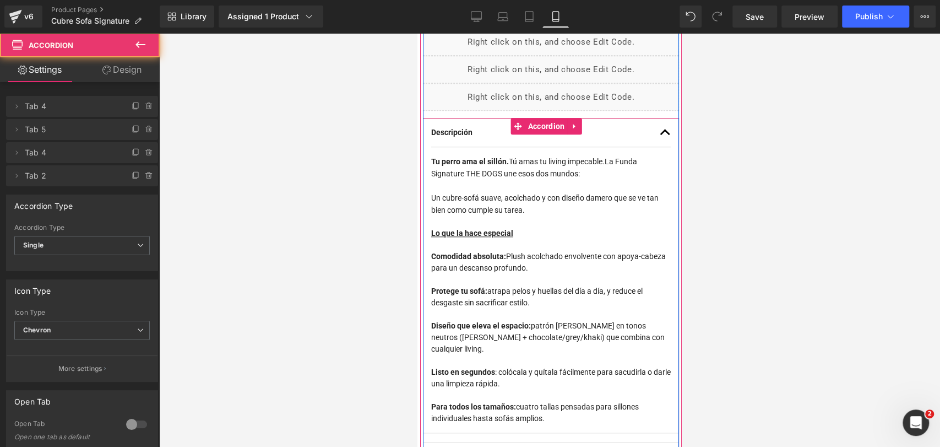
click at [661, 132] on button "button" at bounding box center [665, 132] width 11 height 28
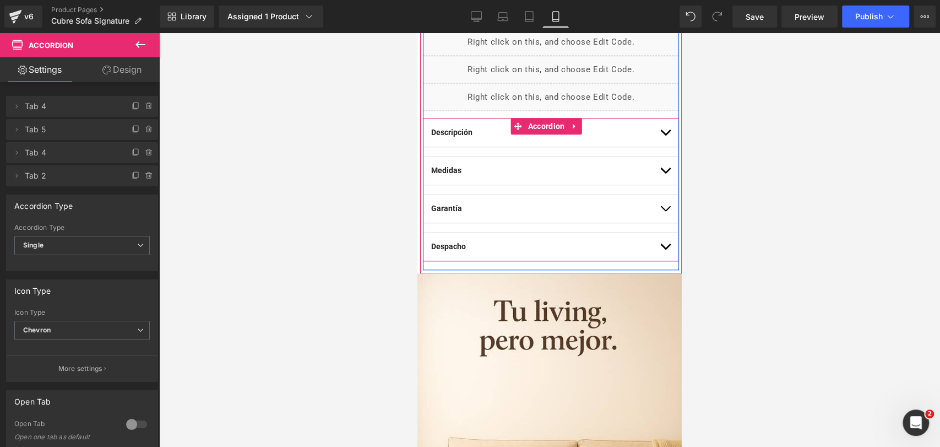
click at [666, 173] on span "button" at bounding box center [666, 173] width 0 height 0
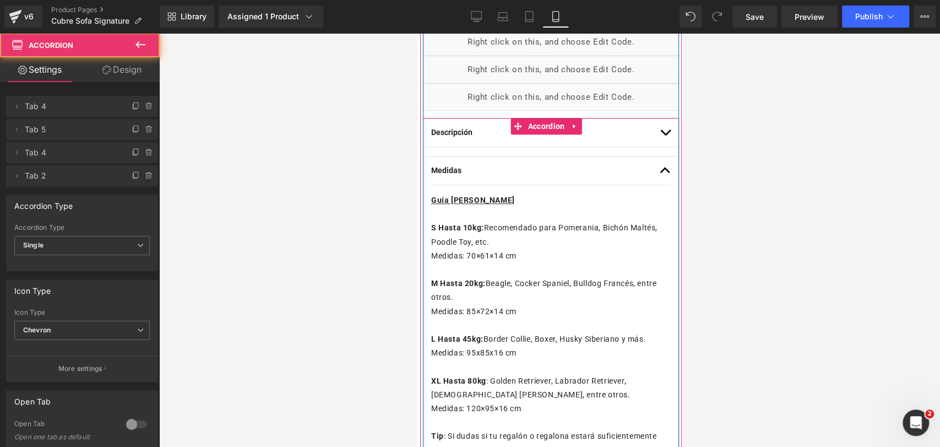
click at [666, 173] on span "button" at bounding box center [666, 173] width 0 height 0
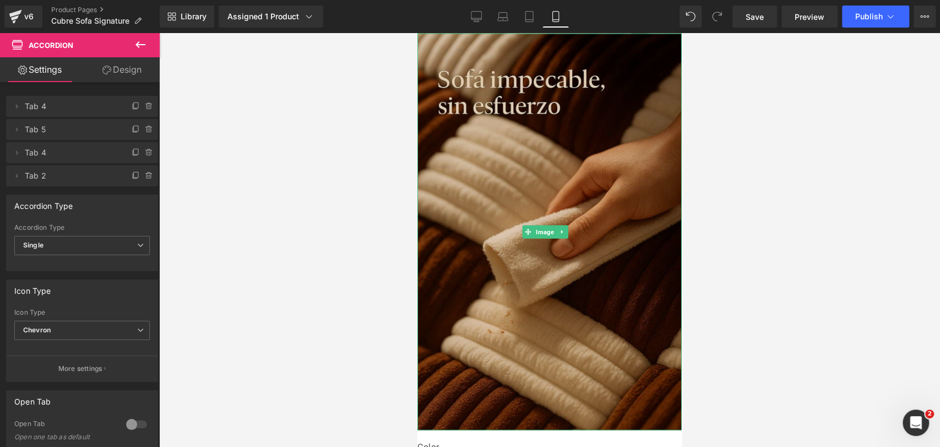
scroll to position [1637, 0]
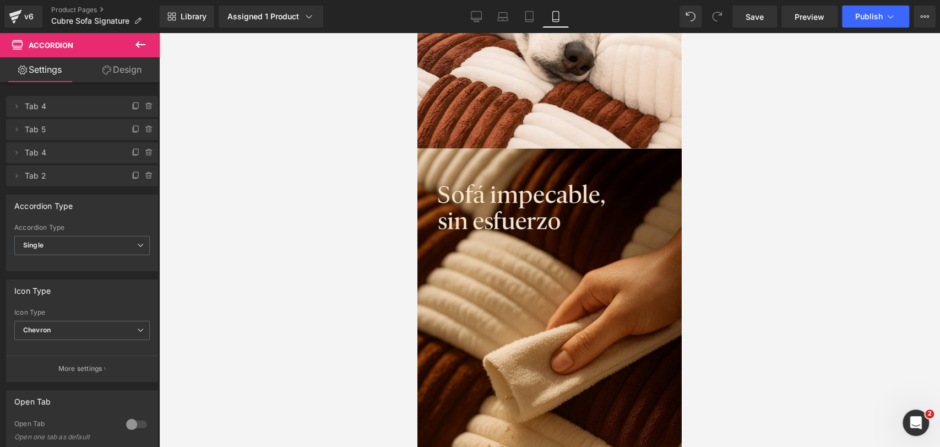
click at [138, 39] on icon at bounding box center [140, 44] width 13 height 13
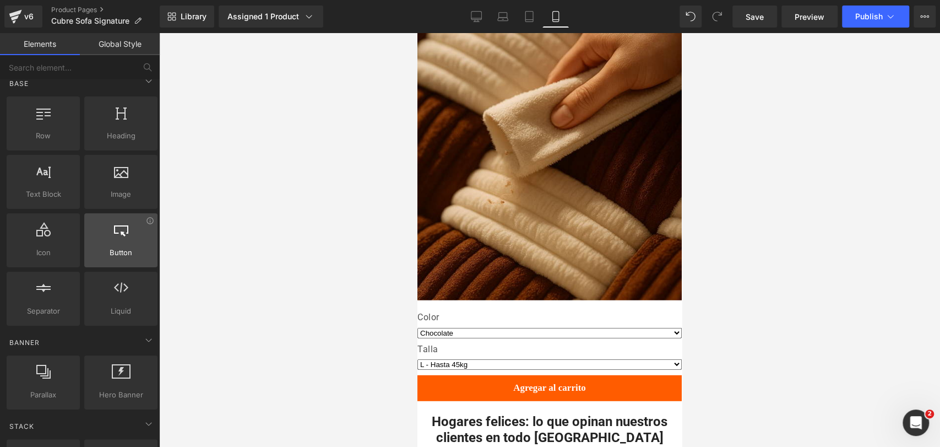
scroll to position [0, 0]
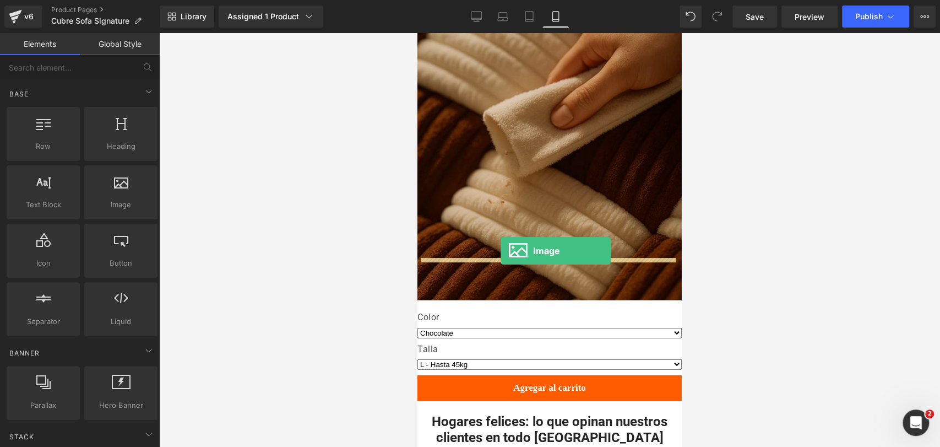
drag, startPoint x: 540, startPoint y: 221, endPoint x: 501, endPoint y: 251, distance: 49.1
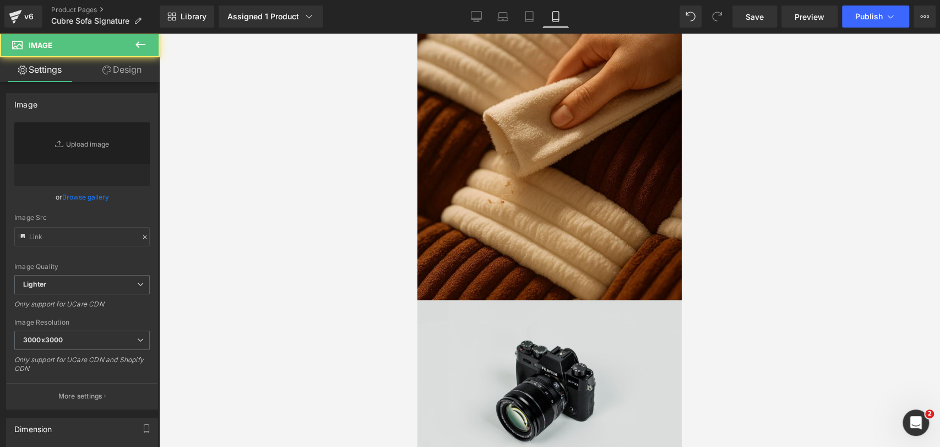
type input "//[DOMAIN_NAME][URL]"
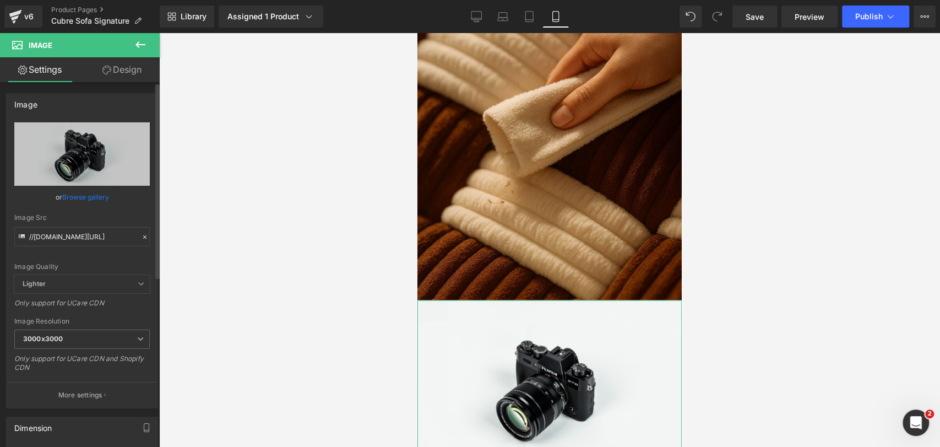
click at [88, 193] on link "Browse gallery" at bounding box center [85, 196] width 47 height 19
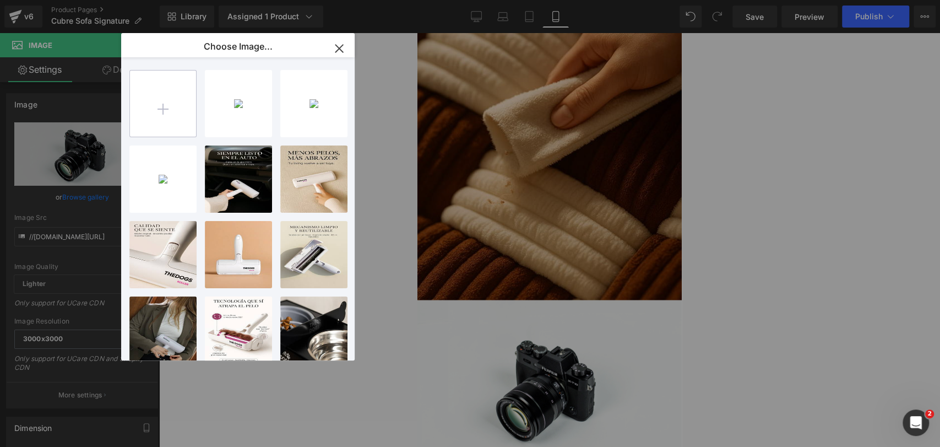
click at [158, 122] on input "file" at bounding box center [163, 104] width 66 height 66
type input "C:\fakepath\20250920_1020_Tríptico Editorial Premium_remix_01k5kme893ffj9vnyybc…"
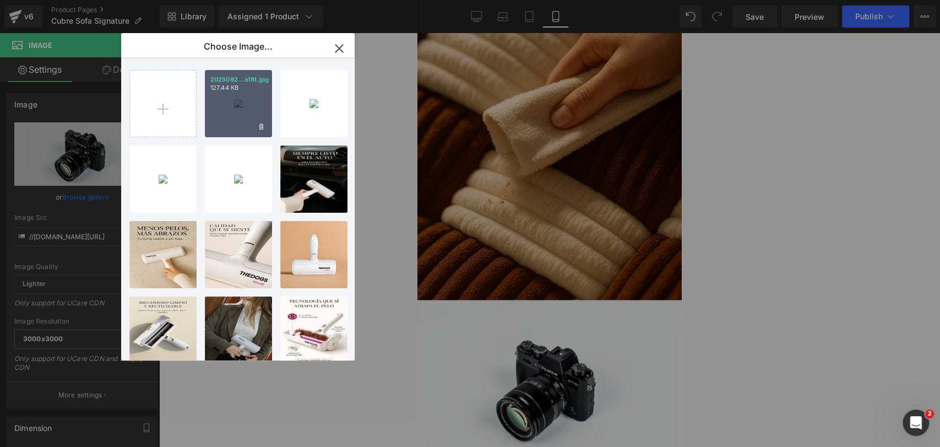
click at [252, 122] on div "2025092...a18t.jpg 127.44 KB" at bounding box center [238, 103] width 67 height 67
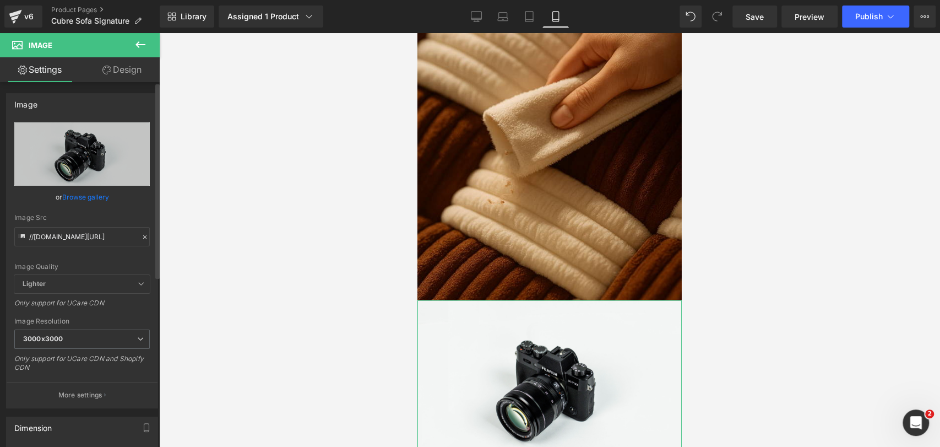
click at [103, 189] on link "Browse gallery" at bounding box center [85, 196] width 47 height 19
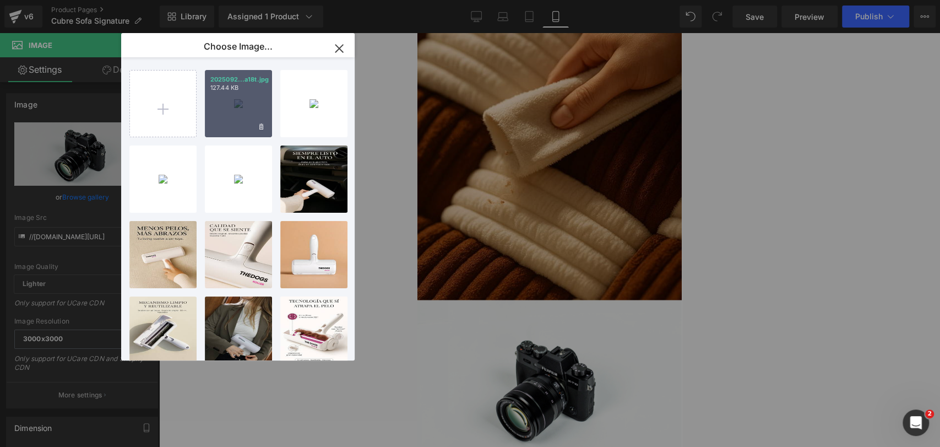
click at [237, 106] on div "2025092...a18t.jpg 127.44 KB" at bounding box center [238, 103] width 67 height 67
type input "[URL][DOMAIN_NAME]"
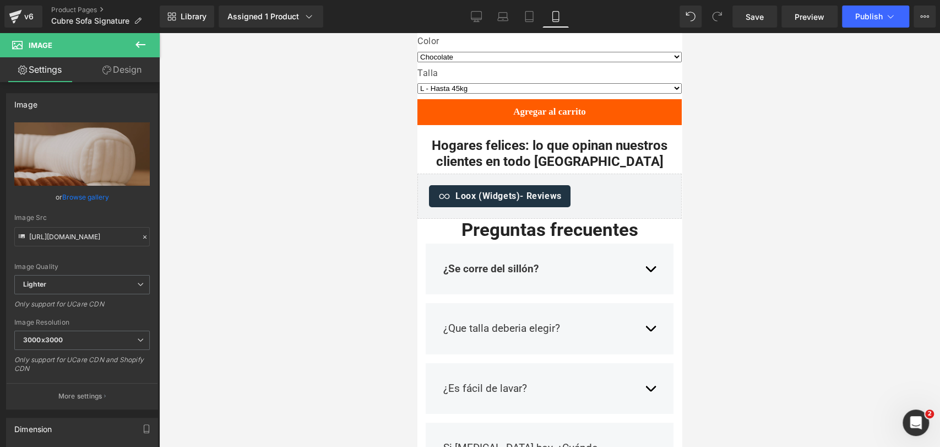
scroll to position [2555, 0]
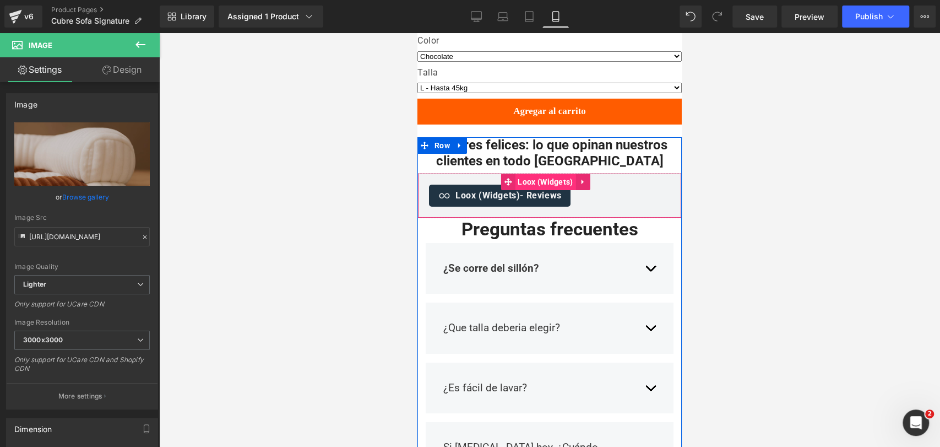
click at [542, 174] on span "Loox (Widgets)" at bounding box center [545, 182] width 61 height 17
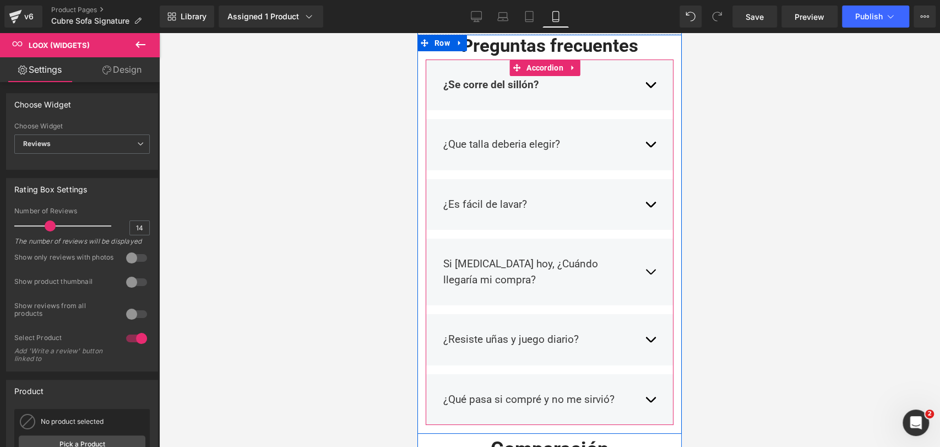
scroll to position [2678, 0]
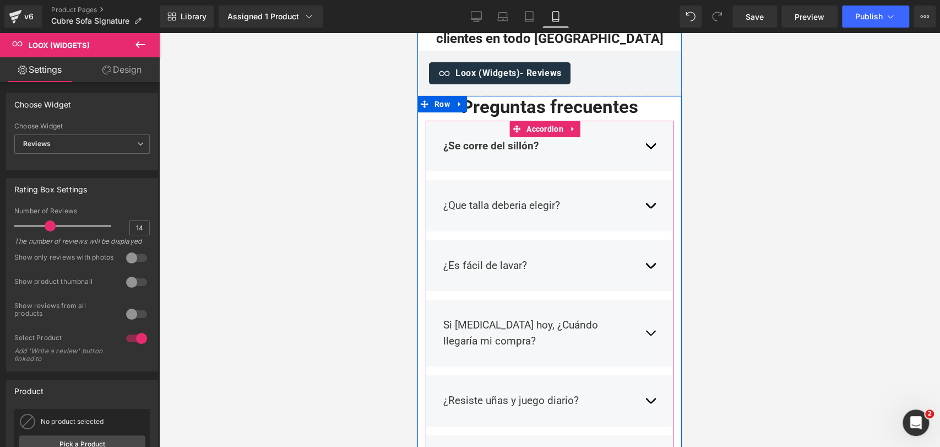
click at [645, 250] on button "button" at bounding box center [650, 266] width 11 height 33
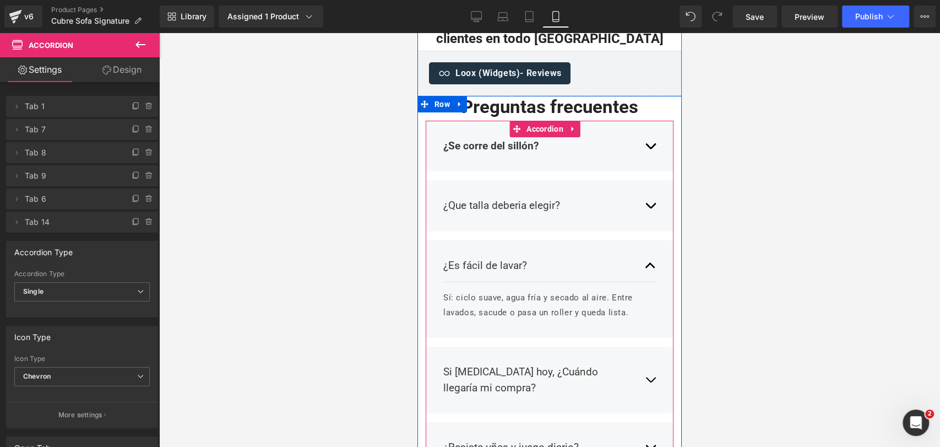
click at [646, 250] on button "button" at bounding box center [650, 266] width 11 height 33
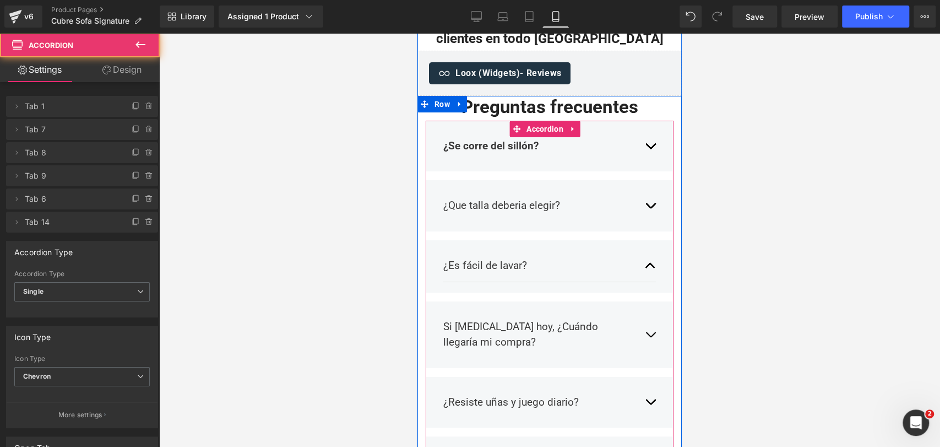
click at [646, 190] on button "button" at bounding box center [650, 206] width 11 height 33
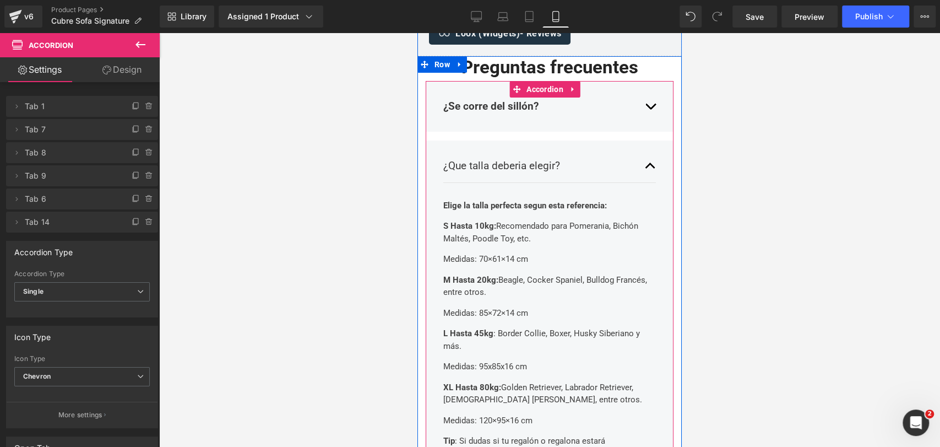
scroll to position [2739, 0]
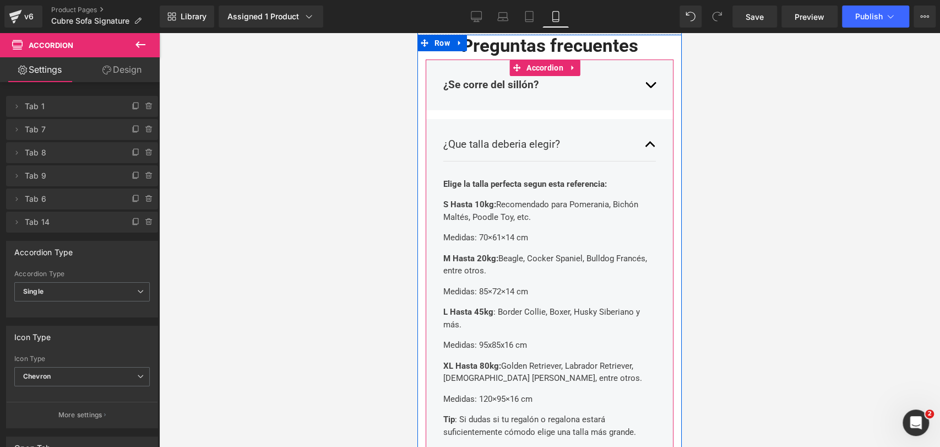
click at [645, 128] on button "button" at bounding box center [650, 144] width 11 height 33
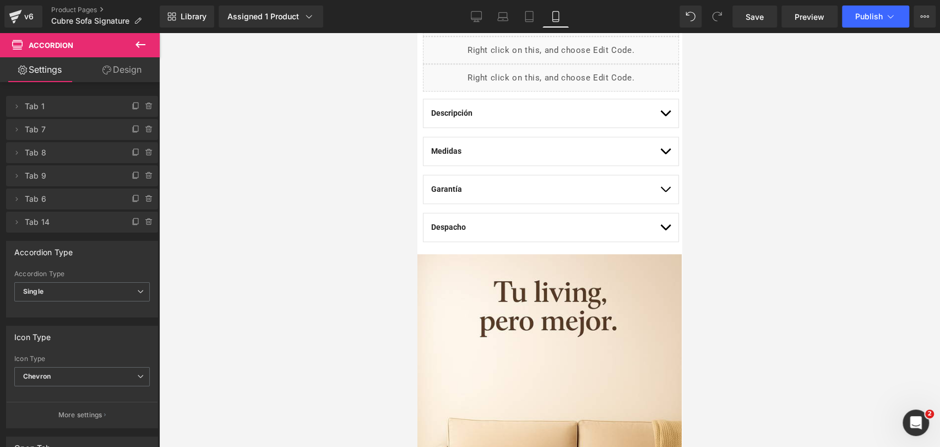
scroll to position [921, 0]
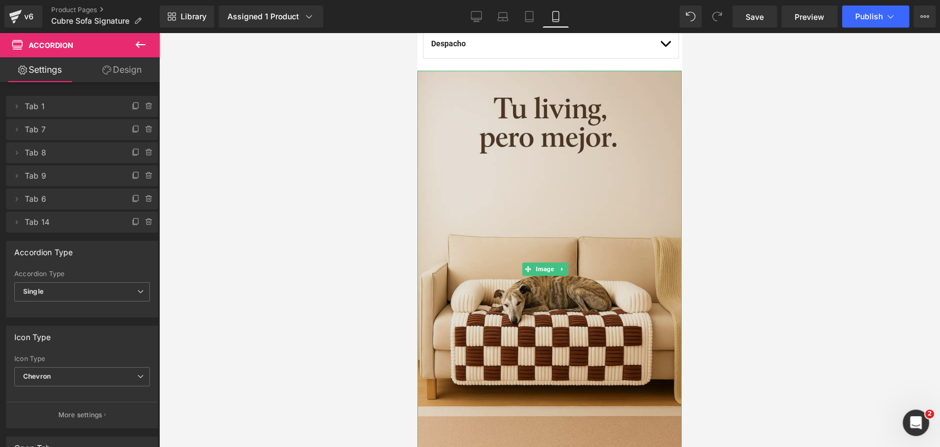
click at [574, 182] on img at bounding box center [550, 269] width 264 height 397
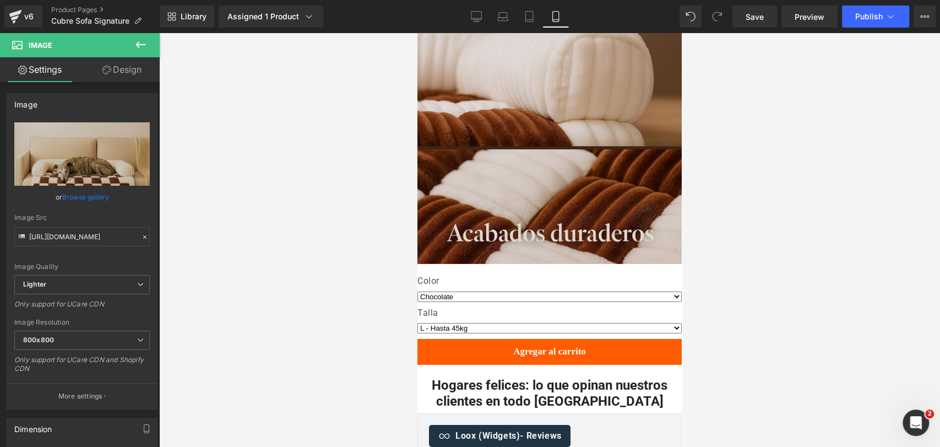
scroll to position [2376, 0]
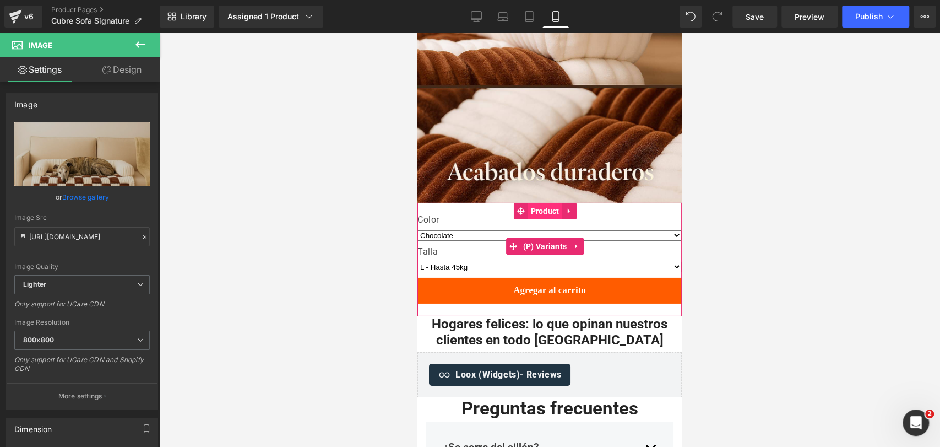
click at [544, 203] on span "Product" at bounding box center [545, 211] width 34 height 17
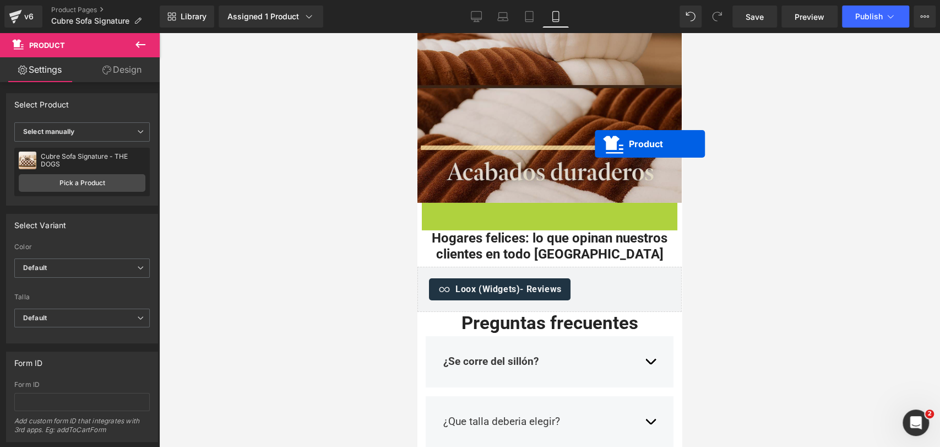
drag, startPoint x: 513, startPoint y: 157, endPoint x: 595, endPoint y: 144, distance: 82.6
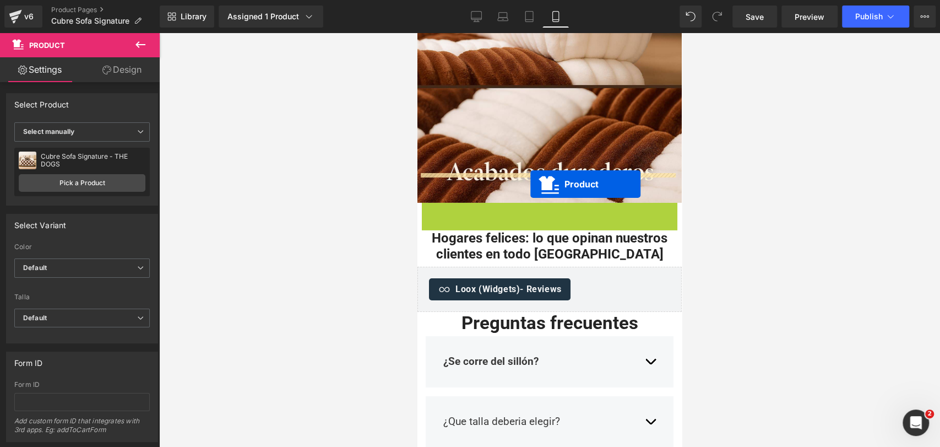
drag, startPoint x: 523, startPoint y: 153, endPoint x: 531, endPoint y: 184, distance: 32.2
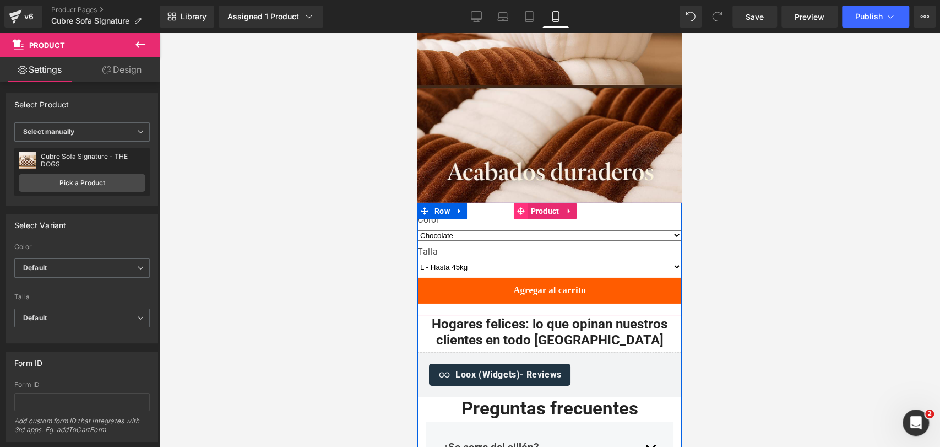
click at [517, 207] on icon at bounding box center [521, 211] width 8 height 8
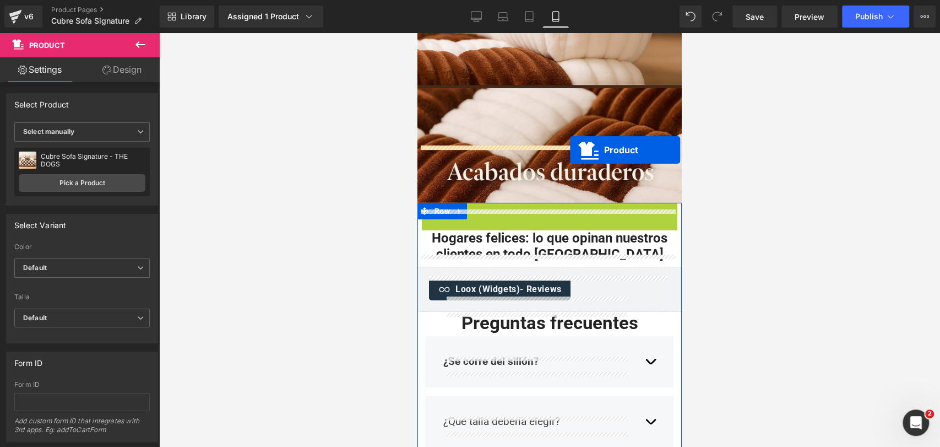
drag, startPoint x: 516, startPoint y: 155, endPoint x: 568, endPoint y: 150, distance: 52.1
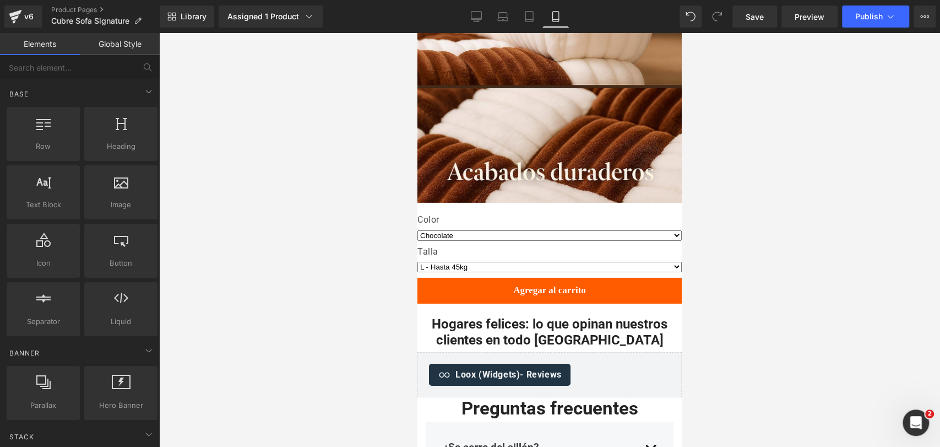
drag, startPoint x: 801, startPoint y: 165, endPoint x: 707, endPoint y: 171, distance: 93.3
click at [799, 168] on div at bounding box center [549, 240] width 781 height 414
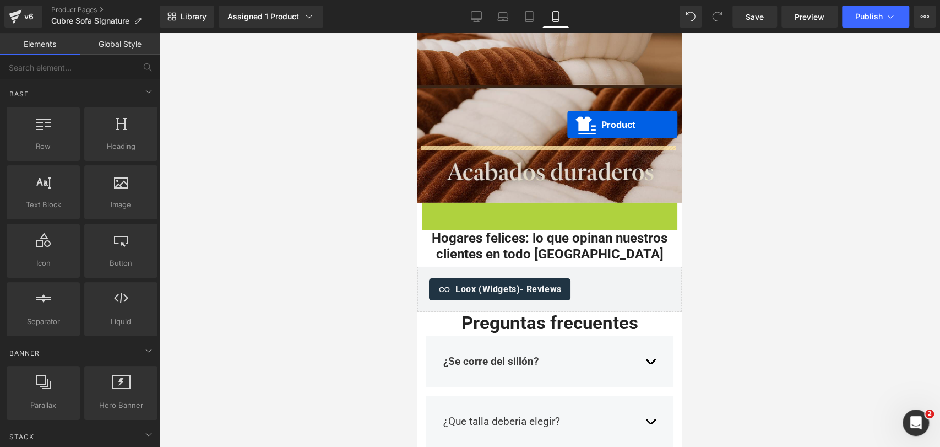
drag, startPoint x: 553, startPoint y: 141, endPoint x: 567, endPoint y: 125, distance: 22.2
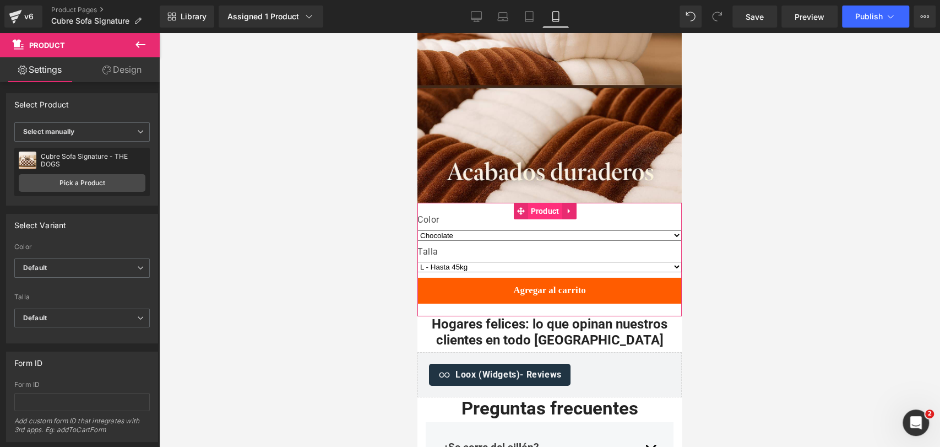
click at [547, 203] on span "Product" at bounding box center [545, 211] width 34 height 17
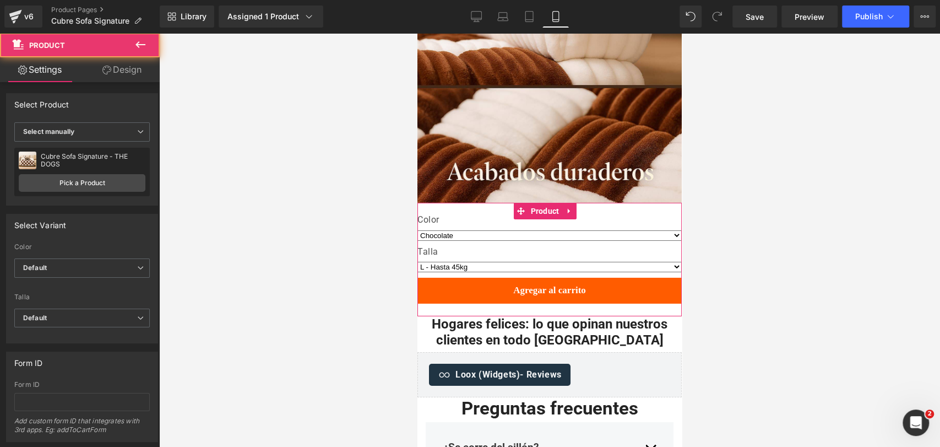
click at [156, 67] on link "Design" at bounding box center [122, 69] width 80 height 25
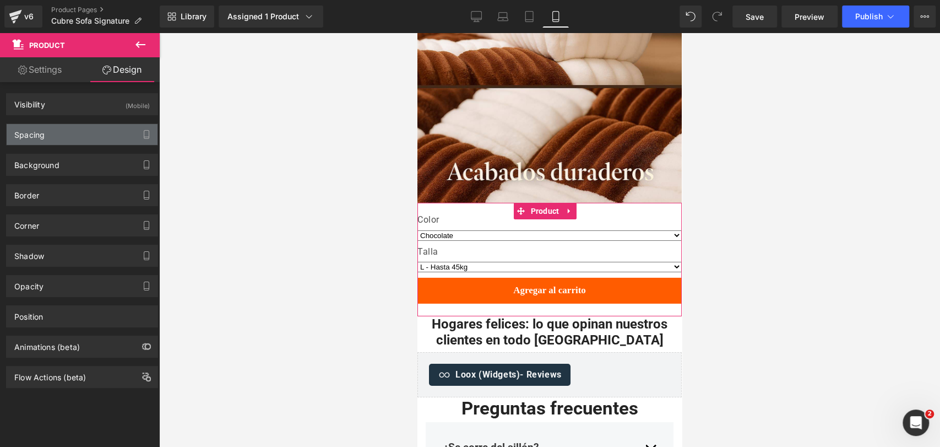
click at [83, 128] on div "Spacing" at bounding box center [82, 134] width 151 height 21
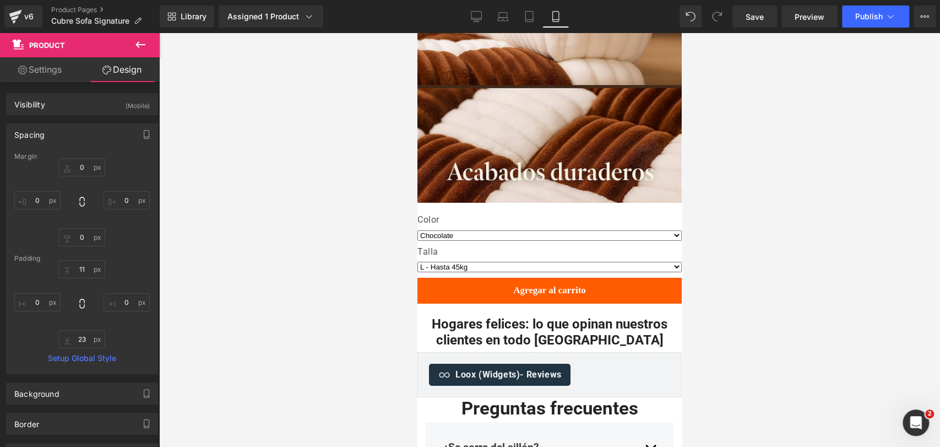
click at [772, 149] on div at bounding box center [549, 240] width 781 height 414
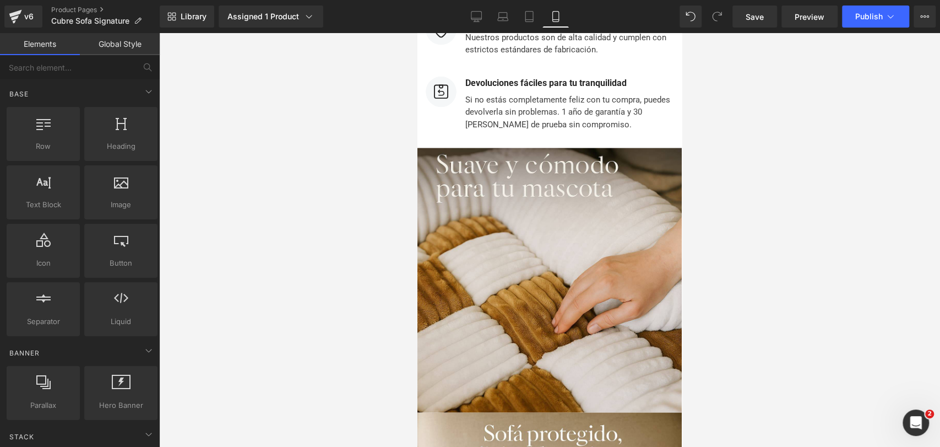
scroll to position [4152, 0]
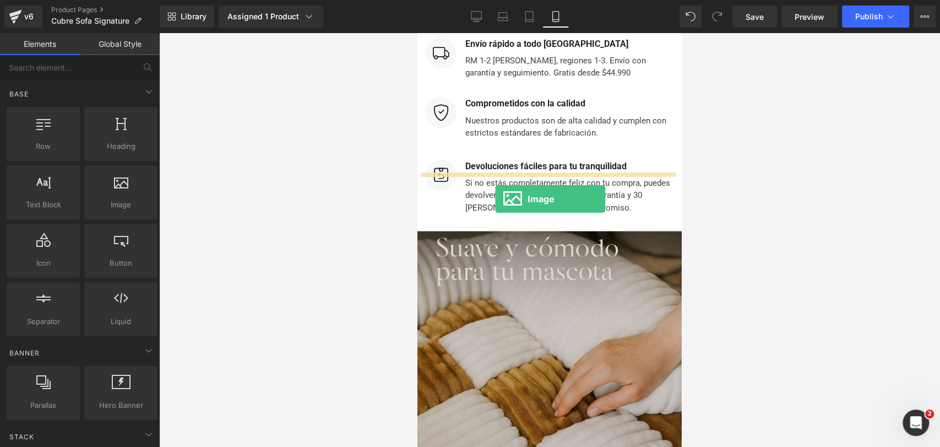
drag, startPoint x: 746, startPoint y: 237, endPoint x: 495, endPoint y: 199, distance: 253.5
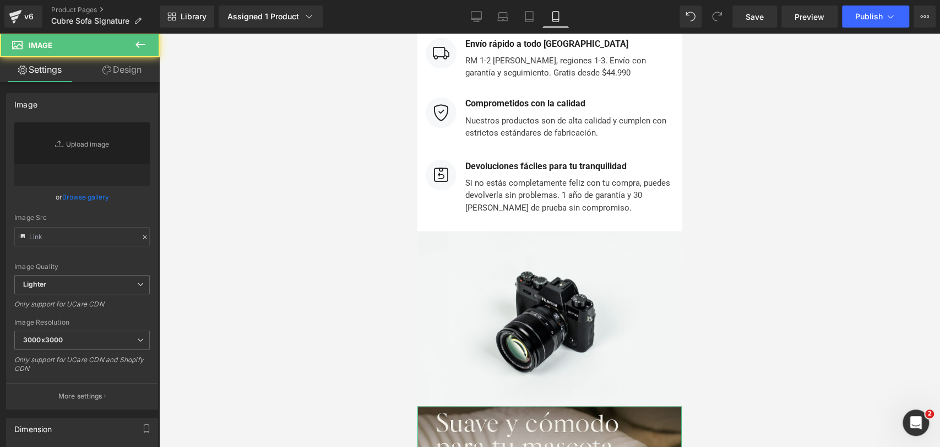
type input "//[DOMAIN_NAME][URL]"
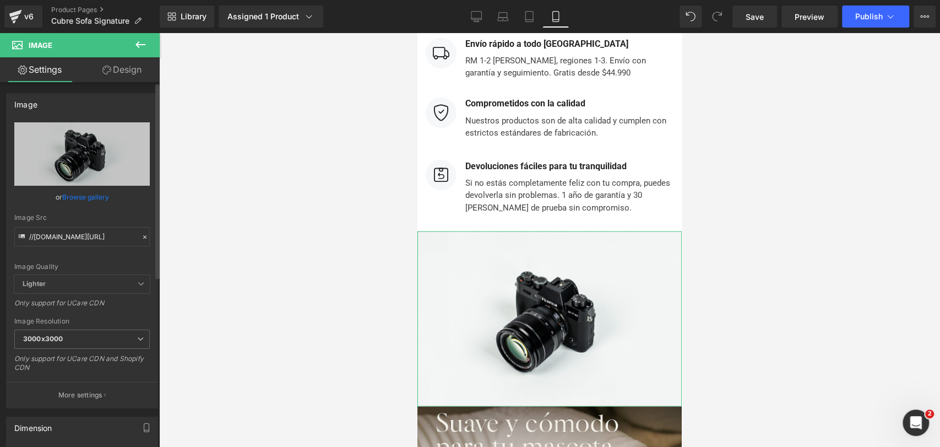
click at [74, 192] on link "Browse gallery" at bounding box center [85, 196] width 47 height 19
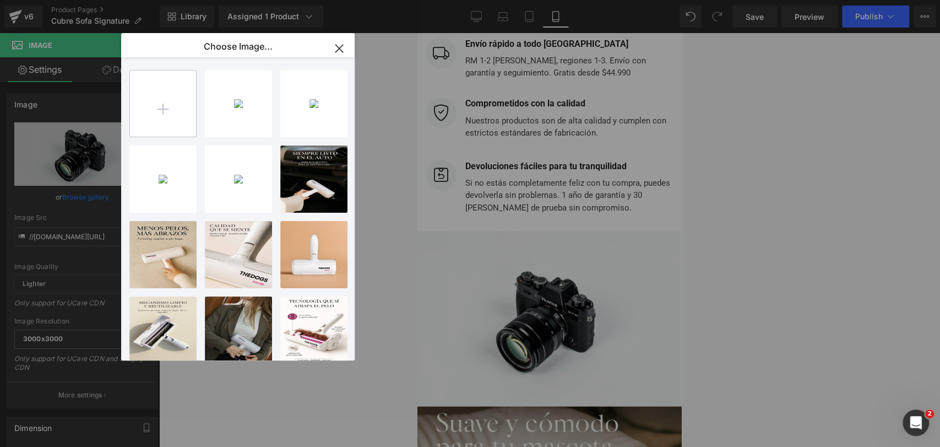
click at [163, 97] on input "file" at bounding box center [163, 104] width 66 height 66
type input "C:\fakepath\20250920_1036_Cubre Sofá Minimalista Escandinavo_remix_01k5knbghwek…"
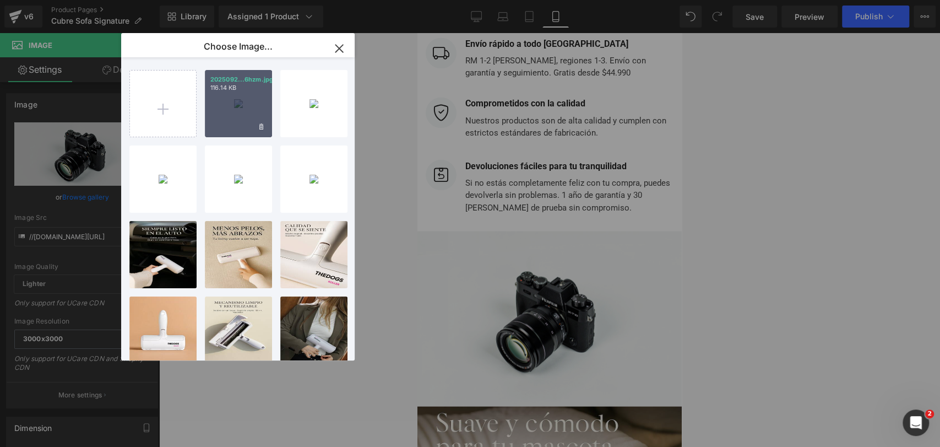
click at [240, 115] on div "2025092...6hzm.jpg 116.14 KB" at bounding box center [238, 103] width 67 height 67
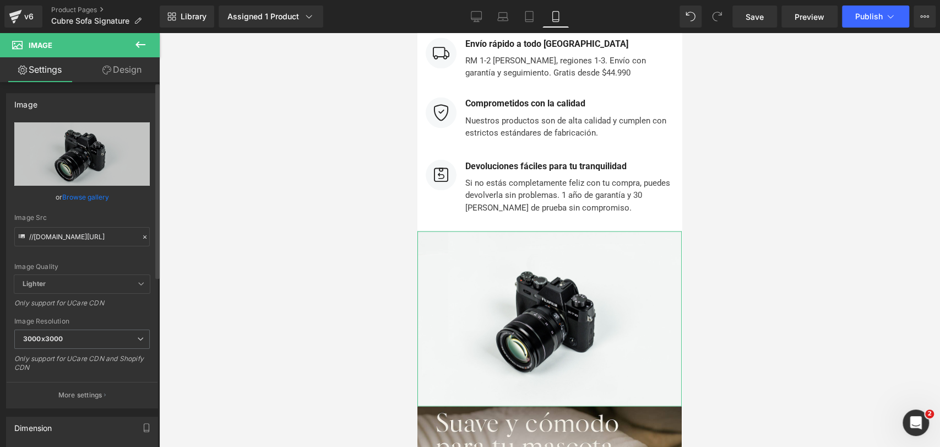
click at [101, 196] on link "Browse gallery" at bounding box center [85, 196] width 47 height 19
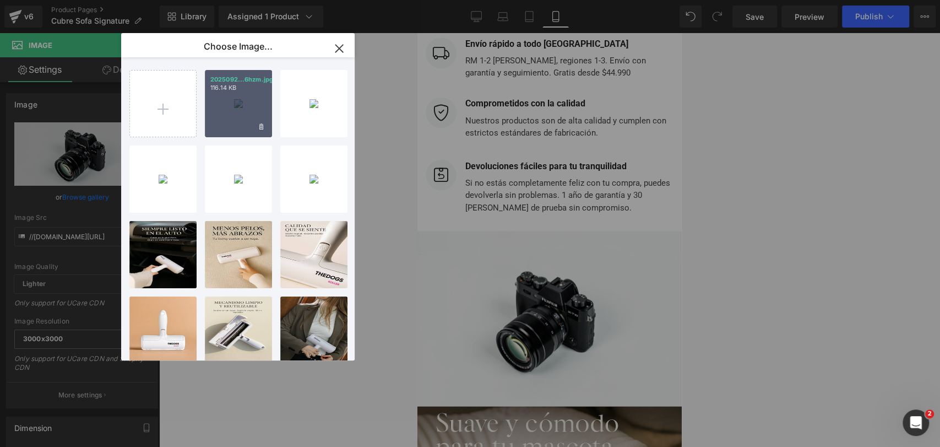
click at [255, 120] on div "2025092...6hzm.jpg 116.14 KB" at bounding box center [238, 103] width 67 height 67
type input "[URL][DOMAIN_NAME]"
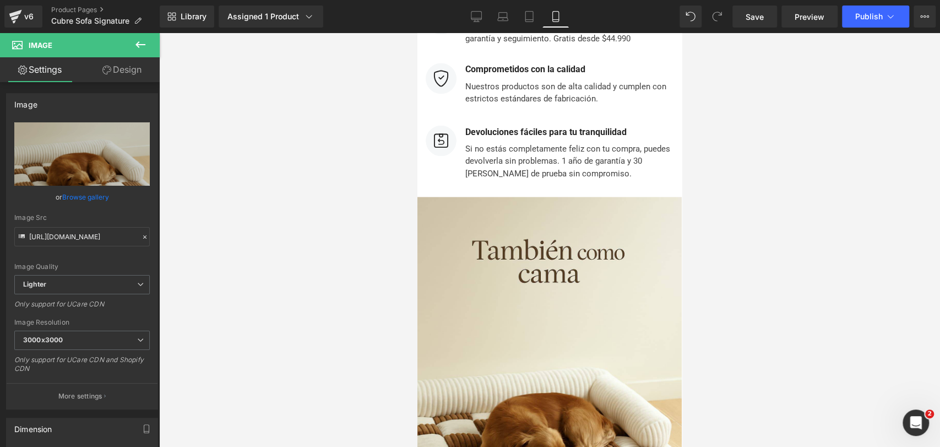
scroll to position [4213, 0]
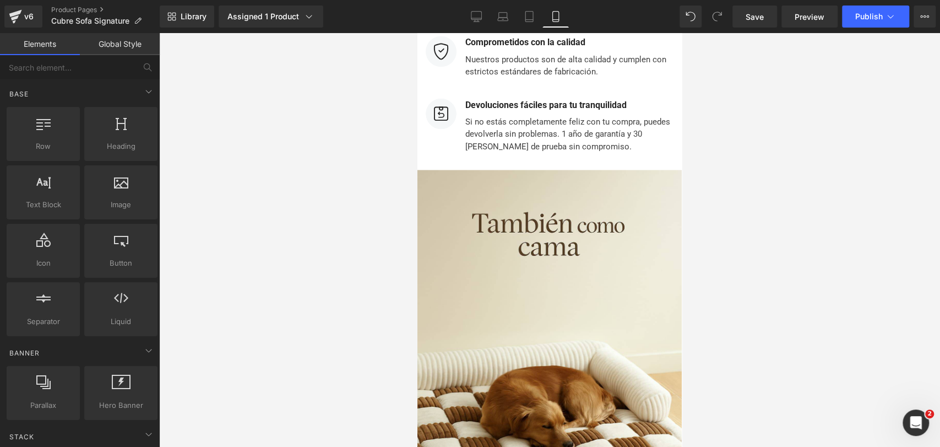
drag, startPoint x: 748, startPoint y: 166, endPoint x: 236, endPoint y: 119, distance: 514.6
click at [748, 166] on div at bounding box center [549, 240] width 781 height 414
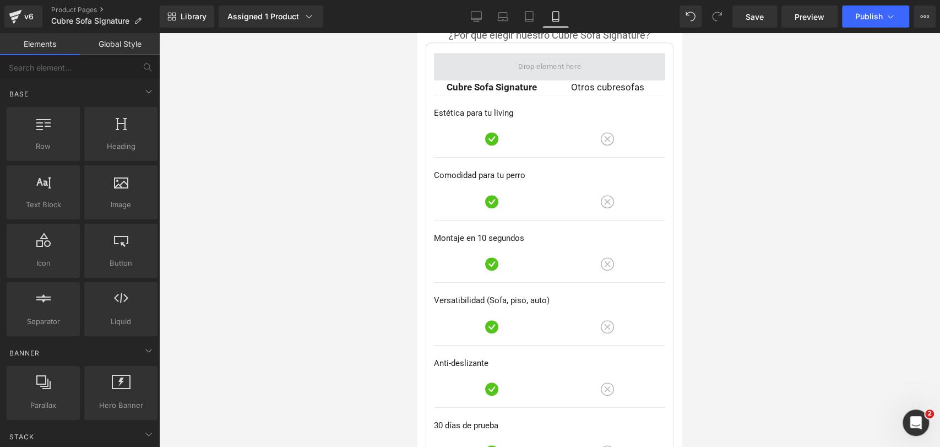
scroll to position [3050, 0]
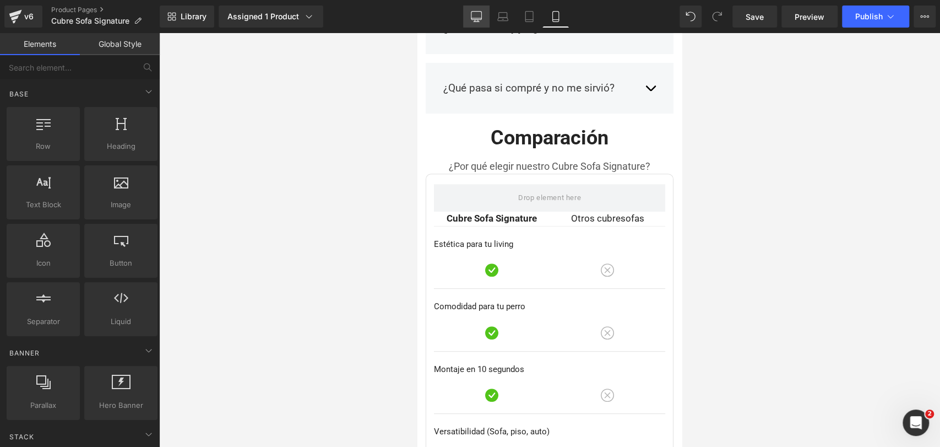
click at [486, 11] on link "Desktop" at bounding box center [476, 17] width 26 height 22
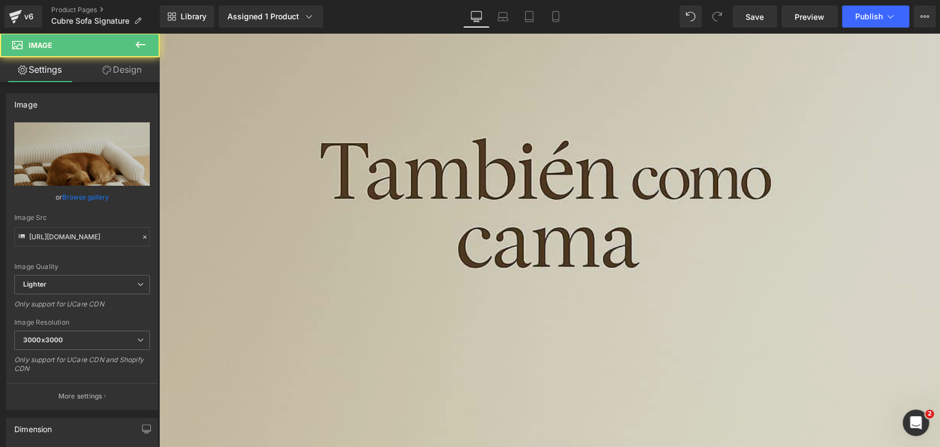
scroll to position [5067, 0]
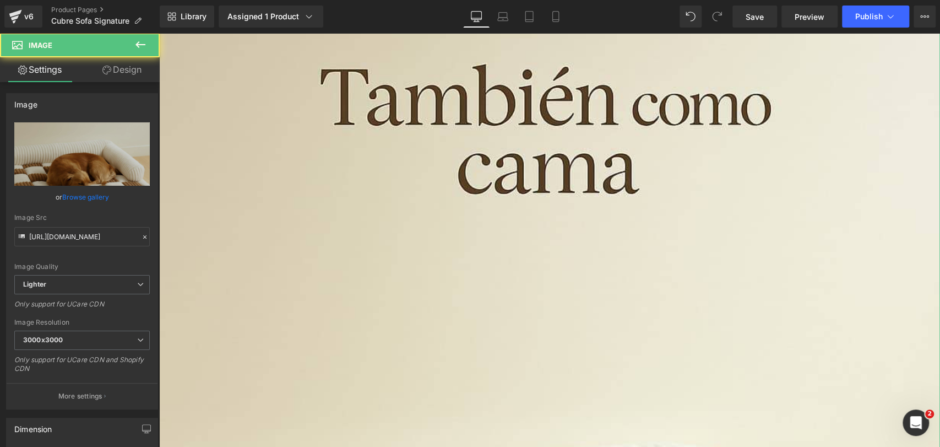
click at [145, 66] on link "Design" at bounding box center [122, 69] width 80 height 25
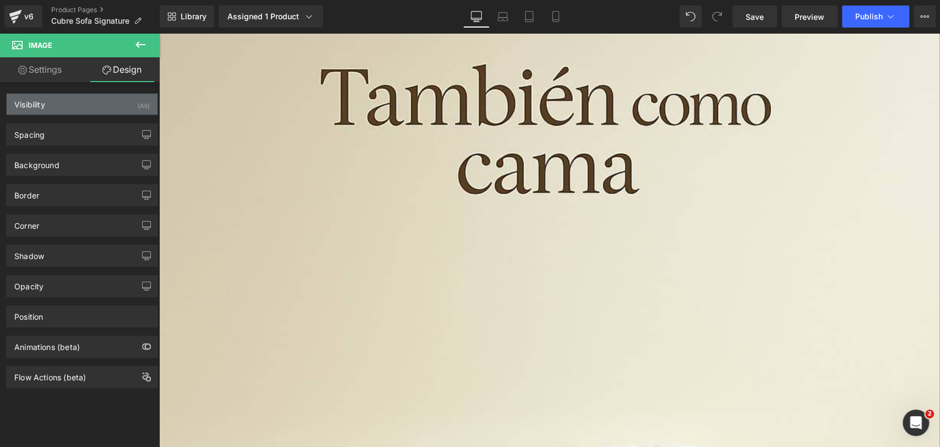
click at [111, 108] on div "Visibility (All)" at bounding box center [82, 104] width 151 height 21
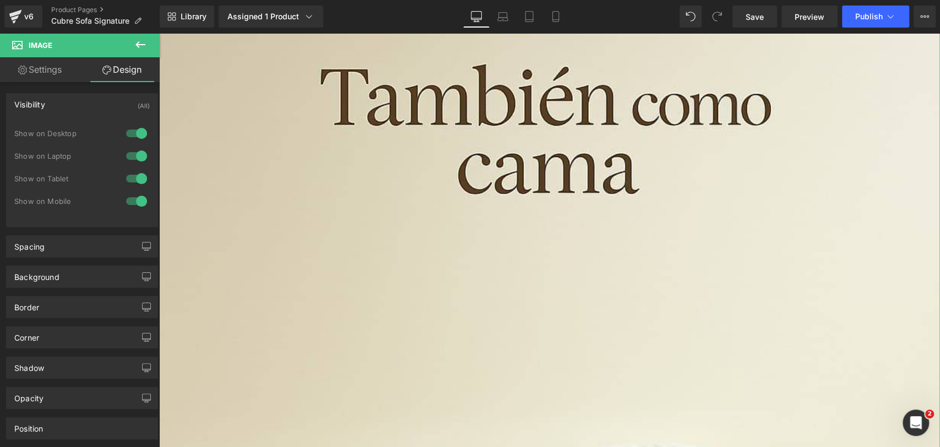
drag, startPoint x: 128, startPoint y: 129, endPoint x: 133, endPoint y: 152, distance: 23.3
click at [128, 131] on div at bounding box center [136, 134] width 26 height 18
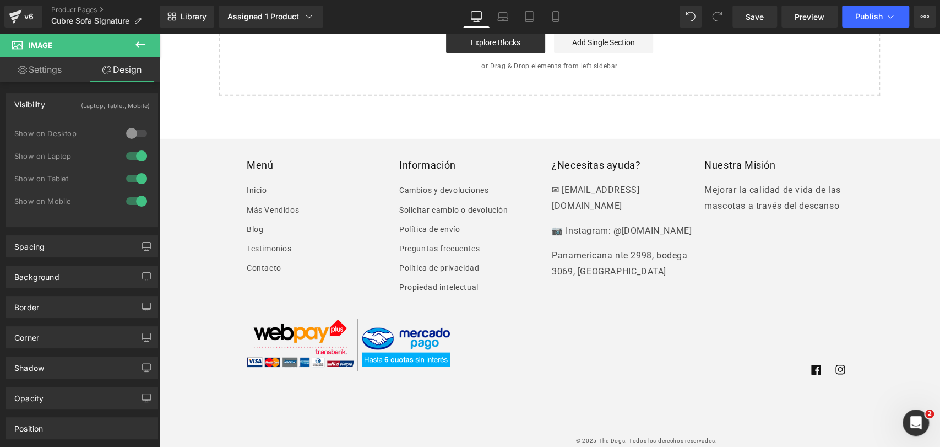
click at [135, 154] on div at bounding box center [136, 156] width 26 height 18
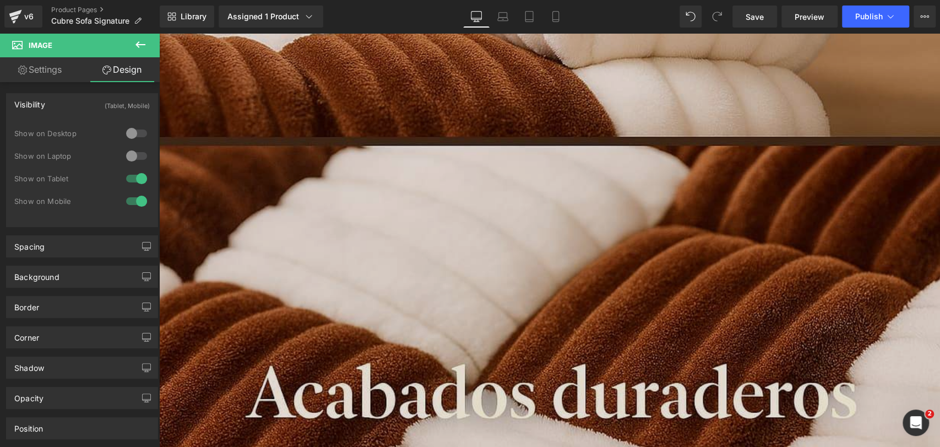
scroll to position [2425, 0]
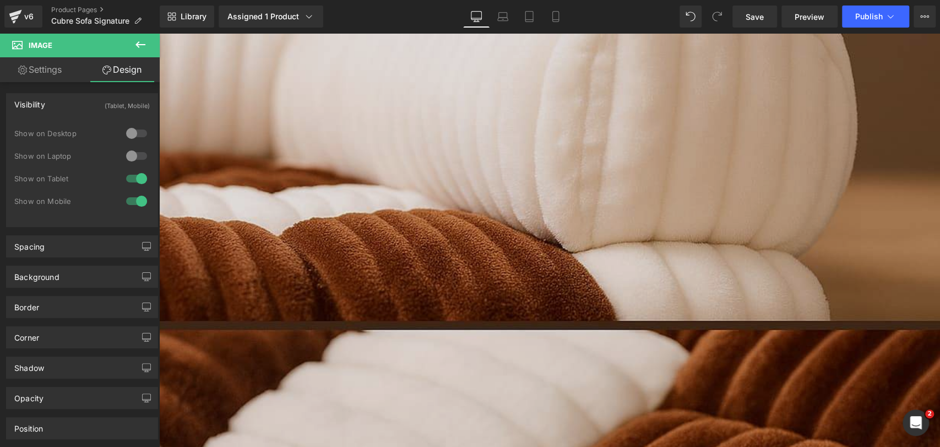
click at [623, 218] on img at bounding box center [549, 82] width 781 height 1172
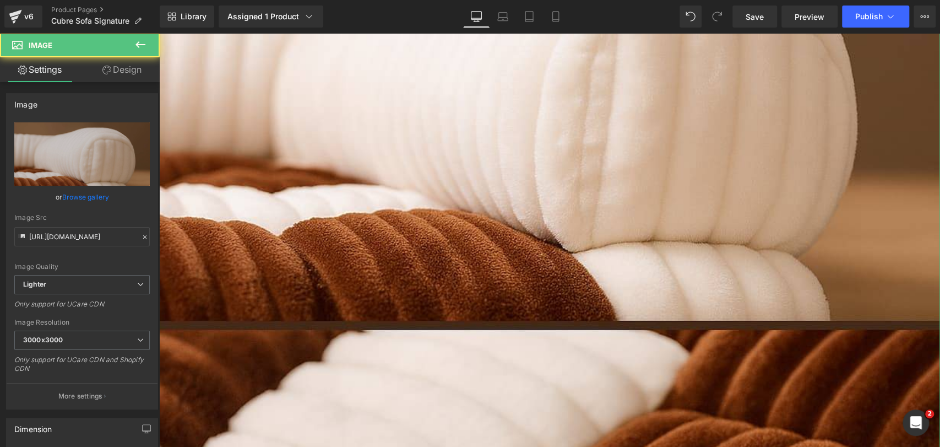
click at [137, 69] on link "Design" at bounding box center [122, 69] width 80 height 25
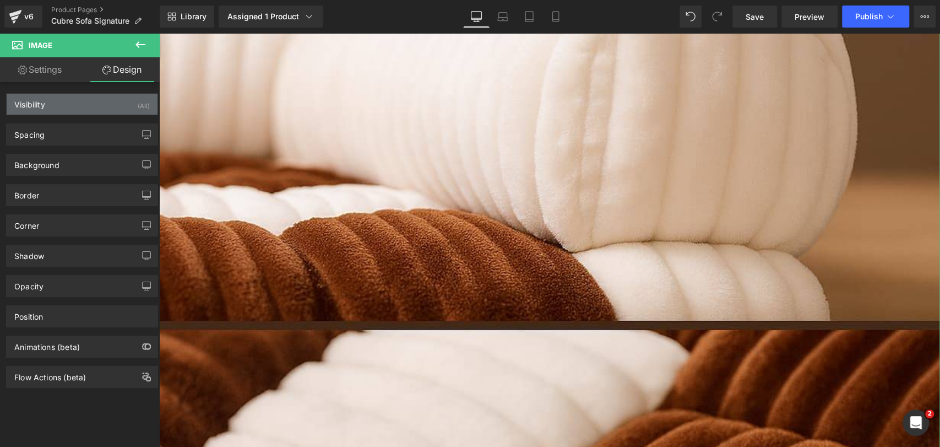
click at [123, 94] on div "Visibility (All)" at bounding box center [82, 104] width 151 height 21
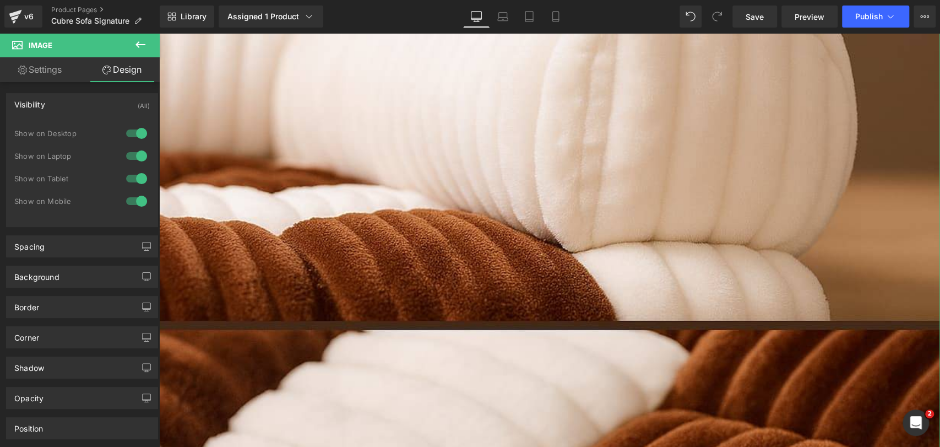
drag, startPoint x: 137, startPoint y: 120, endPoint x: 136, endPoint y: 130, distance: 10.0
click at [138, 122] on div "Visibility (All) 0|0|0|0 1 Show on Desktop 1 Show on Laptop 1 Show on Tablet 1 …" at bounding box center [82, 160] width 152 height 134
click at [136, 131] on div at bounding box center [136, 134] width 26 height 18
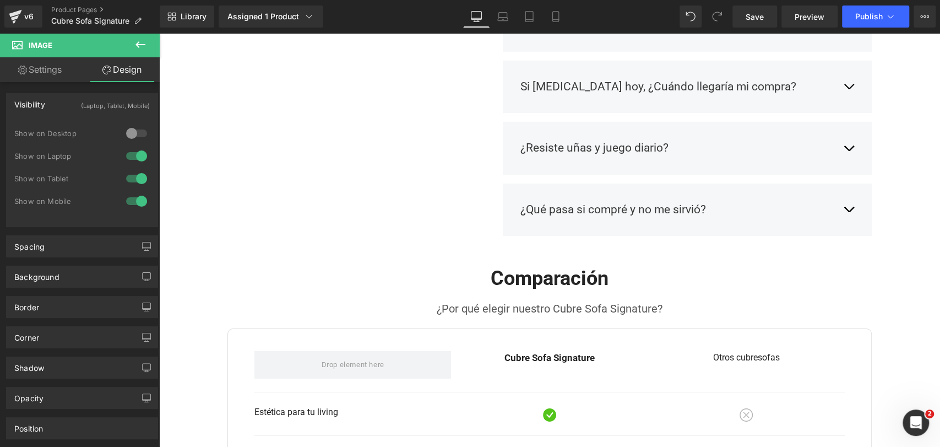
click at [133, 156] on div at bounding box center [136, 156] width 26 height 18
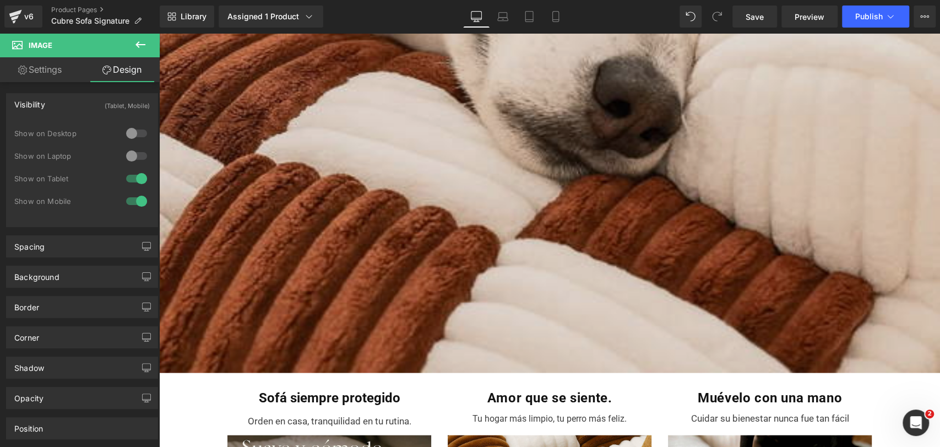
scroll to position [1446, 0]
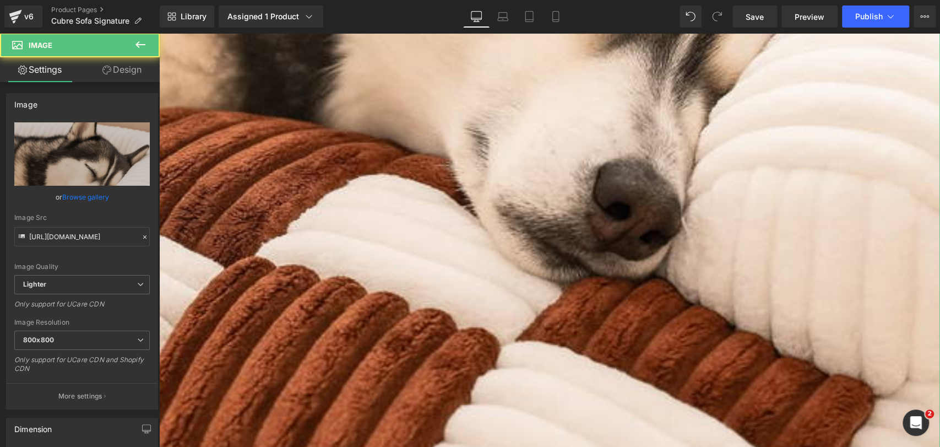
click at [130, 77] on link "Design" at bounding box center [122, 69] width 80 height 25
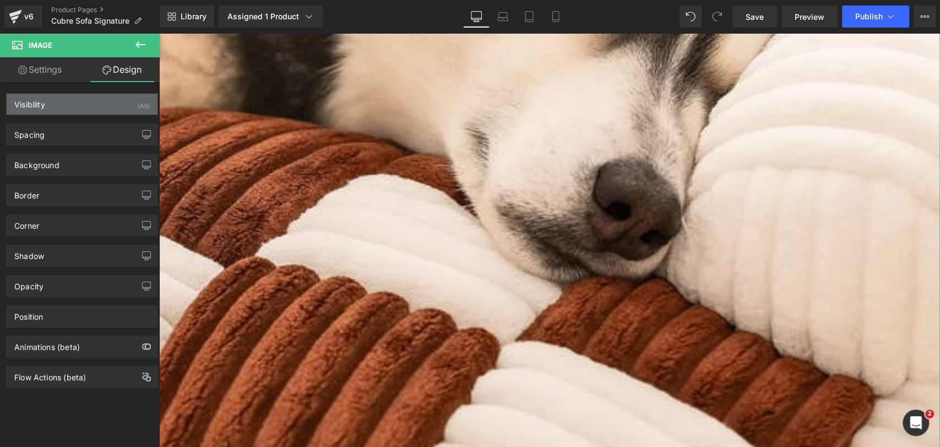
click at [117, 105] on div "Visibility (All)" at bounding box center [82, 104] width 151 height 21
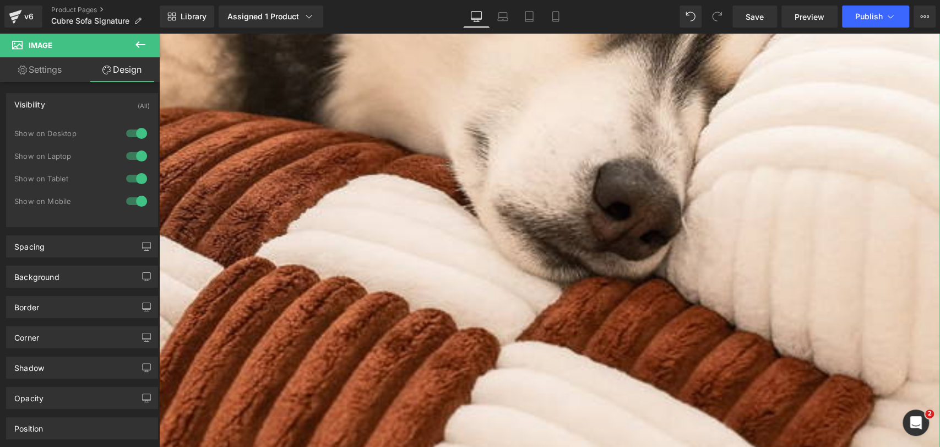
click at [124, 127] on div at bounding box center [136, 134] width 26 height 18
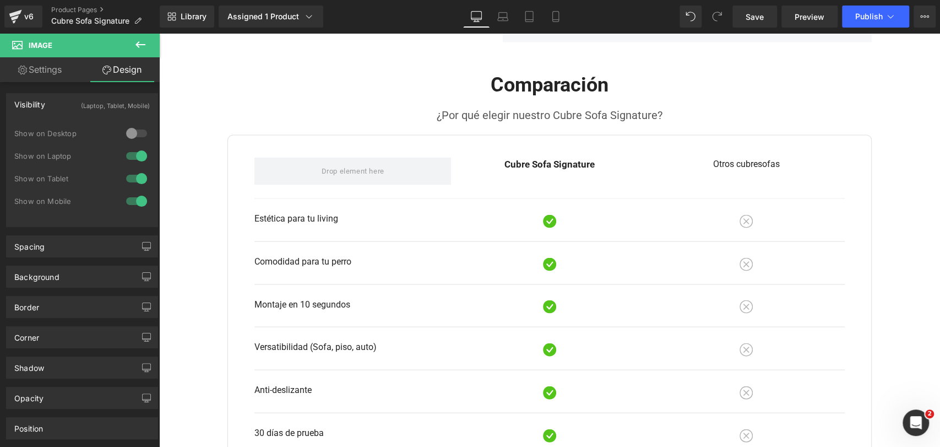
click at [136, 151] on div at bounding box center [136, 156] width 26 height 18
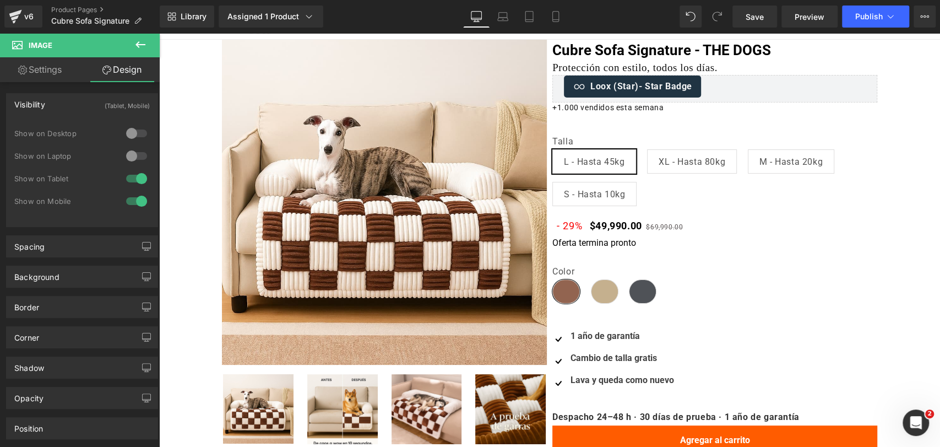
scroll to position [0, 0]
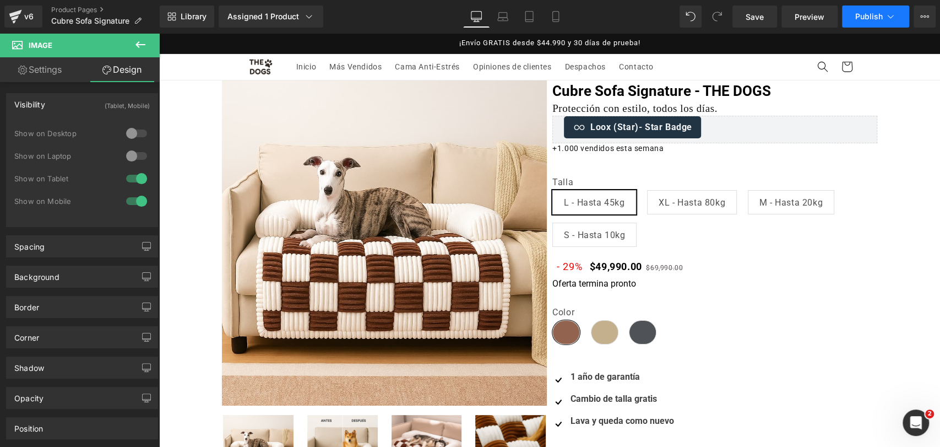
click at [864, 23] on button "Publish" at bounding box center [875, 17] width 67 height 22
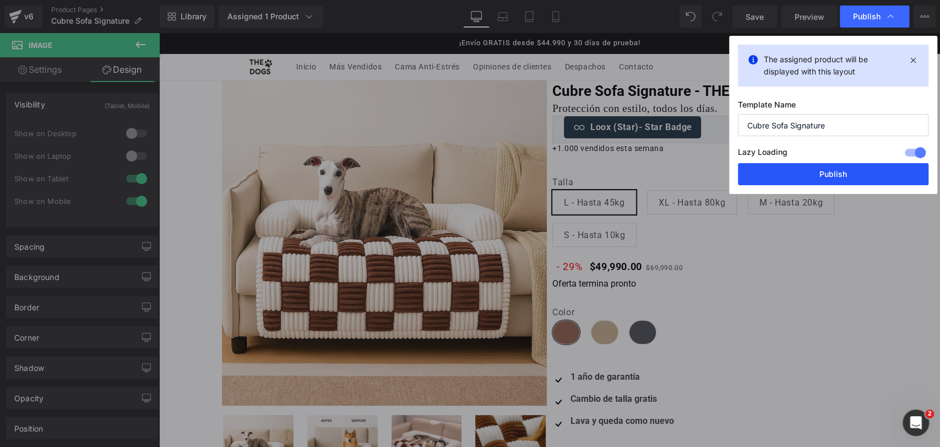
click at [828, 176] on button "Publish" at bounding box center [833, 174] width 191 height 22
